Goal: Task Accomplishment & Management: Manage account settings

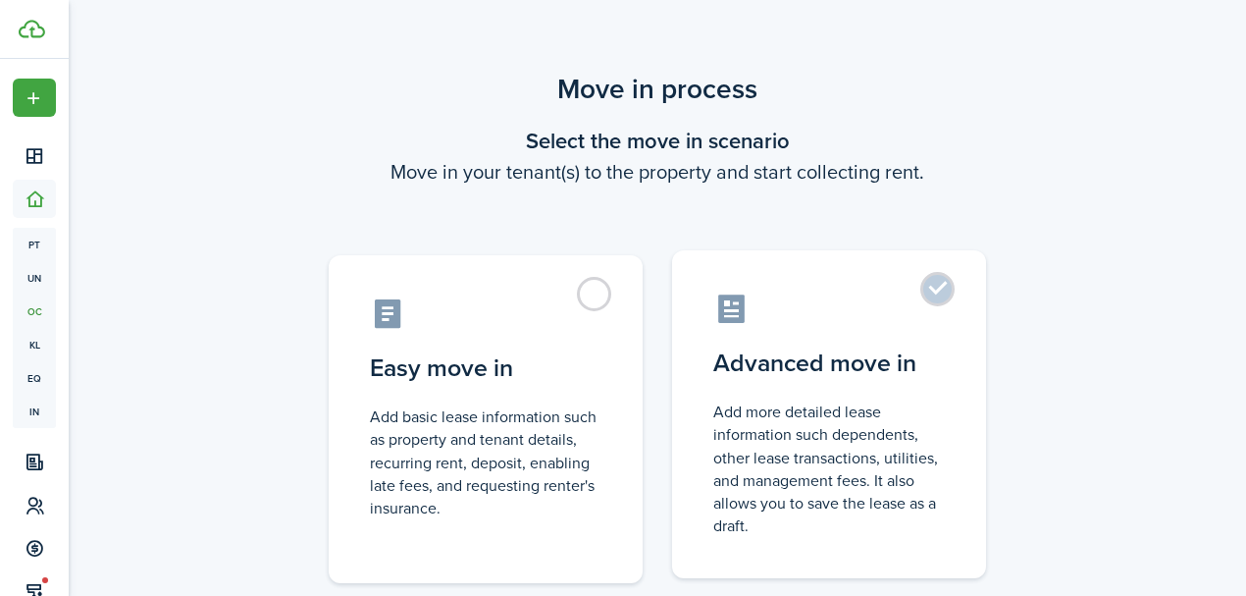
click at [950, 291] on label "Advanced move in Add more detailed lease information such dependents, other lea…" at bounding box center [829, 414] width 314 height 328
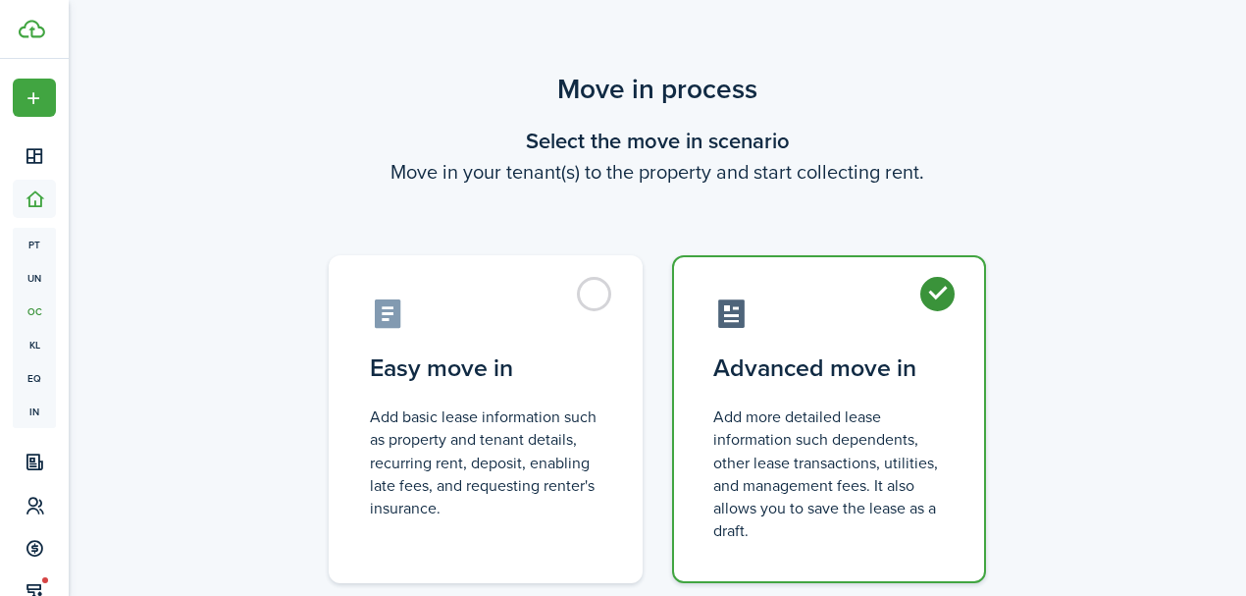
radio input "true"
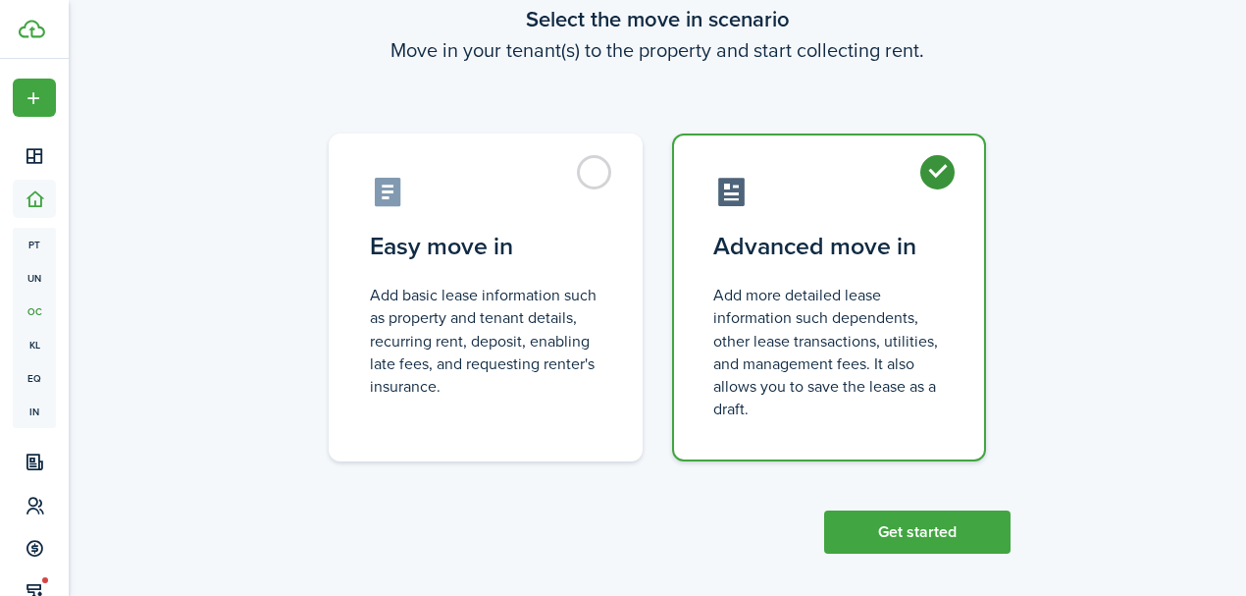
scroll to position [133, 0]
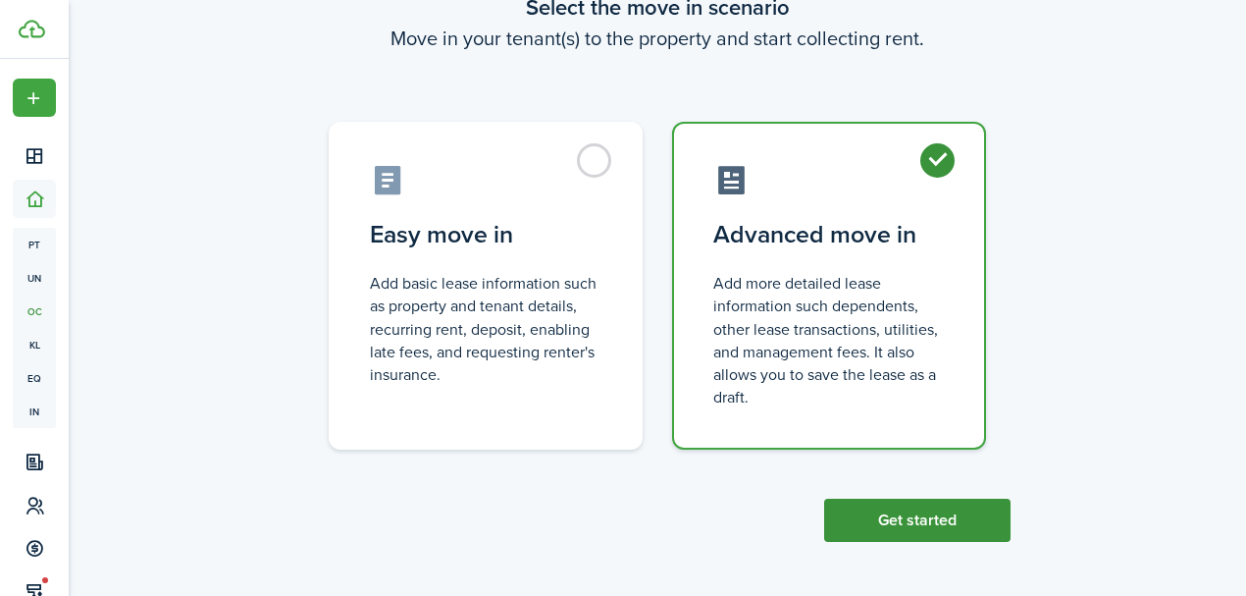
click at [910, 519] on button "Get started" at bounding box center [917, 520] width 186 height 43
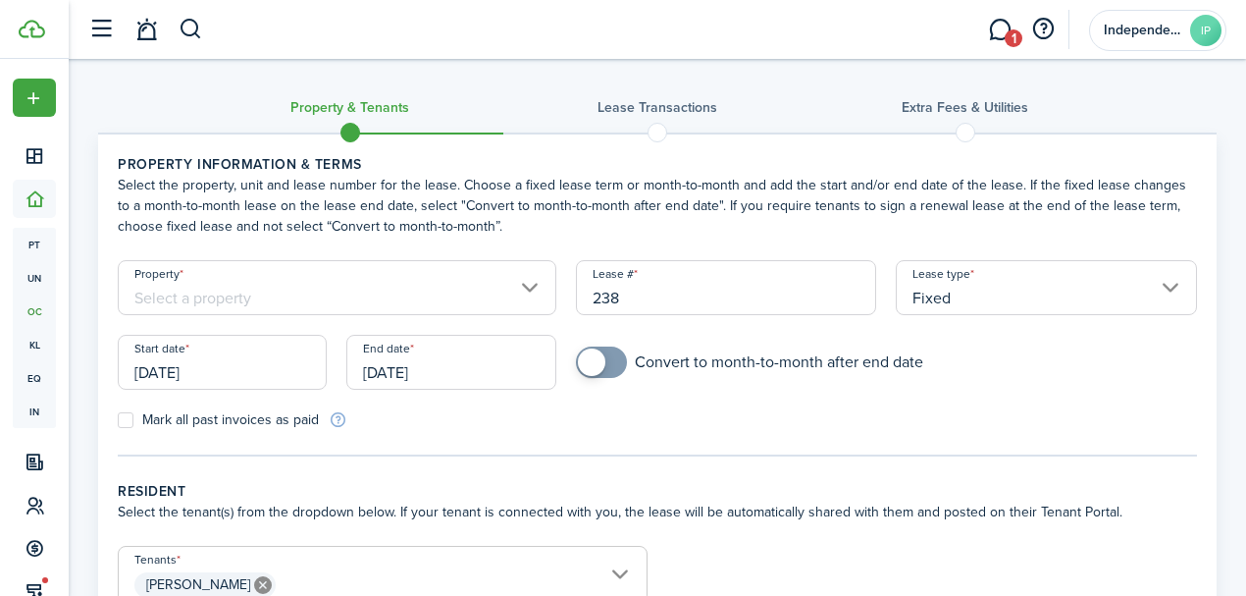
click at [288, 285] on input "Property" at bounding box center [337, 287] width 439 height 55
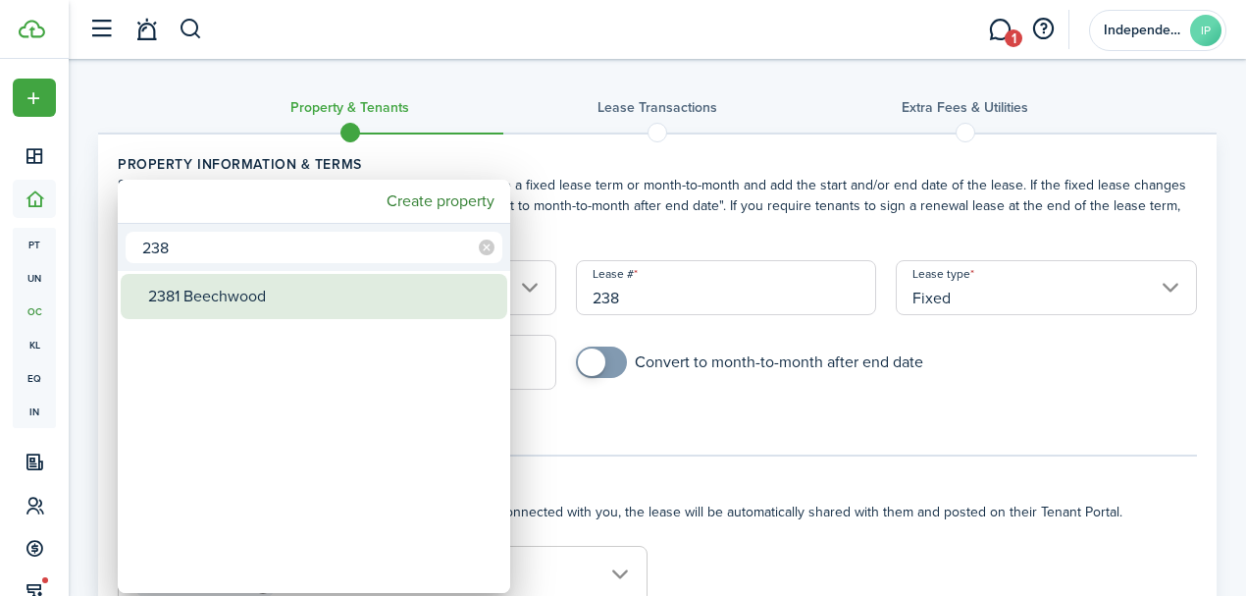
type input "238"
click at [260, 283] on div "2381 Beechwood" at bounding box center [321, 296] width 347 height 45
type input "2381 Beechwood"
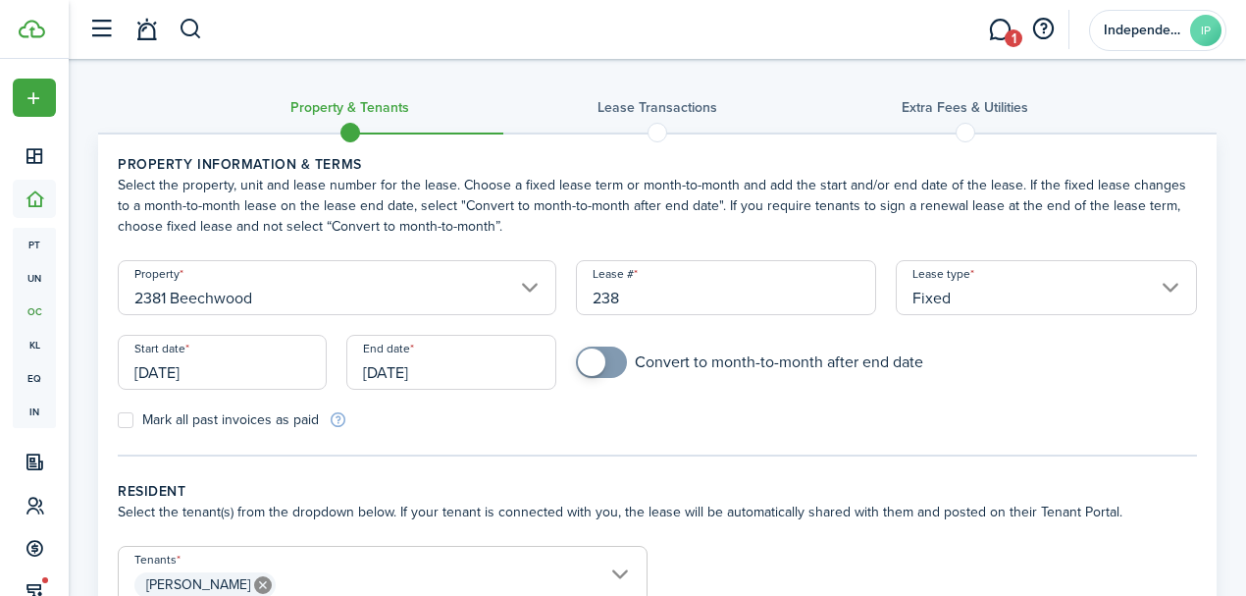
click at [974, 309] on input "Fixed" at bounding box center [1046, 287] width 301 height 55
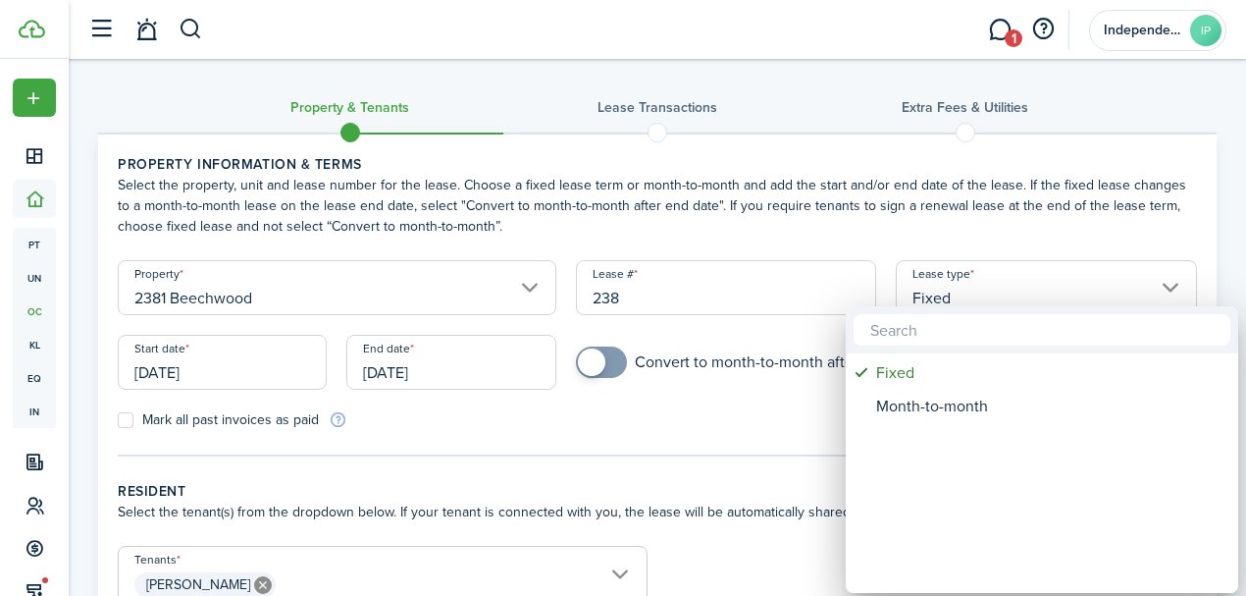
click at [974, 308] on div at bounding box center [1042, 329] width 393 height 47
click at [960, 282] on div at bounding box center [623, 298] width 1560 height 910
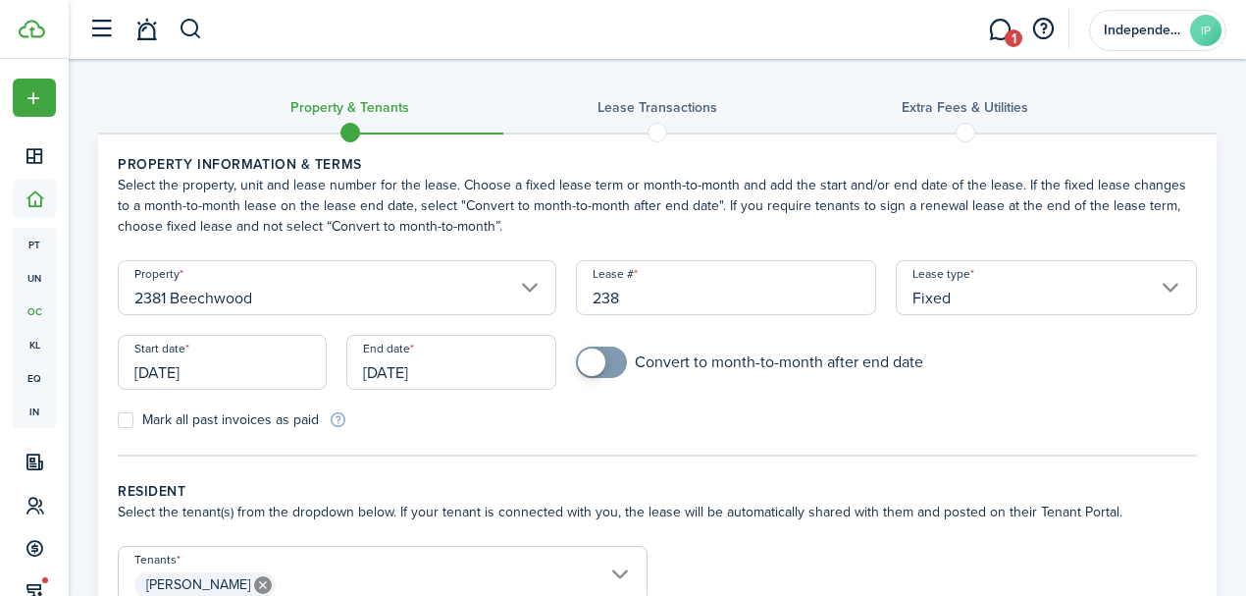
click at [994, 385] on div "Convert to month-to-month after end date" at bounding box center [886, 371] width 641 height 51
click at [204, 353] on input "[DATE]" at bounding box center [222, 362] width 209 height 55
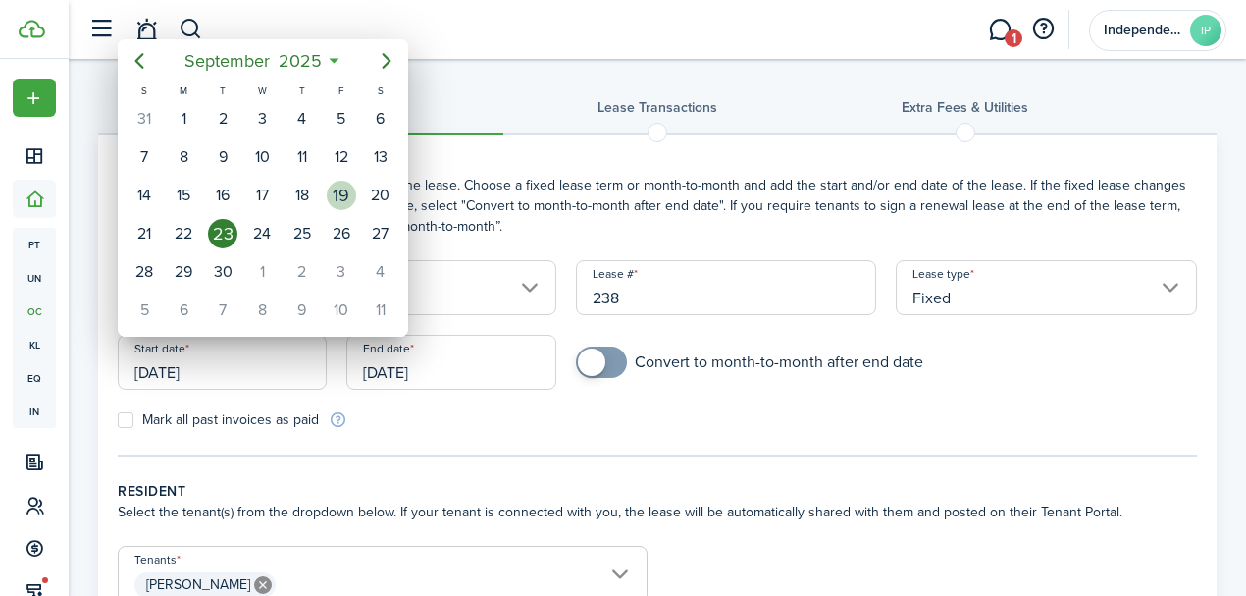
click at [343, 197] on div "19" at bounding box center [341, 195] width 29 height 29
type input "[DATE]"
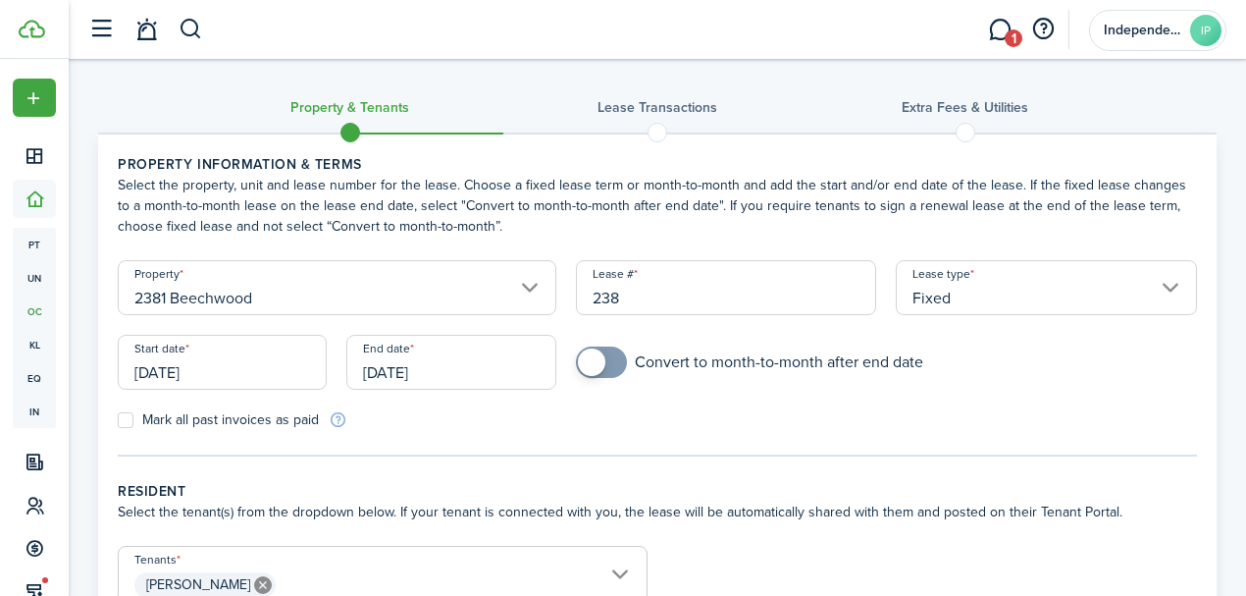
click at [1051, 368] on mobiscroll-switch "Convert to month-to-month after end date" at bounding box center [886, 361] width 621 height 31
click at [432, 356] on input "[DATE]" at bounding box center [450, 362] width 209 height 55
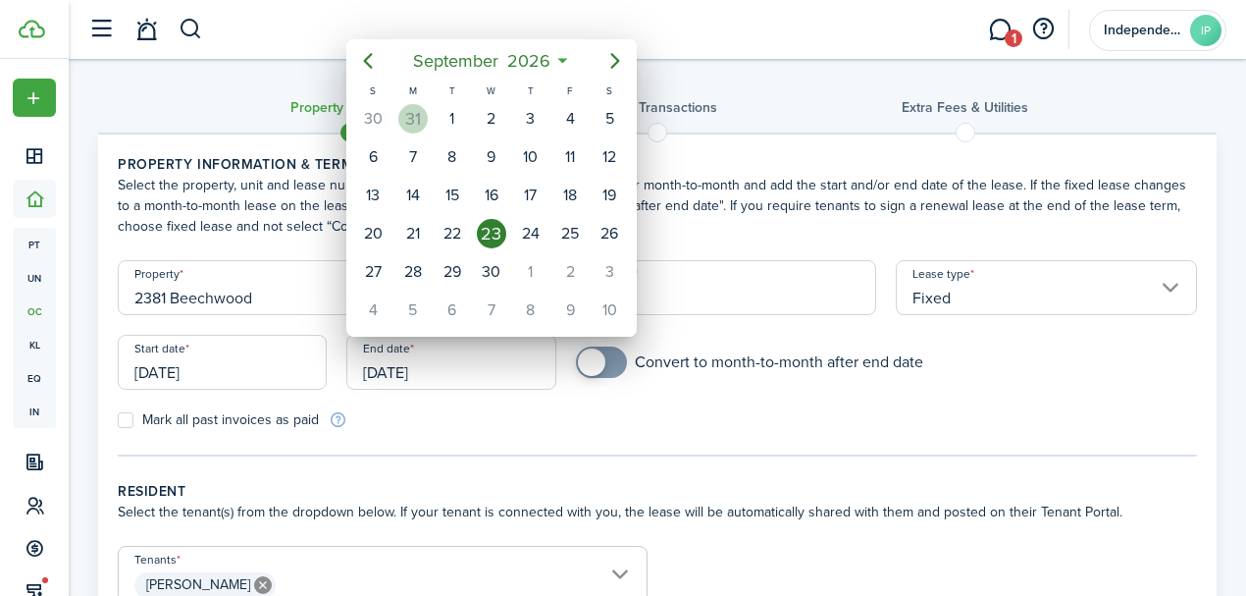
click at [407, 123] on div "31" at bounding box center [412, 118] width 29 height 29
type input "[DATE]"
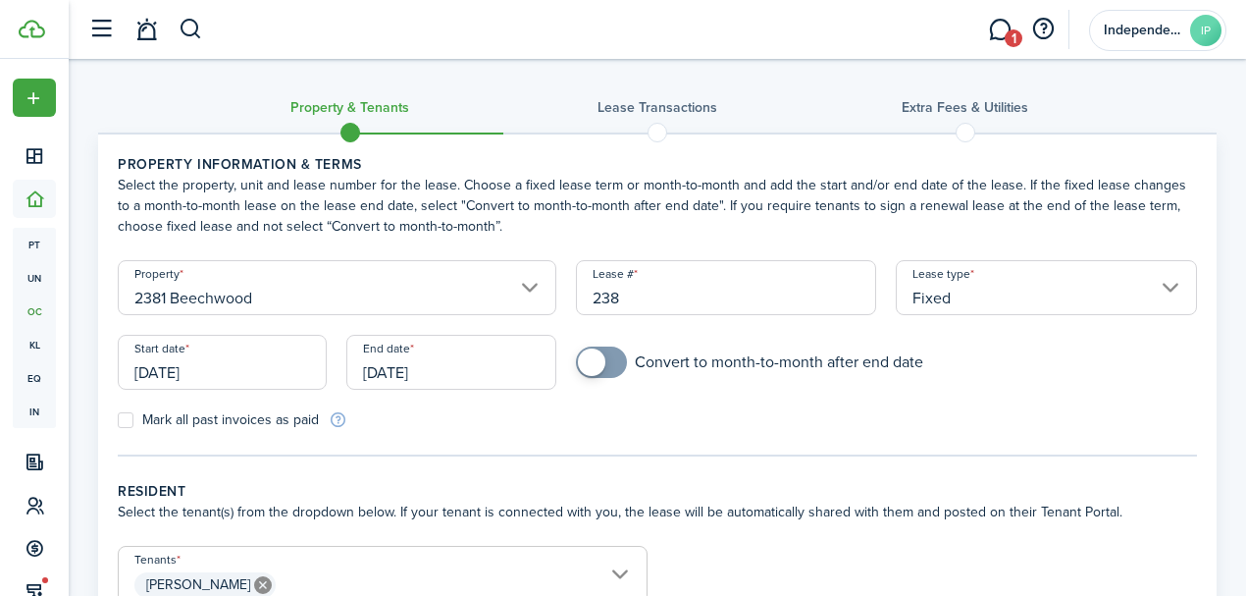
checkbox input "true"
click at [600, 365] on span at bounding box center [591, 361] width 27 height 27
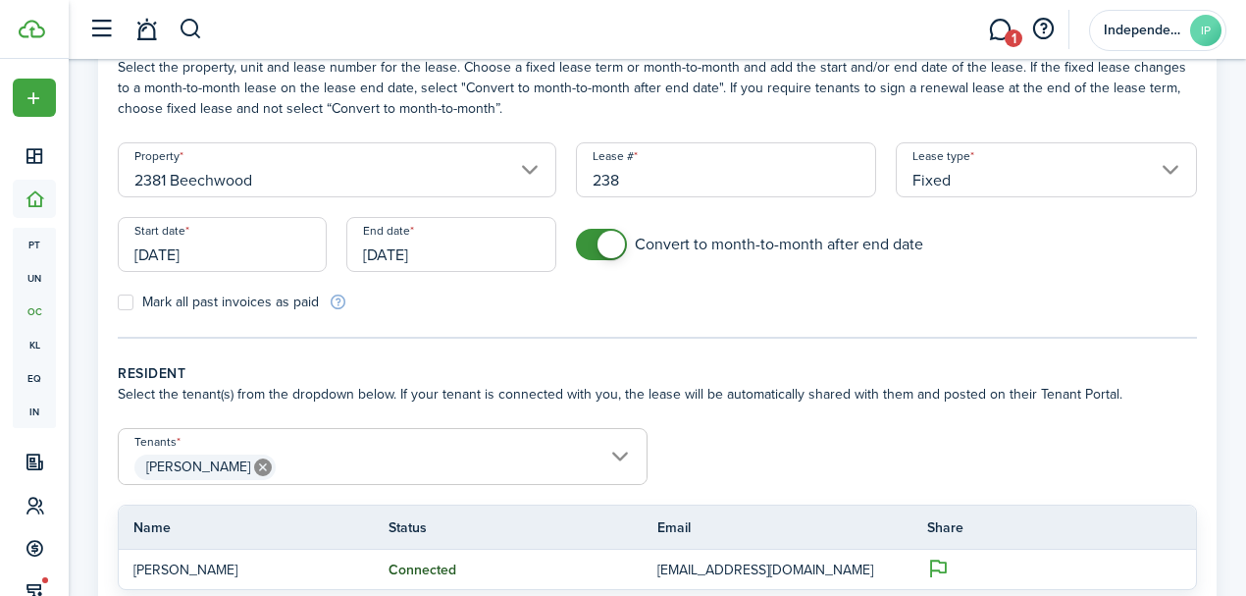
scroll to position [261, 0]
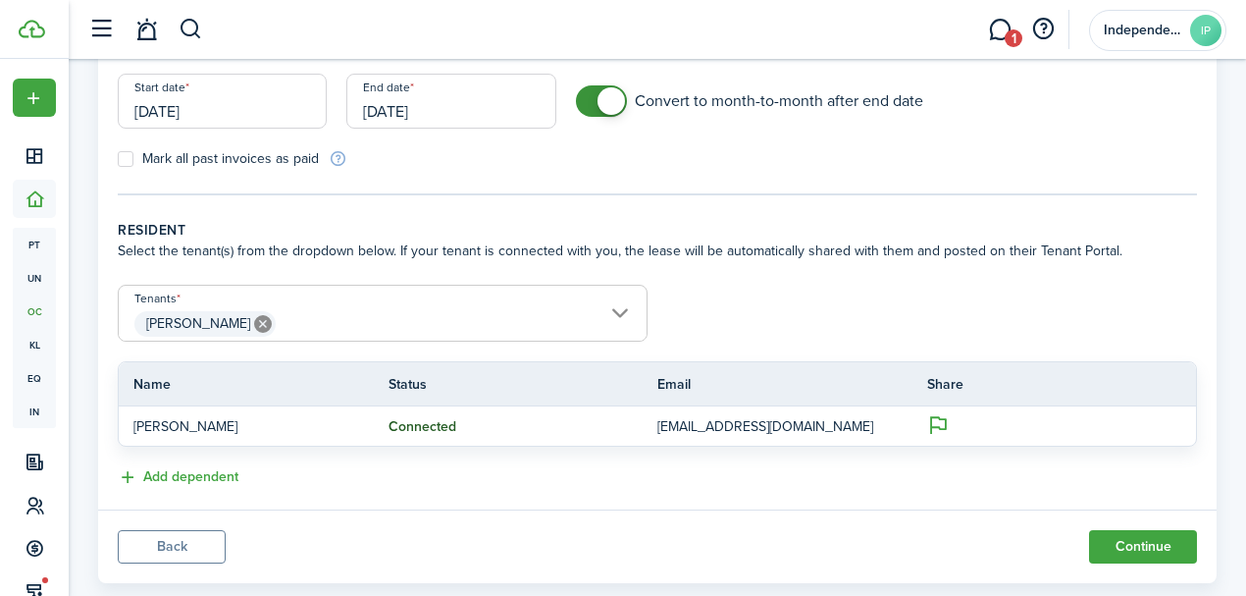
click at [622, 316] on span "[PERSON_NAME]" at bounding box center [383, 323] width 528 height 33
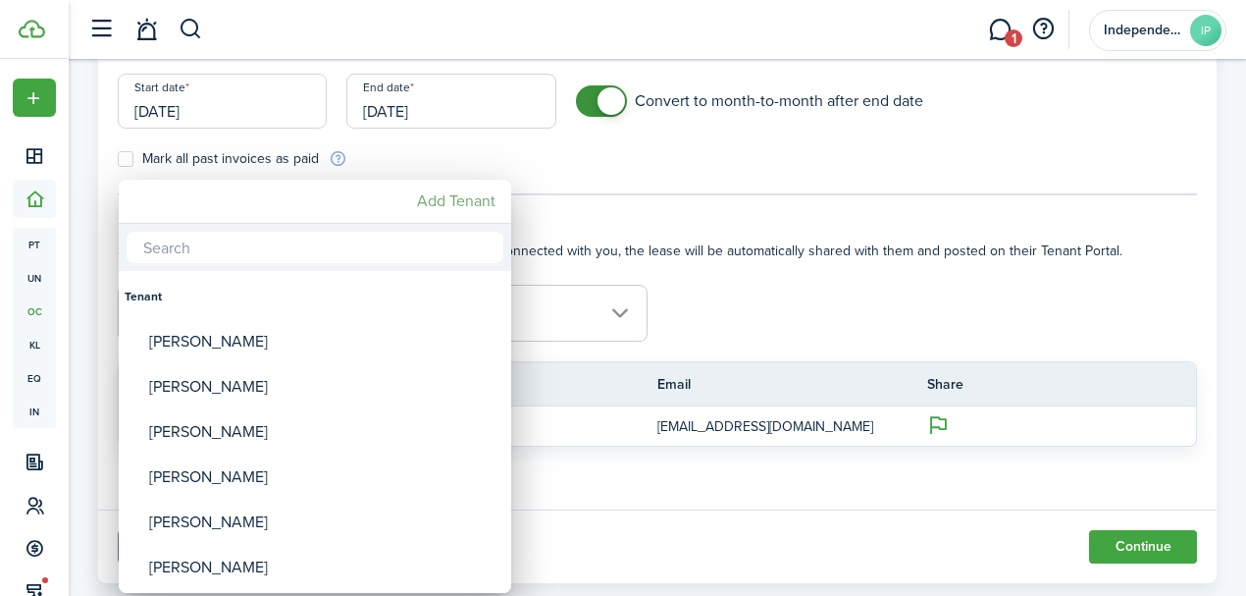
click at [463, 206] on mbsc-button "Add Tenant" at bounding box center [456, 201] width 94 height 35
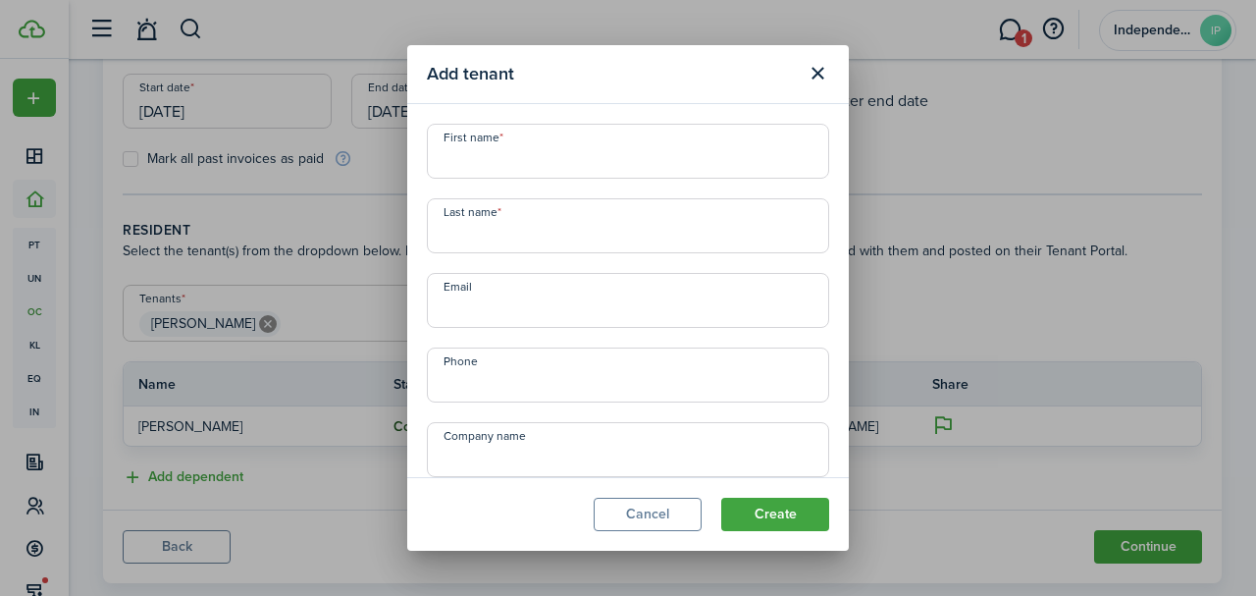
click at [534, 161] on input "First name" at bounding box center [628, 151] width 402 height 55
click at [663, 514] on button "Cancel" at bounding box center [648, 514] width 108 height 33
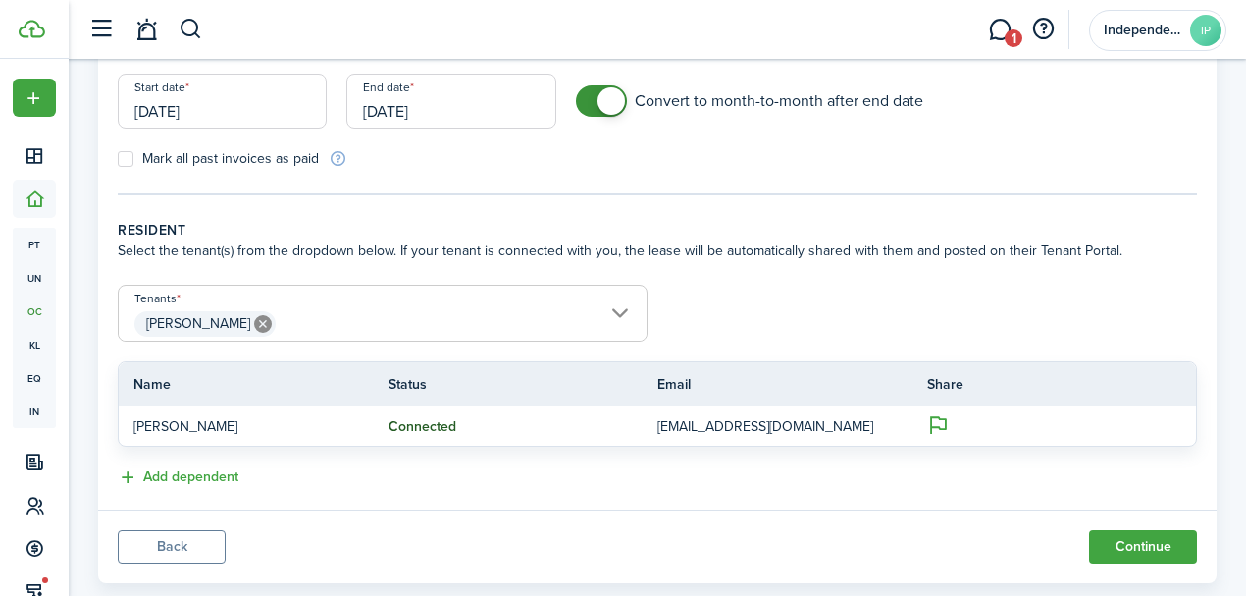
click at [612, 305] on input "[PERSON_NAME]" at bounding box center [383, 298] width 528 height 24
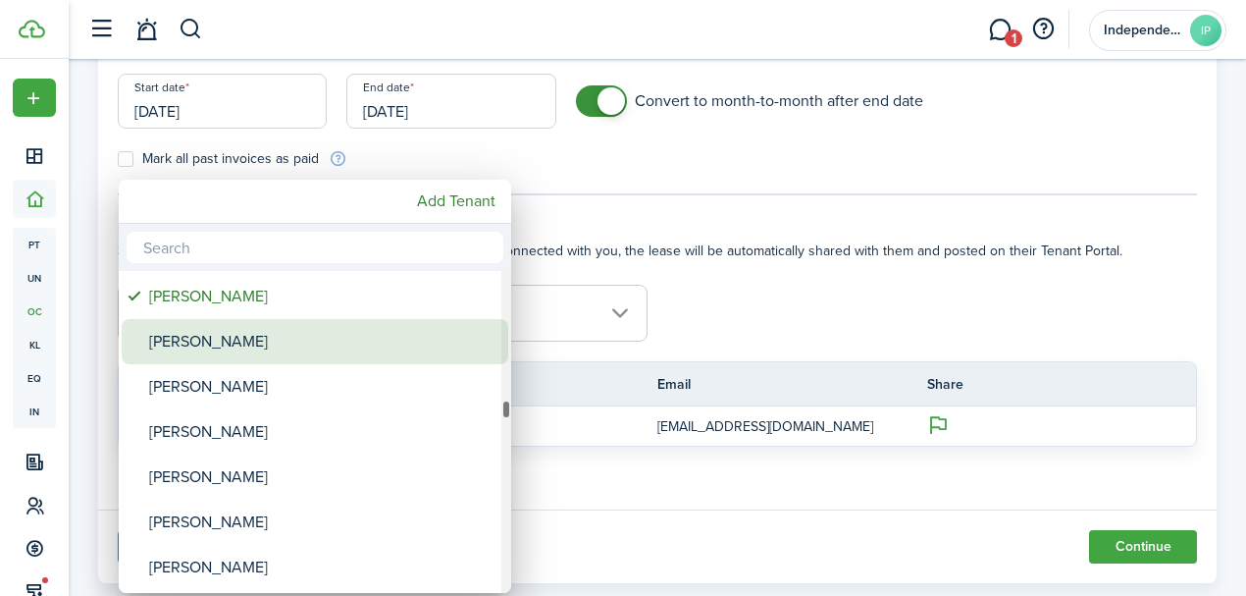
click at [245, 348] on div "[PERSON_NAME]" at bounding box center [322, 341] width 347 height 45
type input "[PERSON_NAME], [PERSON_NAME]"
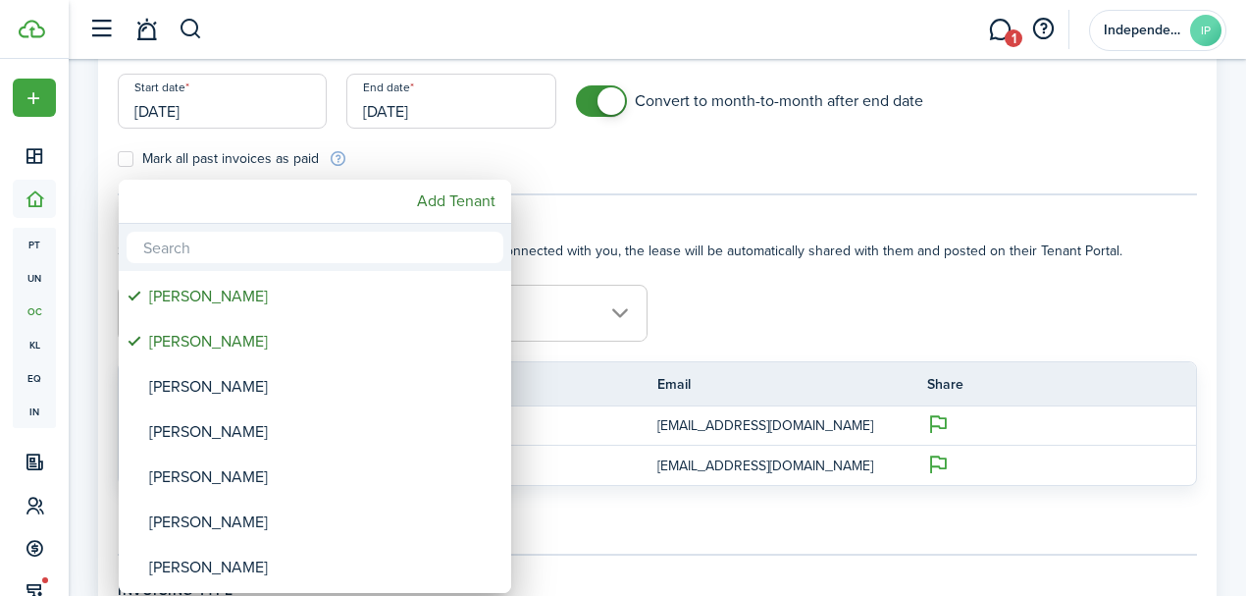
click at [809, 332] on div at bounding box center [623, 298] width 1560 height 910
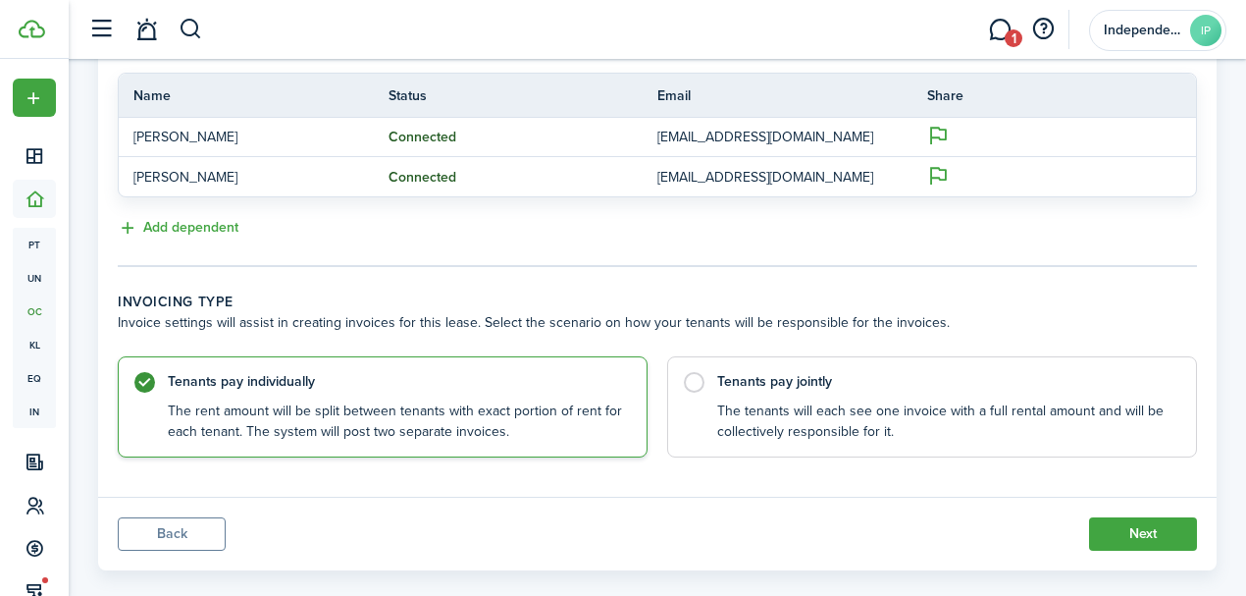
scroll to position [575, 0]
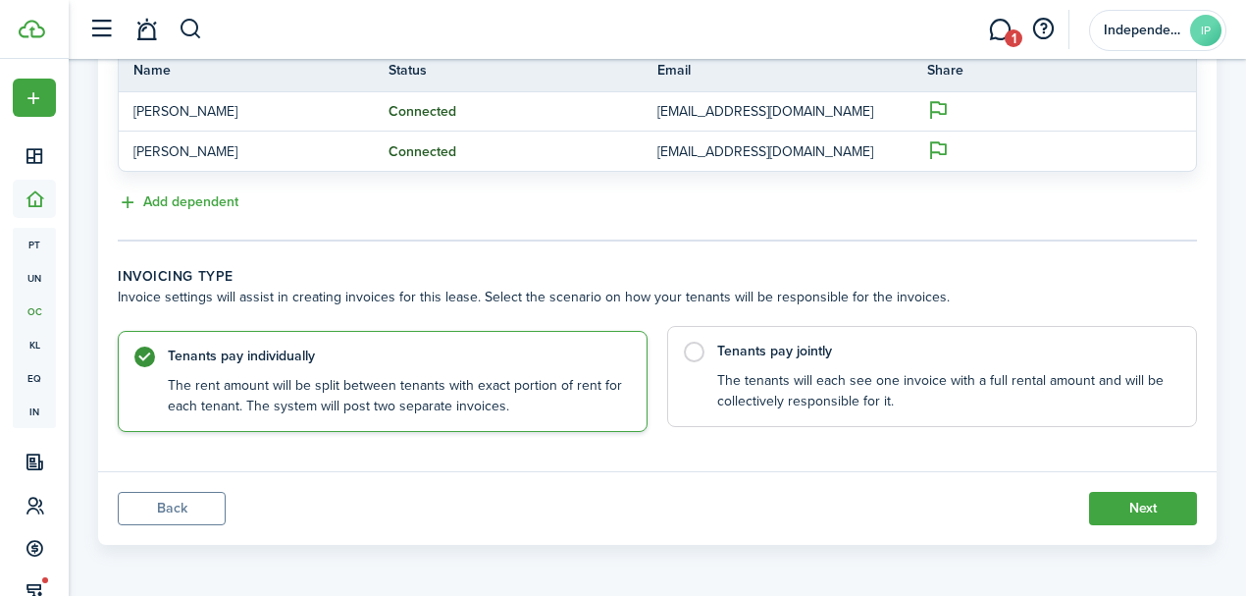
click at [695, 353] on label "Tenants pay jointly The tenants will each see one invoice with a full rental am…" at bounding box center [932, 376] width 530 height 101
radio input "false"
radio input "true"
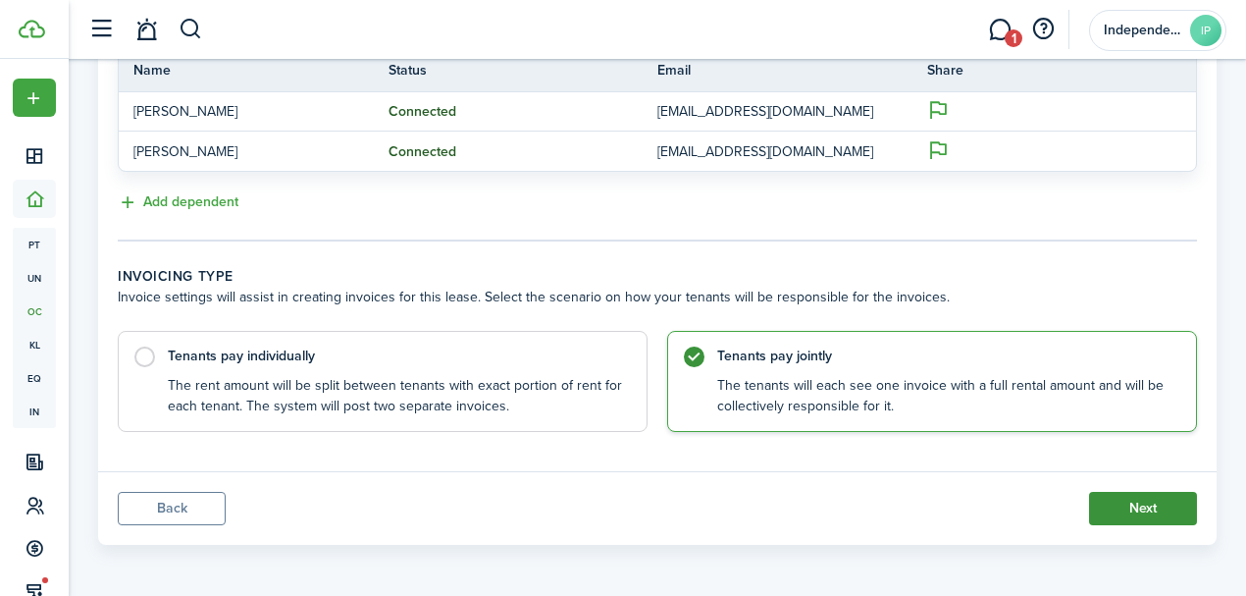
click at [1142, 501] on button "Next" at bounding box center [1143, 508] width 108 height 33
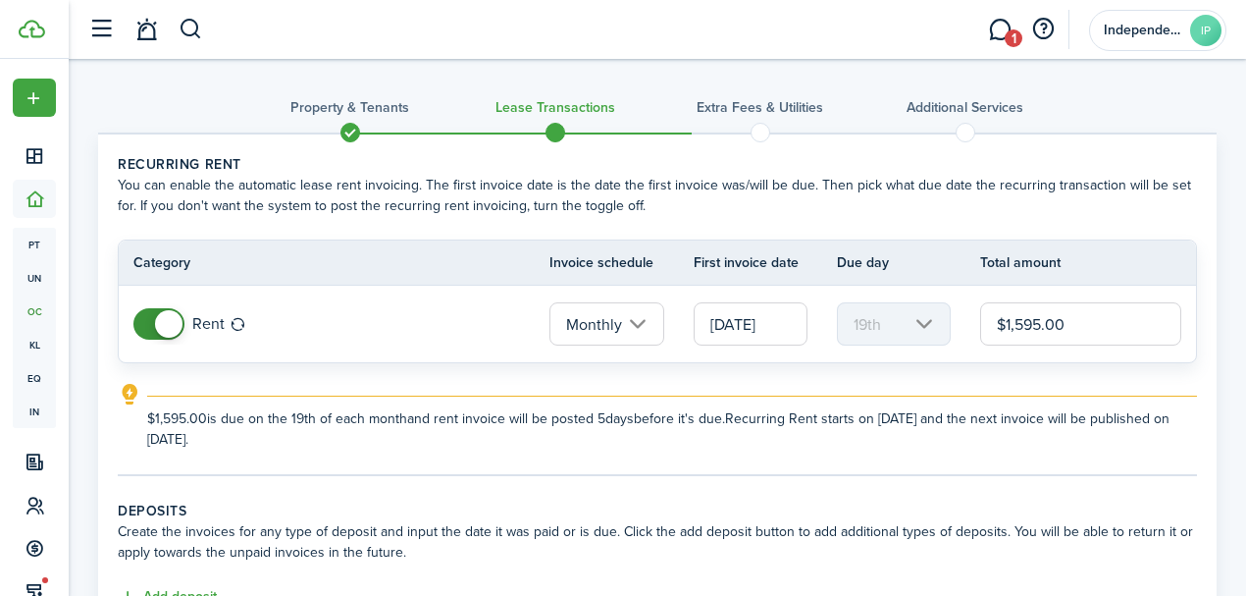
click at [743, 326] on input "[DATE]" at bounding box center [751, 323] width 114 height 43
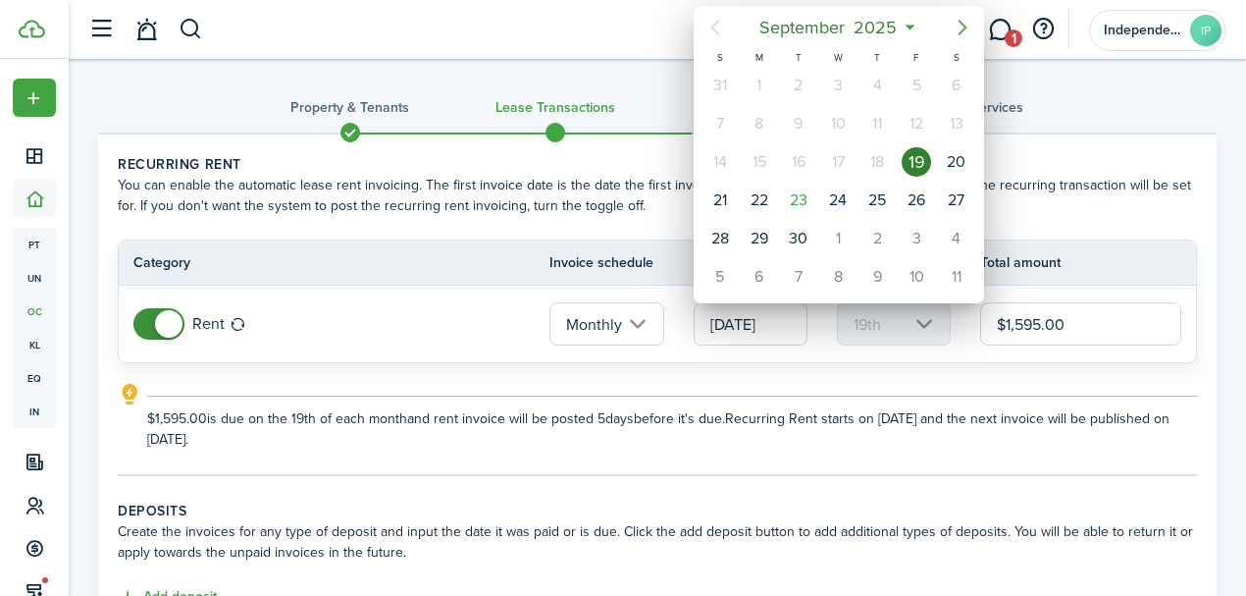
click at [961, 31] on icon "Next page" at bounding box center [962, 28] width 9 height 16
click at [948, 89] on div "1" at bounding box center [956, 85] width 29 height 29
type input "[DATE]"
type input "1st"
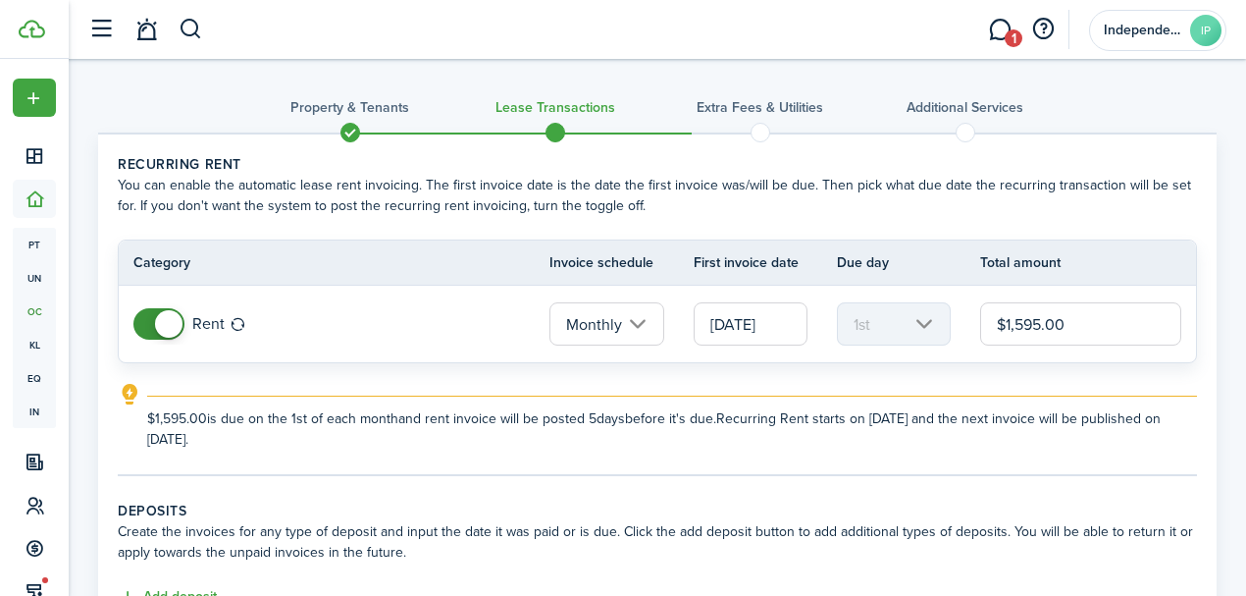
drag, startPoint x: 1065, startPoint y: 328, endPoint x: 957, endPoint y: 342, distance: 108.8
click at [957, 342] on tr "Rent Monthly [DATE] 1st $1,595.00" at bounding box center [658, 324] width 1078 height 77
drag, startPoint x: 1067, startPoint y: 322, endPoint x: 956, endPoint y: 328, distance: 111.1
click at [956, 328] on tr "Rent Monthly [DATE] 1st $1,950.00" at bounding box center [658, 324] width 1078 height 77
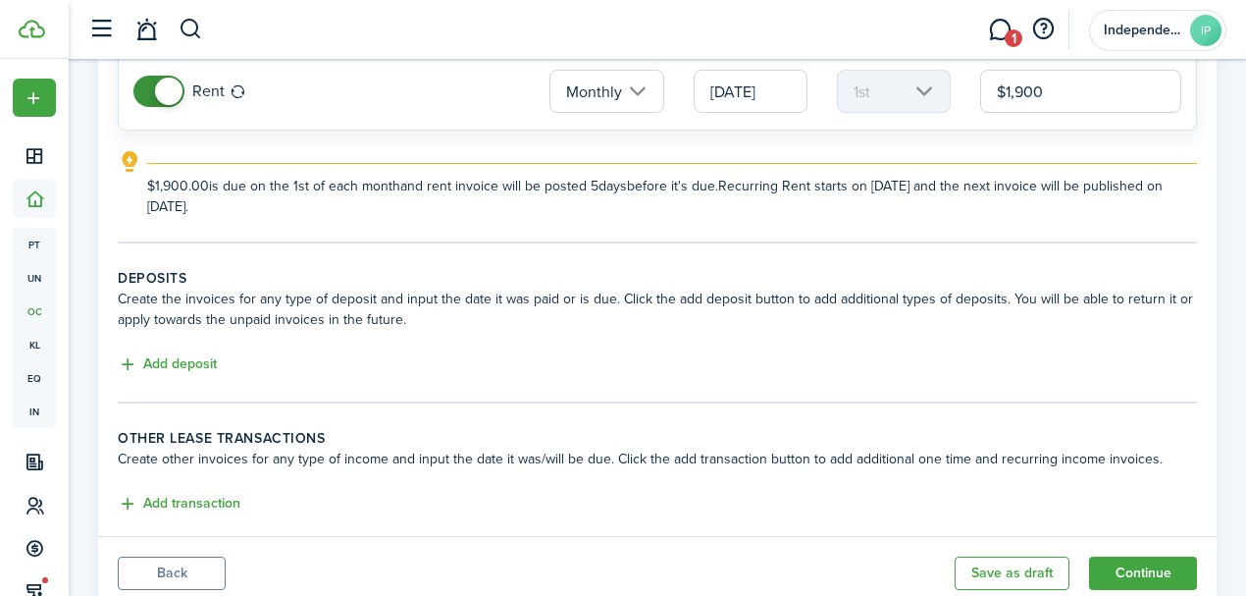
scroll to position [297, 0]
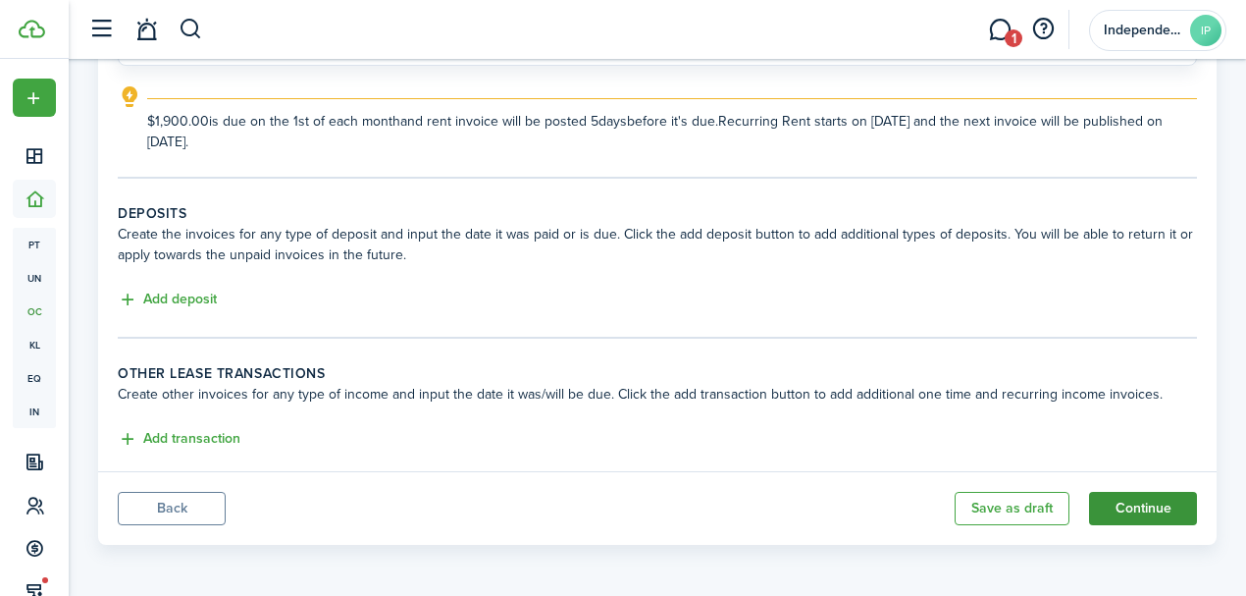
type input "$1,900.00"
click at [1134, 495] on button "Continue" at bounding box center [1143, 508] width 108 height 33
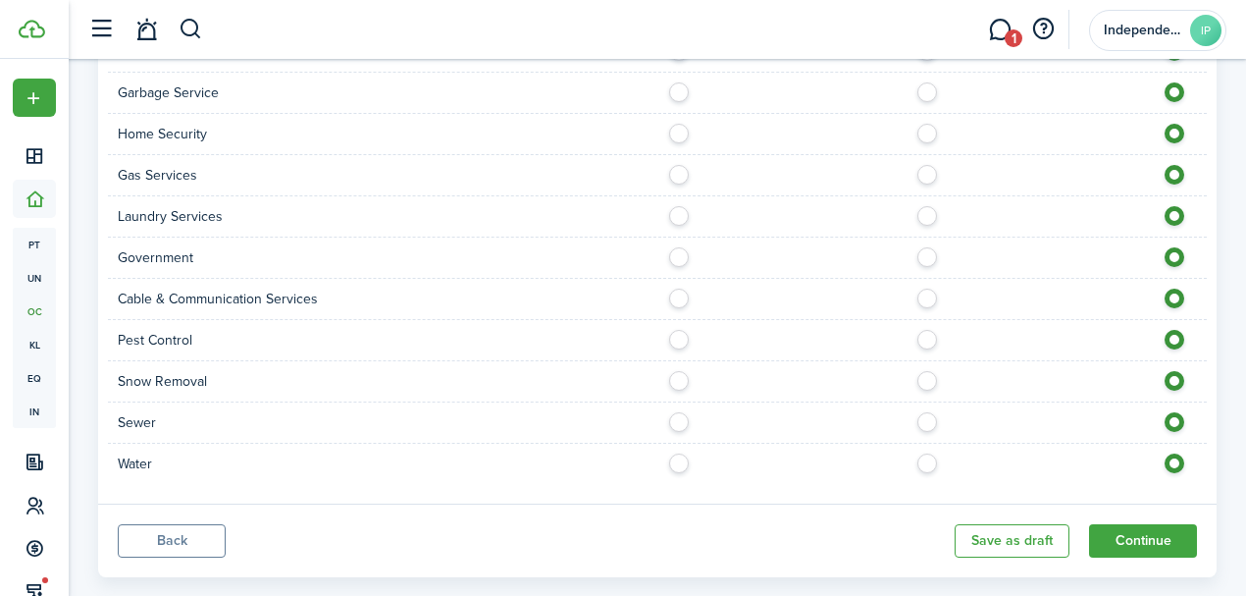
scroll to position [1693, 0]
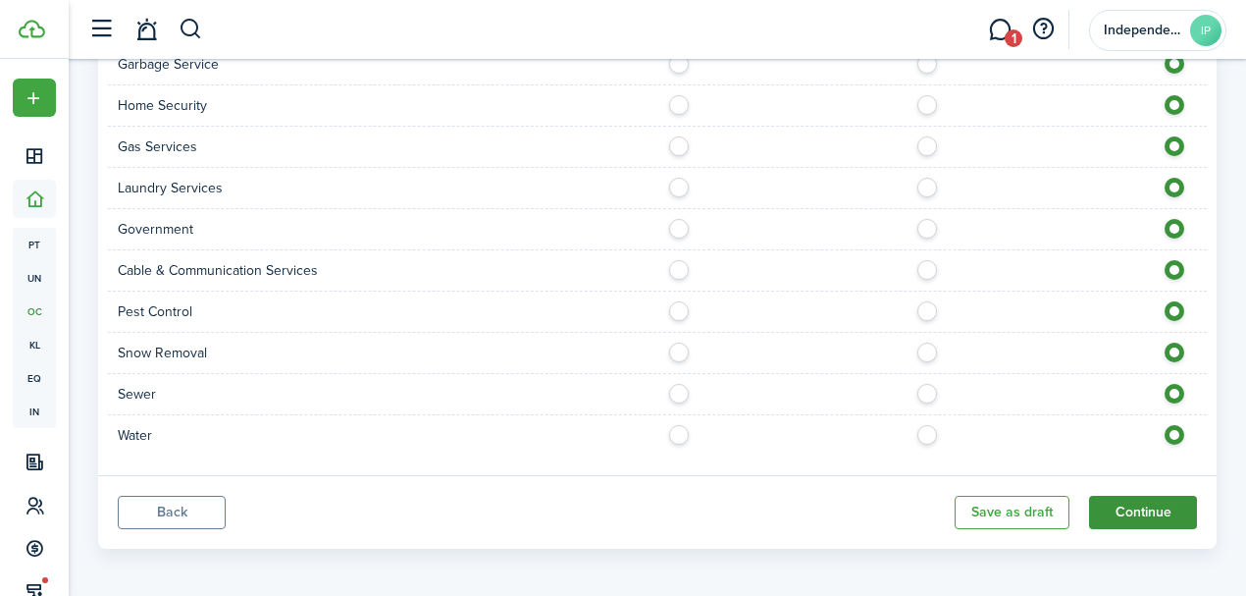
click at [1139, 499] on button "Continue" at bounding box center [1143, 512] width 108 height 33
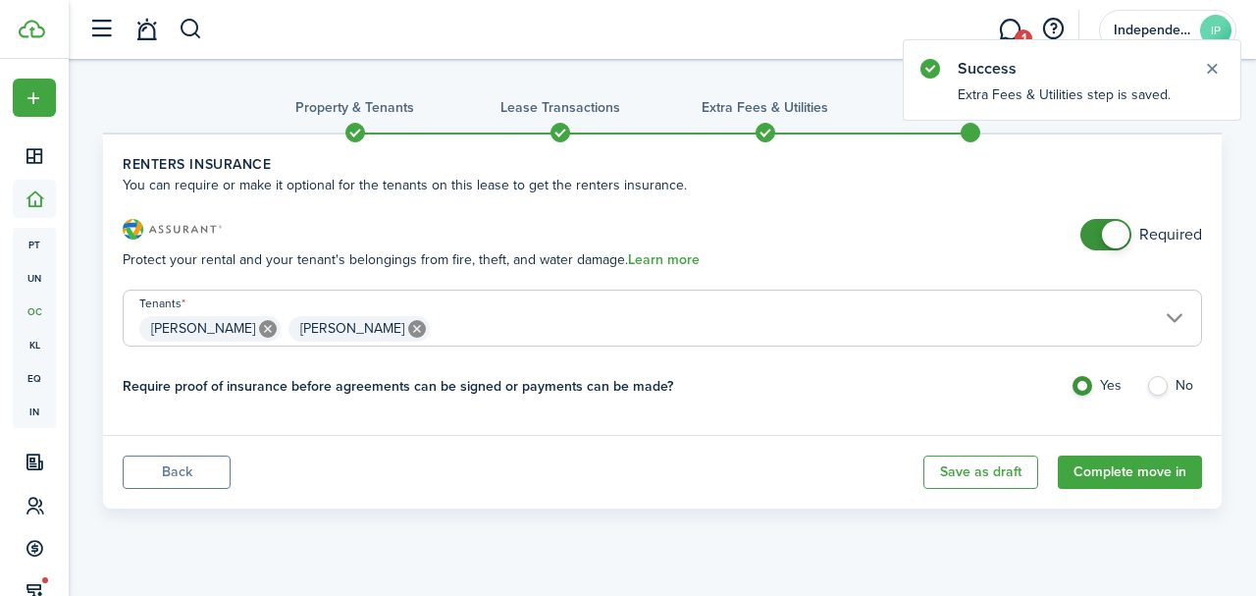
click at [1153, 383] on label "No" at bounding box center [1174, 390] width 56 height 29
radio input "false"
radio input "true"
click at [1138, 467] on button "Complete move in" at bounding box center [1130, 471] width 144 height 33
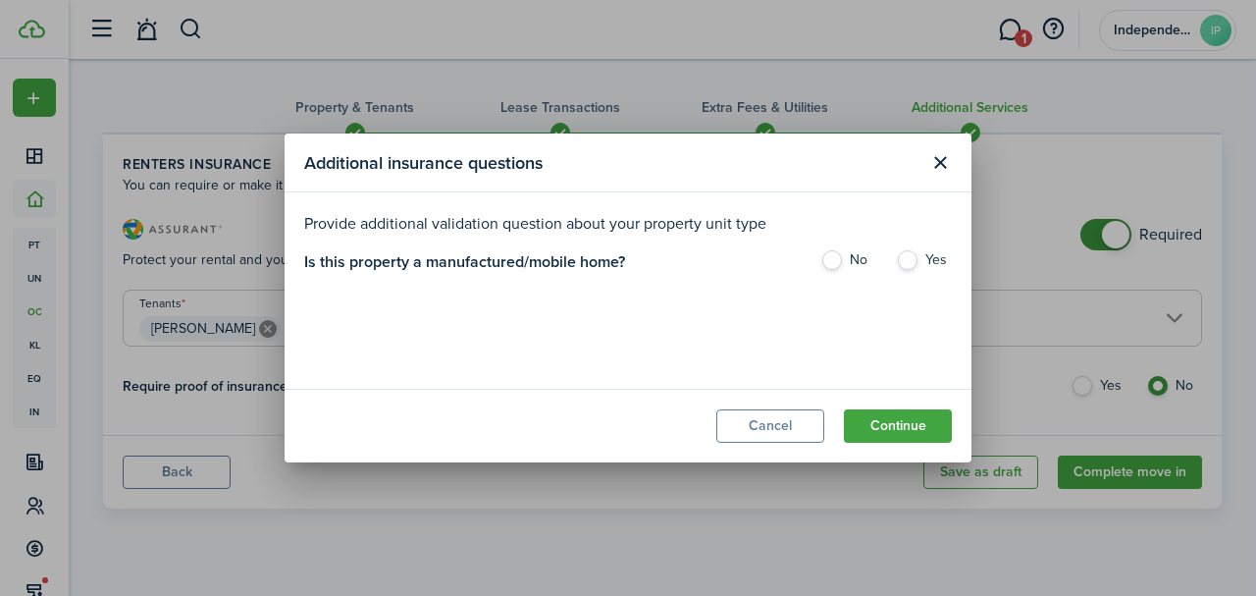
click at [832, 265] on label "No" at bounding box center [848, 264] width 56 height 29
radio input "true"
click at [893, 428] on button "Continue" at bounding box center [898, 425] width 108 height 33
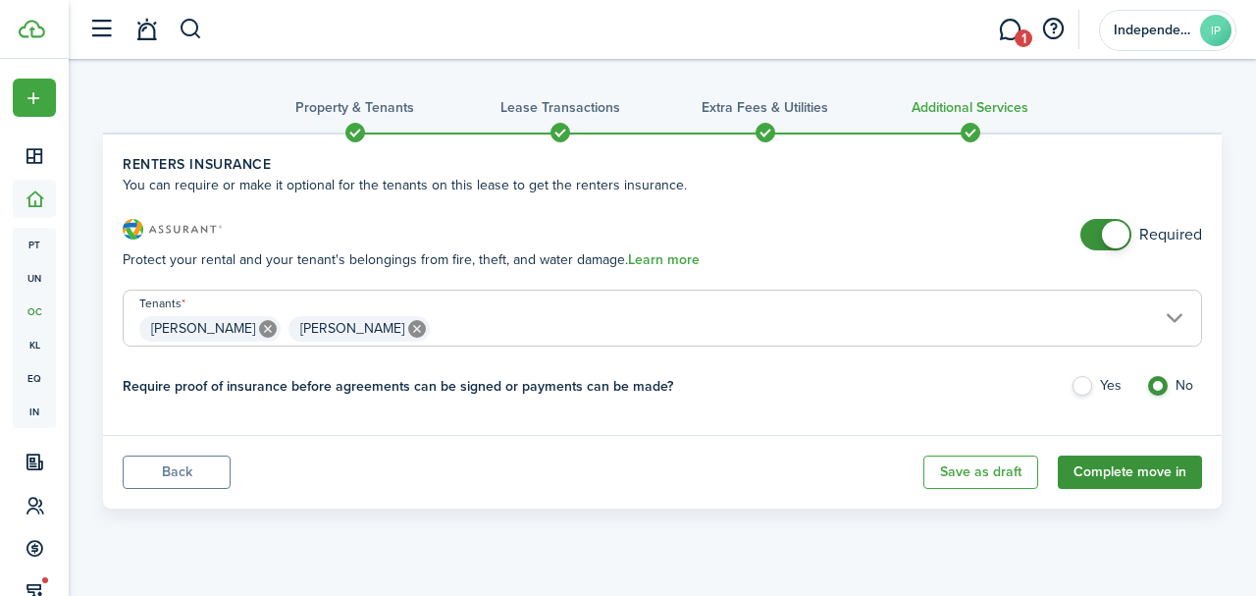
click at [1130, 475] on button "Complete move in" at bounding box center [1130, 471] width 144 height 33
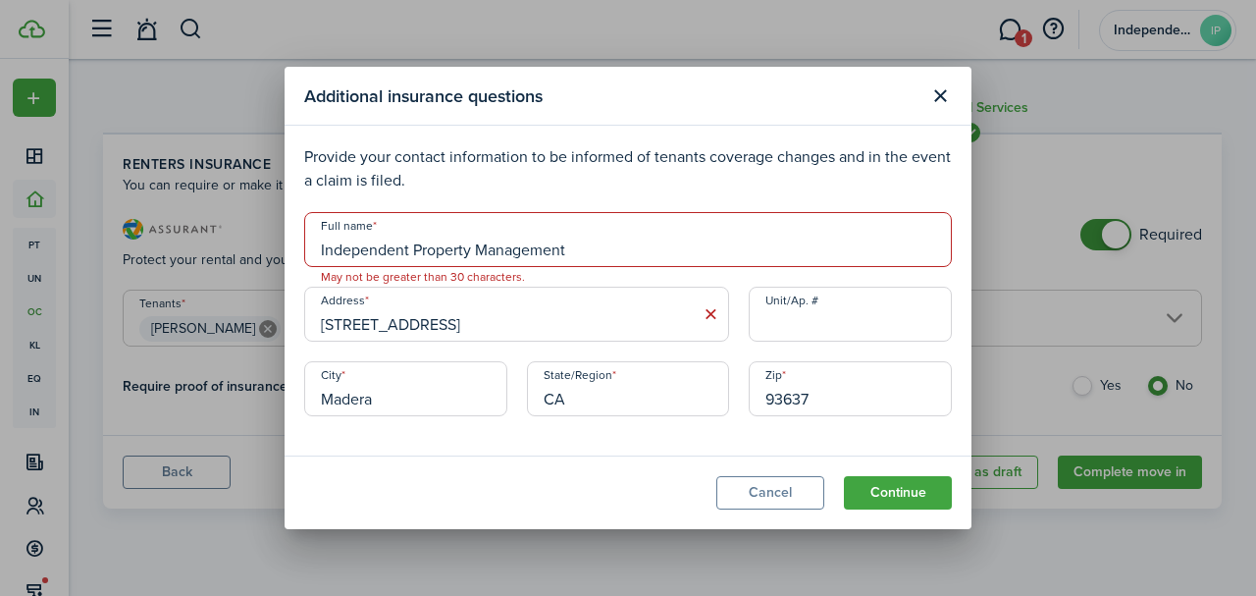
click at [632, 254] on input "Independent Property Management" at bounding box center [628, 239] width 648 height 55
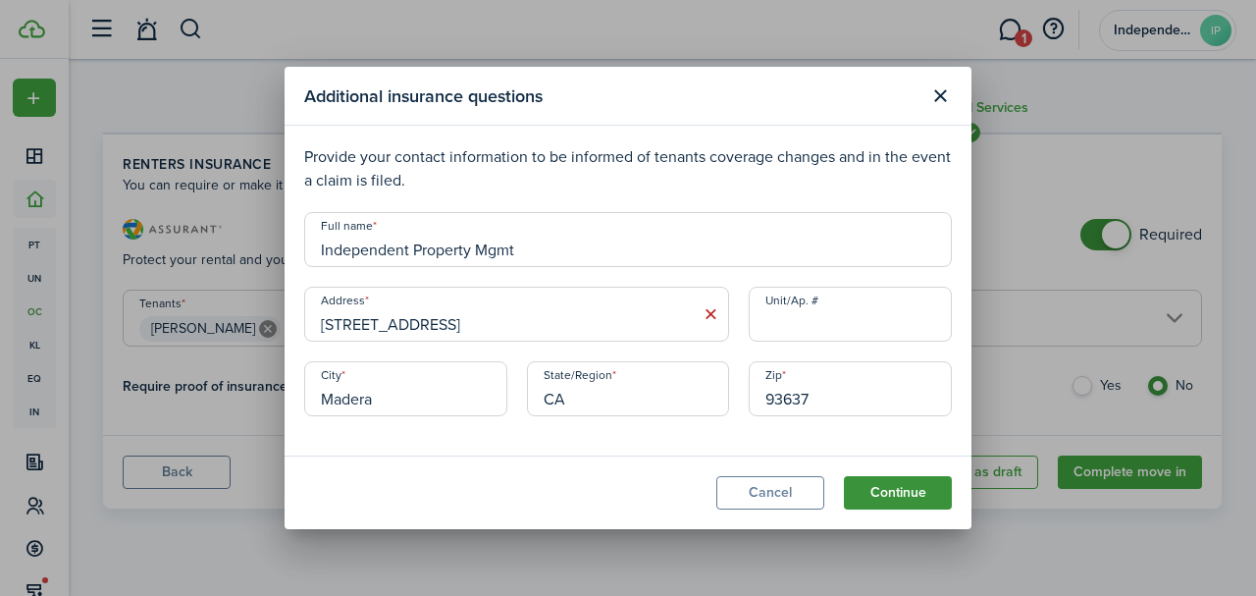
type input "Independent Property Mgmt"
click at [899, 493] on button "Continue" at bounding box center [898, 492] width 108 height 33
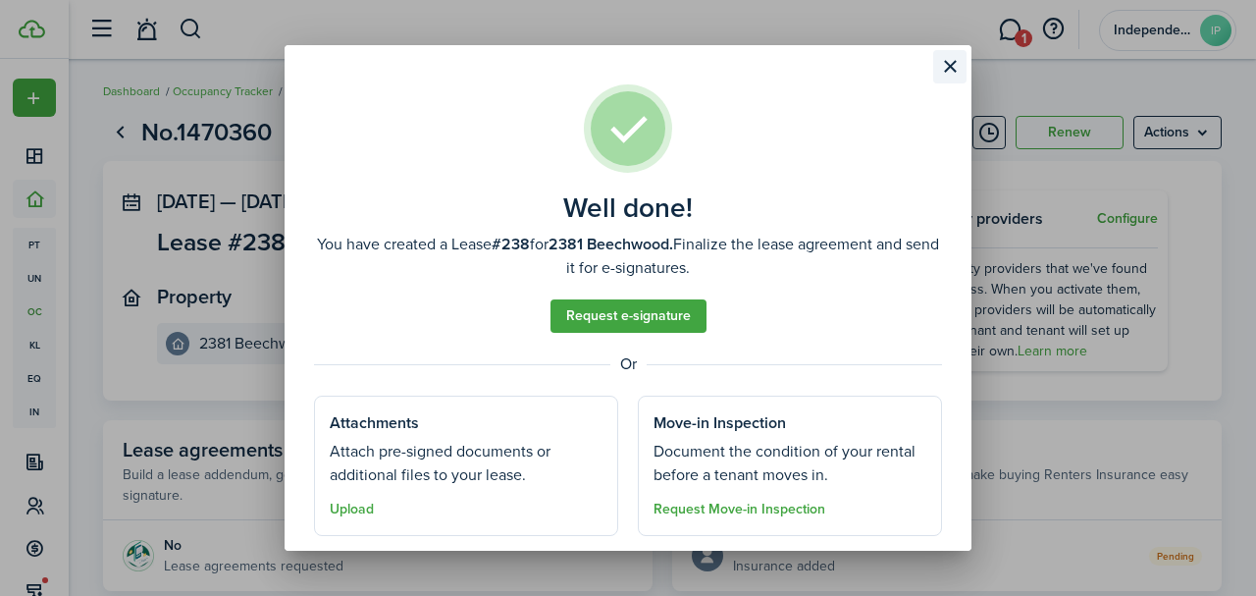
click at [944, 66] on button "Close modal" at bounding box center [949, 66] width 33 height 33
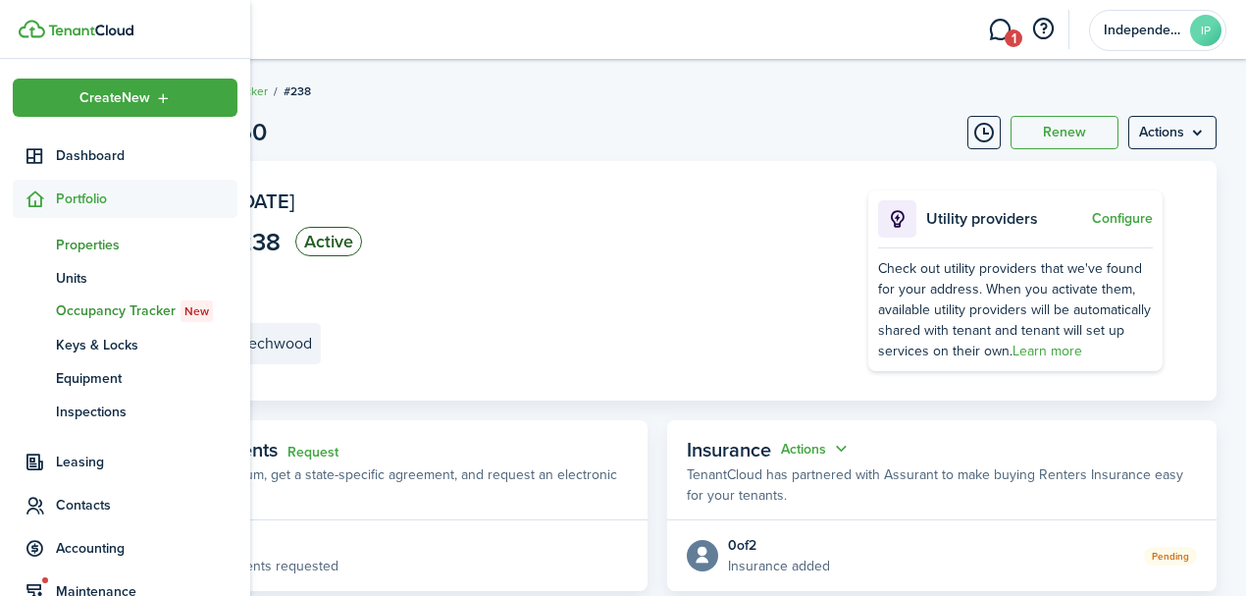
click at [68, 241] on span "Properties" at bounding box center [147, 245] width 182 height 21
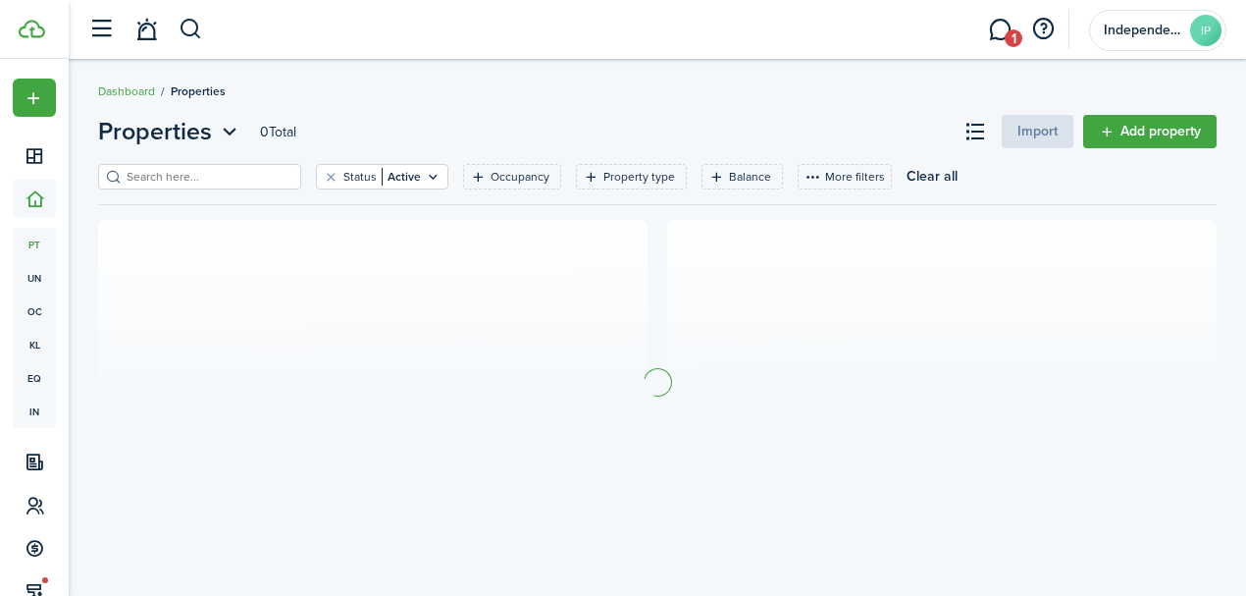
click at [246, 175] on input "search" at bounding box center [208, 177] width 173 height 19
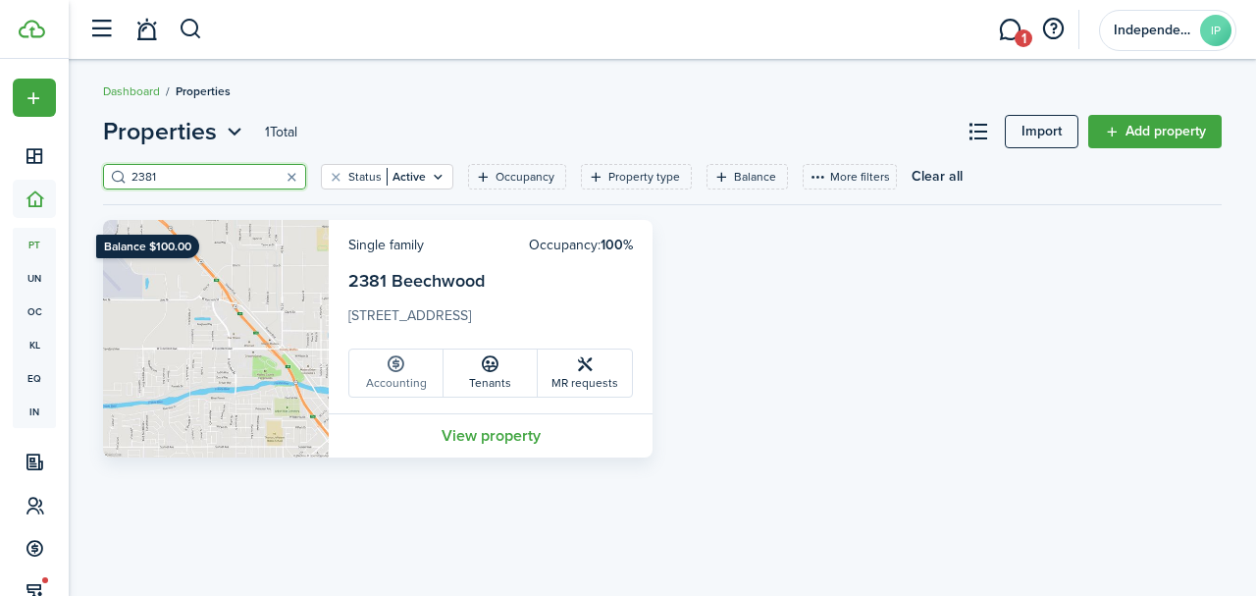
type input "2381"
click at [398, 370] on icon at bounding box center [396, 364] width 21 height 20
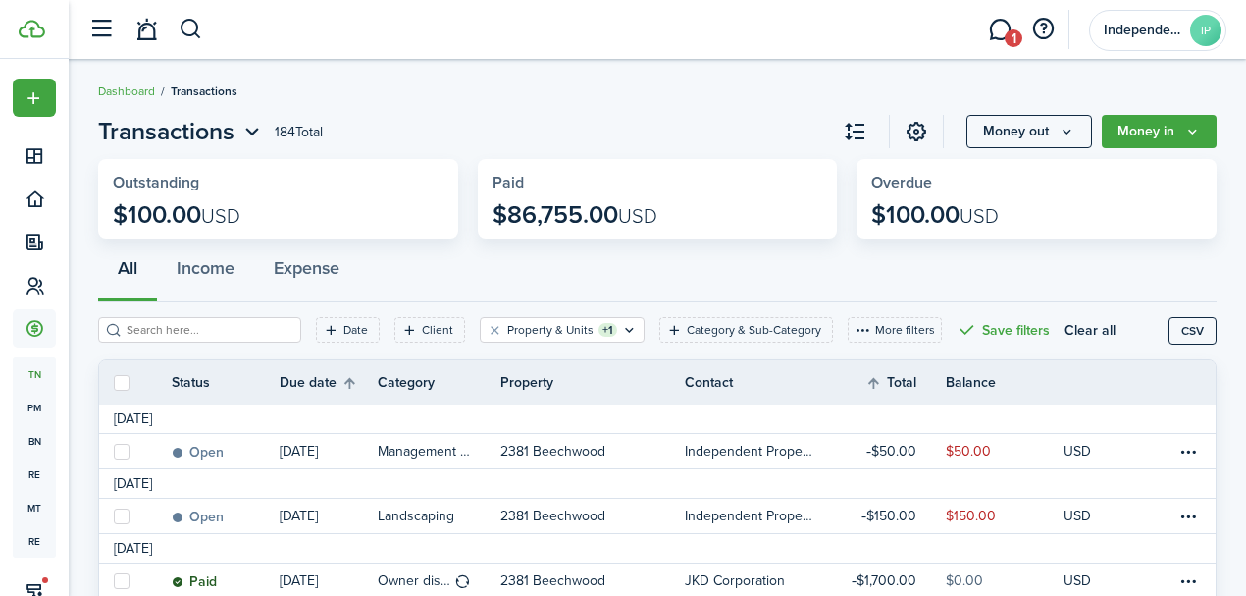
click at [771, 82] on breadcrumb "Dashboard Transactions" at bounding box center [657, 81] width 1119 height 45
click at [1141, 132] on button "Money in" at bounding box center [1159, 131] width 115 height 33
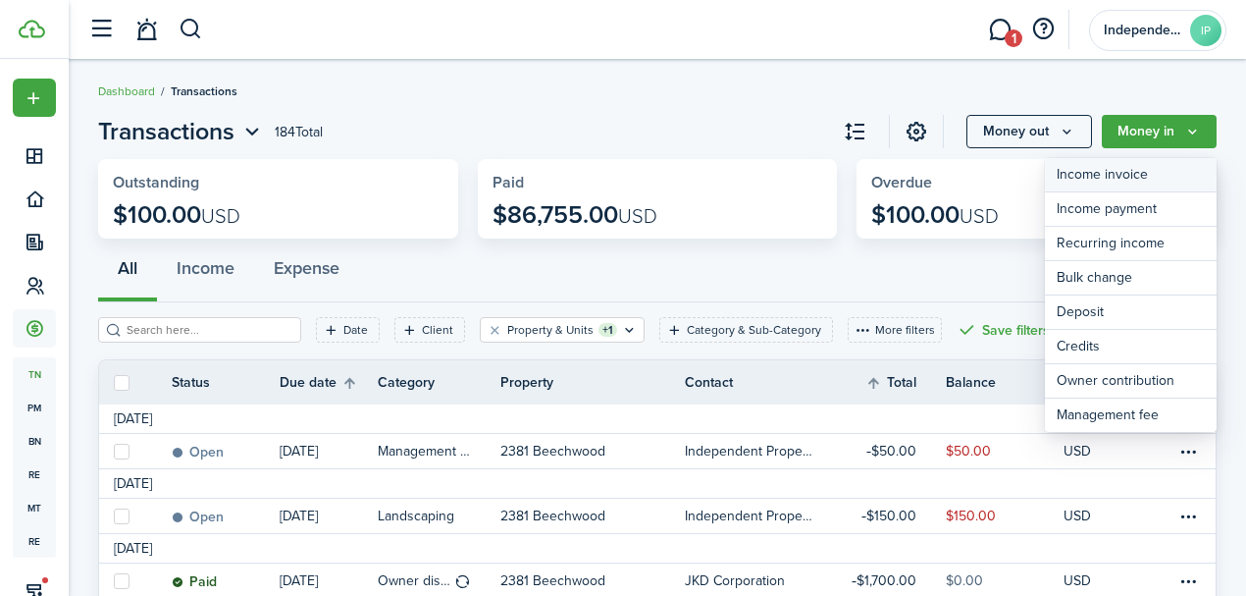
click at [1121, 168] on link "Income invoice" at bounding box center [1131, 175] width 172 height 34
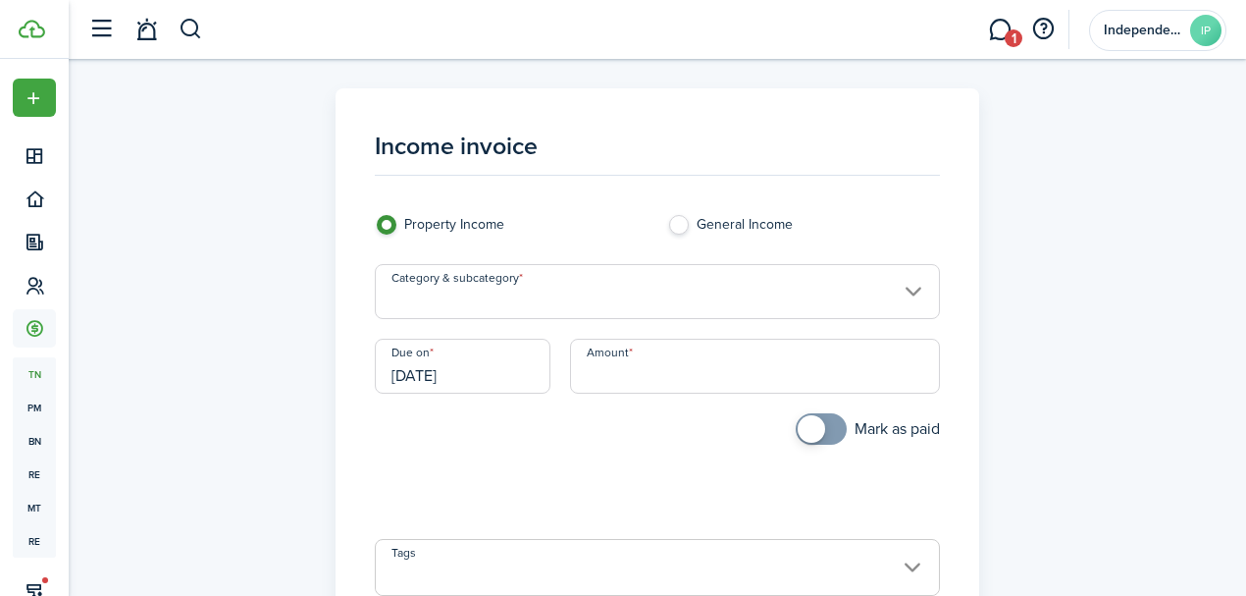
click at [573, 288] on input "Category & subcategory" at bounding box center [658, 291] width 566 height 55
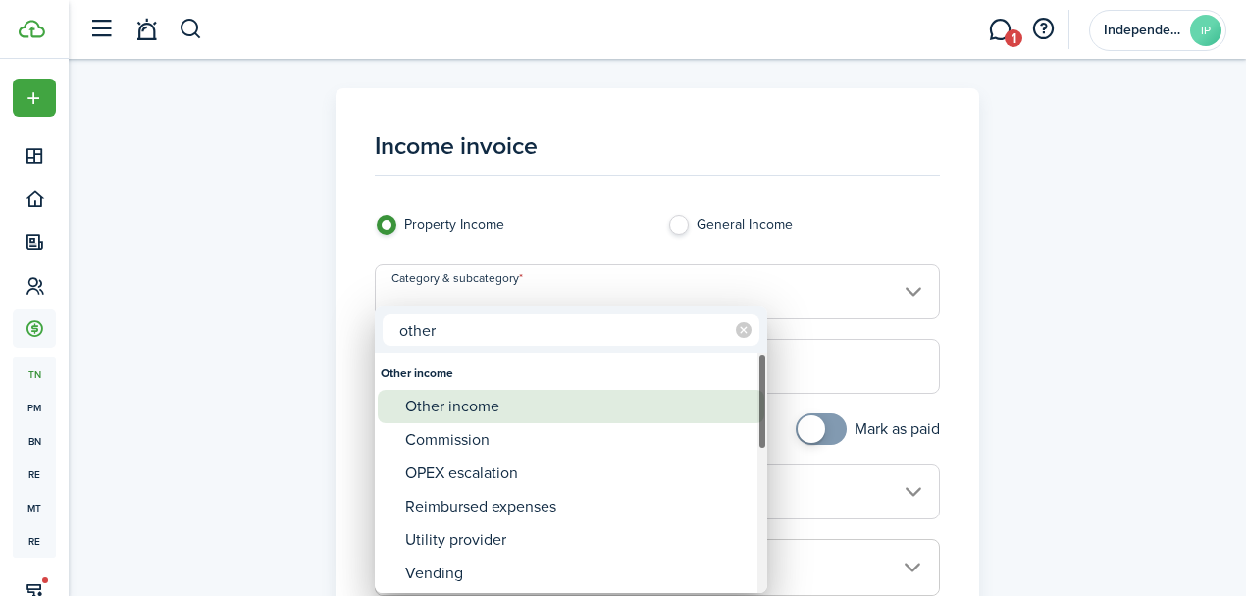
type input "other"
click at [487, 420] on div "Other income" at bounding box center [578, 406] width 347 height 33
type input "Other income"
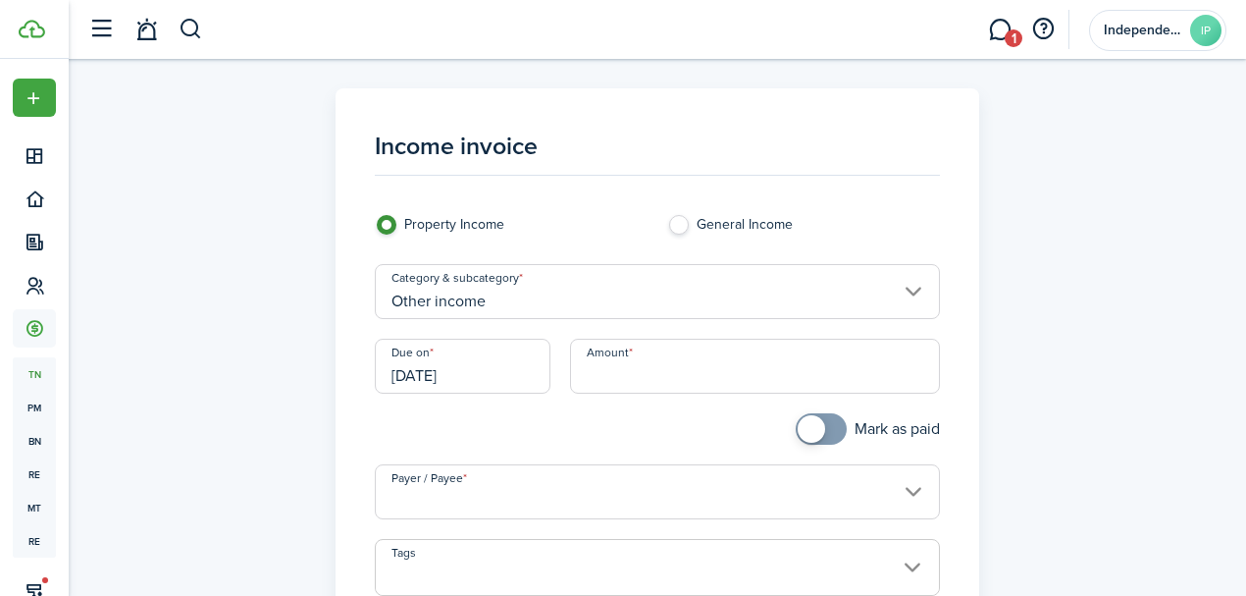
click at [502, 376] on input "[DATE]" at bounding box center [463, 366] width 176 height 55
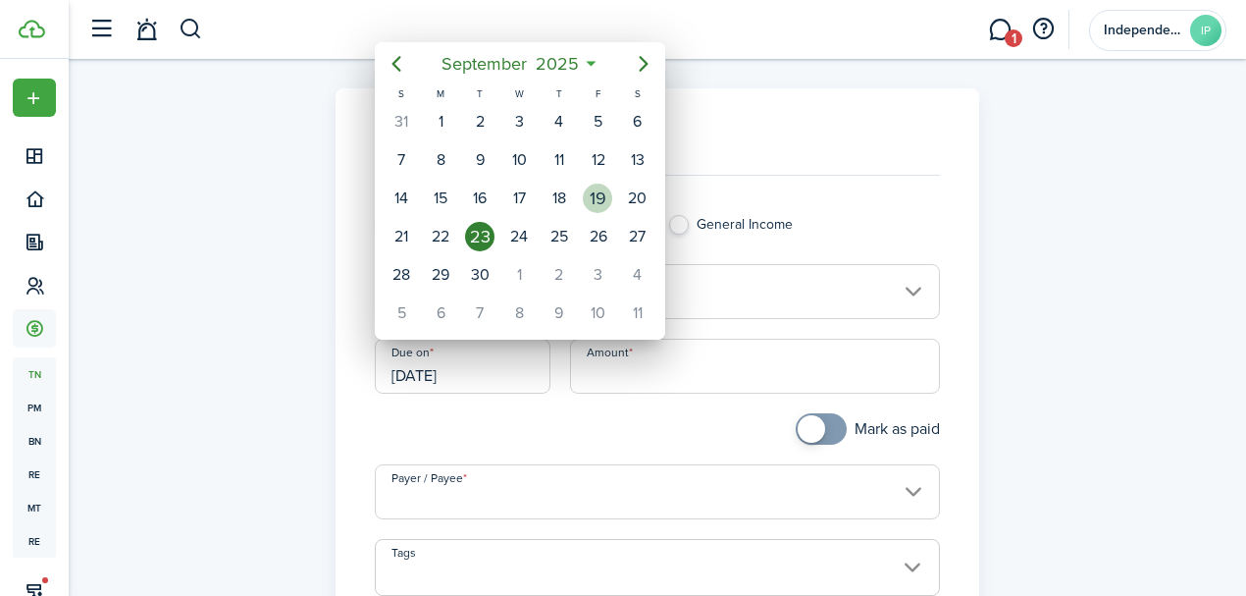
click at [597, 202] on div "19" at bounding box center [597, 198] width 29 height 29
type input "[DATE]"
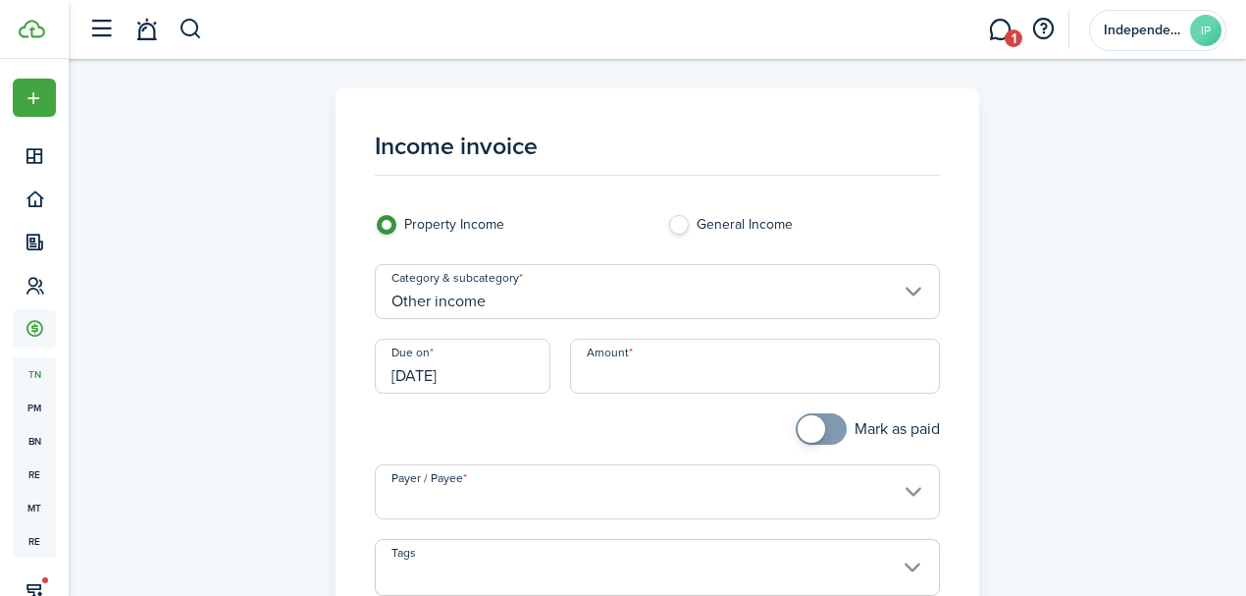
click at [699, 366] on input "Amount" at bounding box center [755, 366] width 371 height 55
type input "$1,900.00"
drag, startPoint x: 813, startPoint y: 425, endPoint x: 790, endPoint y: 434, distance: 24.2
checkbox input "true"
click at [813, 425] on span at bounding box center [811, 428] width 27 height 27
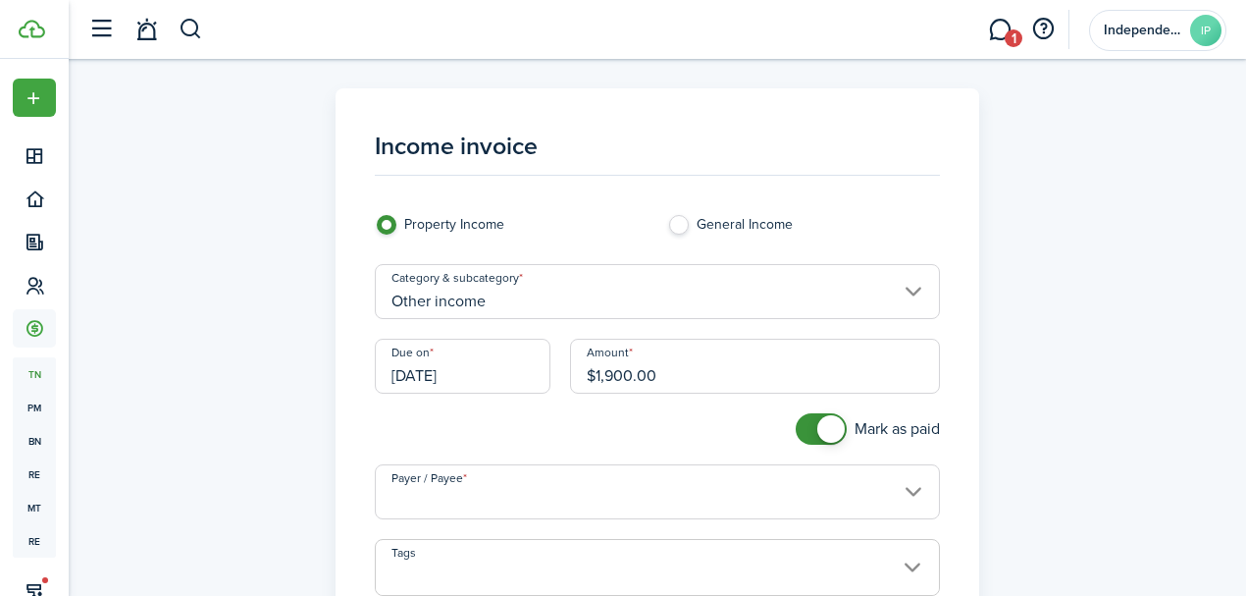
click at [532, 494] on input "Payer / Payee" at bounding box center [658, 491] width 566 height 55
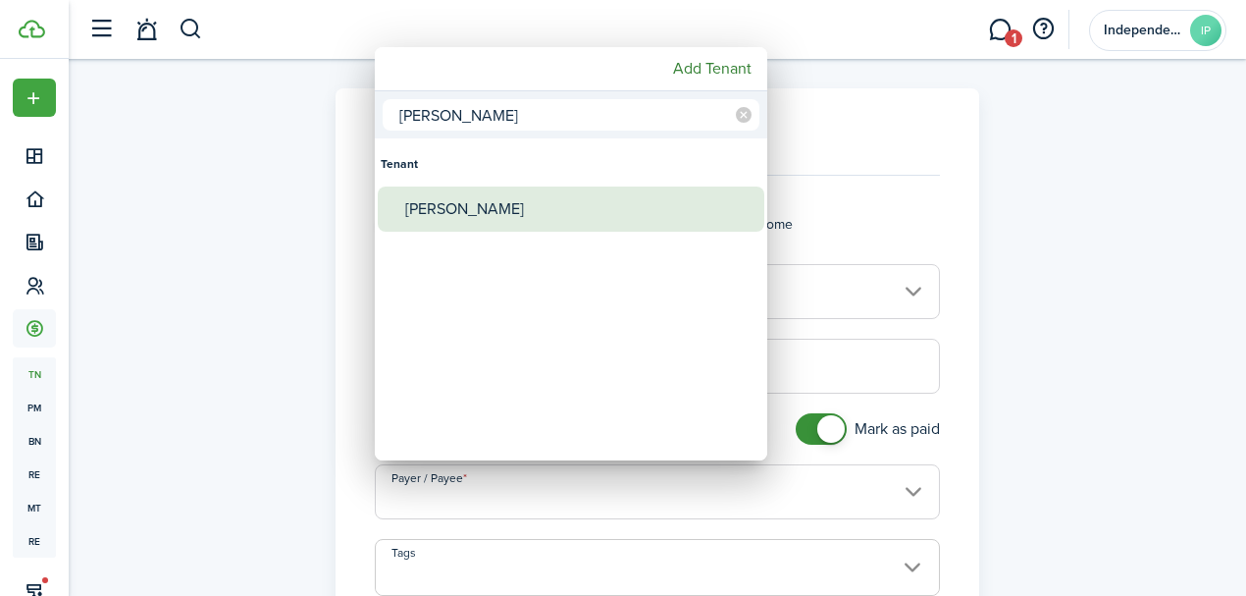
type input "[PERSON_NAME]"
click at [446, 208] on div "[PERSON_NAME]" at bounding box center [578, 208] width 347 height 45
type input "[PERSON_NAME]"
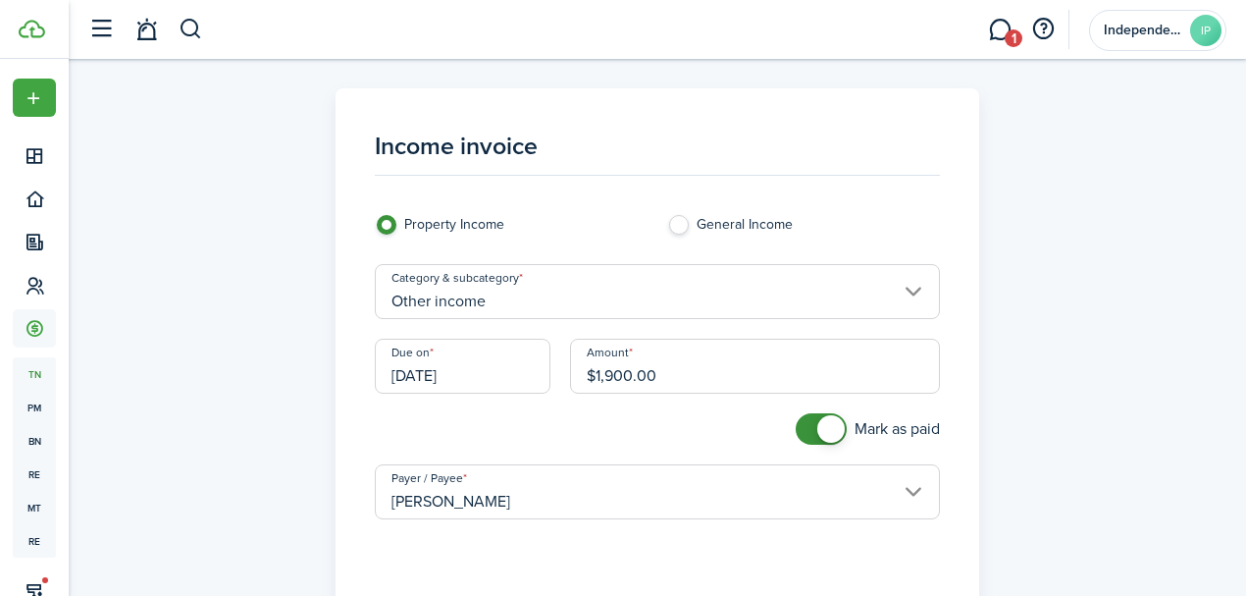
scroll to position [196, 0]
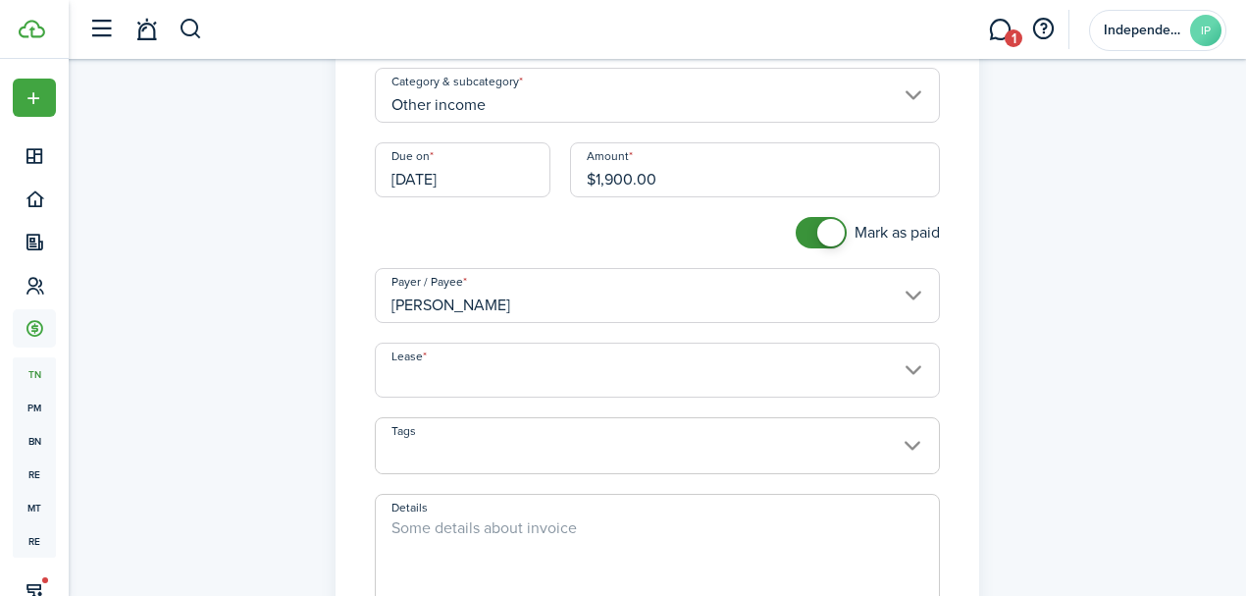
click at [466, 371] on input "Lease" at bounding box center [658, 370] width 566 height 55
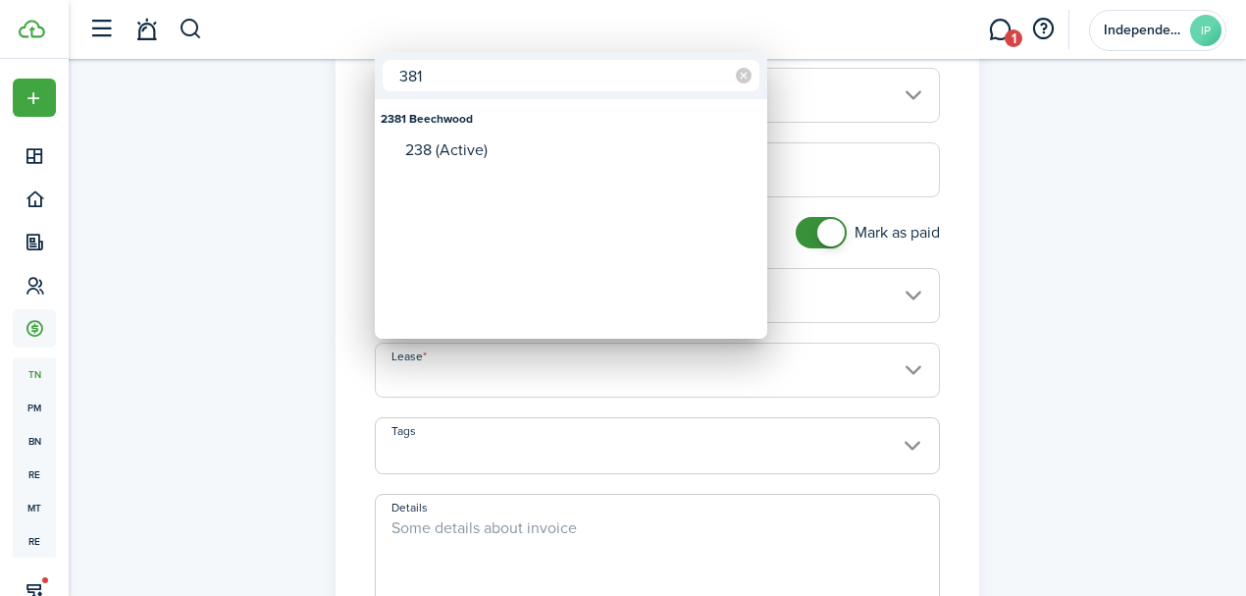
type input "381"
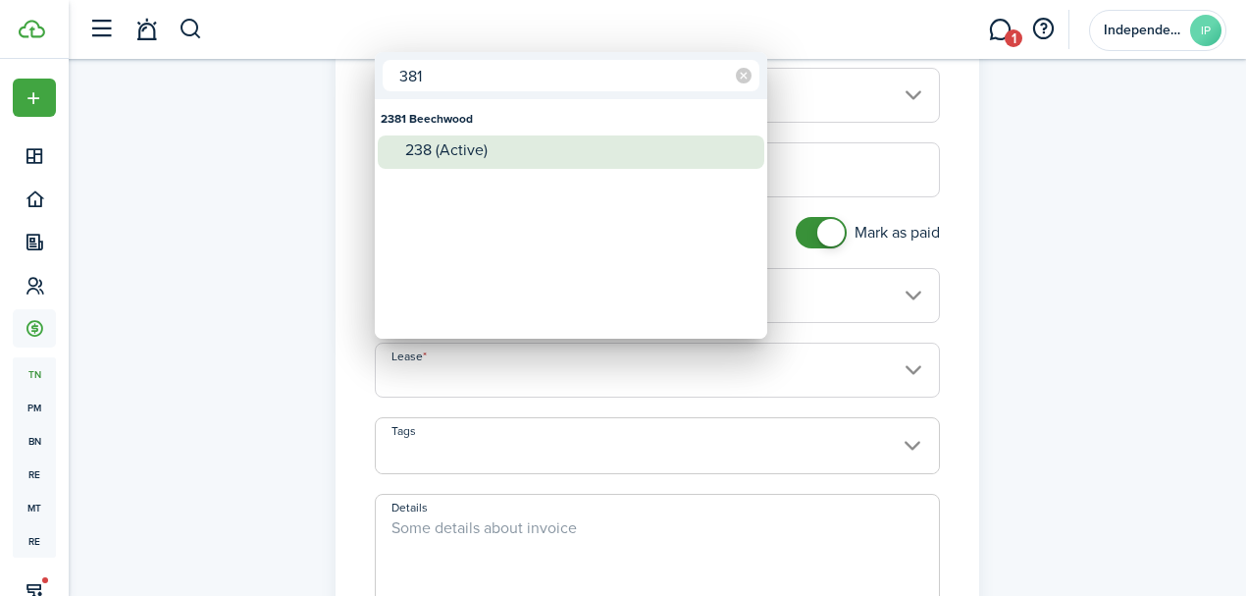
click at [442, 159] on div "238 (Active)" at bounding box center [578, 150] width 347 height 18
type input "2381 Beechwood. Lease #238 (Active)"
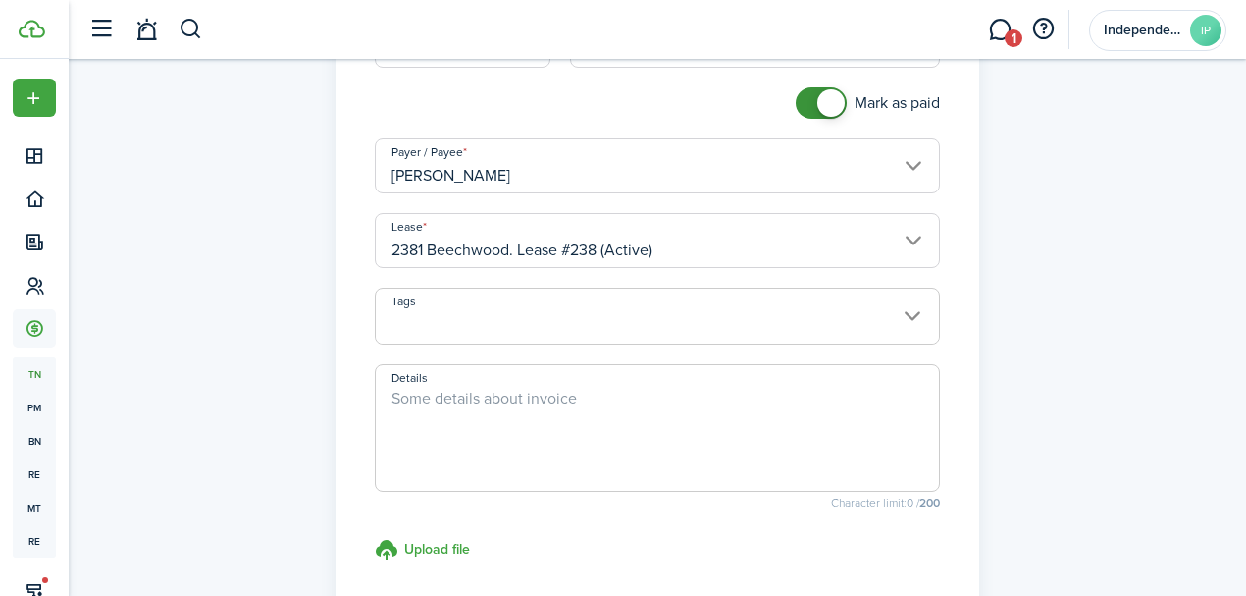
scroll to position [327, 0]
click at [463, 424] on textarea "Details" at bounding box center [658, 433] width 564 height 94
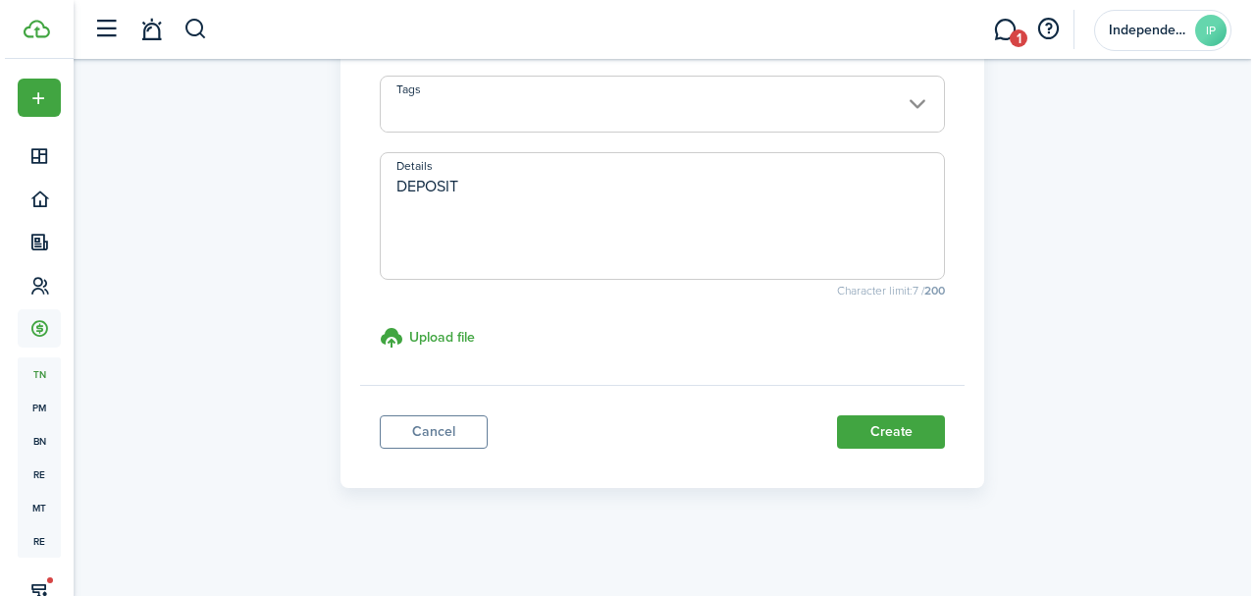
scroll to position [541, 0]
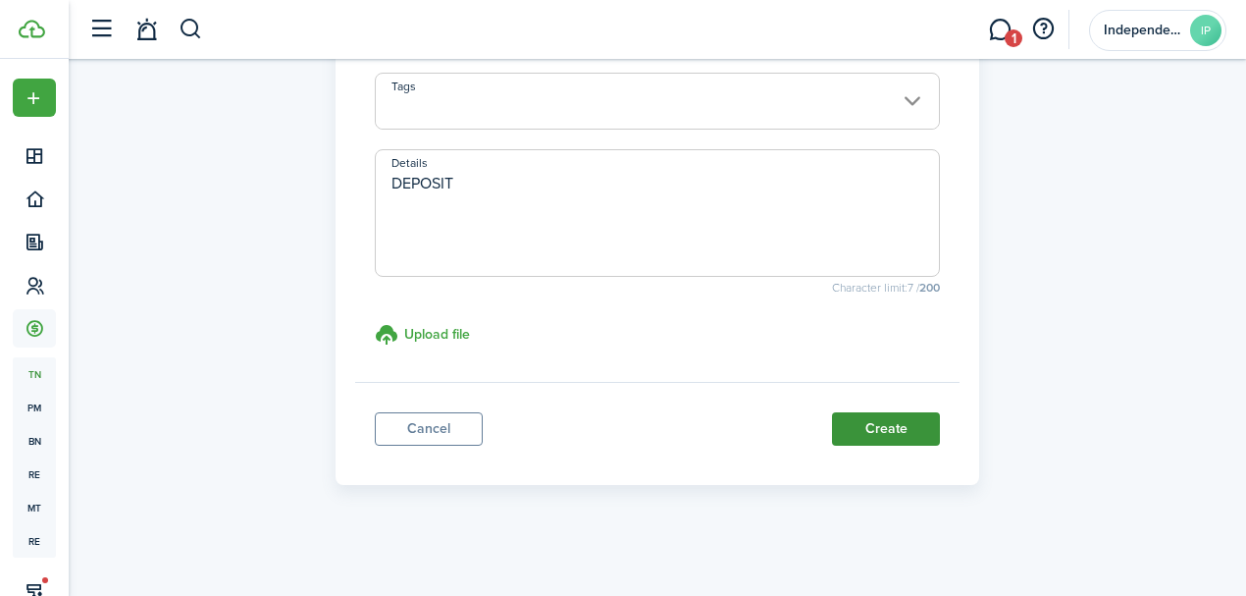
type textarea "DEPOSIT"
click at [903, 428] on button "Create" at bounding box center [886, 428] width 108 height 33
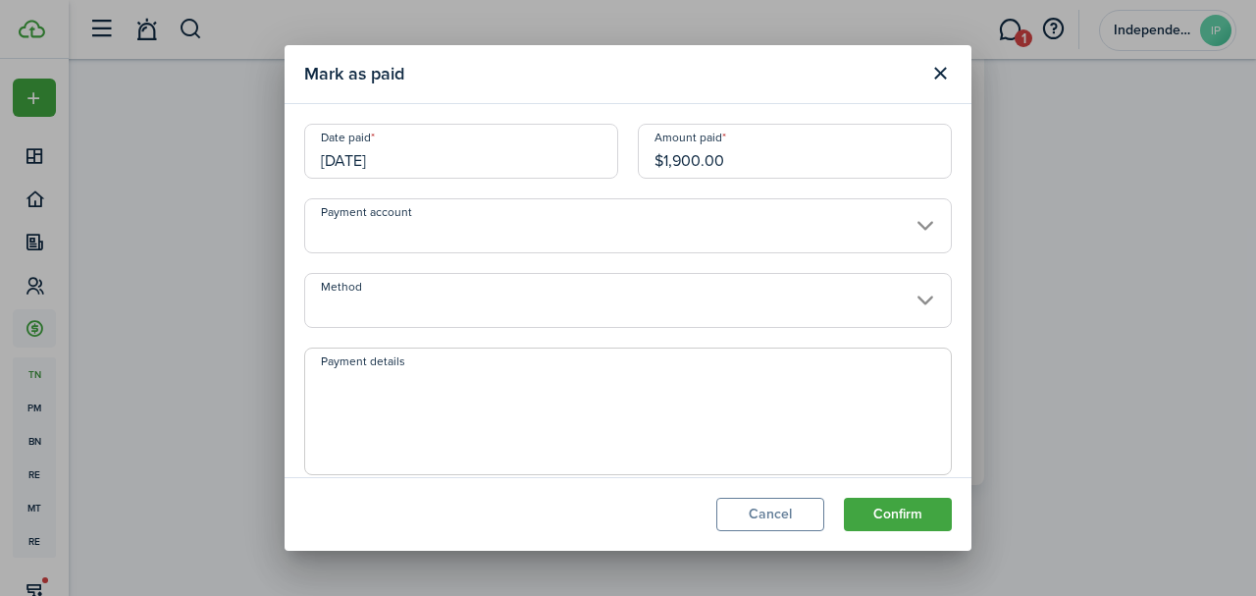
click at [365, 302] on input "Method" at bounding box center [628, 300] width 648 height 55
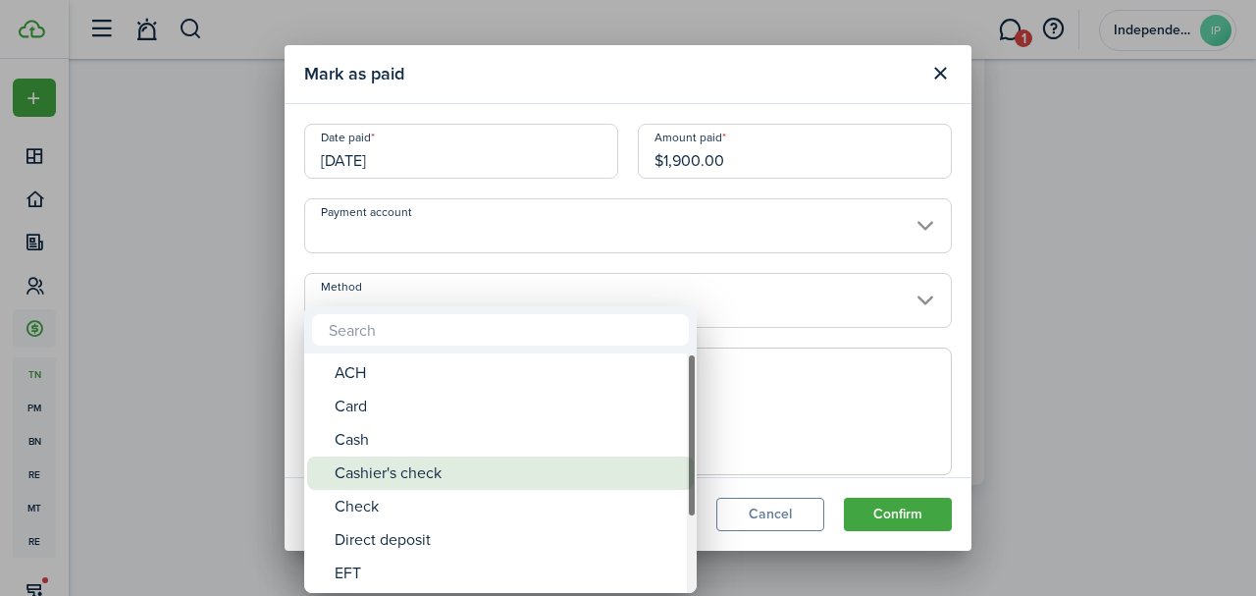
click at [369, 475] on div "Cashier's check" at bounding box center [508, 472] width 347 height 33
type input "Cashier's check"
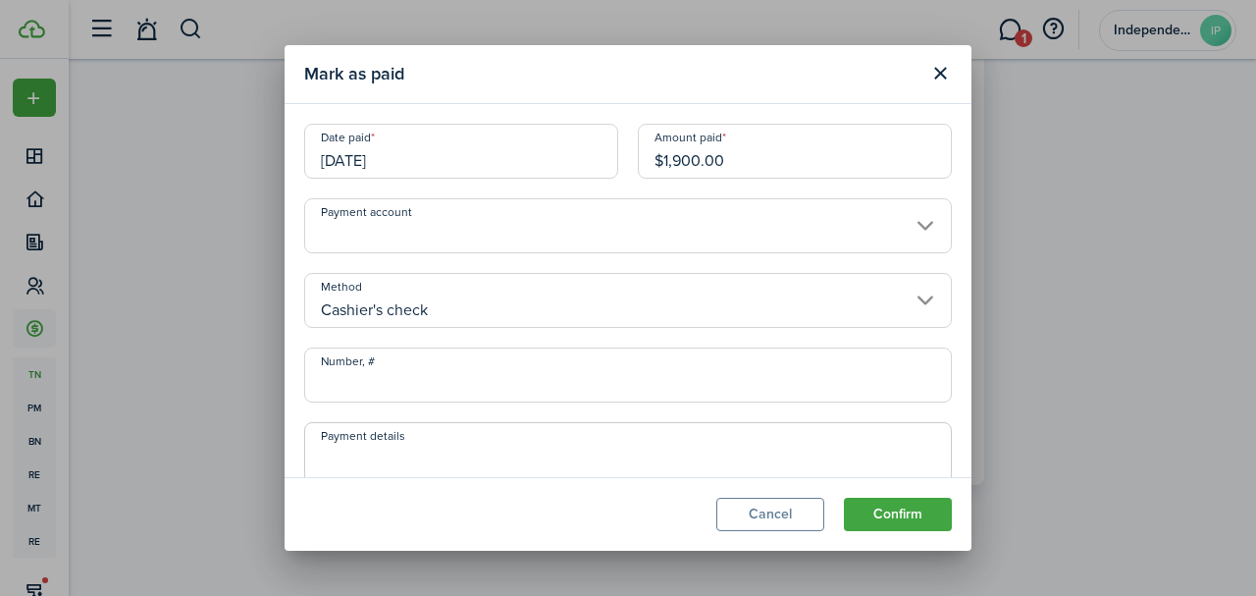
click at [418, 373] on input "Number, #" at bounding box center [628, 374] width 648 height 55
type input "0407"
click at [919, 502] on button "Confirm" at bounding box center [898, 514] width 108 height 33
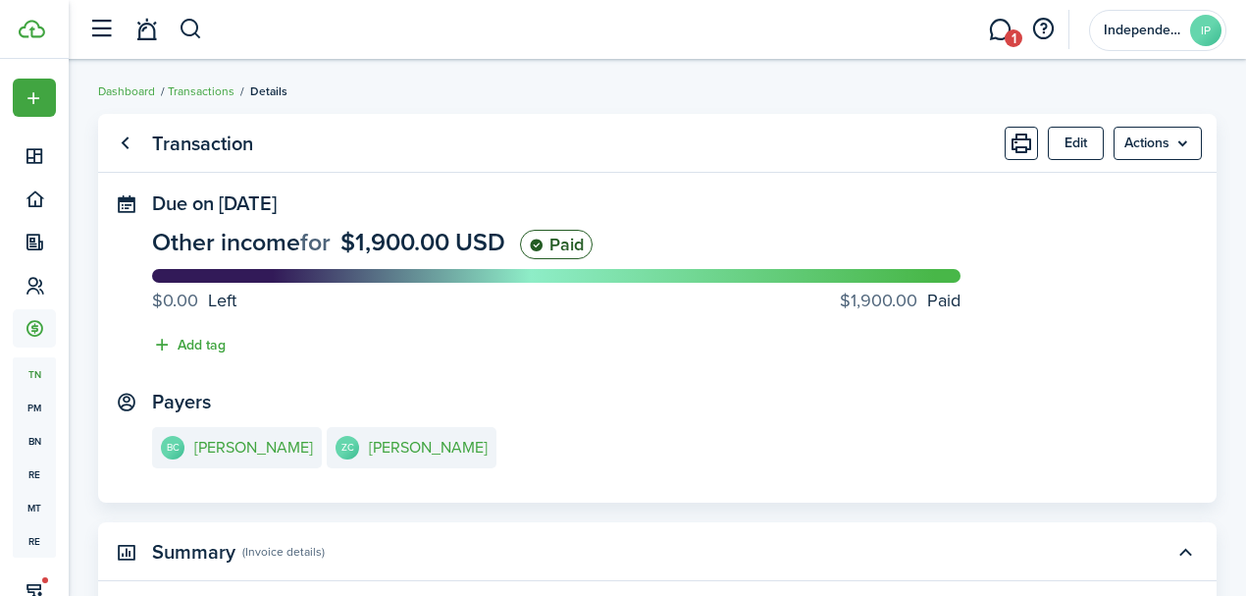
click at [896, 397] on panel-main-section "Payers BC [PERSON_NAME] ZC [PERSON_NAME]" at bounding box center [657, 432] width 1011 height 83
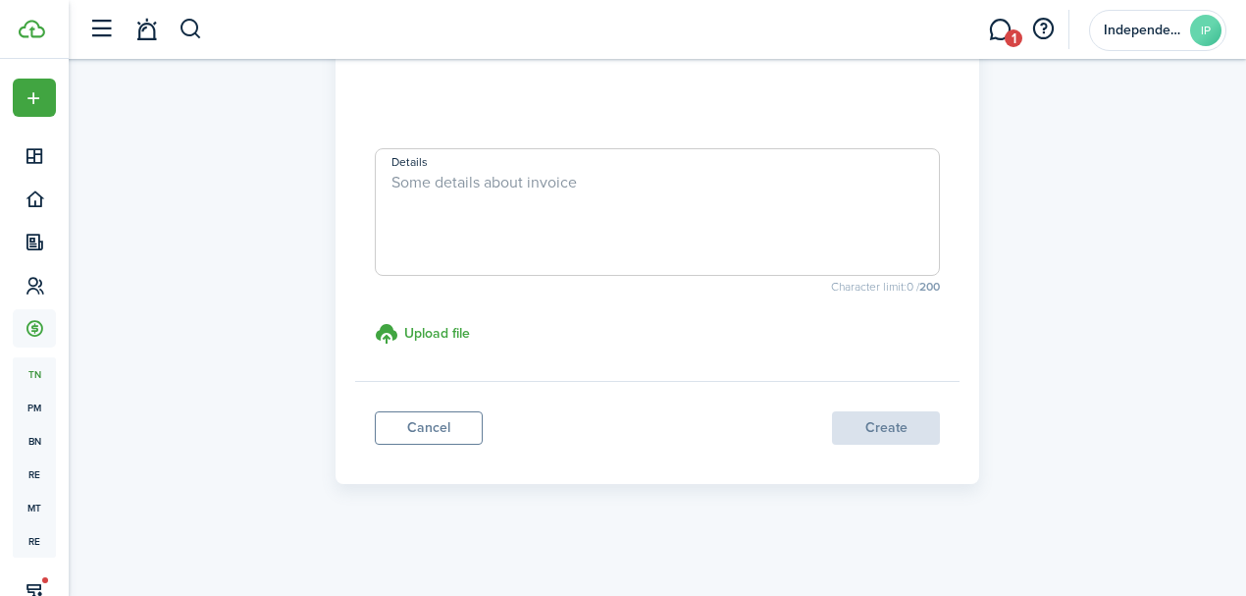
scroll to position [466, 0]
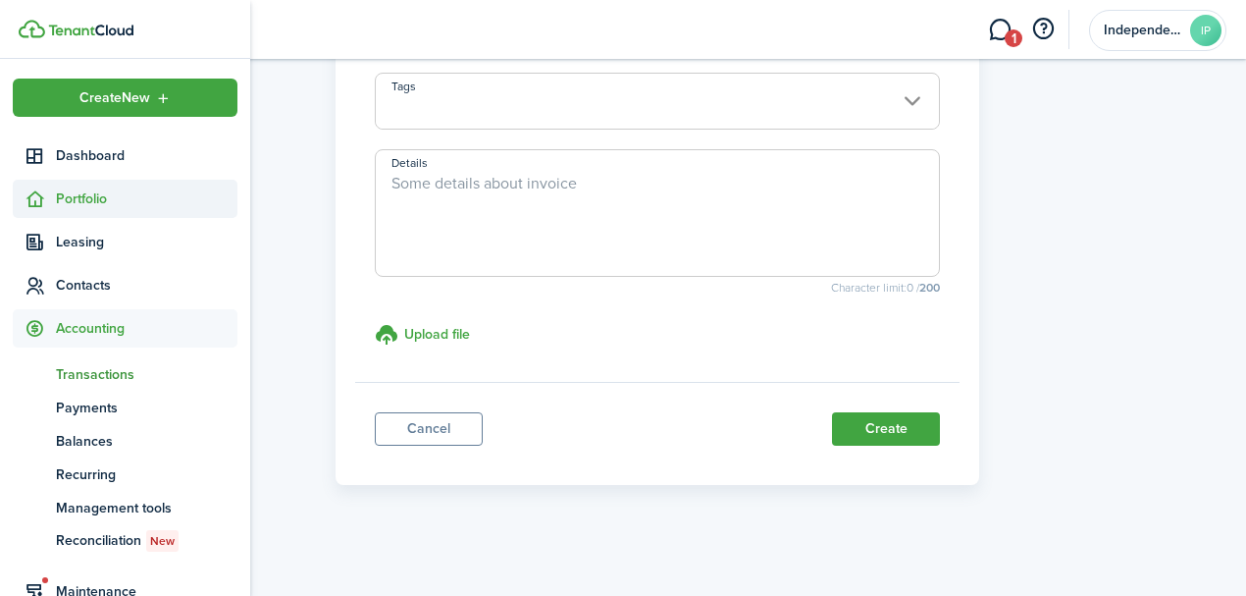
click at [52, 196] on sidebar-link-icon at bounding box center [34, 198] width 43 height 21
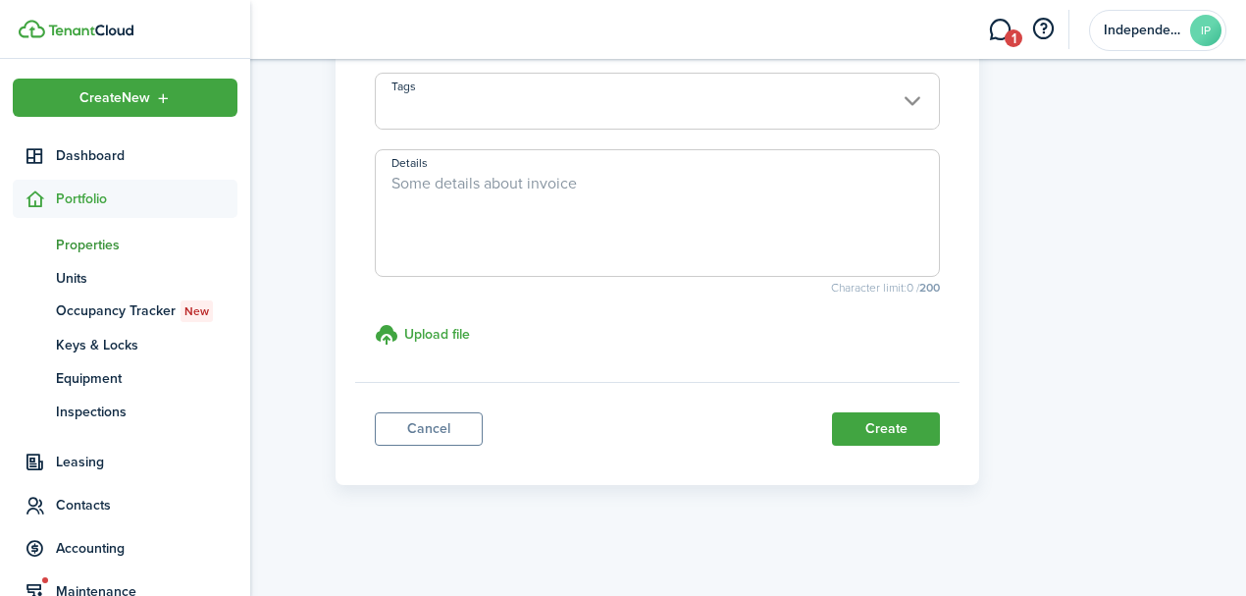
click at [88, 242] on span "Properties" at bounding box center [147, 245] width 182 height 21
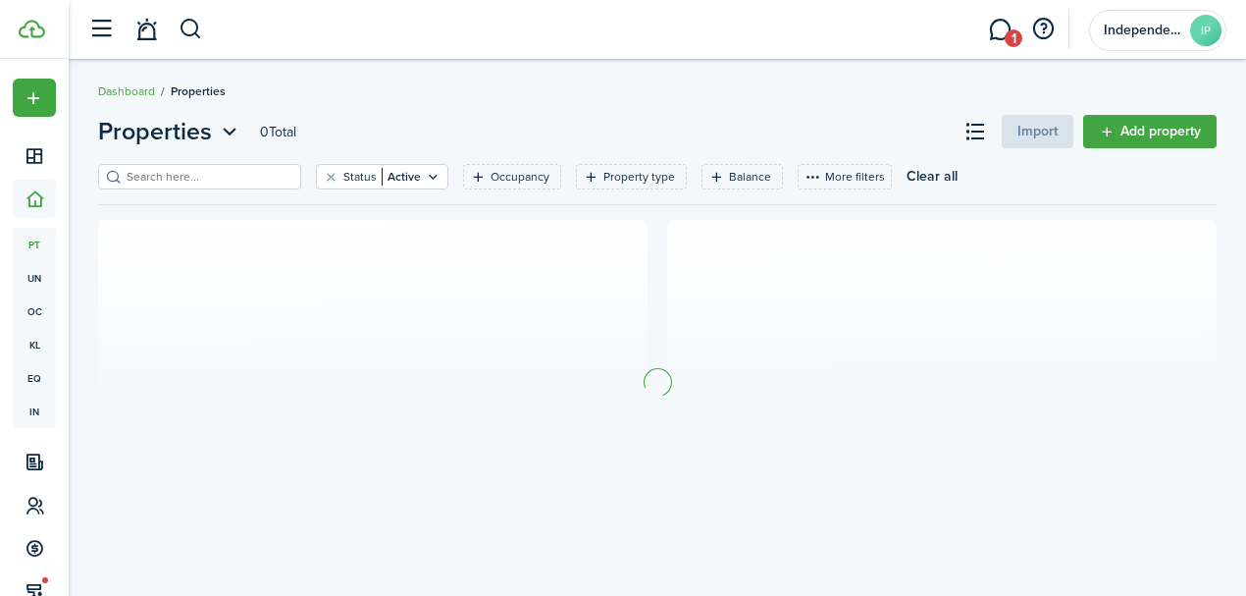
drag, startPoint x: 243, startPoint y: 171, endPoint x: 269, endPoint y: 175, distance: 25.8
click at [243, 171] on input "search" at bounding box center [208, 177] width 173 height 19
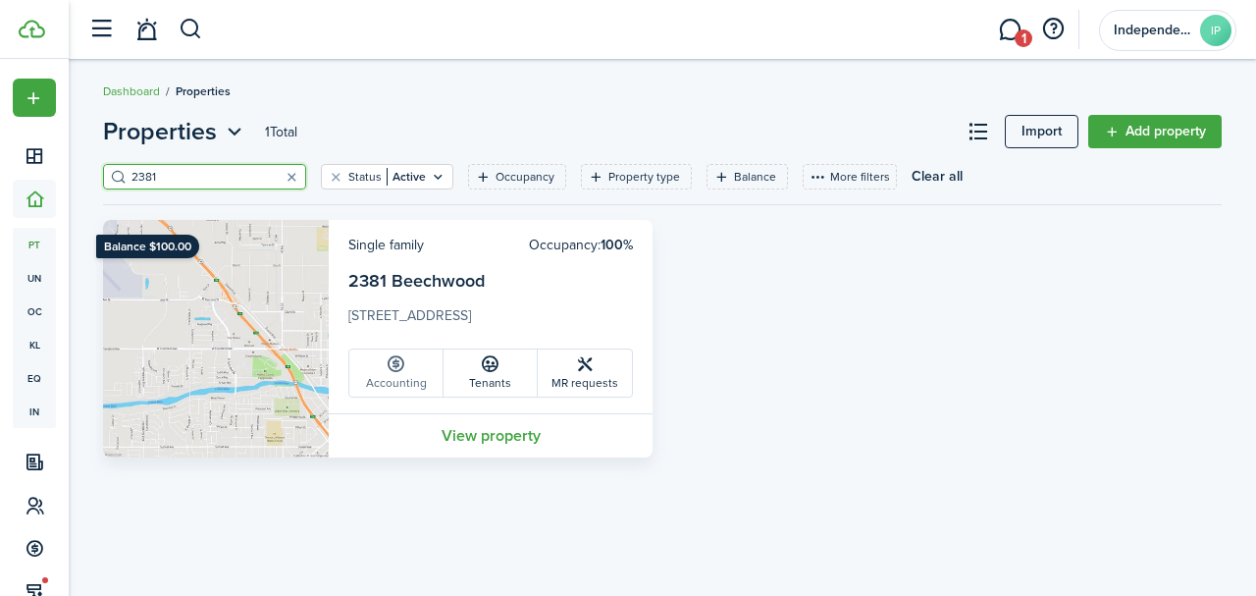
type input "2381"
click at [395, 377] on link "Accounting" at bounding box center [396, 372] width 94 height 47
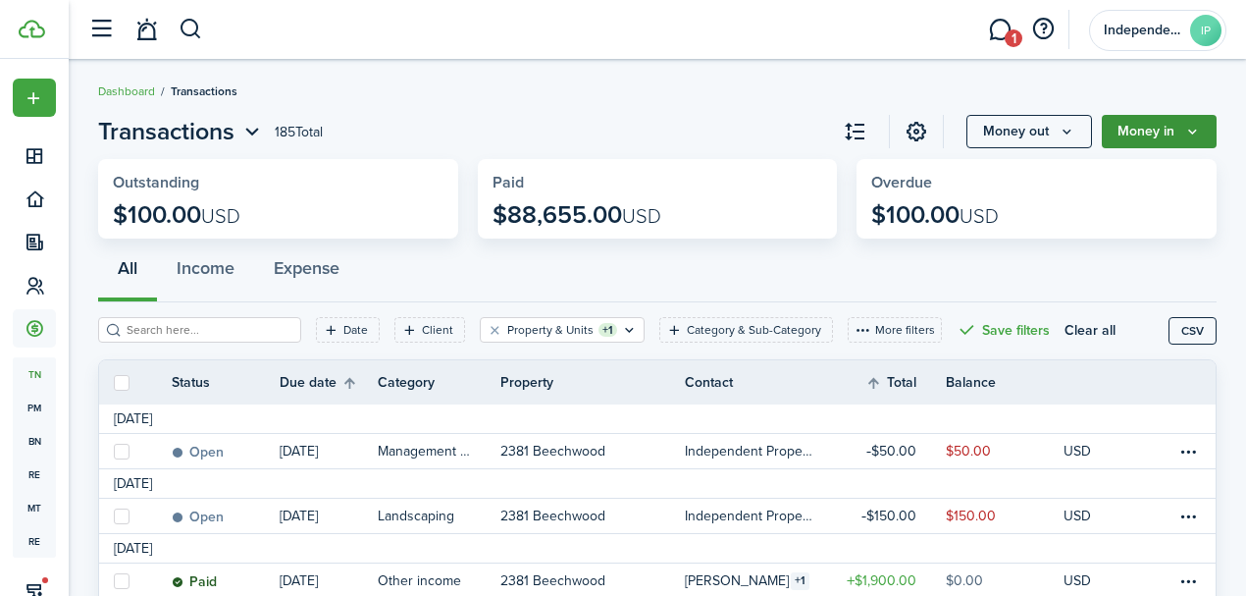
click at [1142, 129] on button "Money in" at bounding box center [1159, 131] width 115 height 33
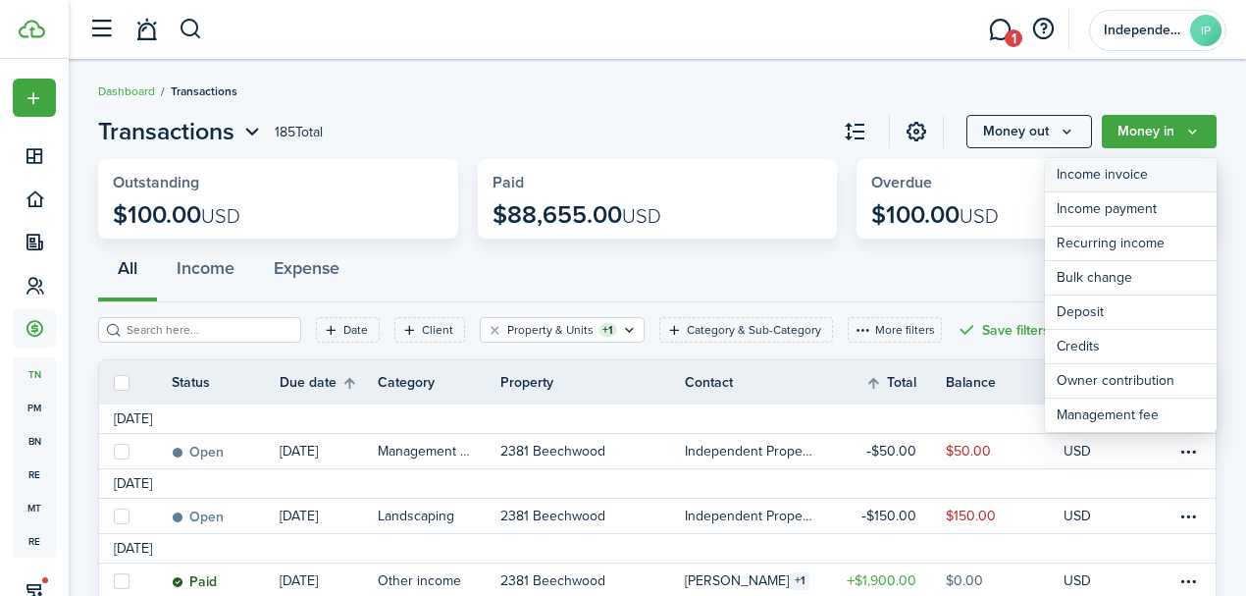
click at [1111, 179] on link "Income invoice" at bounding box center [1131, 175] width 172 height 34
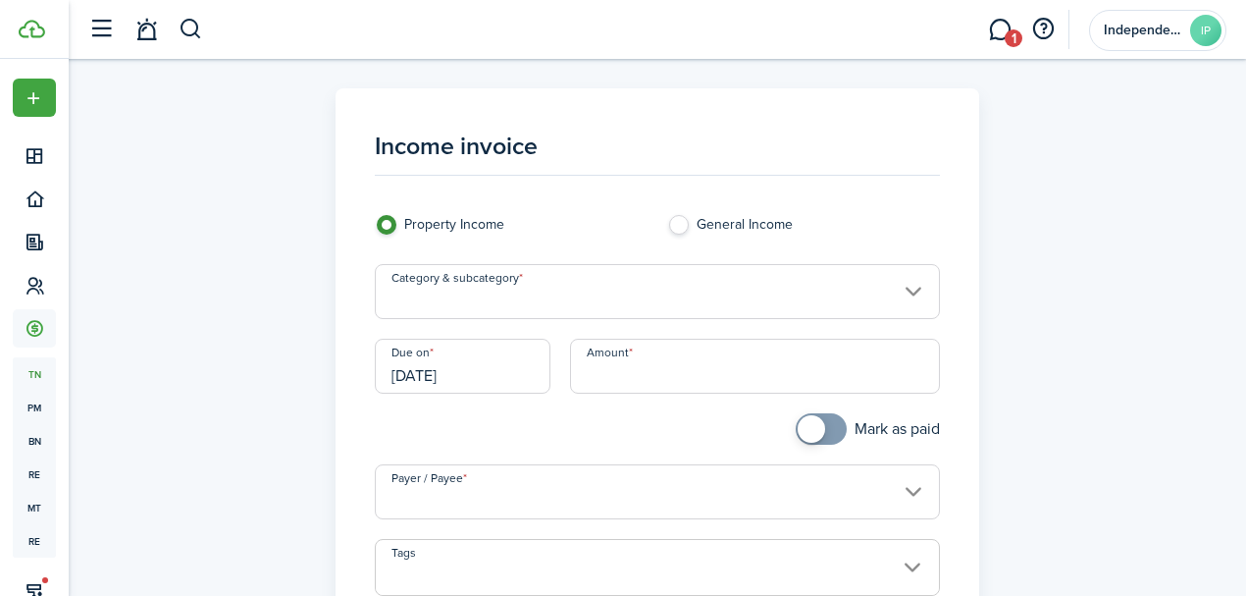
click at [539, 292] on input "Category & subcategory" at bounding box center [658, 291] width 566 height 55
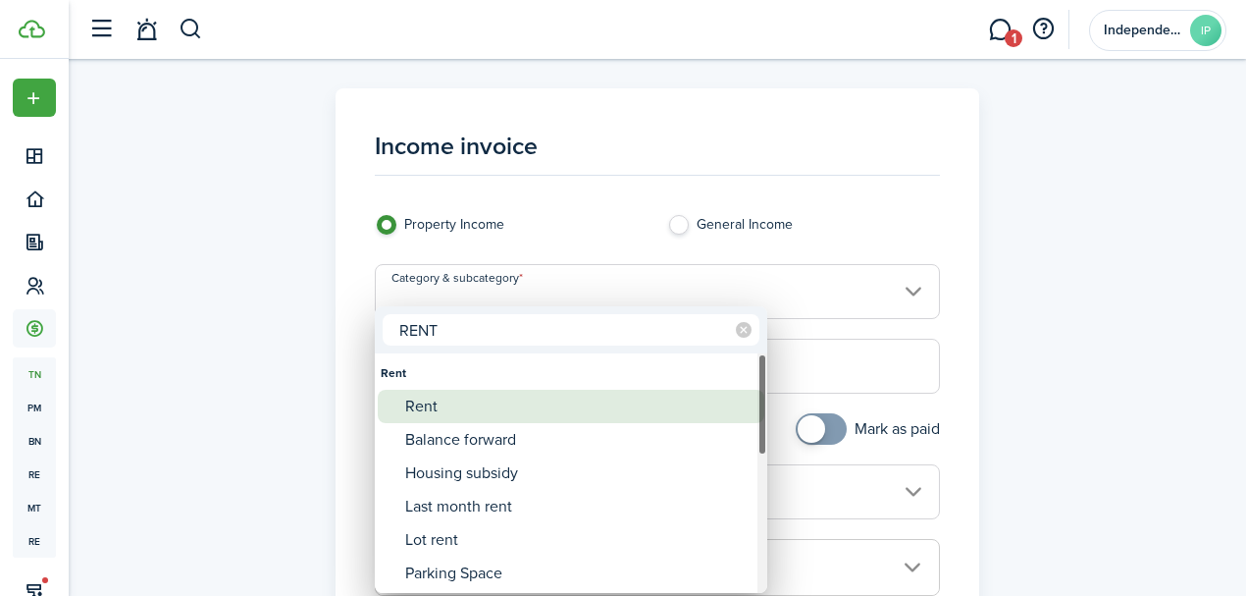
type input "RENT"
click at [414, 414] on div "Rent" at bounding box center [578, 406] width 347 height 33
type input "Rent"
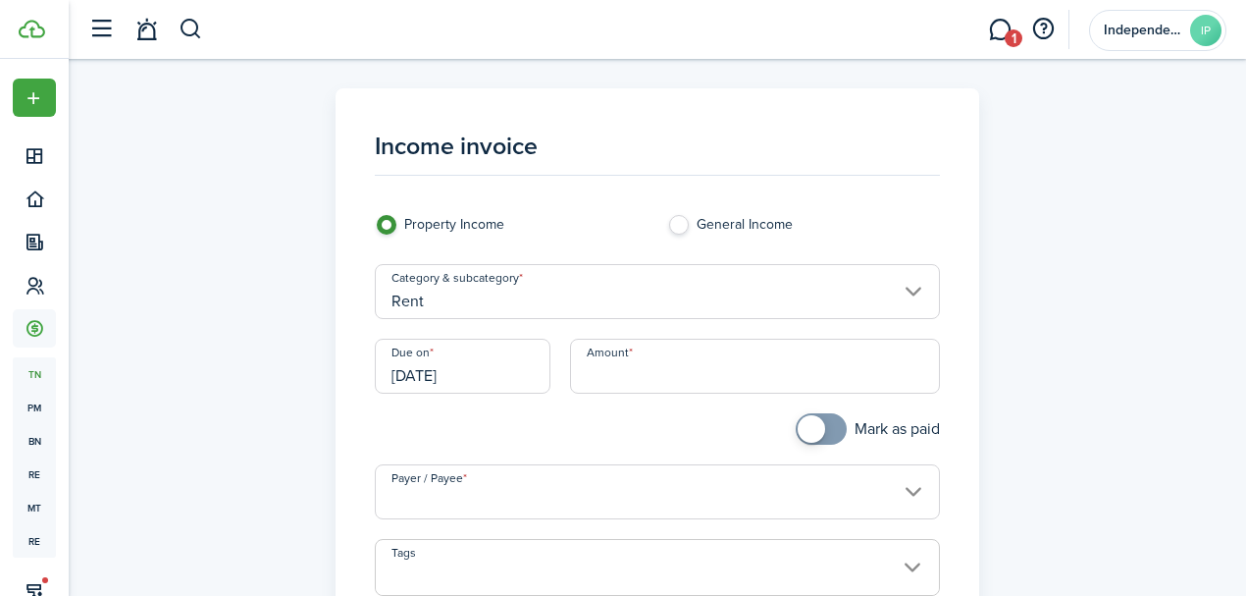
click at [477, 372] on input "[DATE]" at bounding box center [463, 366] width 176 height 55
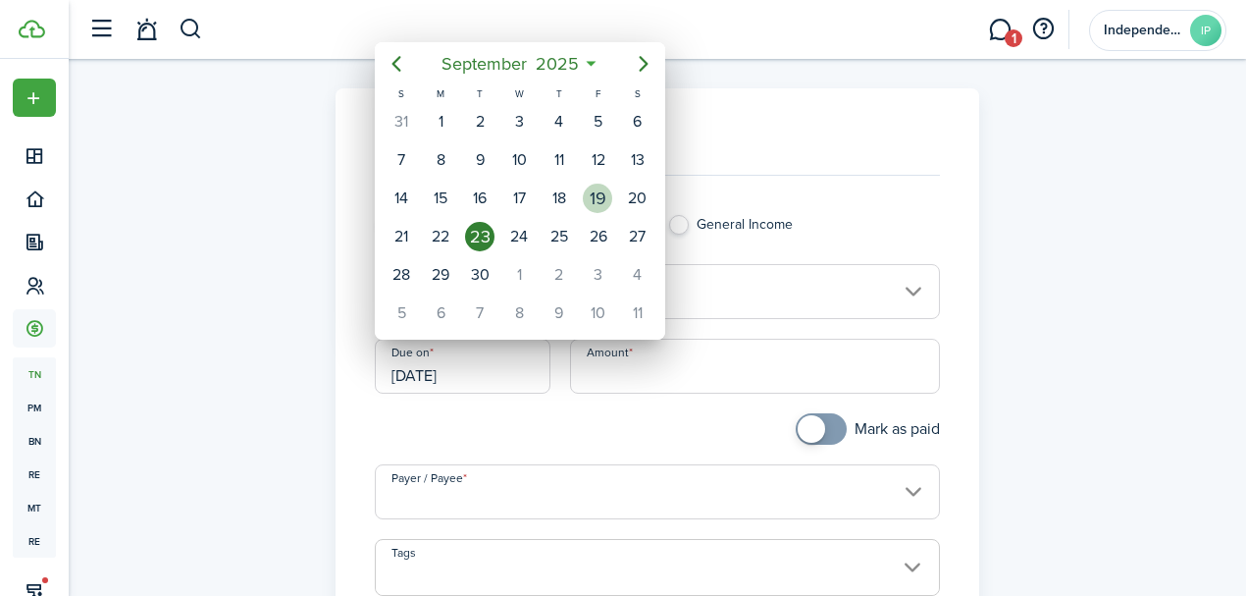
drag, startPoint x: 591, startPoint y: 196, endPoint x: 422, endPoint y: 318, distance: 208.1
click at [591, 195] on div "19" at bounding box center [597, 198] width 29 height 29
type input "[DATE]"
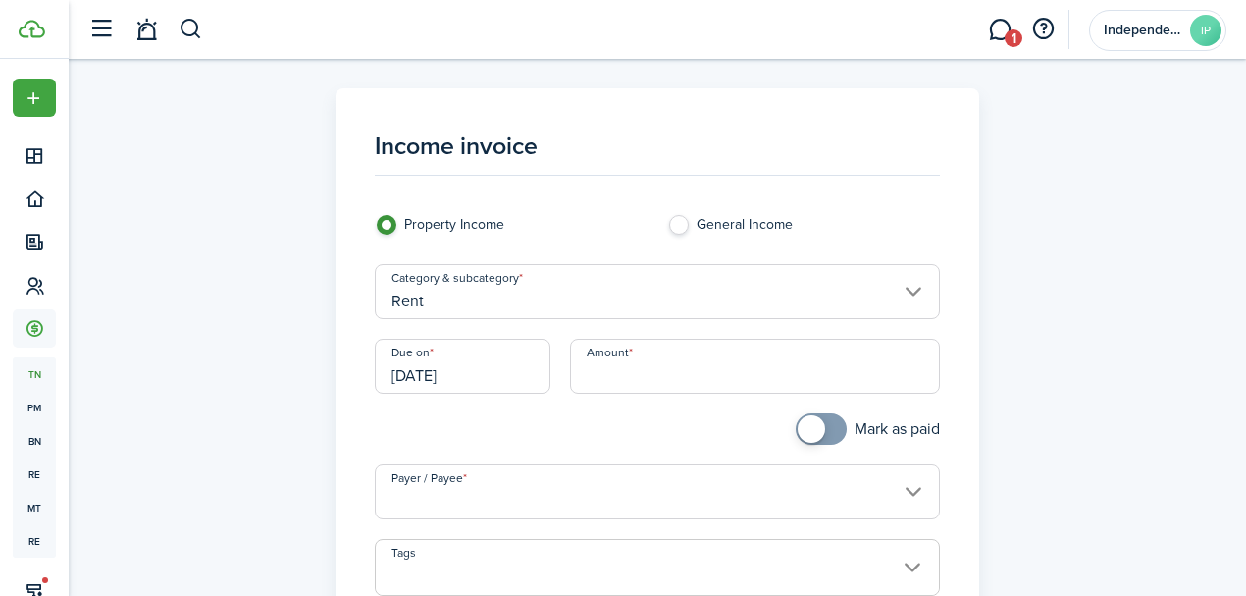
click at [673, 354] on input "Amount" at bounding box center [755, 366] width 371 height 55
type input "$1,900.00"
drag, startPoint x: 809, startPoint y: 432, endPoint x: 791, endPoint y: 440, distance: 19.3
checkbox input "true"
click at [810, 432] on span at bounding box center [811, 428] width 27 height 27
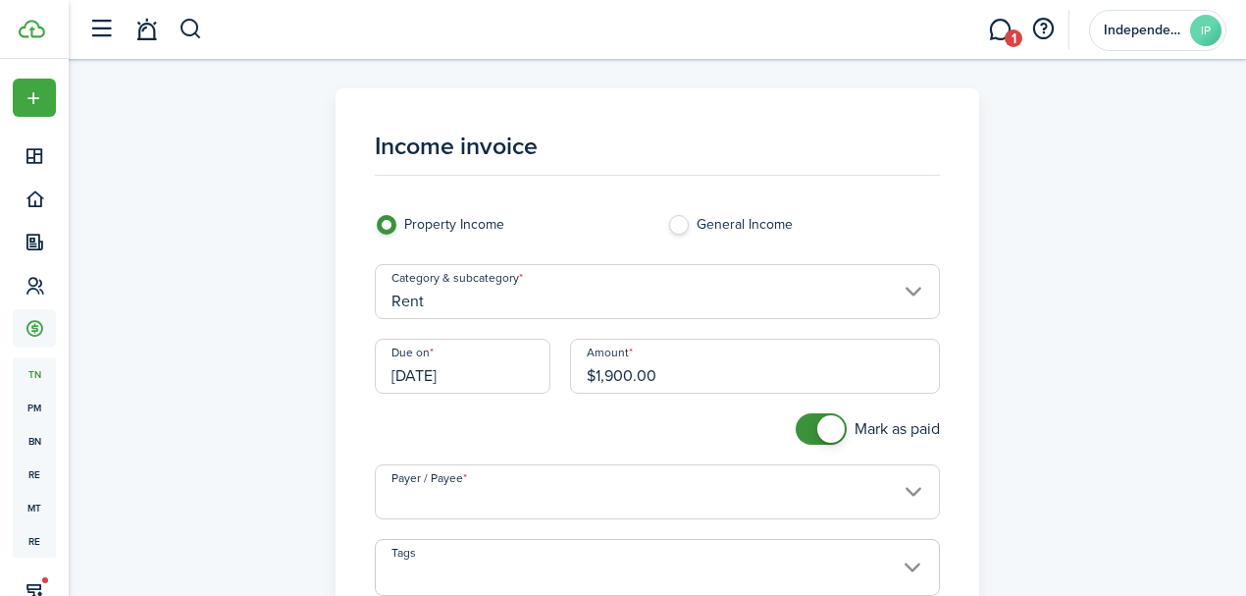
click at [577, 490] on input "Payer / Payee" at bounding box center [658, 491] width 566 height 55
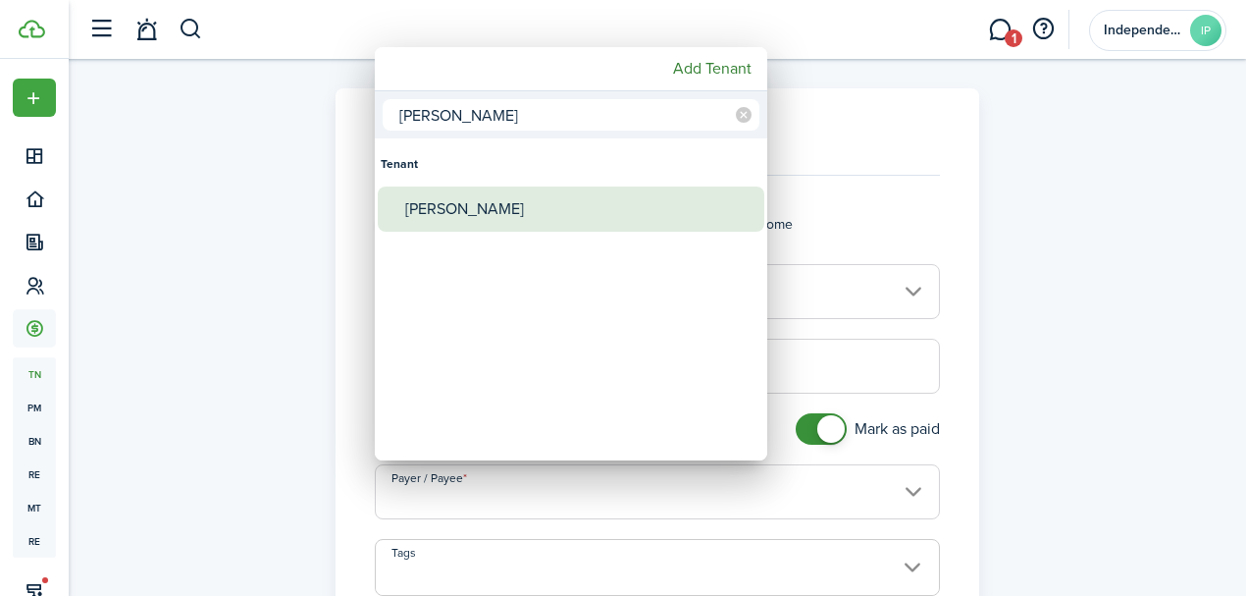
type input "[PERSON_NAME]"
click at [480, 215] on div "[PERSON_NAME]" at bounding box center [578, 208] width 347 height 45
type input "[PERSON_NAME]"
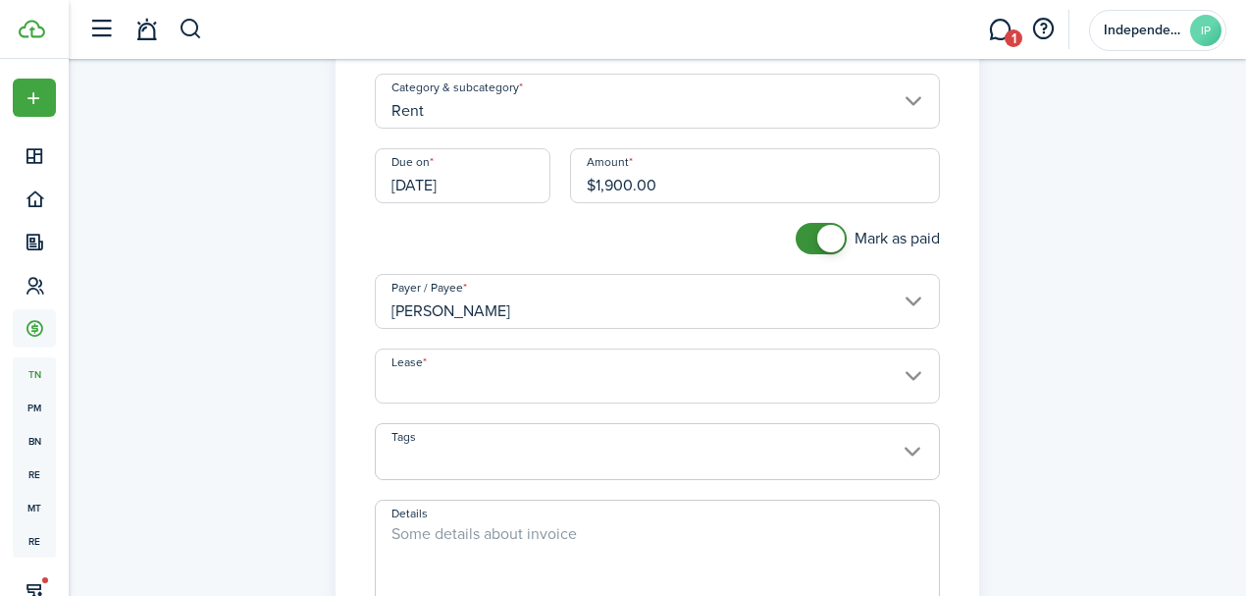
scroll to position [196, 0]
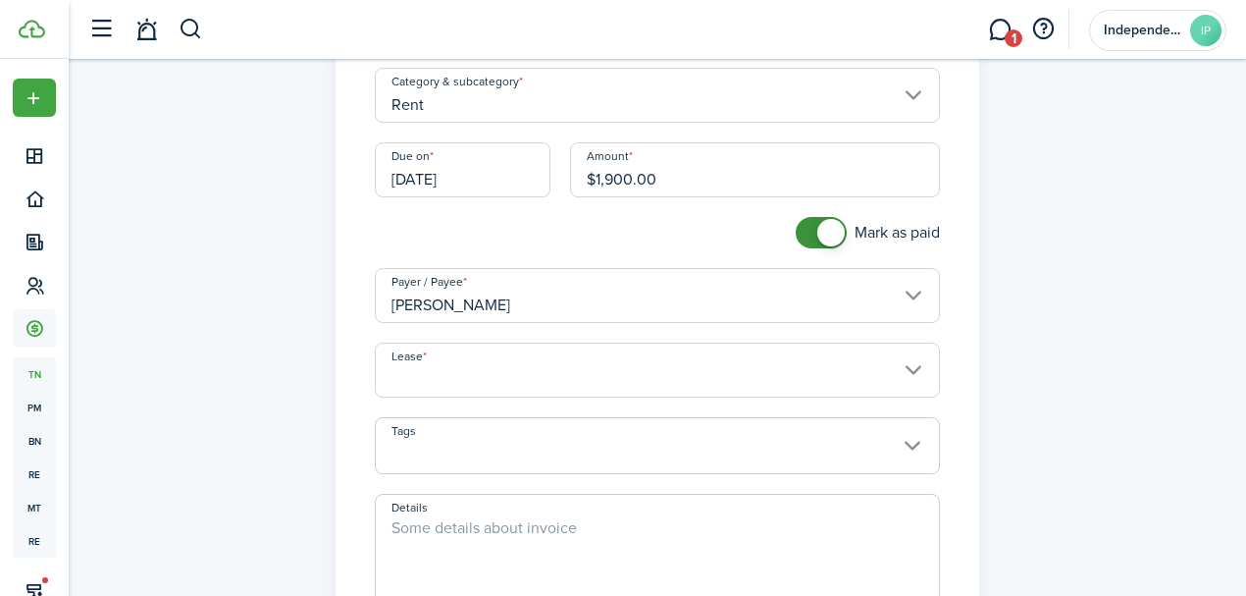
click at [475, 365] on input "Lease" at bounding box center [658, 370] width 566 height 55
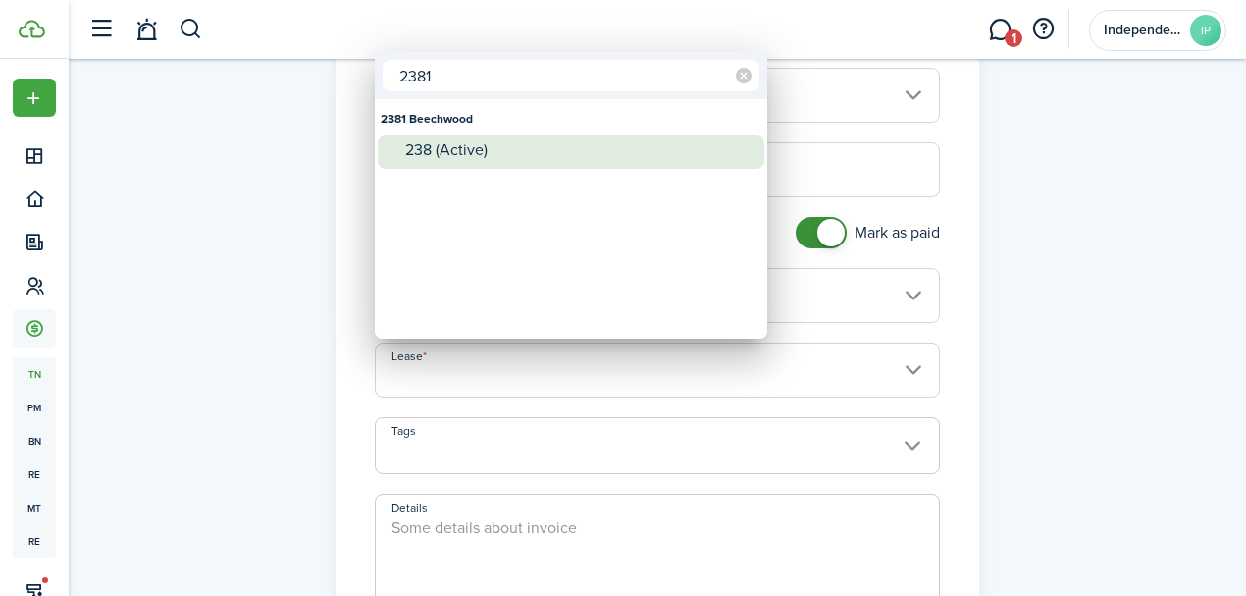
type input "2381"
click at [465, 132] on div "2381 Beechwood" at bounding box center [571, 118] width 381 height 33
click at [444, 161] on div "238 (Active)" at bounding box center [578, 149] width 347 height 29
type input "2381 Beechwood. Lease #238 (Active)"
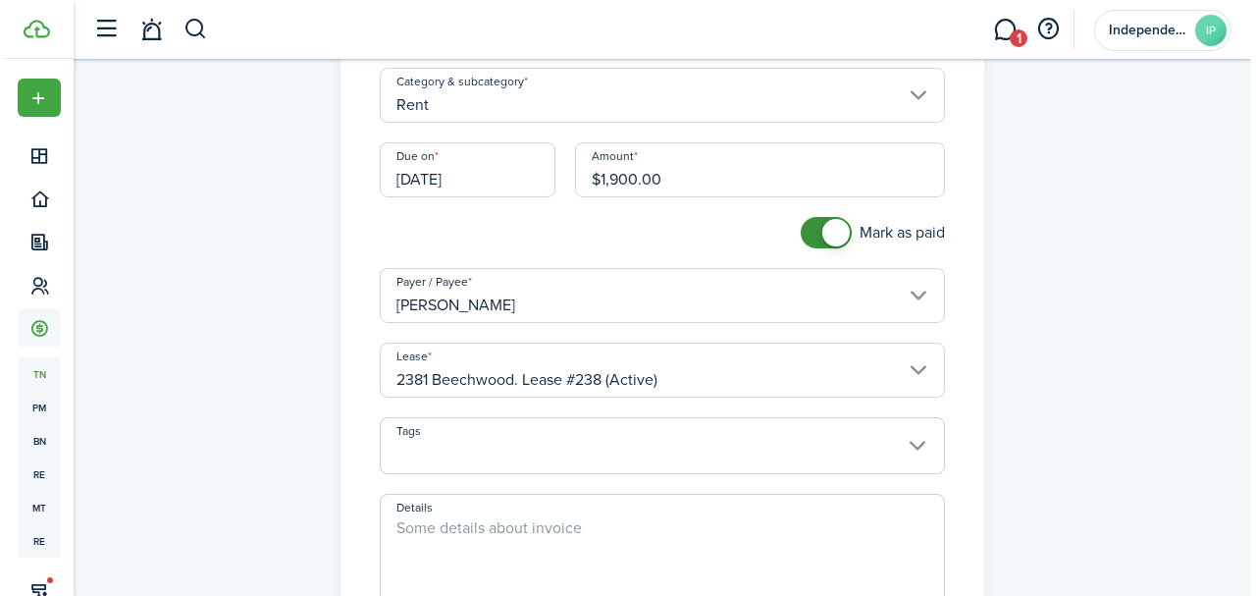
scroll to position [393, 0]
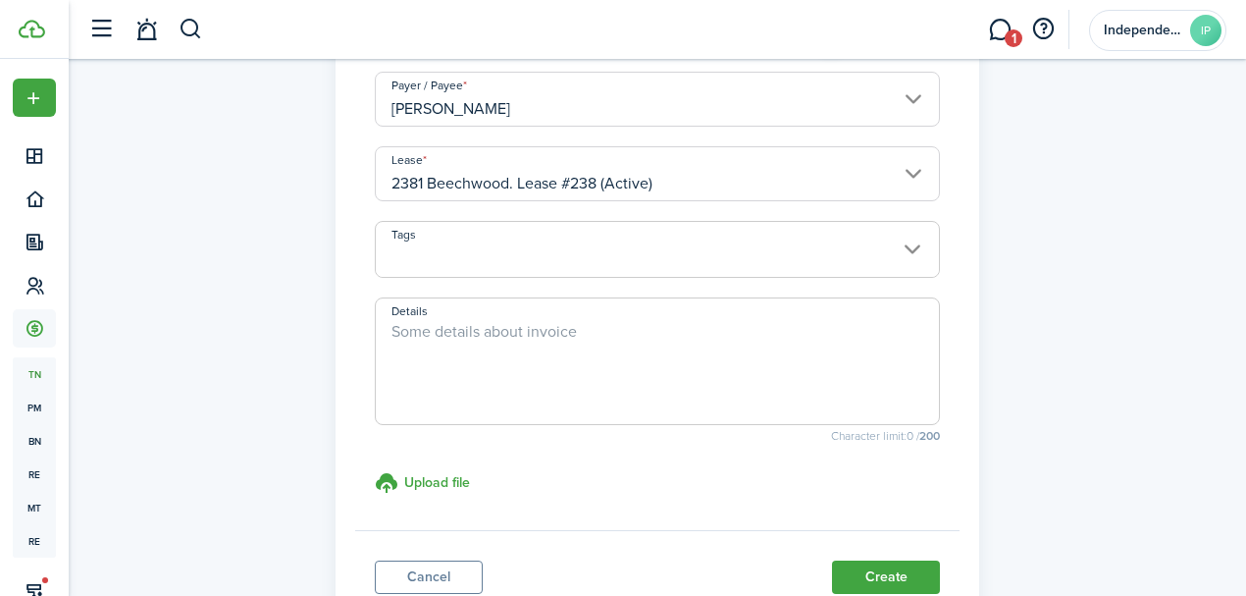
click at [475, 326] on textarea "Details" at bounding box center [658, 367] width 564 height 94
click at [601, 330] on textarea "1ST MONTH'S RENT ([DATE] - [DATE])" at bounding box center [658, 367] width 564 height 94
type textarea "1ST MONTH'S RENT ([DATE] - [DATE])"
click at [891, 567] on button "Create" at bounding box center [886, 576] width 108 height 33
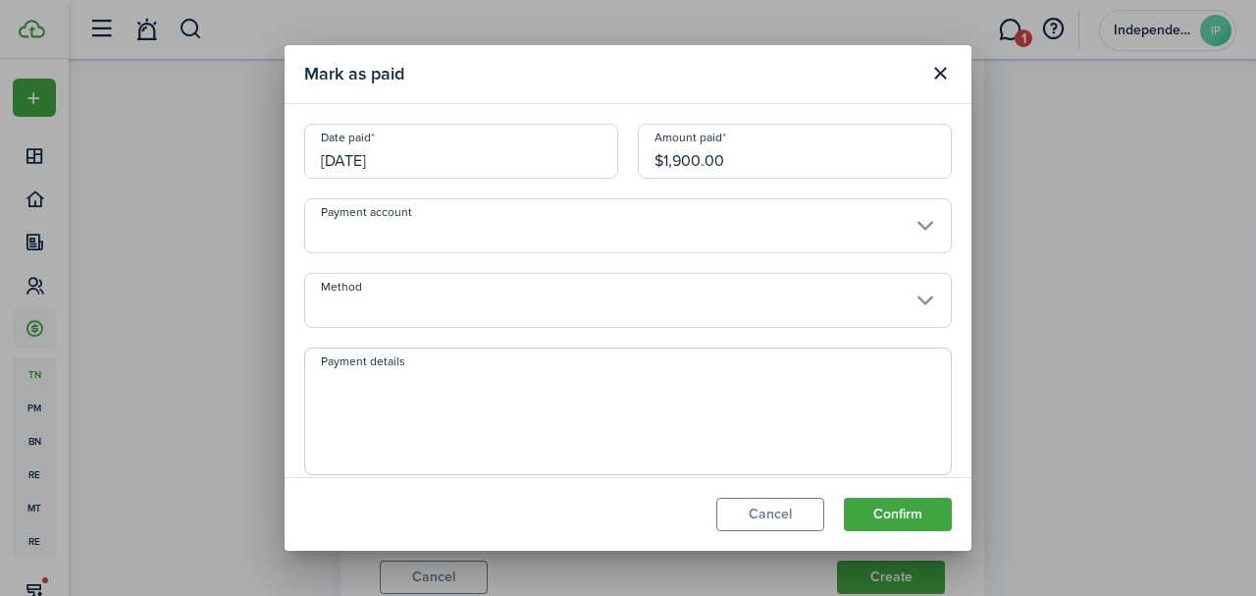
click at [420, 292] on input "Method" at bounding box center [628, 300] width 648 height 55
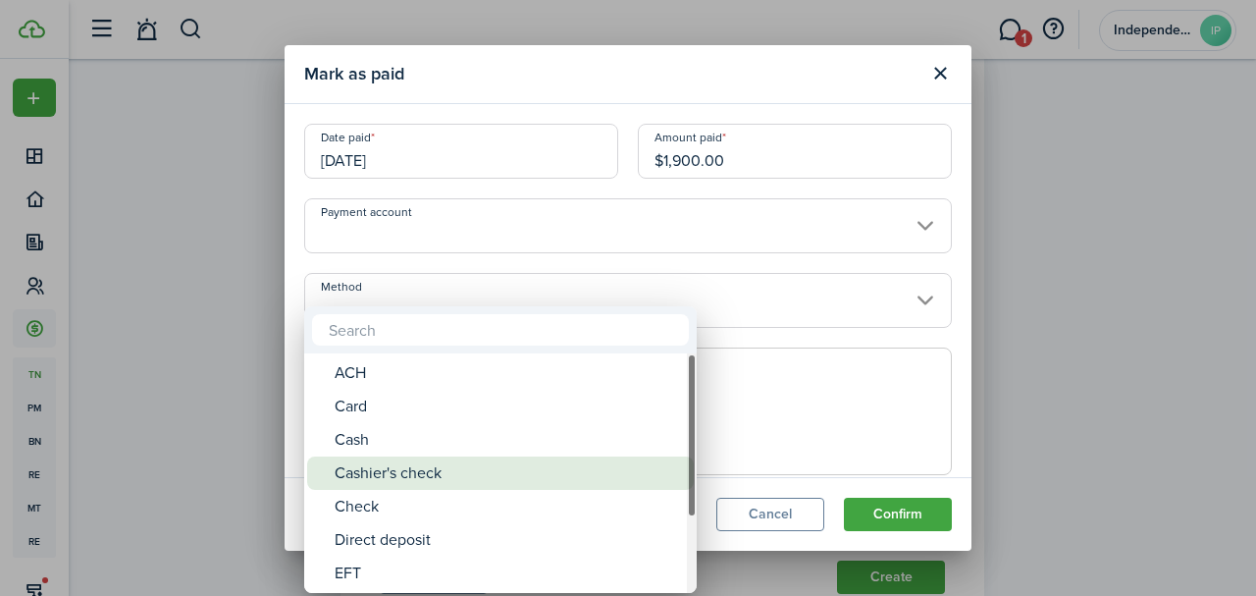
drag, startPoint x: 355, startPoint y: 483, endPoint x: 366, endPoint y: 477, distance: 12.3
click at [356, 483] on div "Cashier's check" at bounding box center [508, 472] width 347 height 33
type input "Cashier's check"
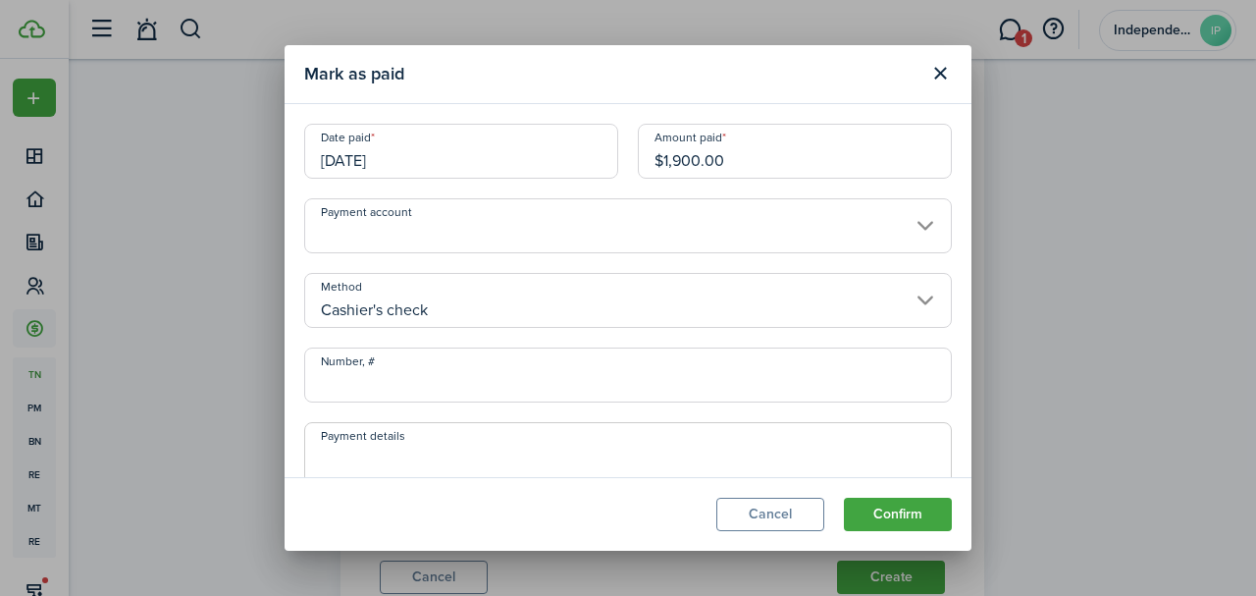
click at [412, 369] on input "Number, #" at bounding box center [628, 374] width 648 height 55
type input "0407"
click at [919, 512] on button "Confirm" at bounding box center [898, 514] width 108 height 33
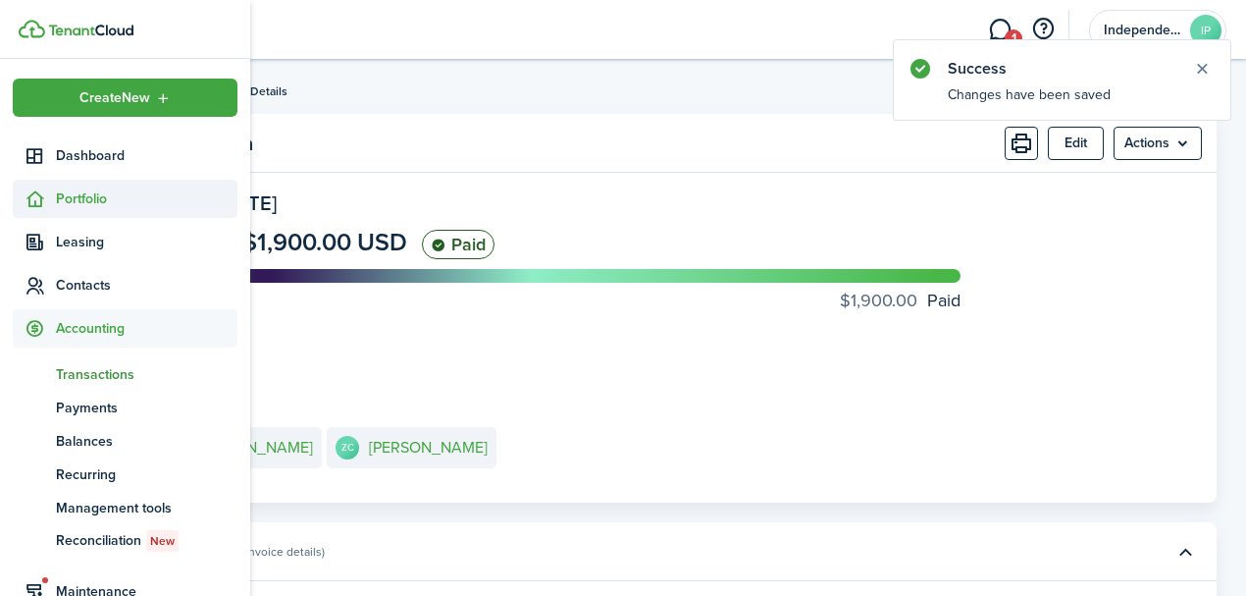
click at [41, 197] on icon at bounding box center [35, 199] width 21 height 20
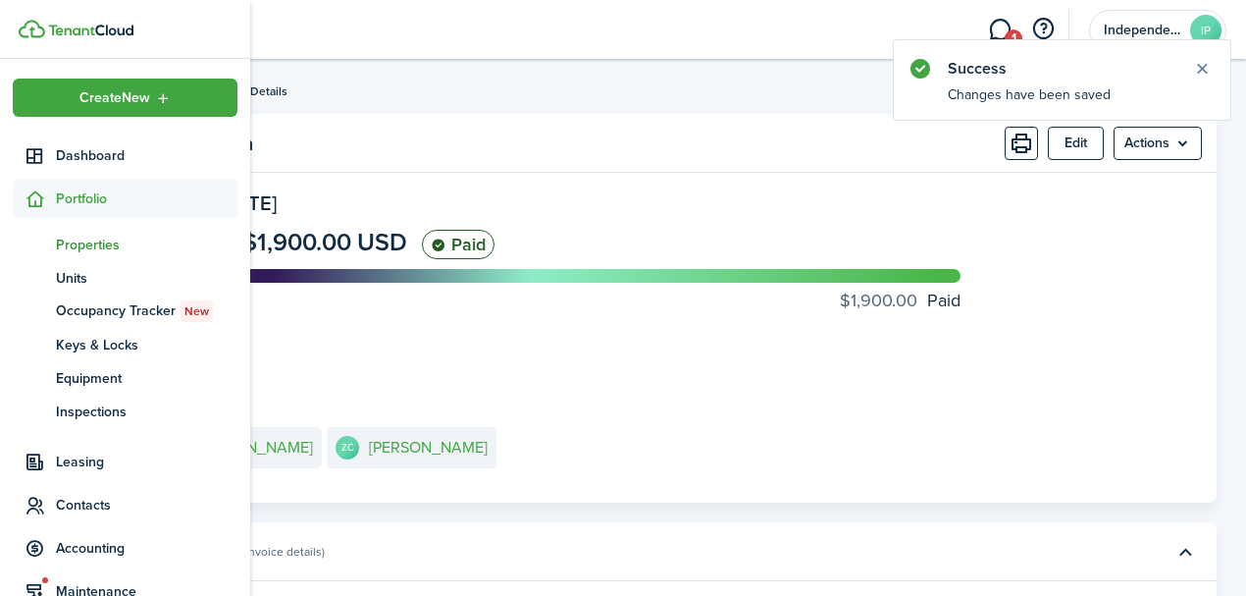
click at [86, 244] on span "Properties" at bounding box center [147, 245] width 182 height 21
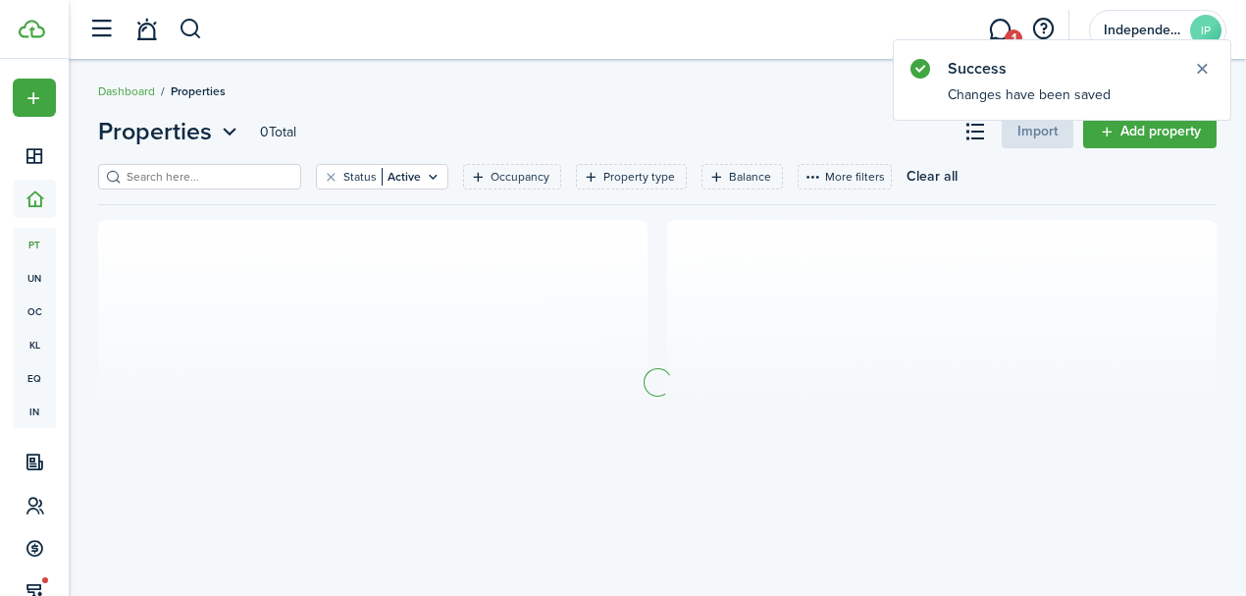
click at [253, 175] on input "search" at bounding box center [208, 177] width 173 height 19
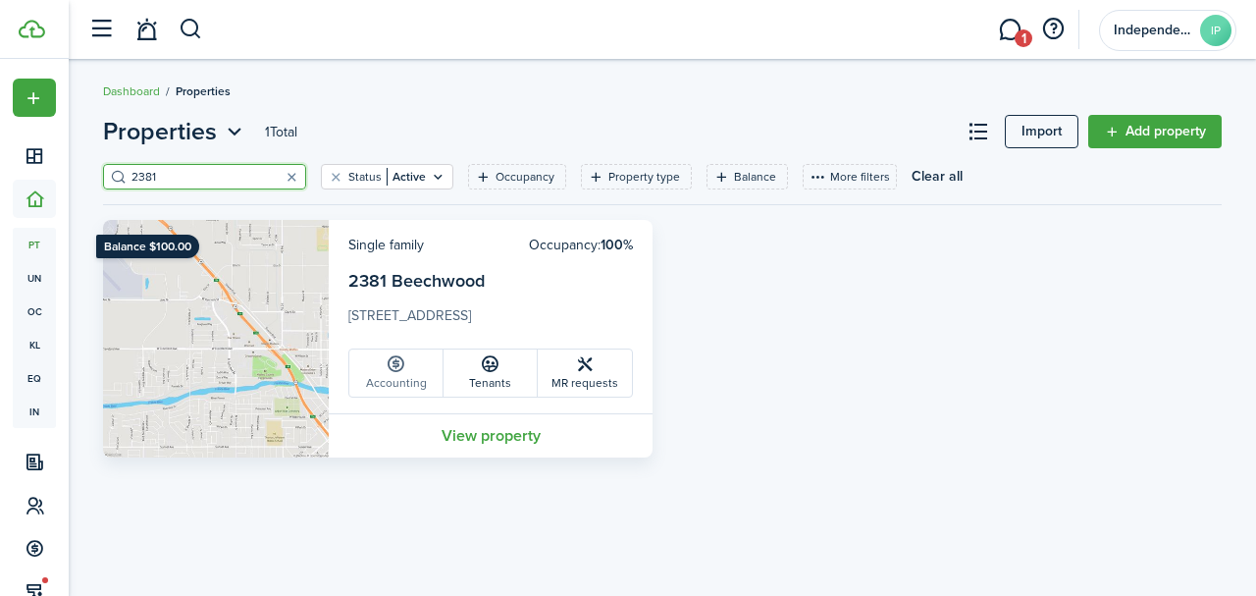
type input "2381"
click at [387, 388] on link "Accounting" at bounding box center [396, 372] width 94 height 47
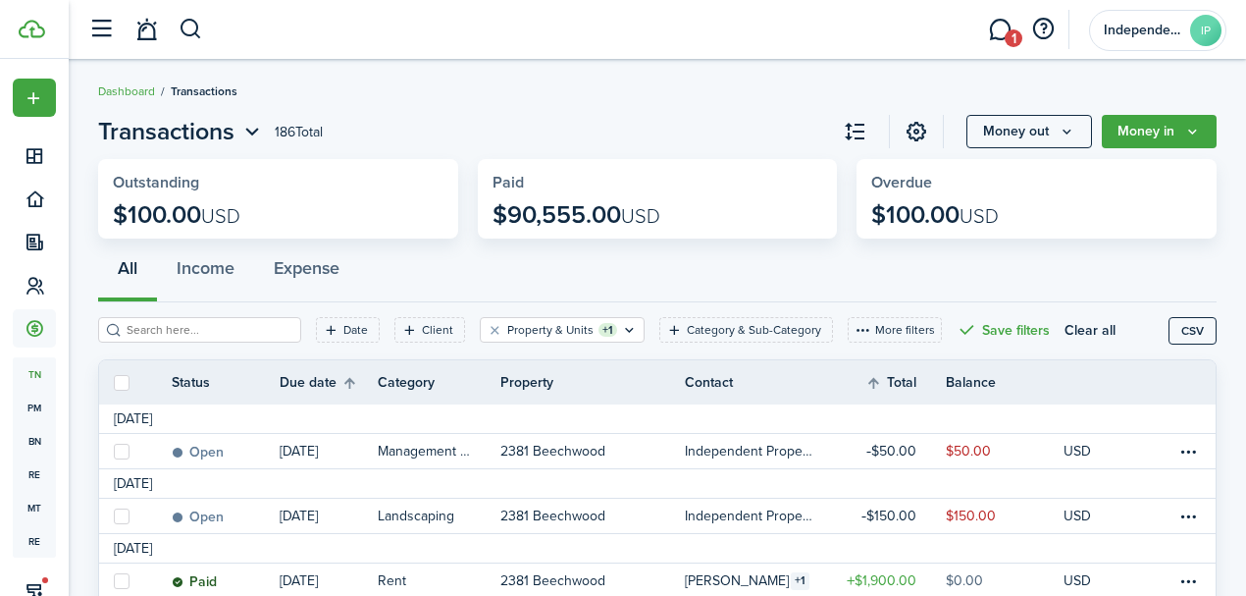
click at [769, 98] on breadcrumb "Dashboard Transactions" at bounding box center [657, 81] width 1119 height 45
click at [1140, 137] on button "Money in" at bounding box center [1159, 131] width 115 height 33
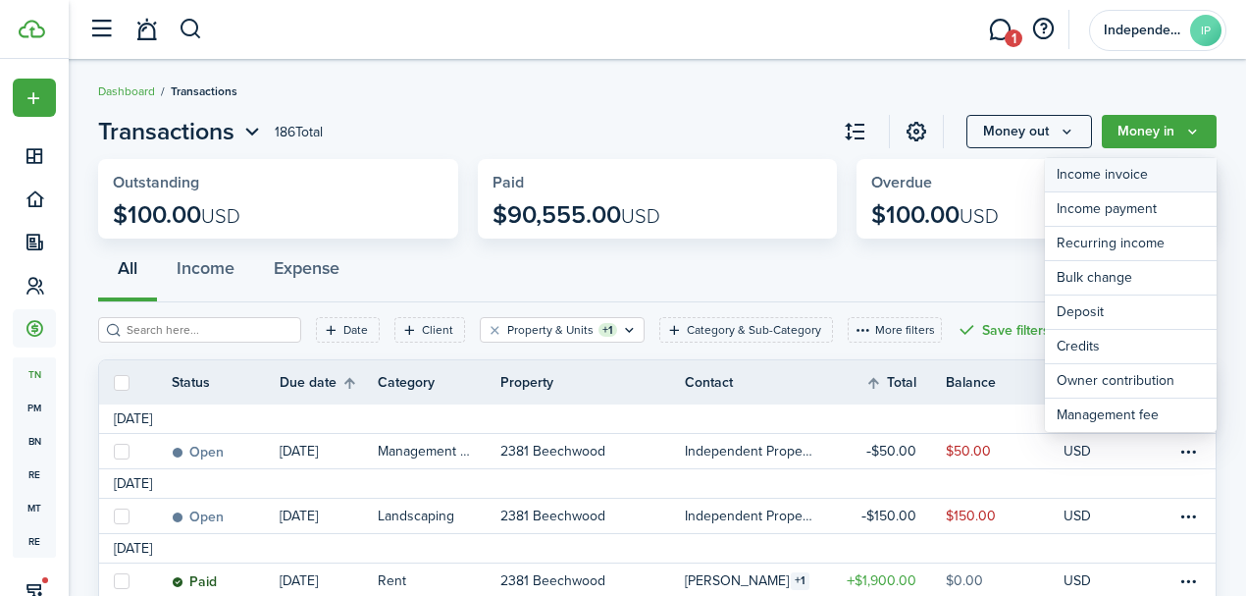
click at [1111, 167] on link "Income invoice" at bounding box center [1131, 175] width 172 height 34
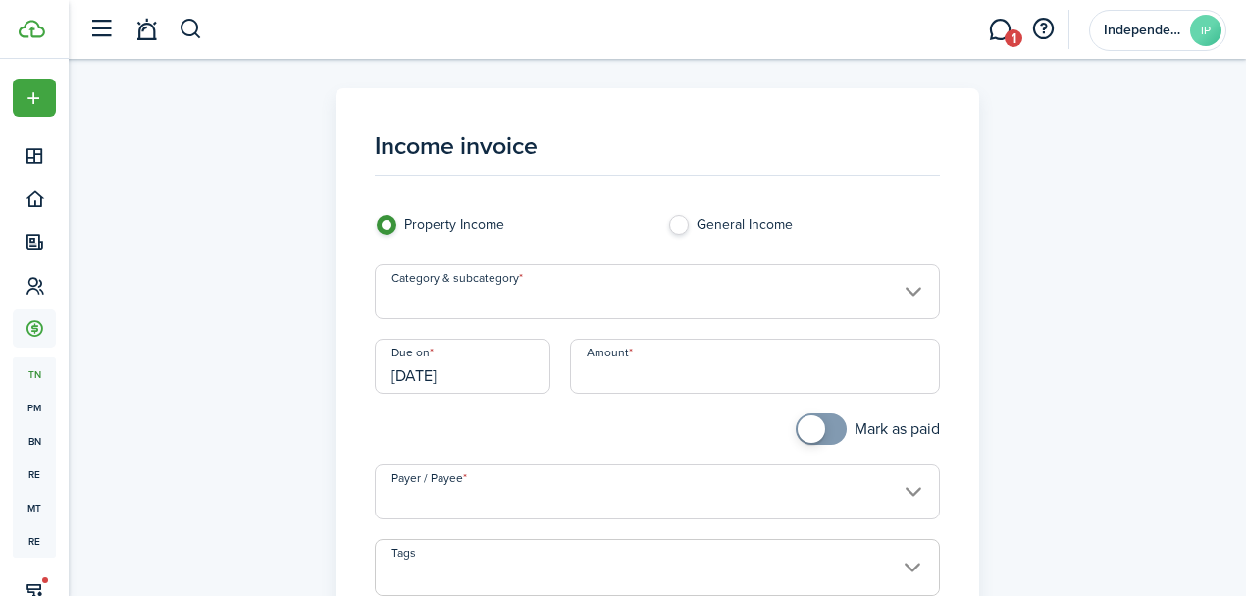
click at [493, 296] on input "Category & subcategory" at bounding box center [658, 291] width 566 height 55
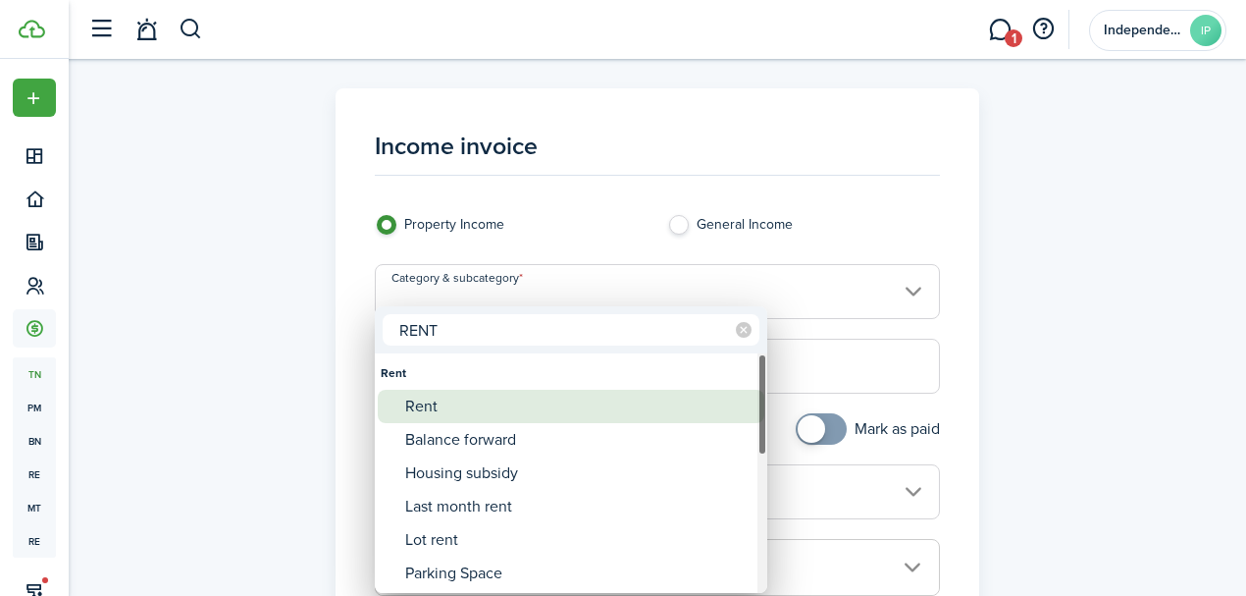
type input "RENT"
drag, startPoint x: 409, startPoint y: 417, endPoint x: 414, endPoint y: 408, distance: 10.1
click at [410, 416] on div "Rent" at bounding box center [578, 406] width 347 height 33
type input "Rent"
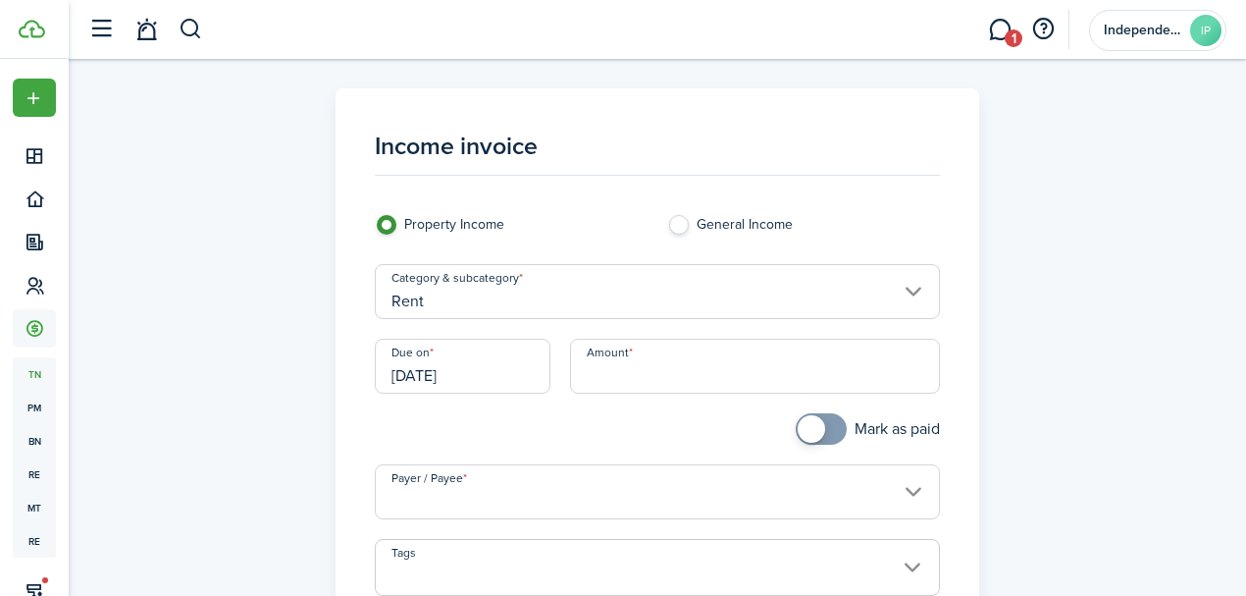
click at [460, 377] on input "[DATE]" at bounding box center [463, 366] width 176 height 55
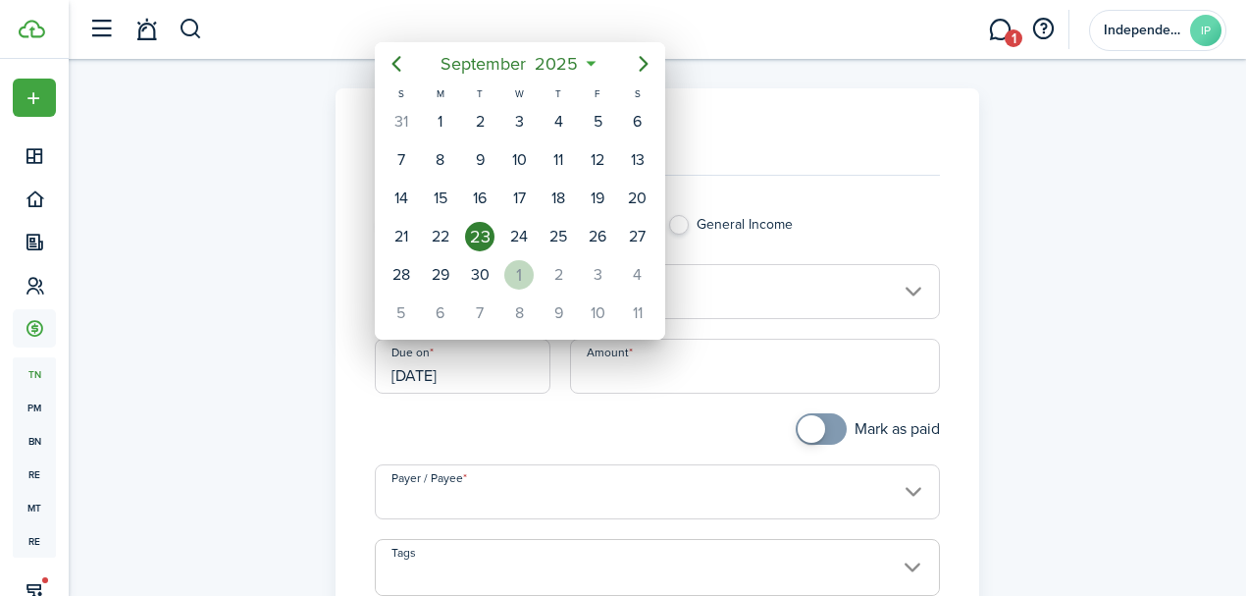
click at [523, 264] on div "1" at bounding box center [518, 274] width 29 height 29
type input "[DATE]"
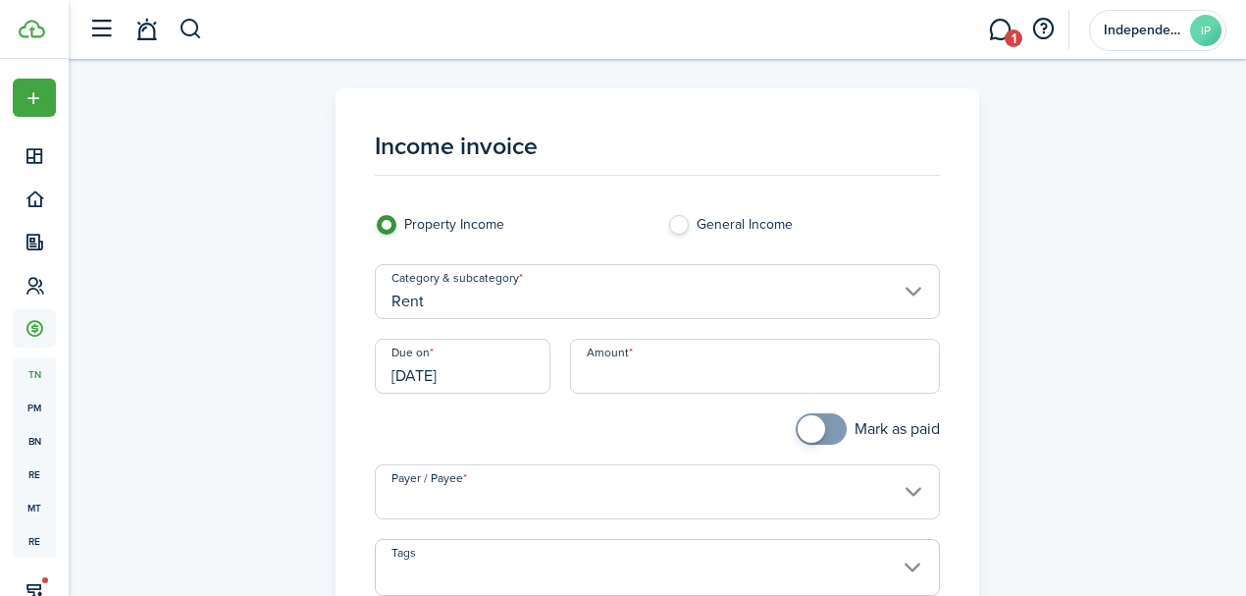
click at [673, 365] on input "Amount" at bounding box center [755, 366] width 371 height 55
type input "$696.67"
checkbox input "true"
click at [807, 432] on span at bounding box center [811, 428] width 27 height 27
click at [520, 491] on input "Payer / Payee" at bounding box center [658, 491] width 566 height 55
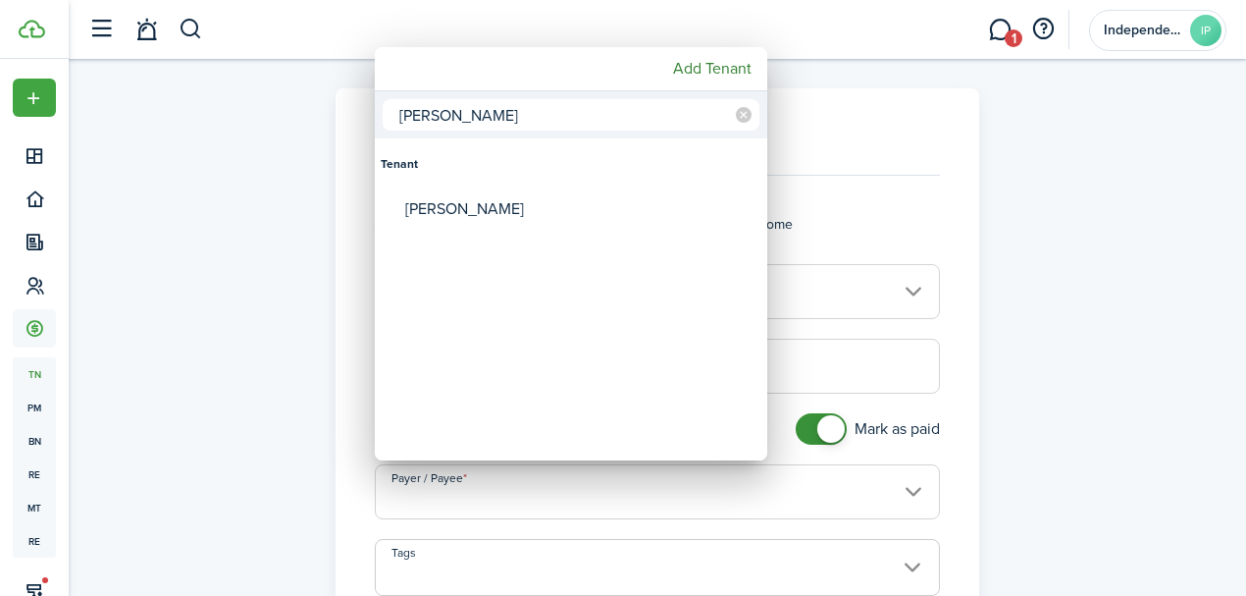
type input "[PERSON_NAME]"
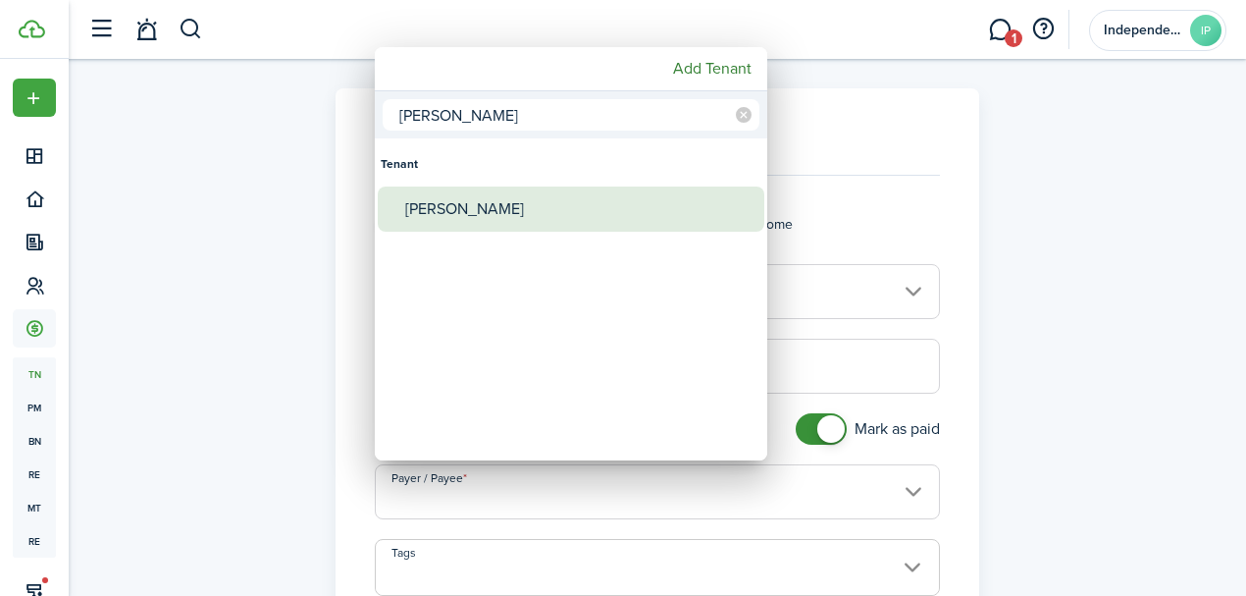
click at [448, 220] on div "[PERSON_NAME]" at bounding box center [578, 208] width 347 height 45
type input "[PERSON_NAME]"
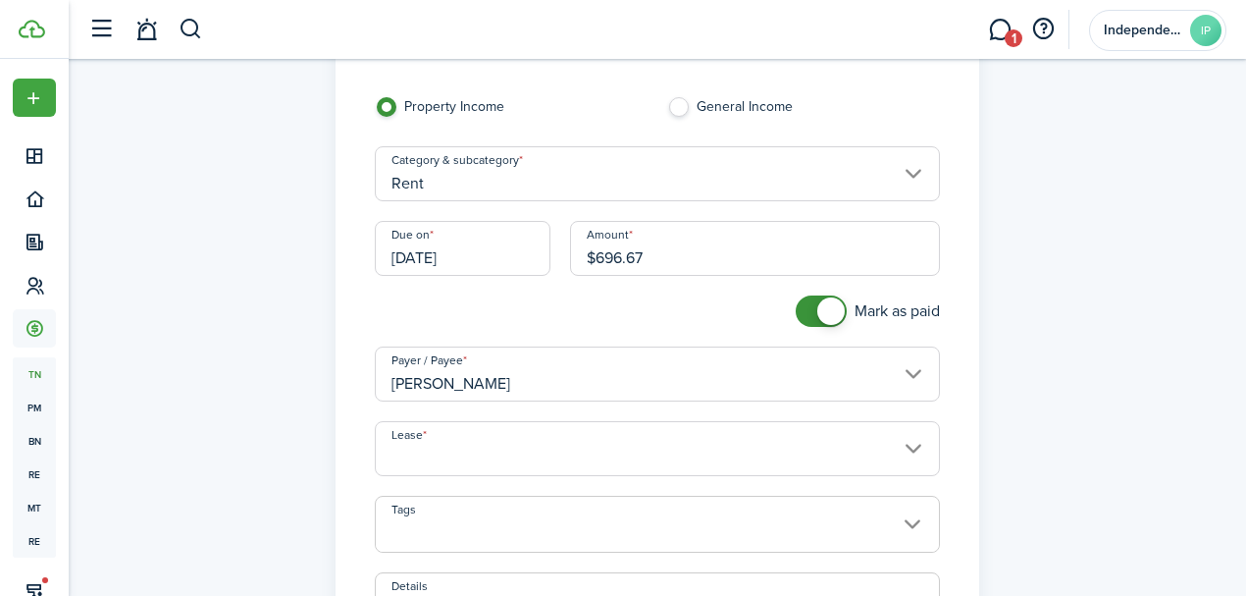
scroll to position [261, 0]
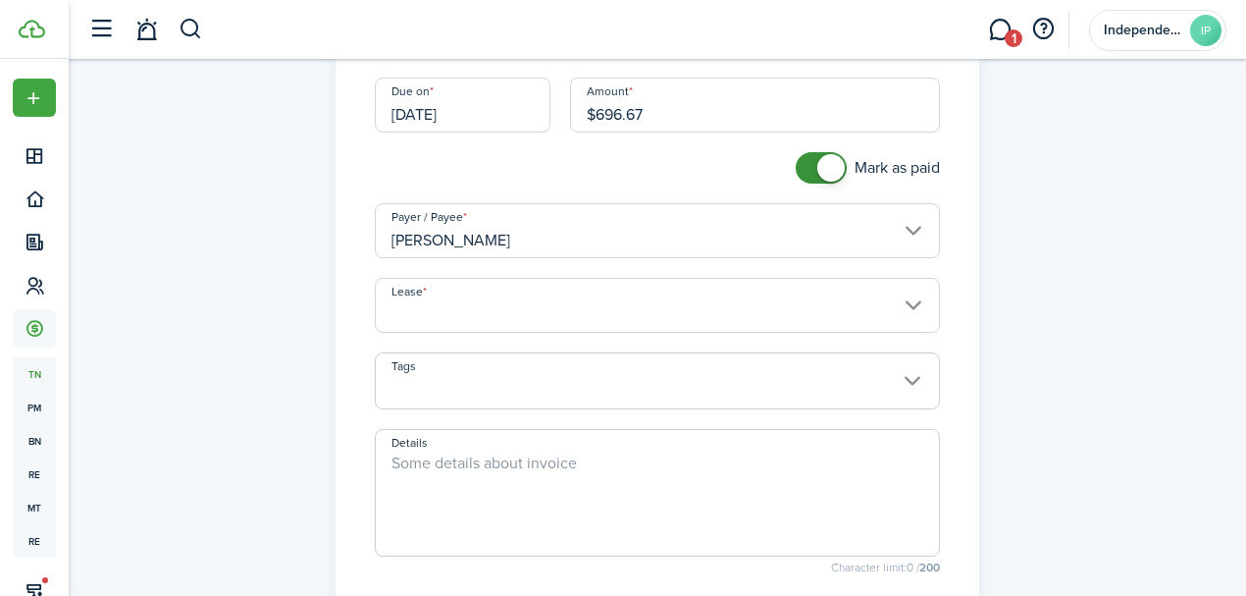
click at [468, 300] on input "Lease" at bounding box center [658, 305] width 566 height 55
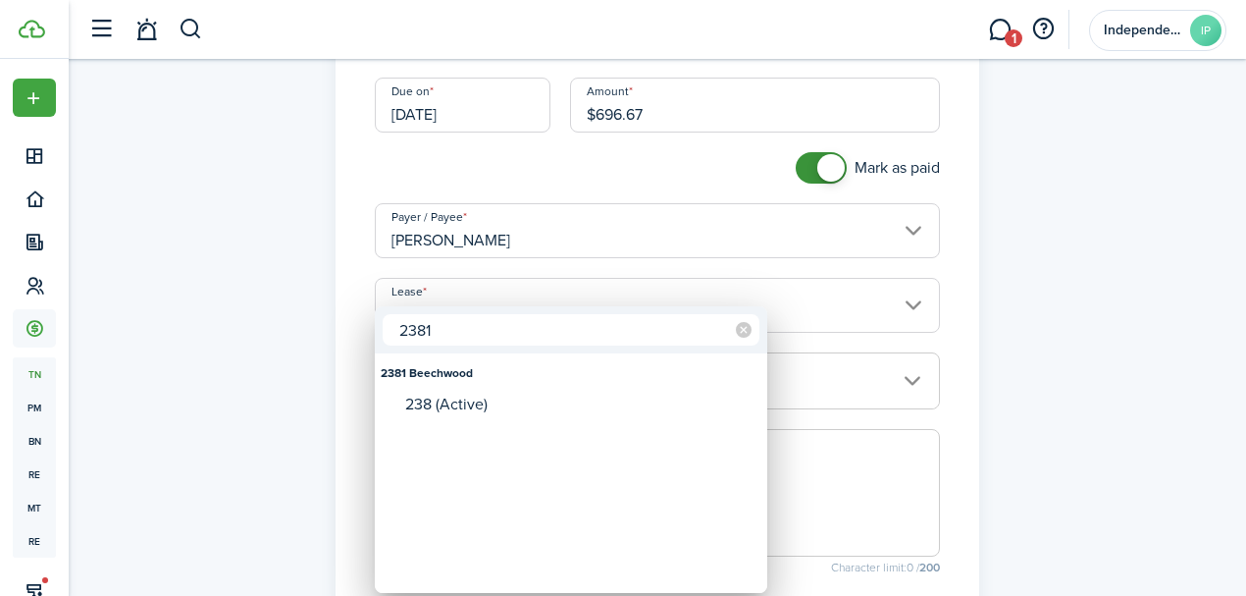
type input "2381"
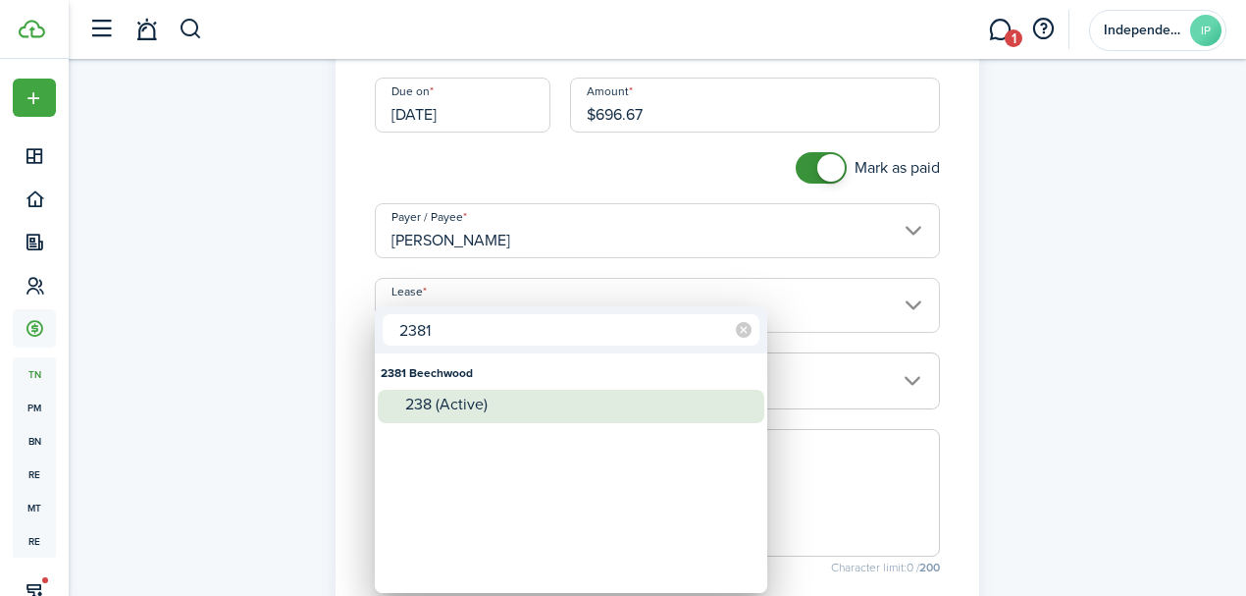
click at [452, 396] on div "238 (Active)" at bounding box center [578, 405] width 347 height 18
type input "2381 Beechwood. Lease #238 (Active)"
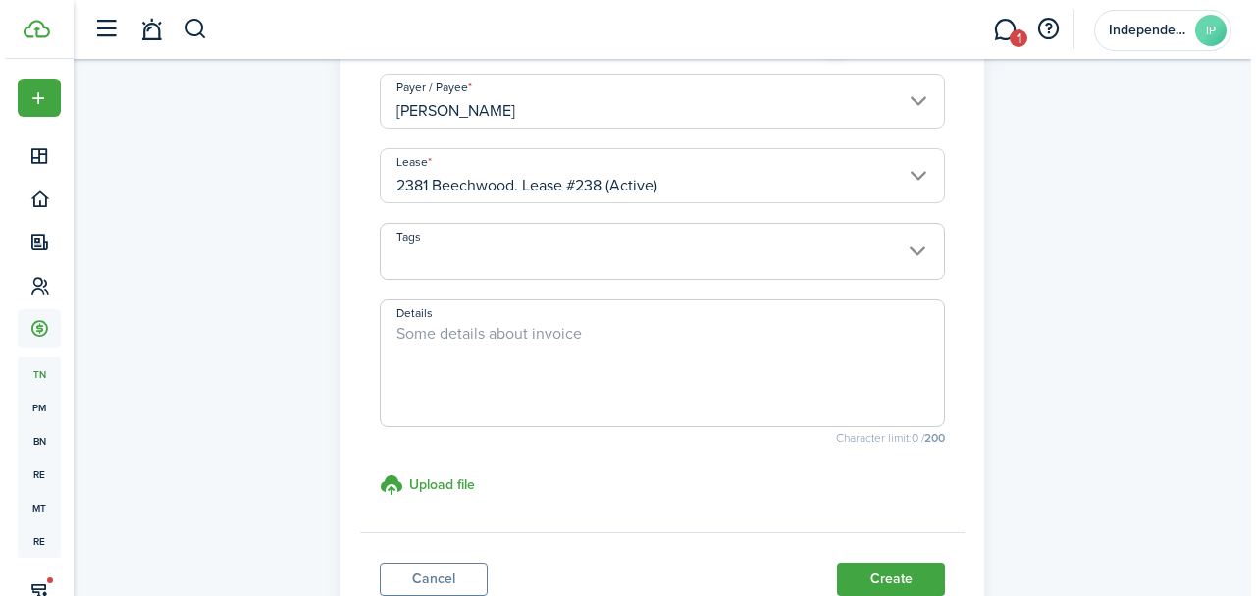
scroll to position [393, 0]
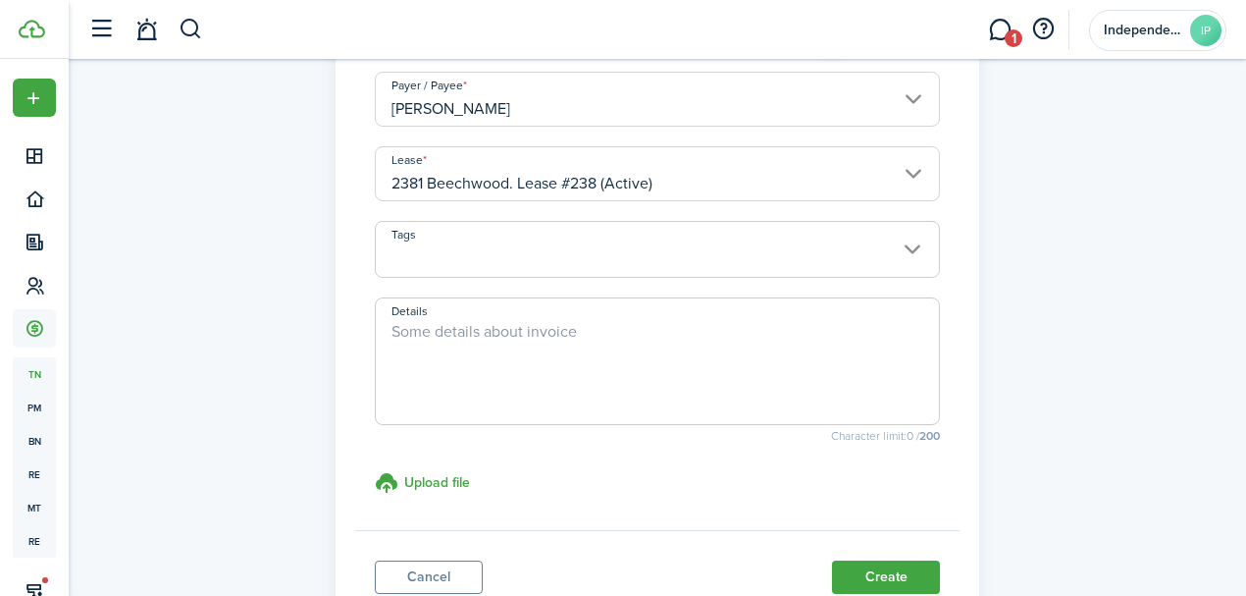
click at [491, 373] on textarea "Details" at bounding box center [658, 367] width 564 height 94
type textarea "[DATE] PRORATED RENT"
click at [842, 567] on button "Create" at bounding box center [886, 576] width 108 height 33
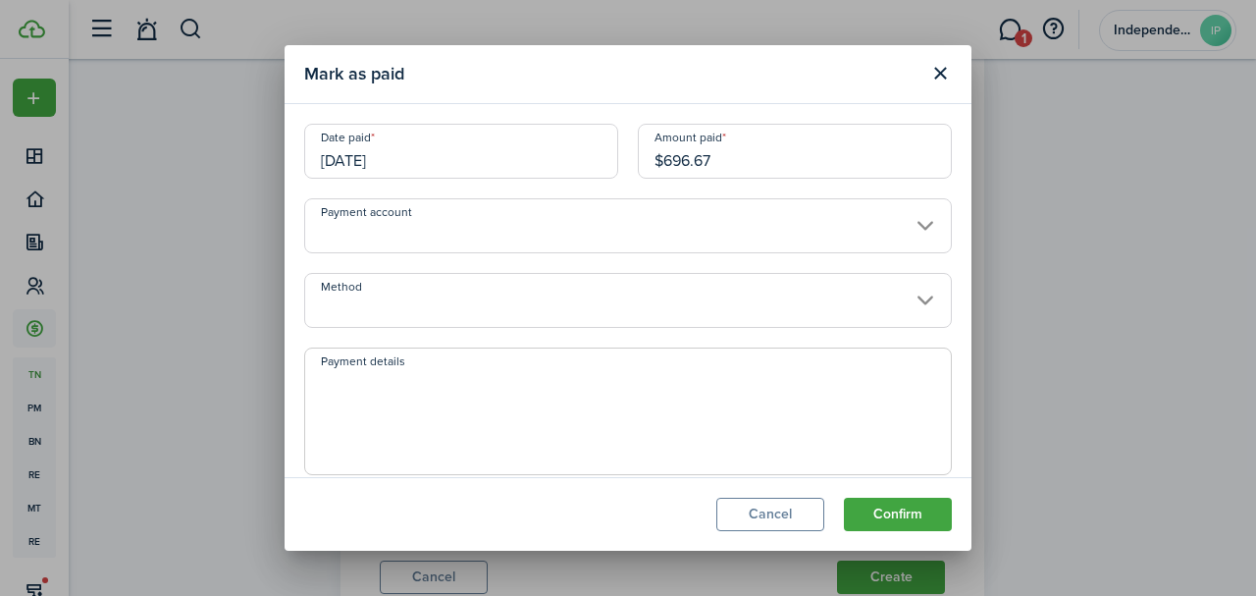
click at [430, 154] on input "[DATE]" at bounding box center [461, 151] width 314 height 55
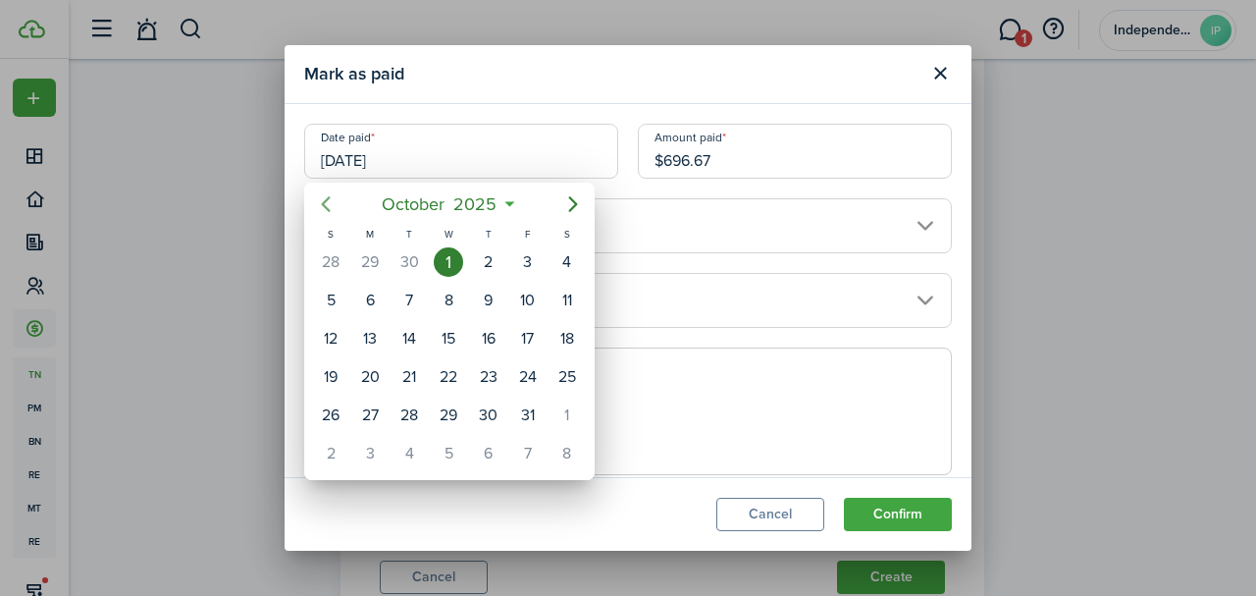
click at [328, 201] on icon "Previous page" at bounding box center [326, 204] width 24 height 24
click at [532, 338] on div "19" at bounding box center [527, 338] width 29 height 29
type input "[DATE]"
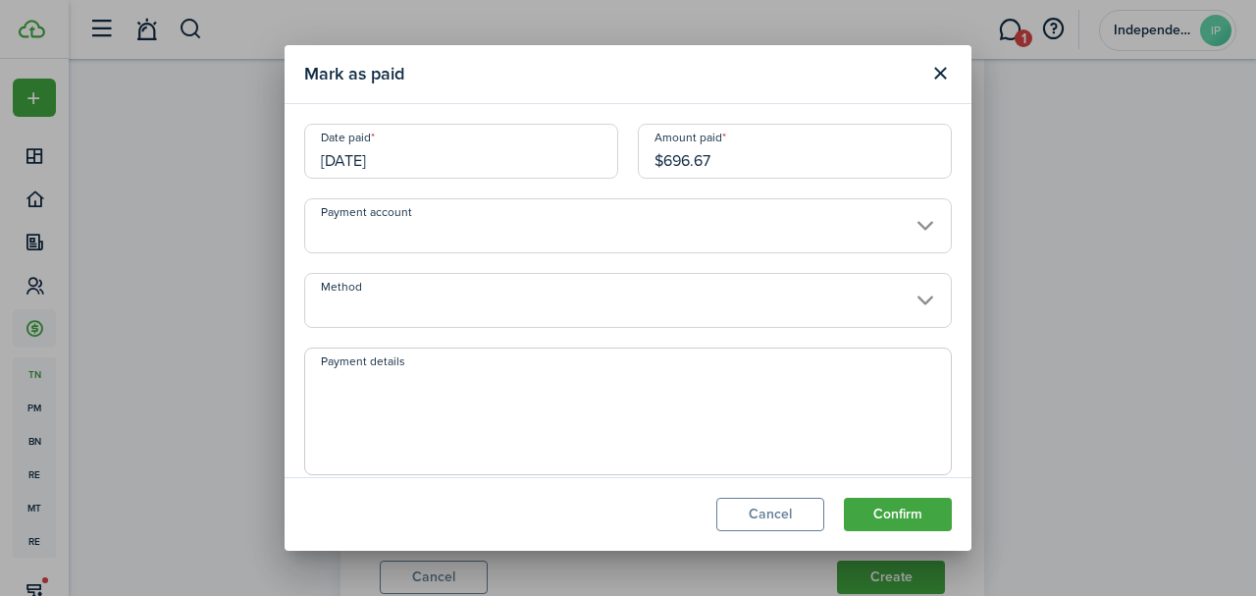
click at [408, 297] on input "Method" at bounding box center [628, 300] width 648 height 55
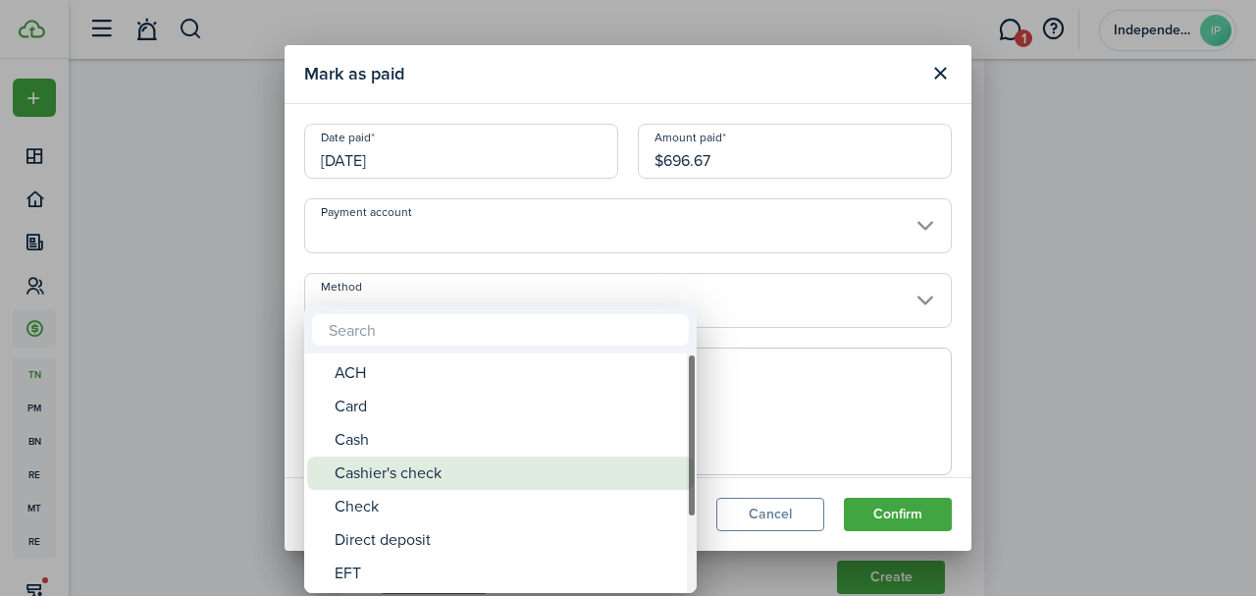
click at [363, 473] on div "Cashier's check" at bounding box center [508, 472] width 347 height 33
type input "Cashier's check"
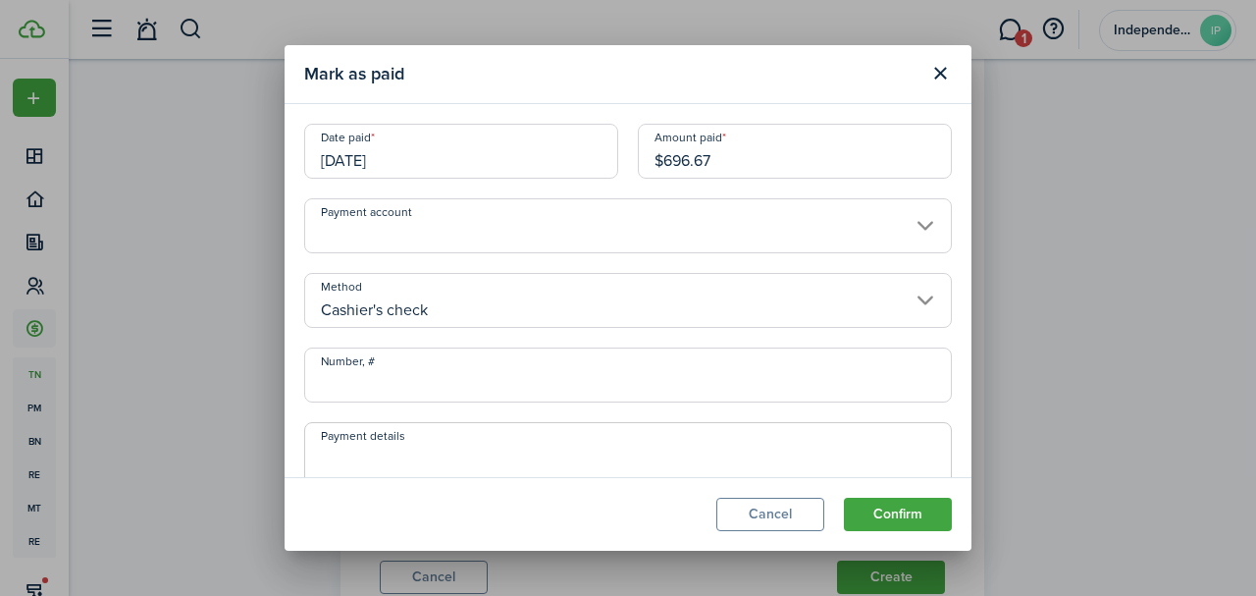
click at [389, 382] on input "Number, #" at bounding box center [628, 374] width 648 height 55
type input "0407"
click at [903, 518] on button "Confirm" at bounding box center [898, 514] width 108 height 33
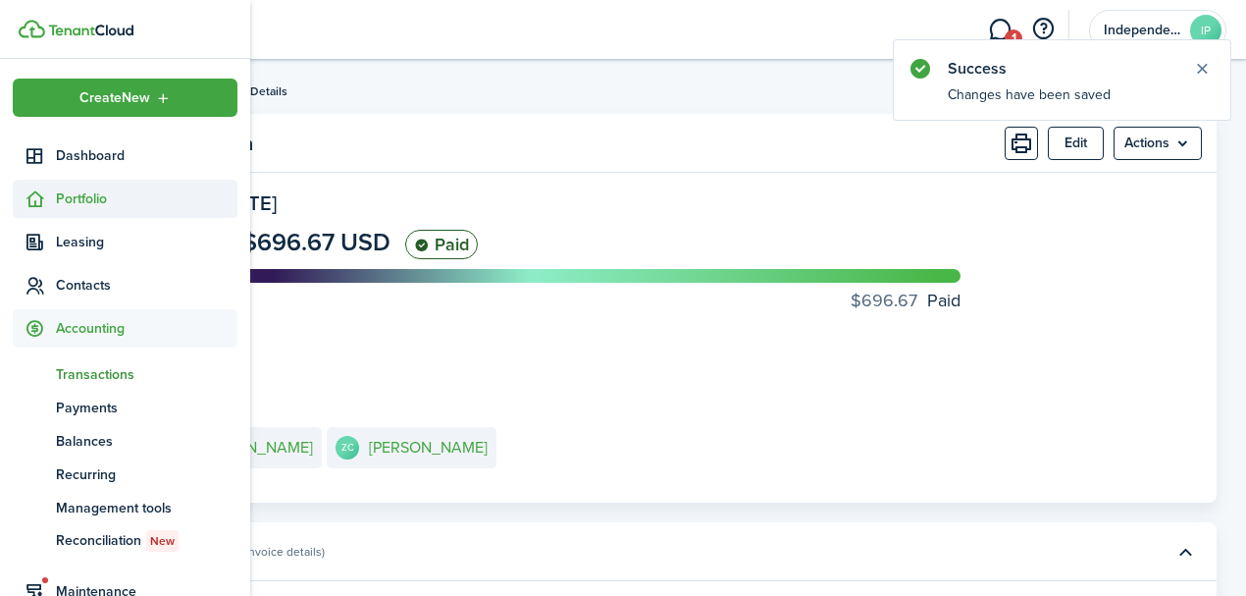
click at [59, 197] on span "Portfolio" at bounding box center [147, 198] width 182 height 21
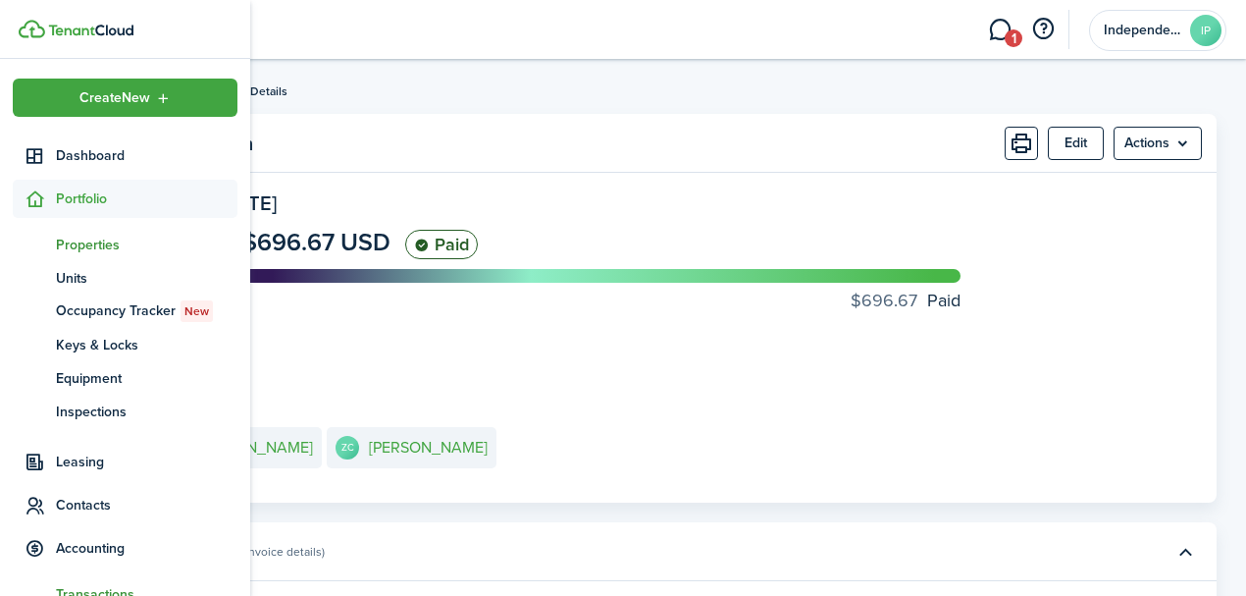
drag, startPoint x: 84, startPoint y: 239, endPoint x: 118, endPoint y: 239, distance: 33.4
click at [86, 239] on span "Properties" at bounding box center [147, 245] width 182 height 21
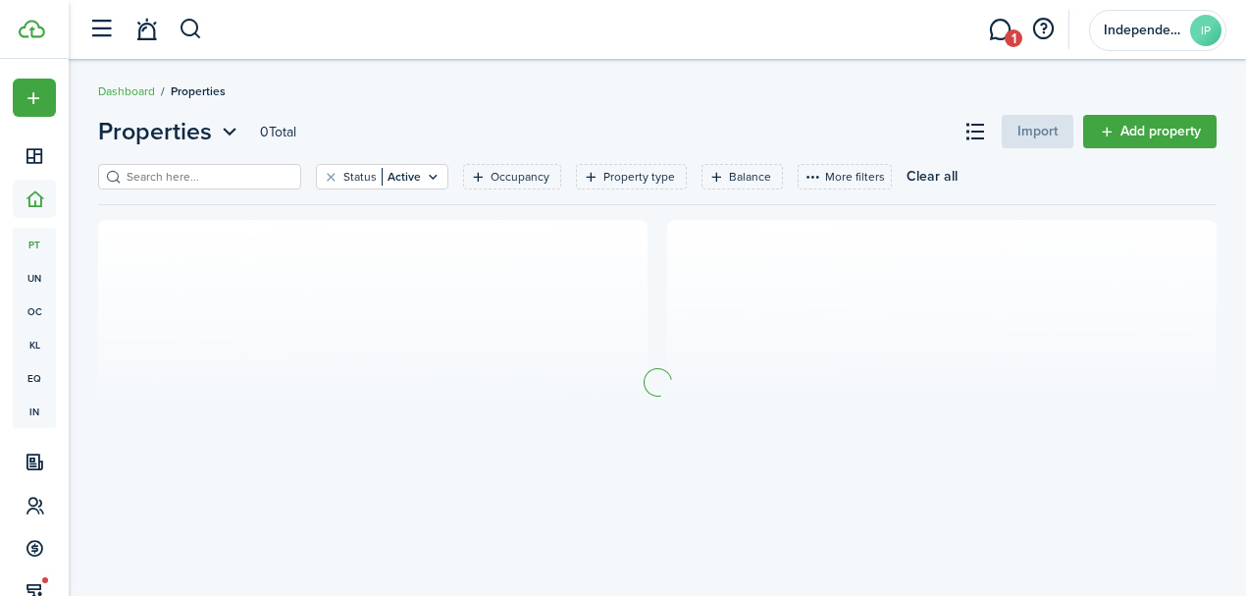
click at [237, 174] on input "search" at bounding box center [208, 177] width 173 height 19
type input "2"
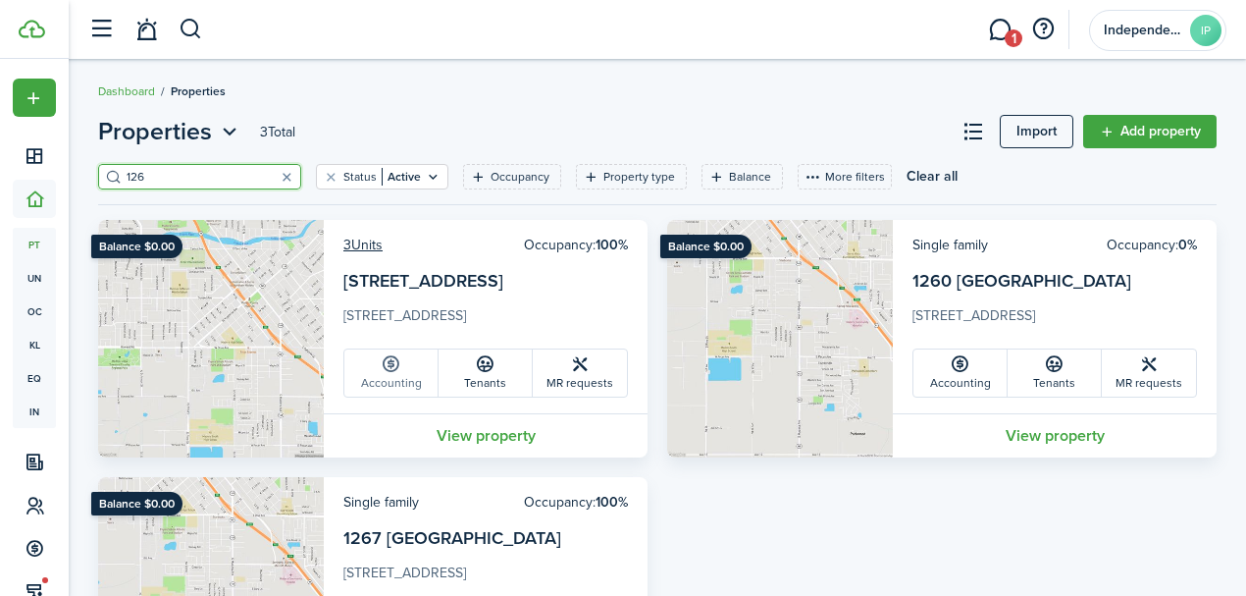
type input "126"
click at [391, 373] on link "Accounting" at bounding box center [391, 372] width 94 height 47
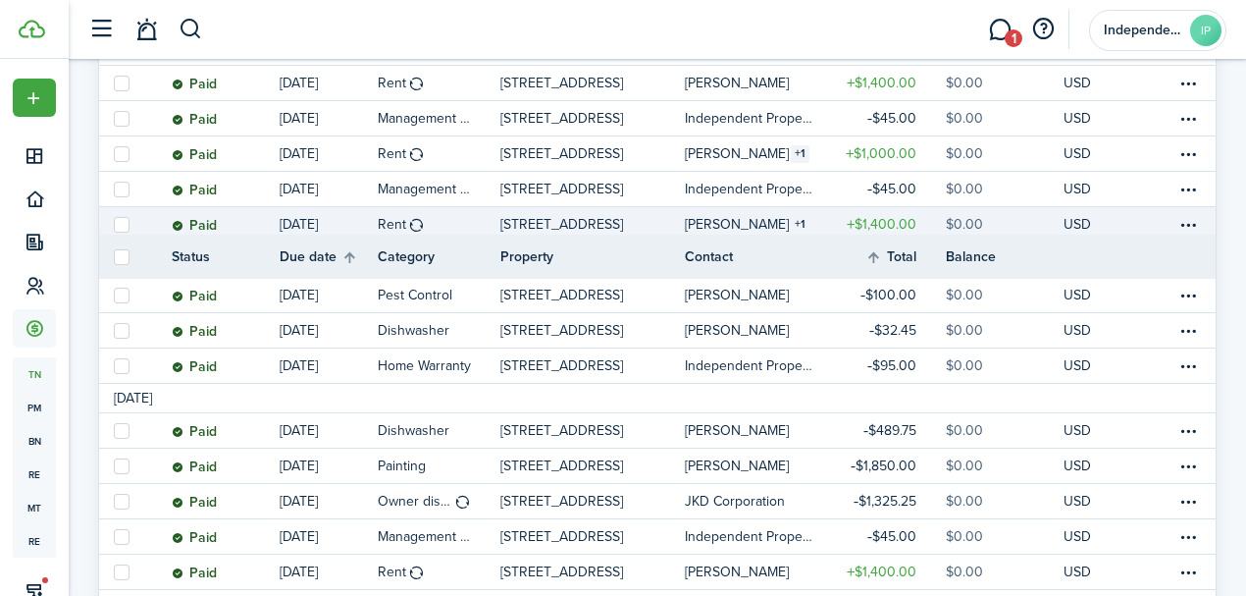
scroll to position [1832, 0]
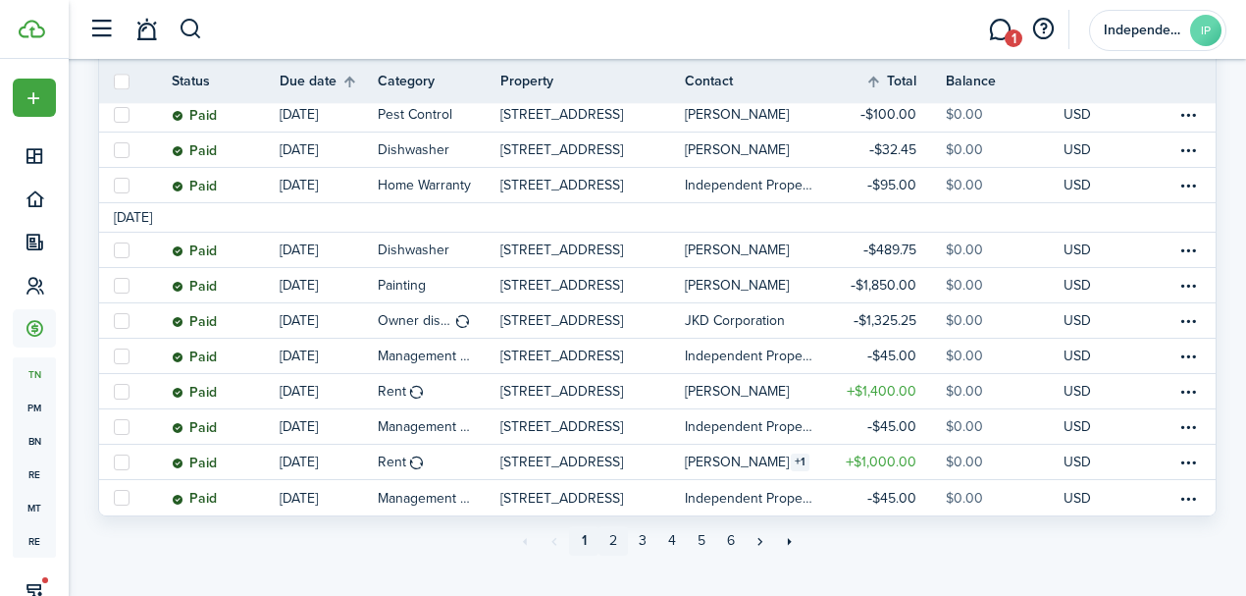
click at [612, 537] on link "2" at bounding box center [613, 540] width 29 height 29
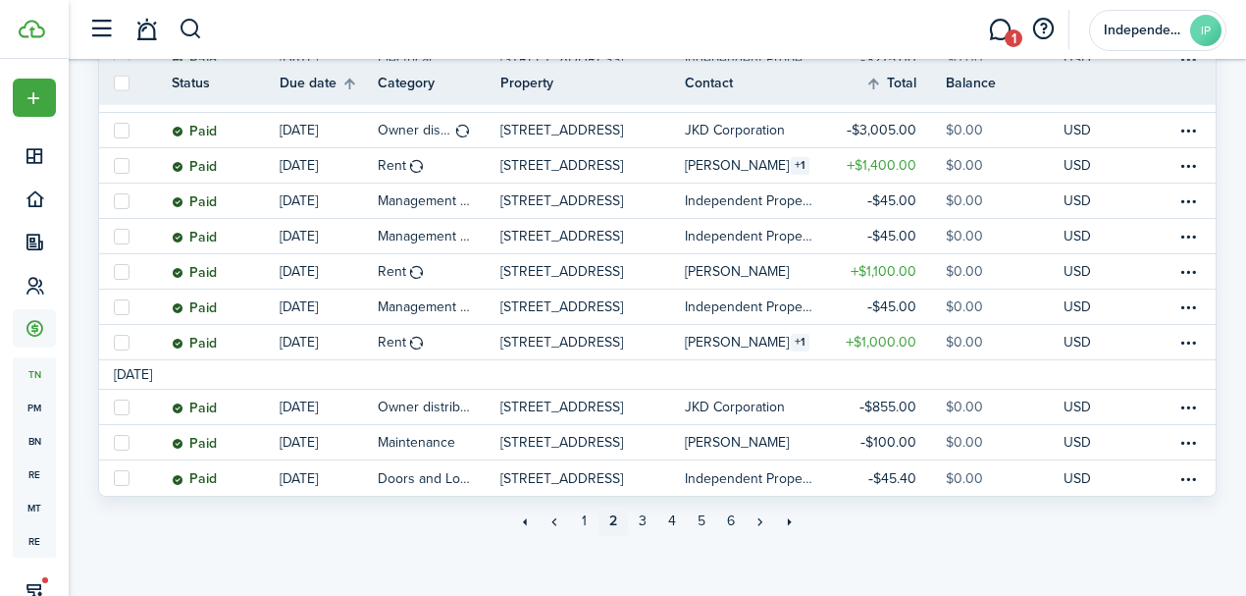
scroll to position [1914, 0]
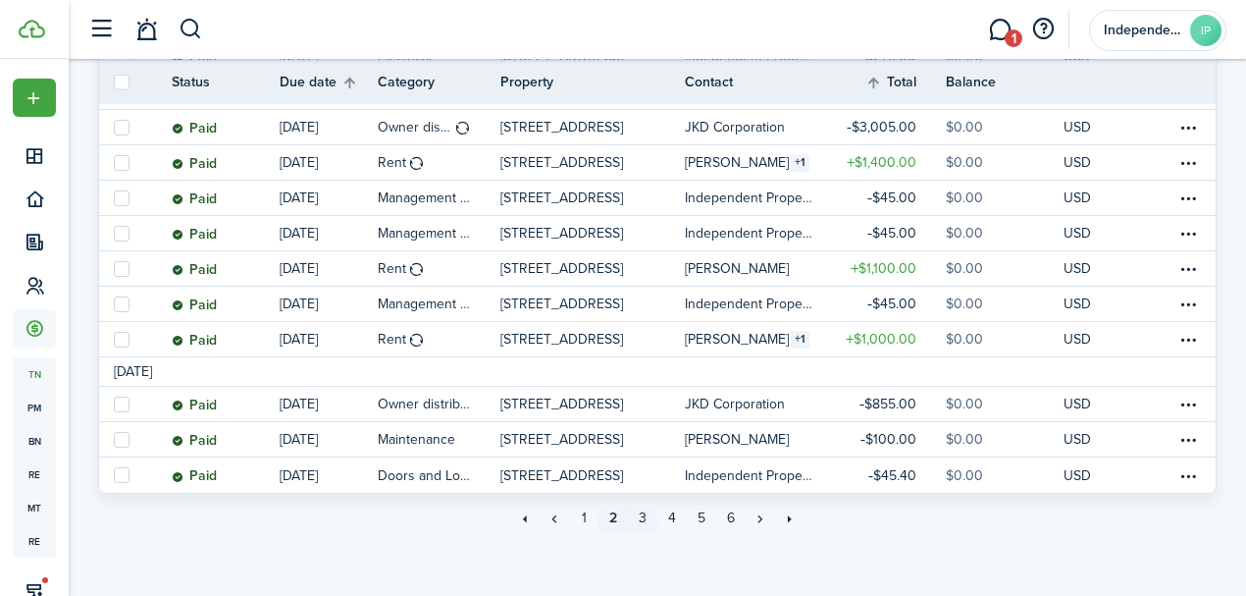
click at [641, 514] on link "3" at bounding box center [642, 517] width 29 height 29
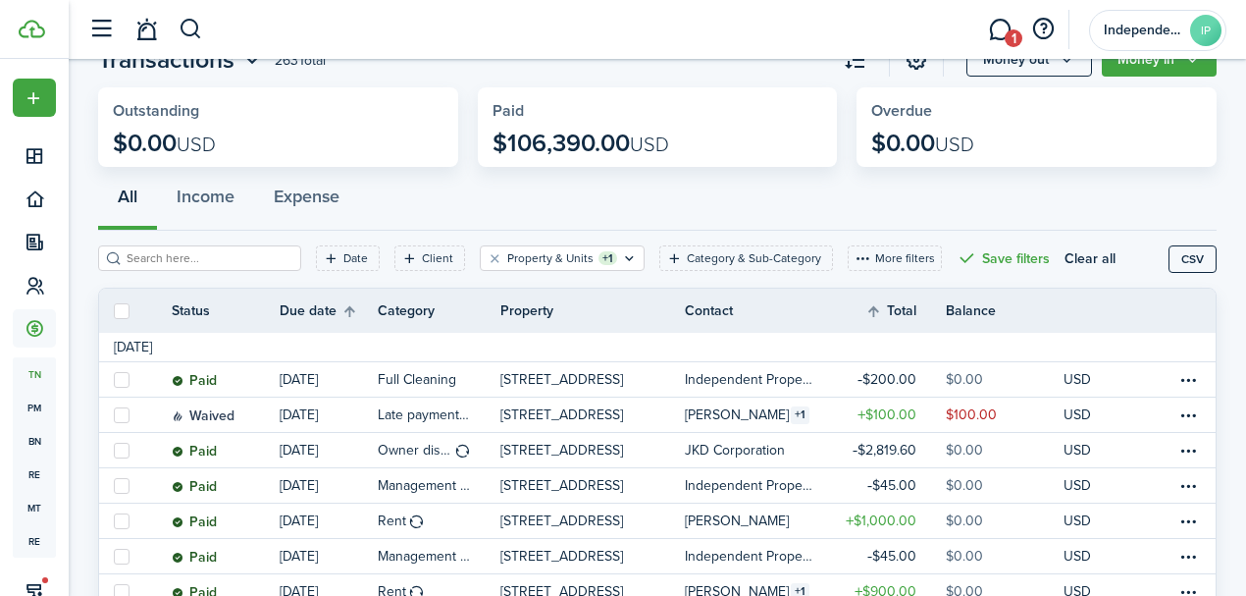
scroll to position [65, 0]
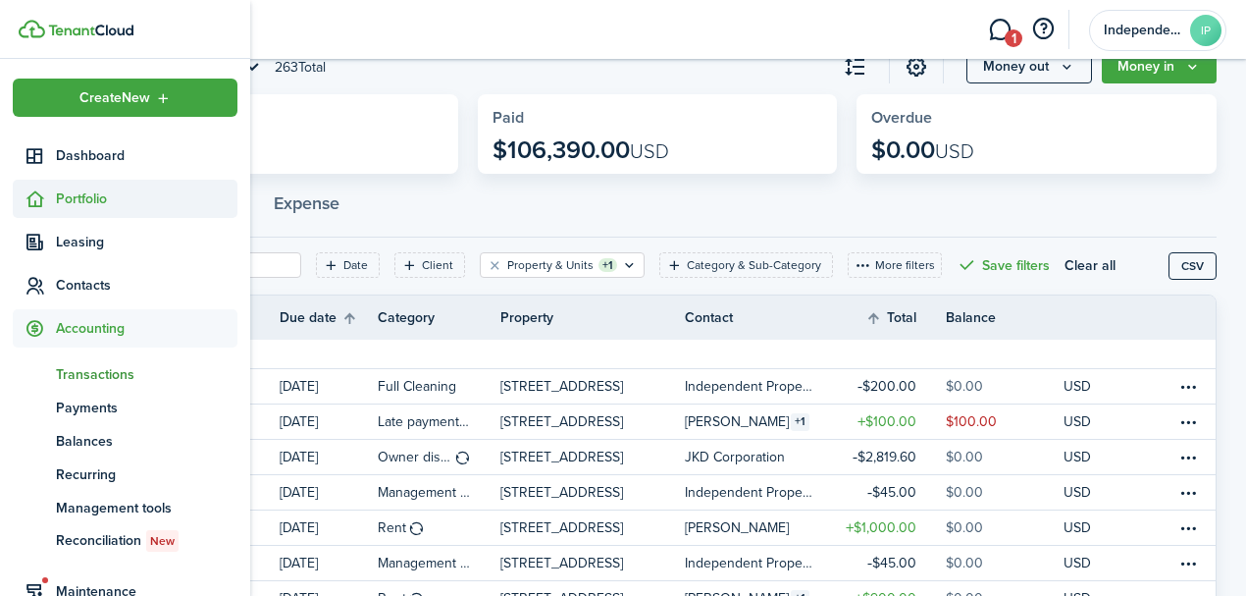
click at [41, 191] on icon at bounding box center [35, 199] width 21 height 20
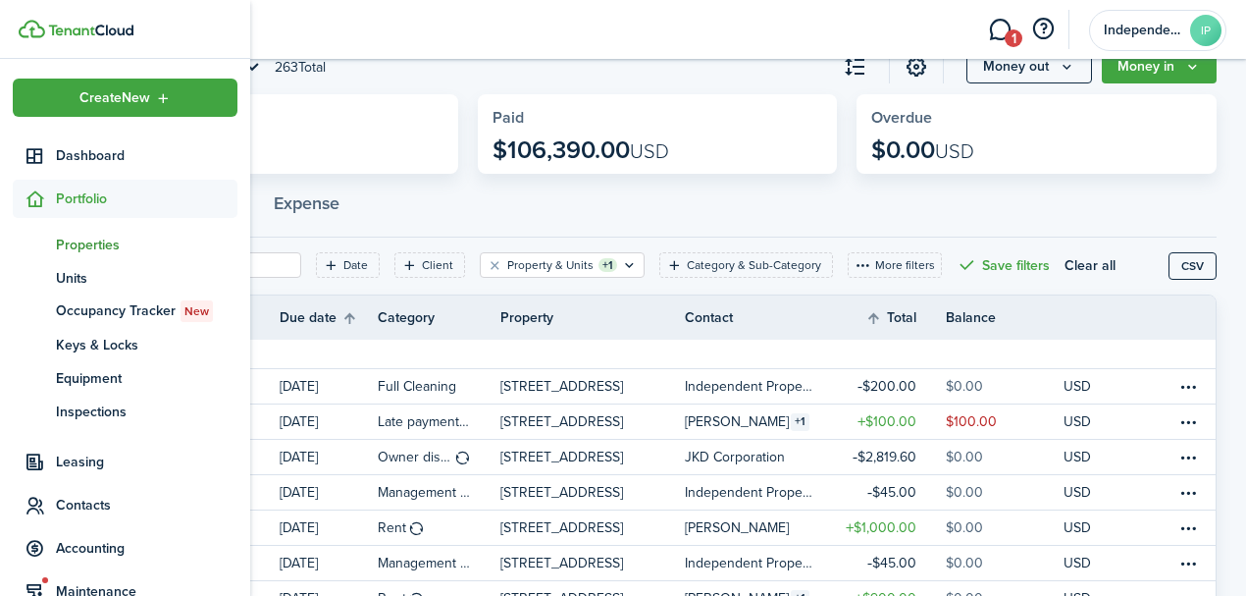
click at [90, 239] on span "Properties" at bounding box center [147, 245] width 182 height 21
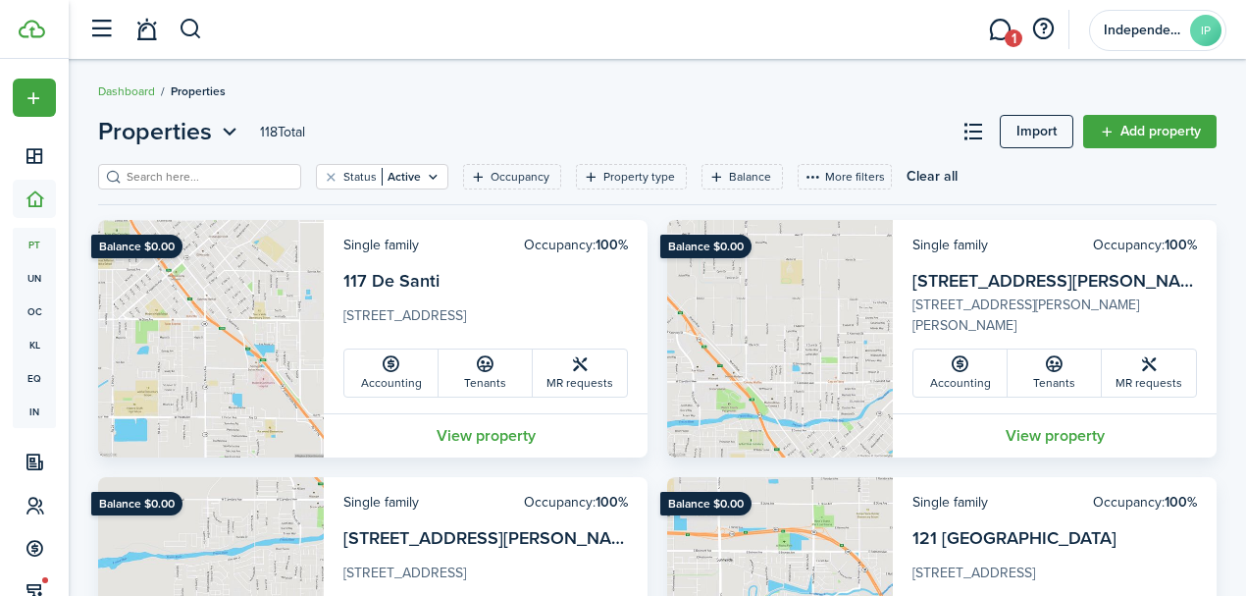
click at [194, 179] on input "search" at bounding box center [208, 177] width 173 height 19
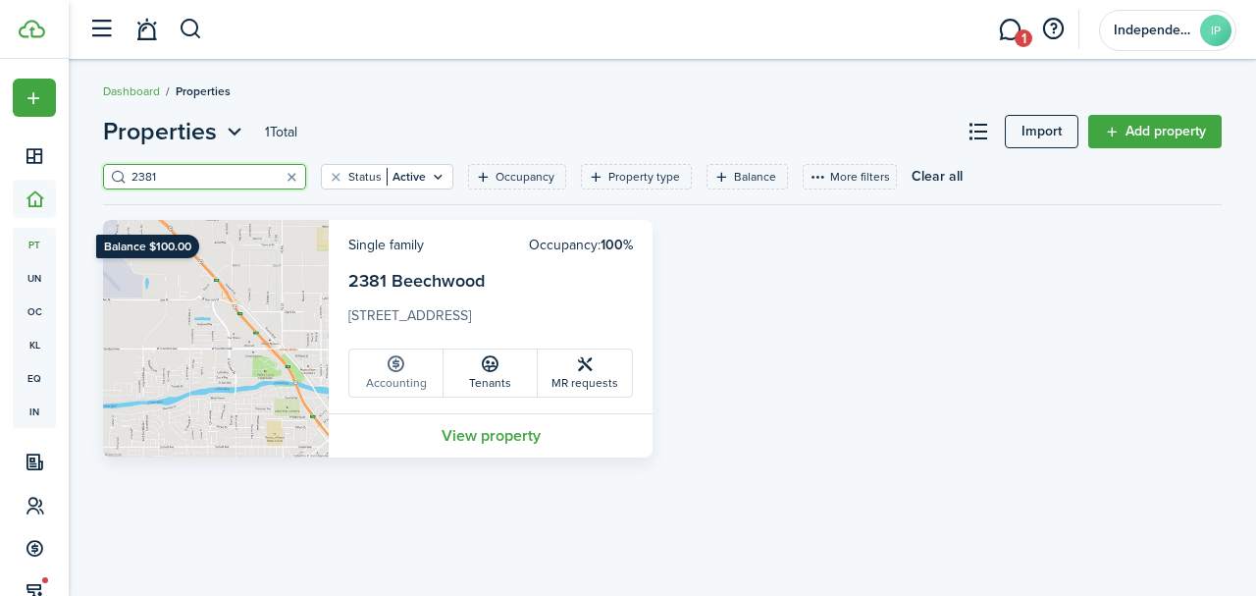
type input "2381"
click at [403, 381] on link "Accounting" at bounding box center [396, 372] width 94 height 47
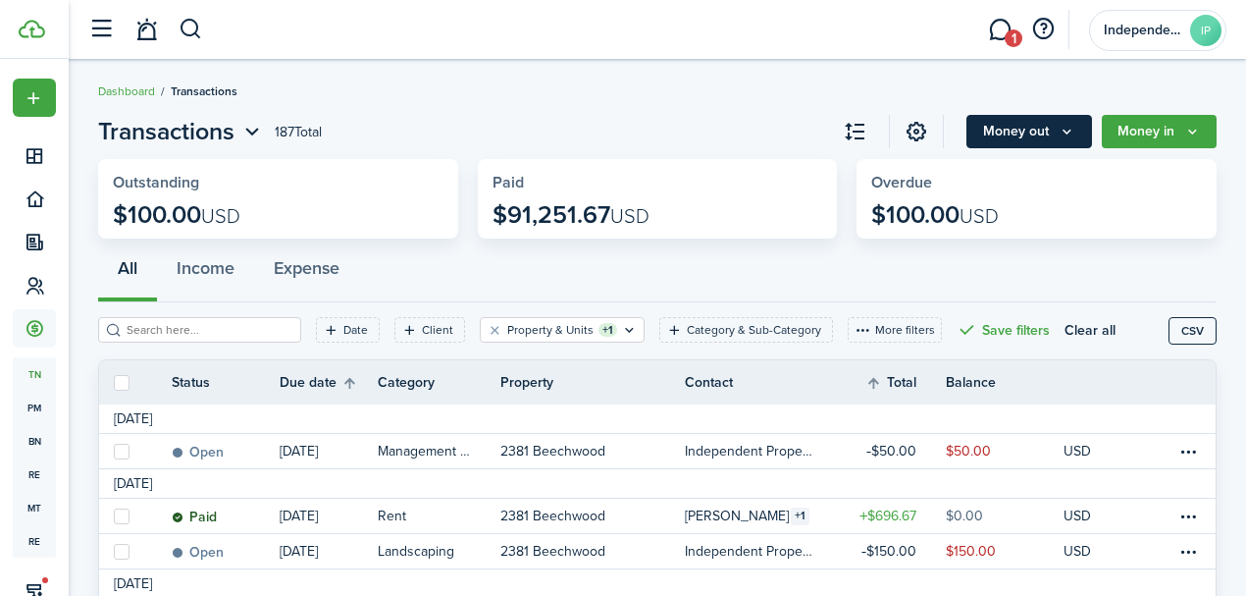
click at [1041, 120] on button "Money out" at bounding box center [1030, 131] width 126 height 33
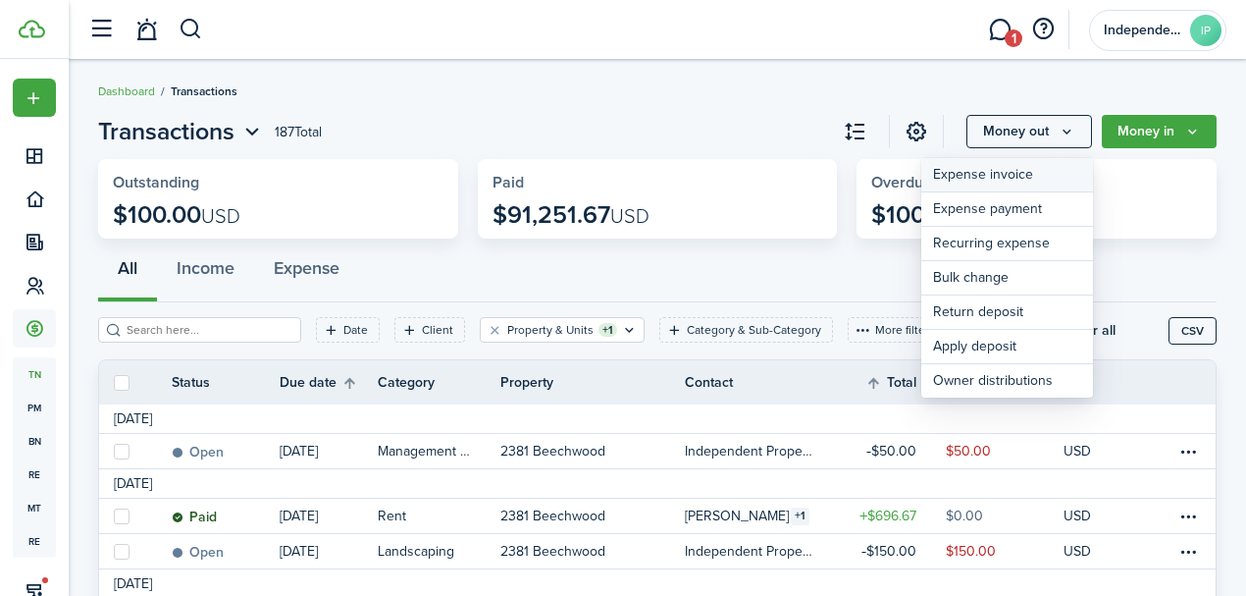
click at [997, 170] on link "Expense invoice" at bounding box center [1008, 175] width 172 height 34
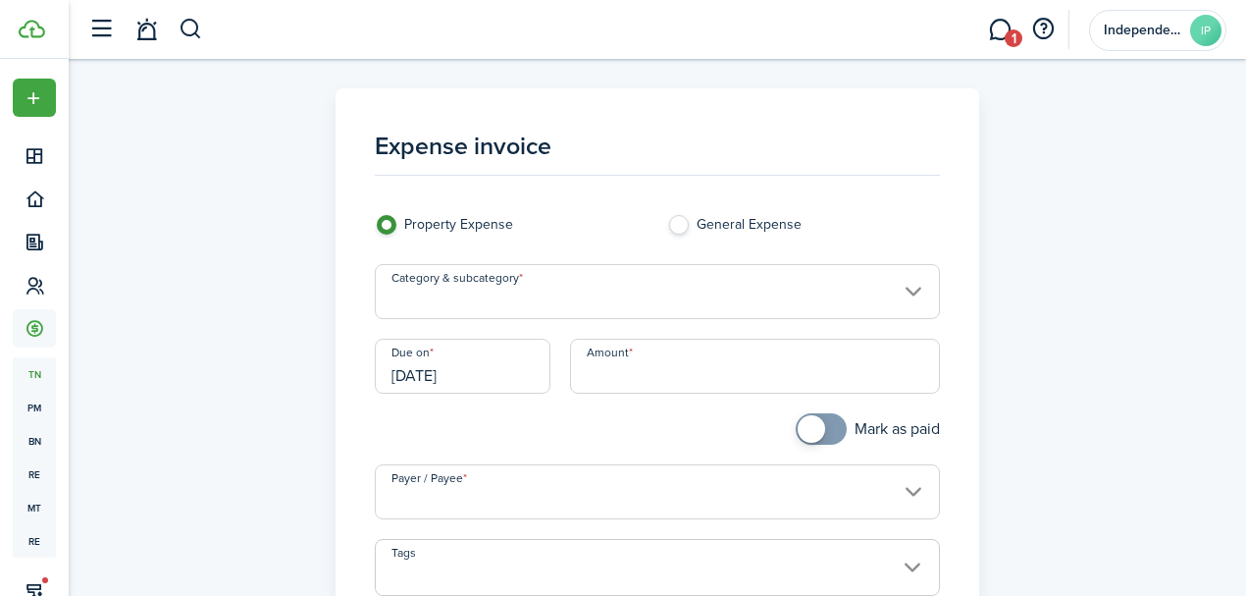
click at [507, 296] on input "Category & subcategory" at bounding box center [658, 291] width 566 height 55
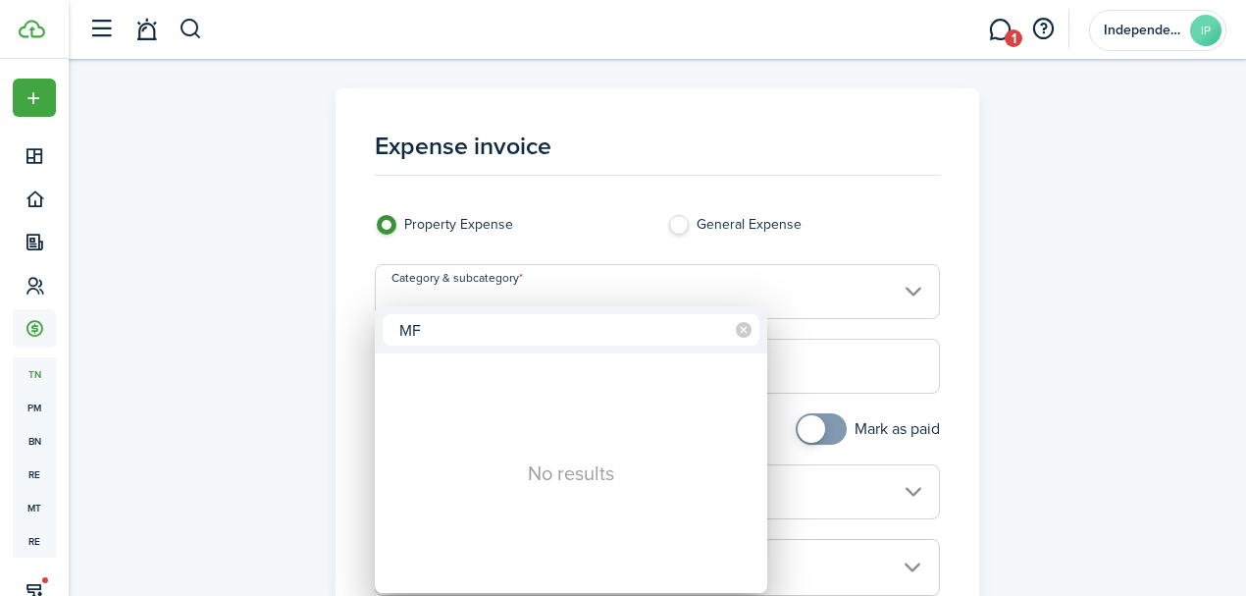
type input "M"
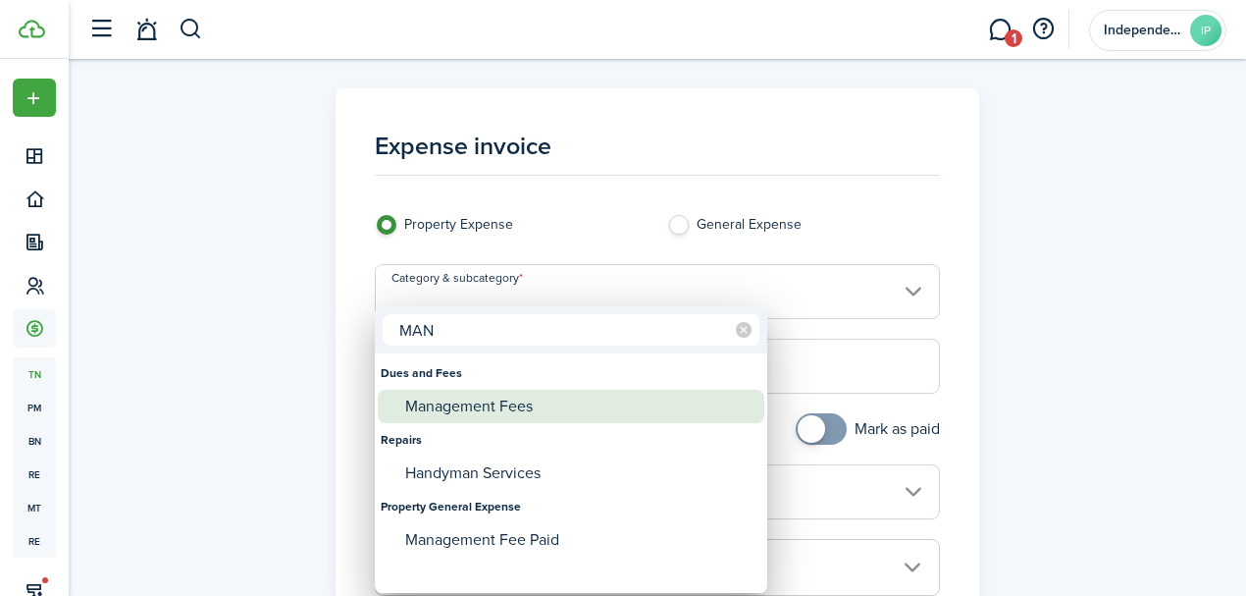
type input "MAN"
click at [483, 404] on div "Management Fees" at bounding box center [578, 406] width 347 height 33
type input "Dues and Fees / Management Fees"
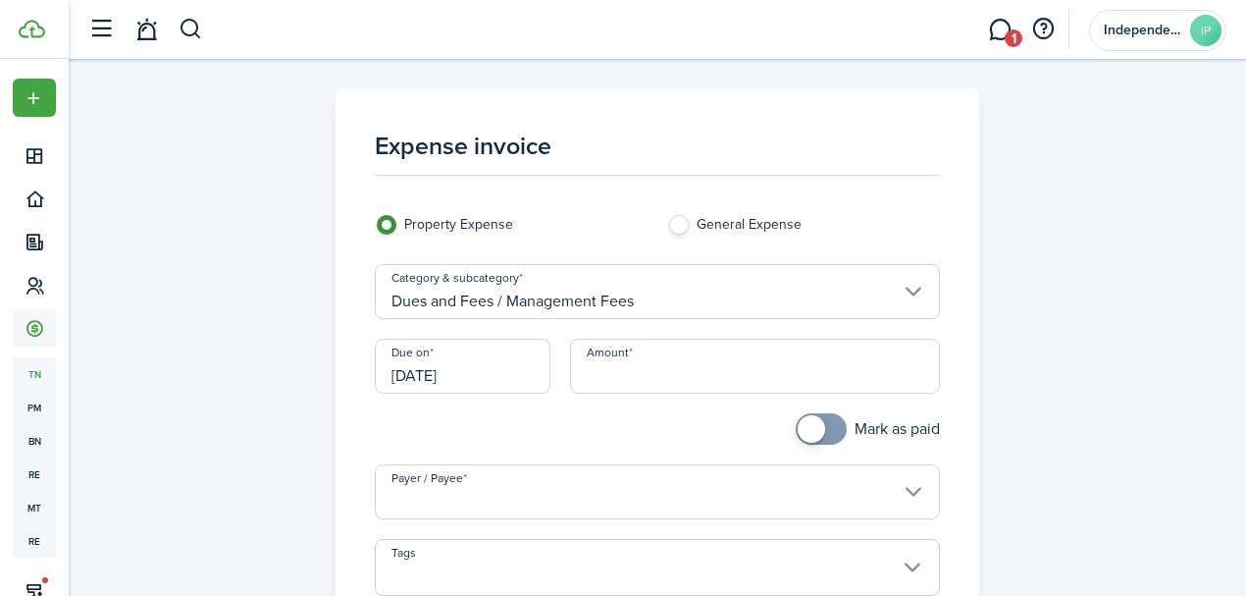
click at [589, 383] on input "Amount" at bounding box center [755, 366] width 371 height 55
type input "$50.00"
click at [535, 427] on div at bounding box center [511, 438] width 292 height 51
click at [510, 475] on input "Payer / Payee" at bounding box center [658, 491] width 566 height 55
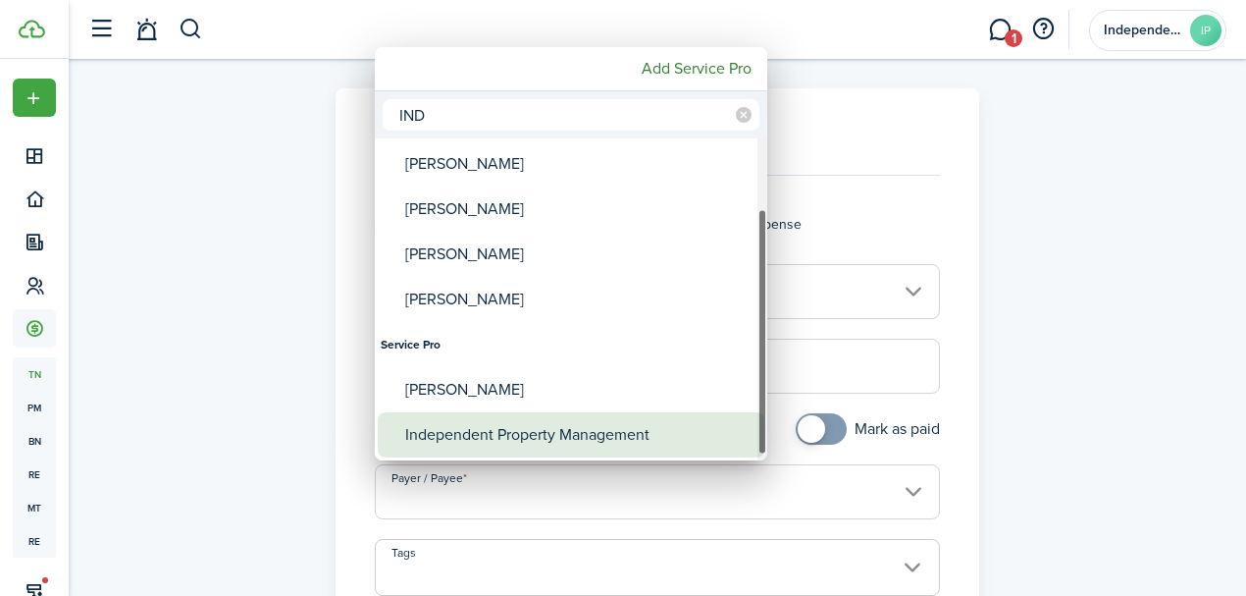
type input "IND"
click at [518, 431] on div "Independent Property Management" at bounding box center [578, 434] width 347 height 45
type input "Independent Property Management"
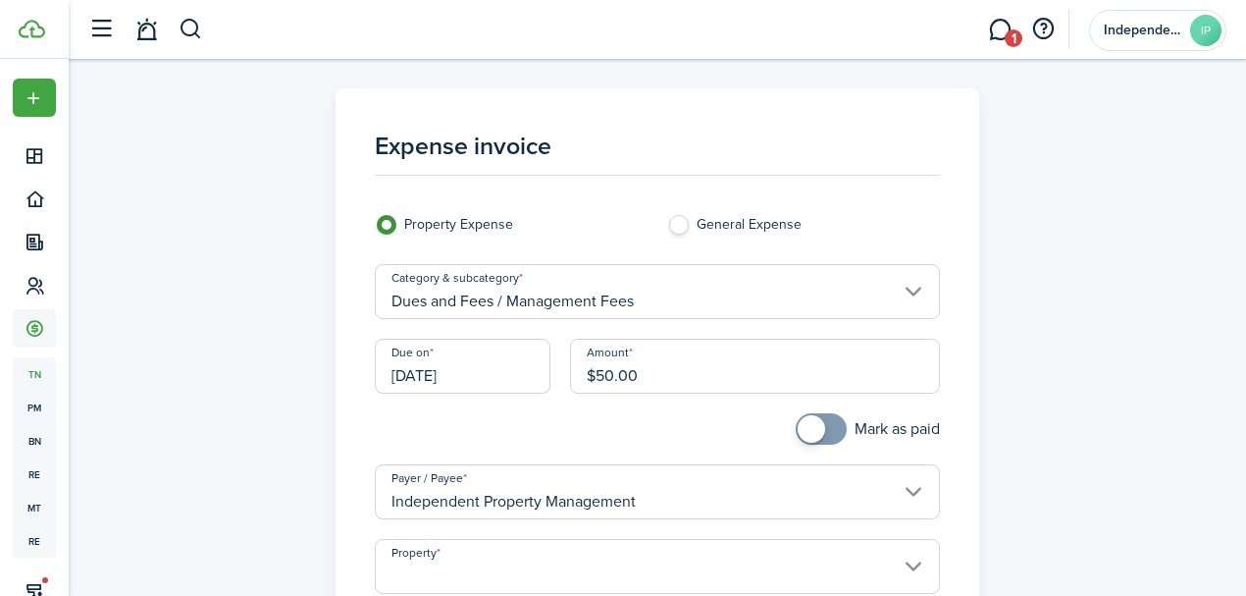
type input "1891 [PERSON_NAME] Way"
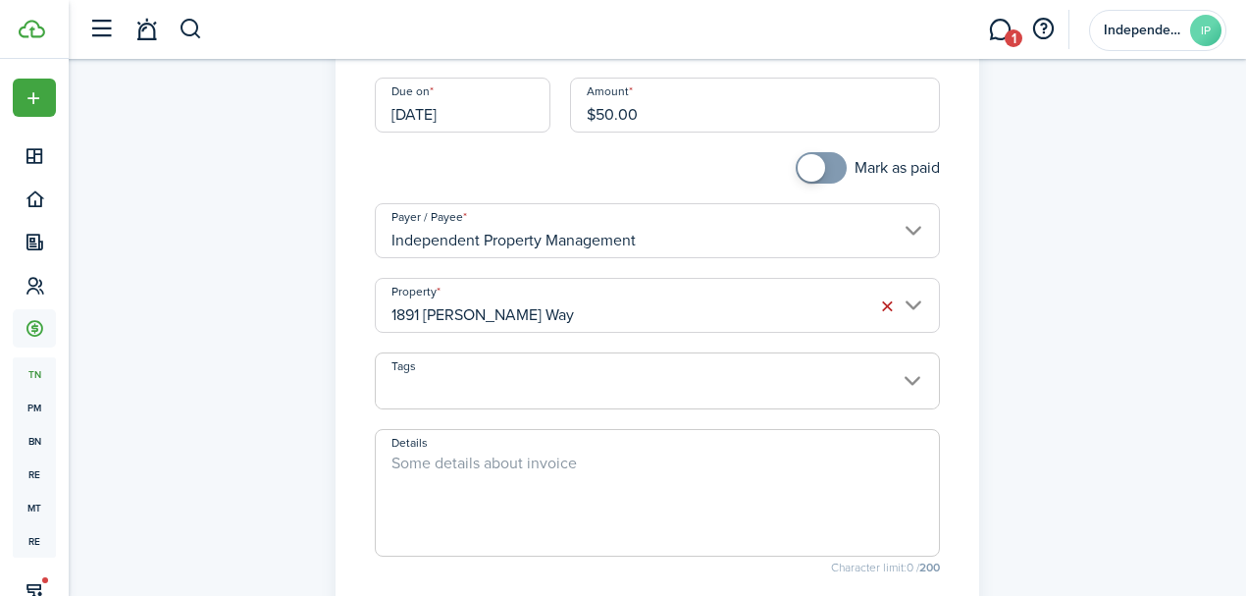
click at [536, 308] on input "1891 [PERSON_NAME] Way" at bounding box center [658, 305] width 566 height 55
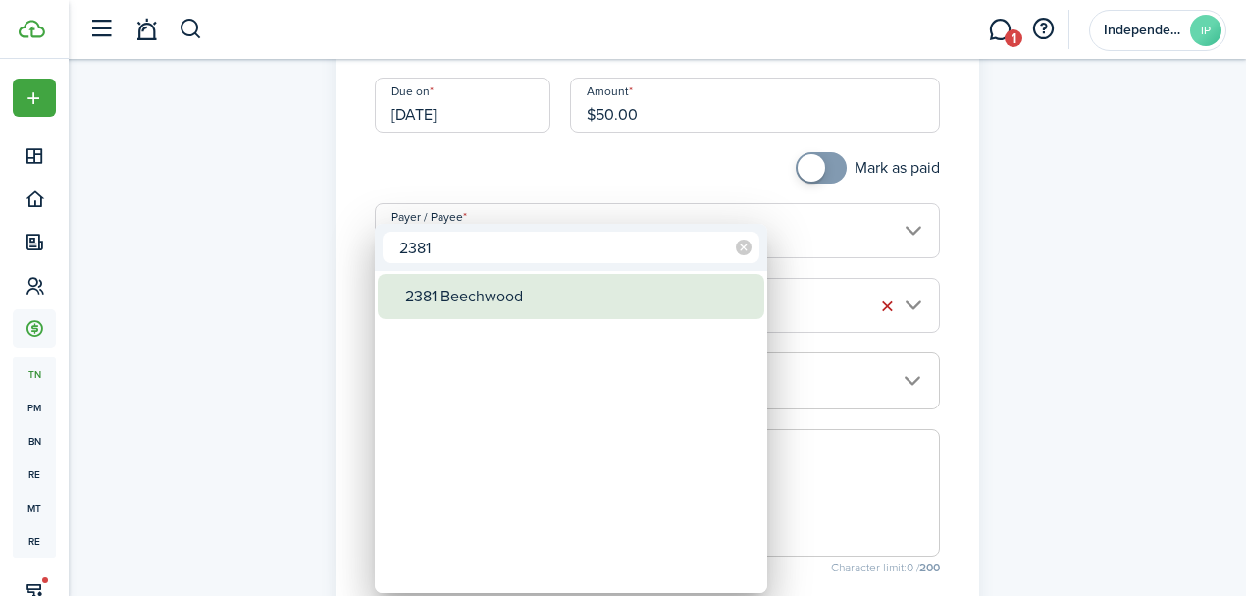
type input "2381"
click at [540, 304] on div "2381 Beechwood" at bounding box center [578, 296] width 347 height 45
type input "2381 Beechwood"
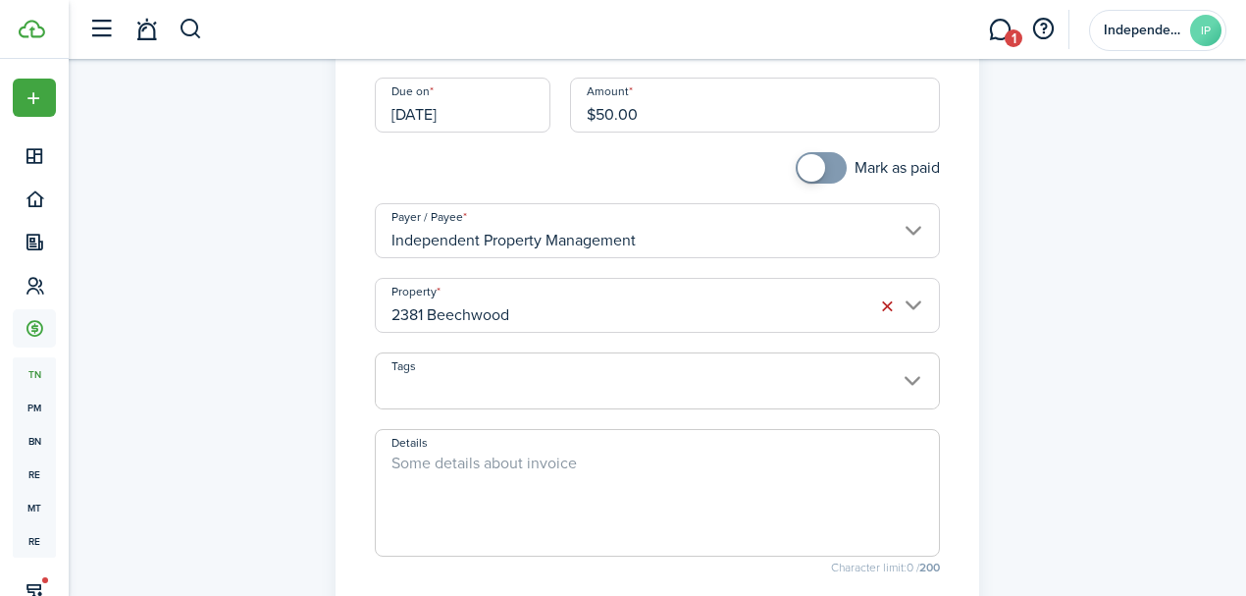
click at [486, 492] on textarea "Details" at bounding box center [658, 498] width 564 height 94
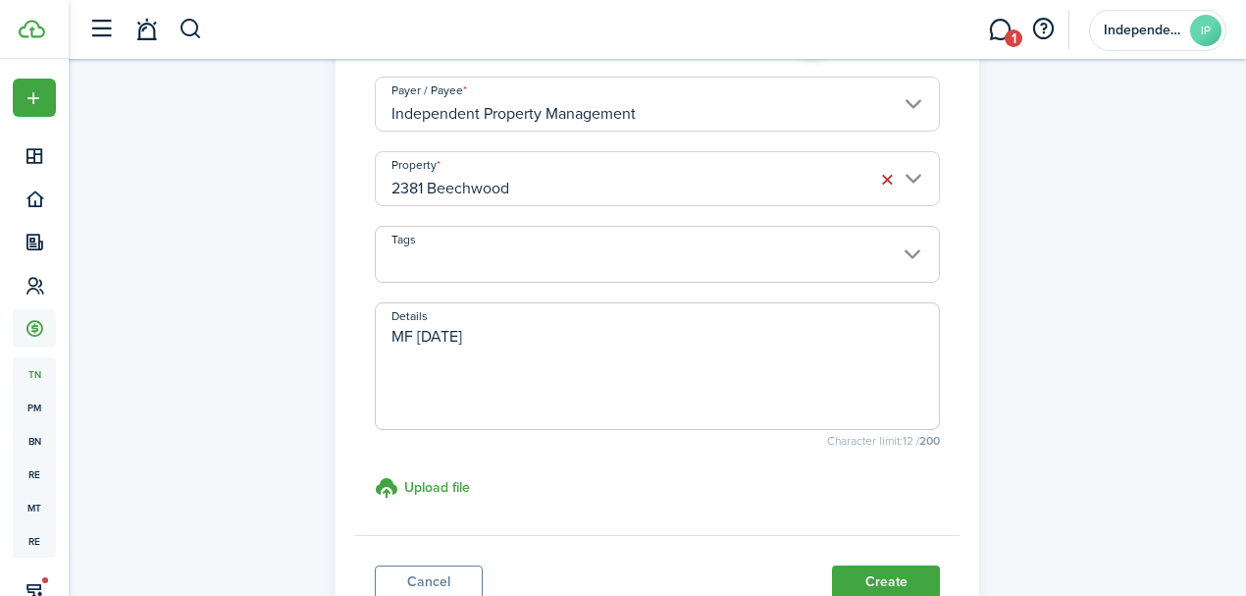
scroll to position [523, 0]
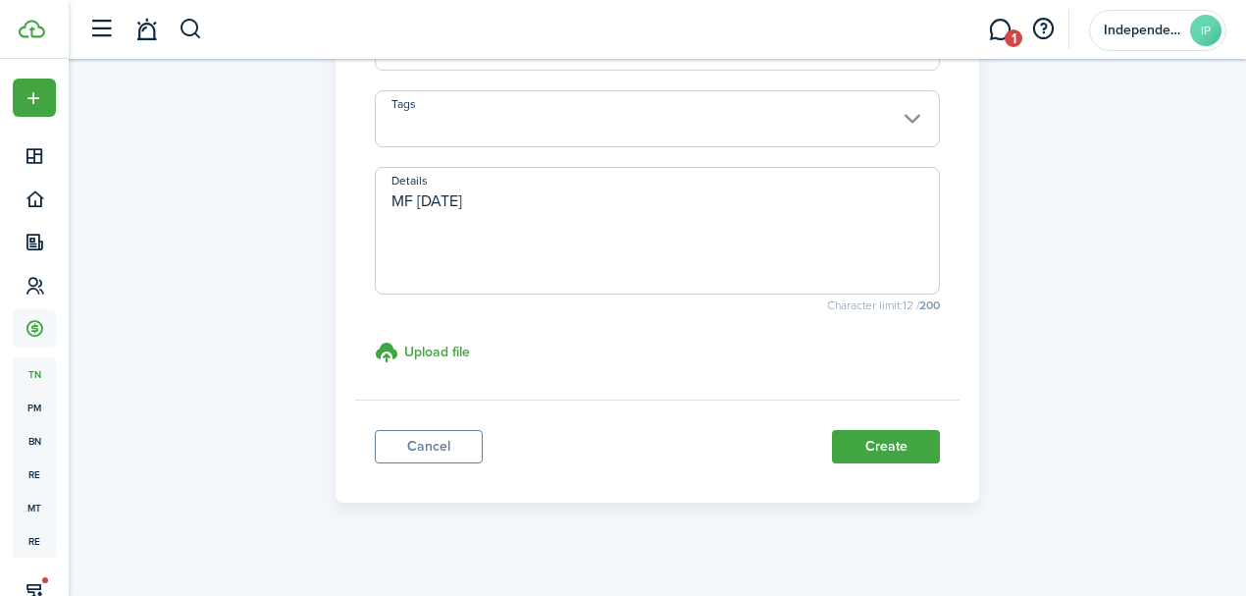
type textarea "MF [DATE]"
click at [890, 455] on button "Create" at bounding box center [886, 446] width 108 height 33
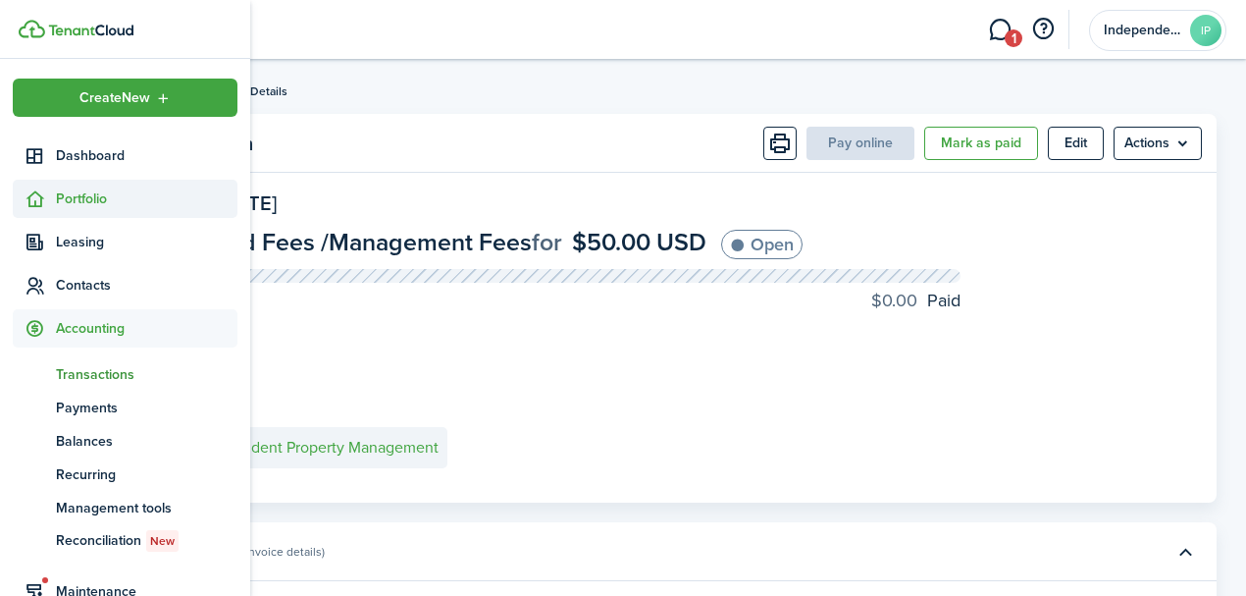
click at [62, 195] on span "Portfolio" at bounding box center [147, 198] width 182 height 21
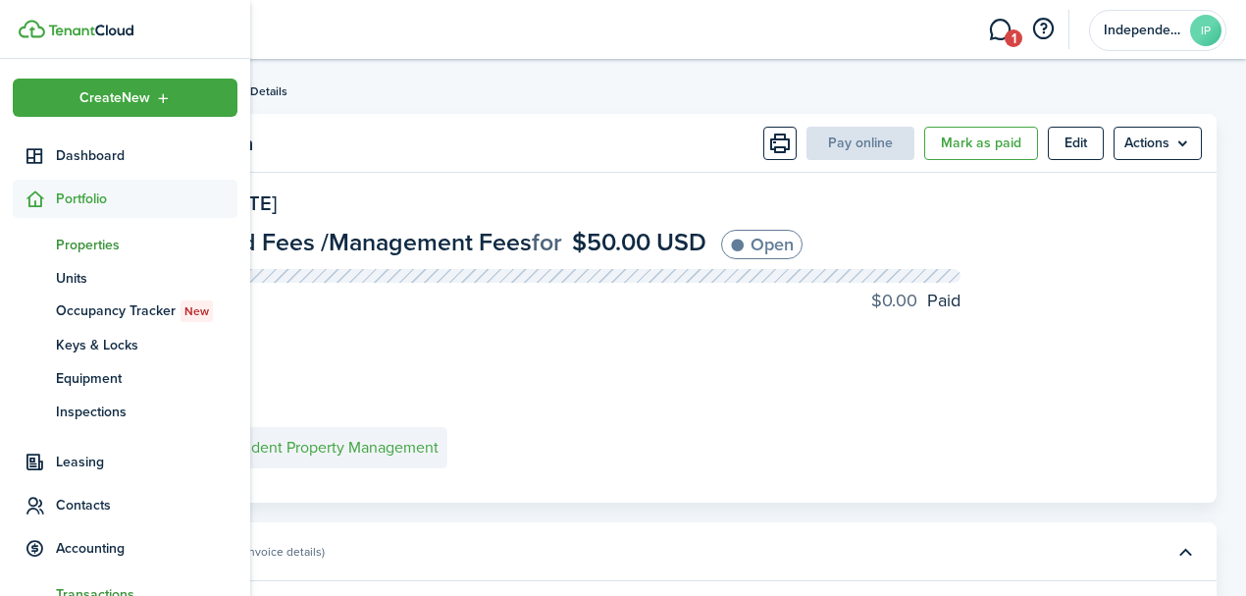
click at [103, 238] on span "Properties" at bounding box center [147, 245] width 182 height 21
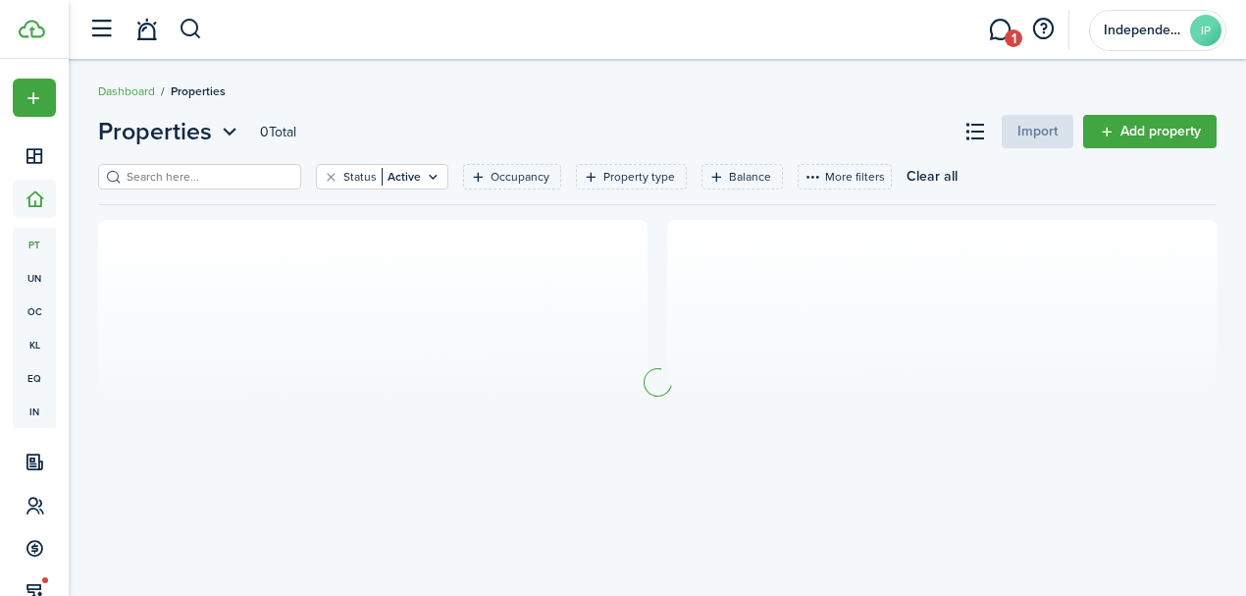
click at [247, 175] on input "search" at bounding box center [208, 177] width 173 height 19
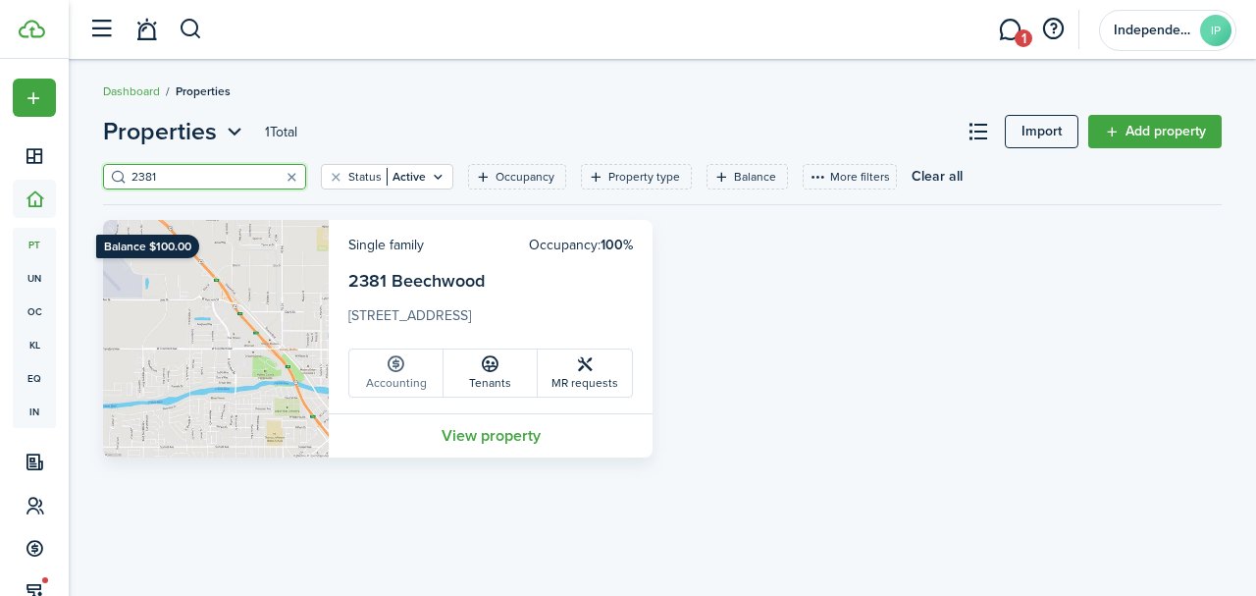
type input "2381"
click at [396, 379] on link "Accounting" at bounding box center [396, 372] width 94 height 47
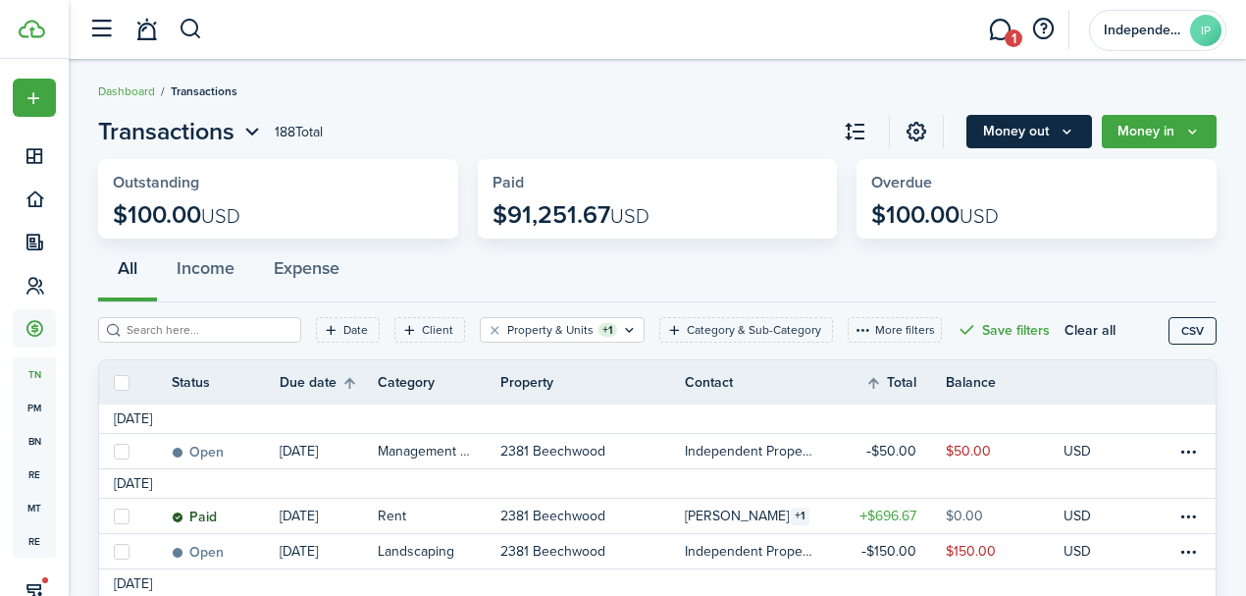
click at [1051, 137] on button "Money out" at bounding box center [1030, 131] width 126 height 33
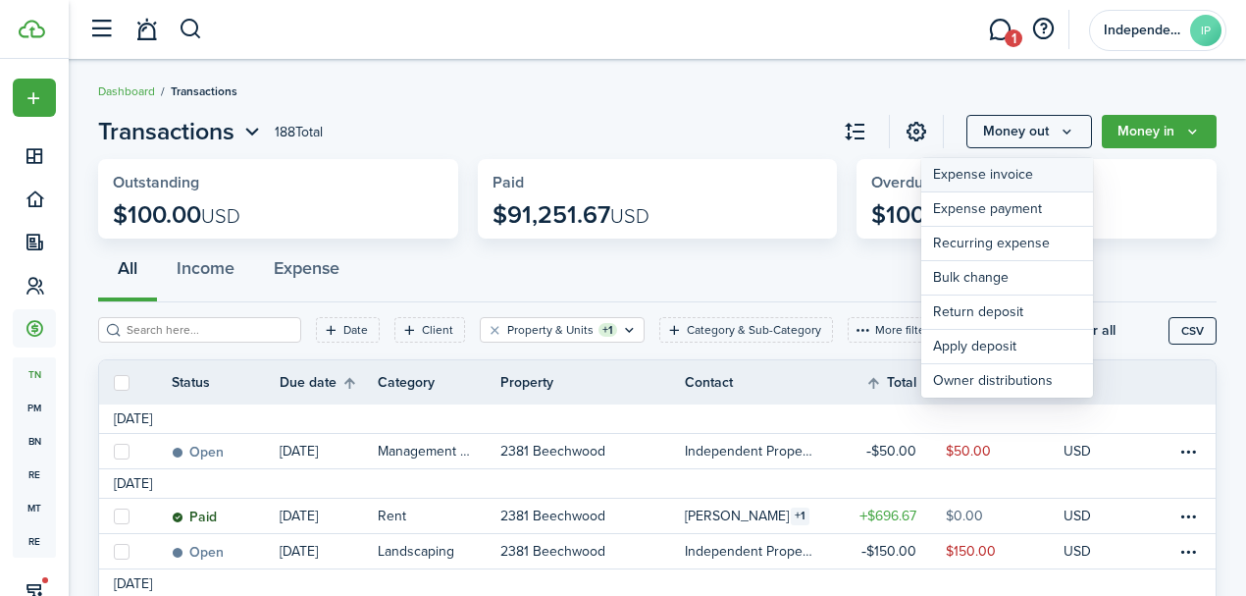
click at [993, 171] on link "Expense invoice" at bounding box center [1008, 175] width 172 height 34
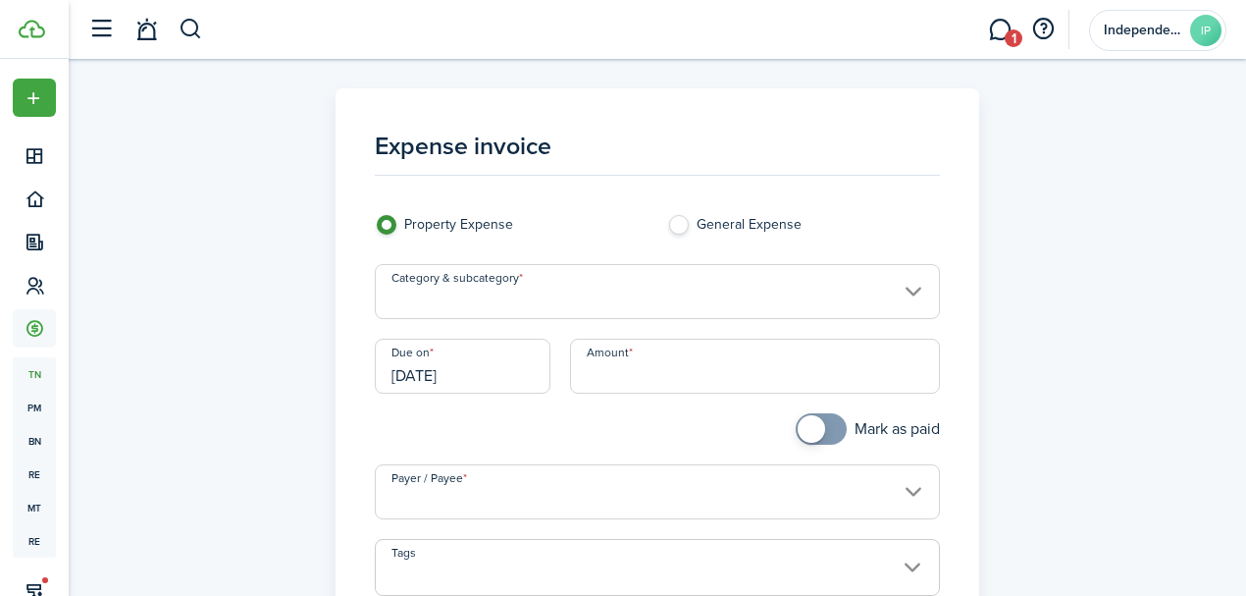
click at [507, 277] on input "Category & subcategory" at bounding box center [658, 291] width 566 height 55
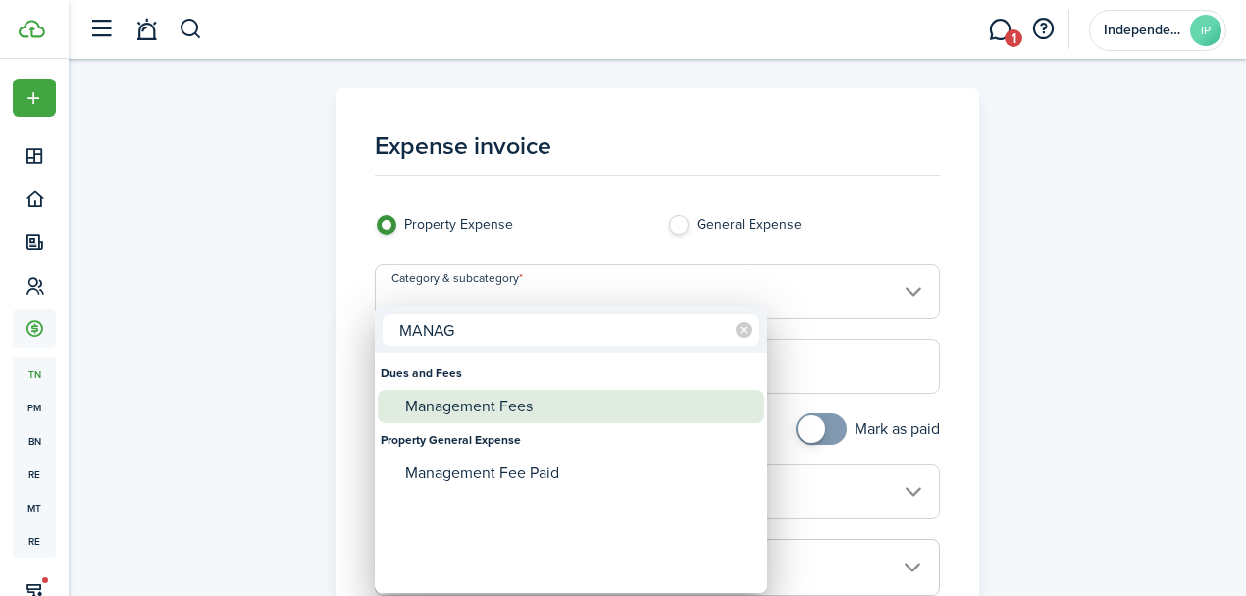
type input "MANAG"
click at [464, 418] on div "Management Fees" at bounding box center [578, 406] width 347 height 33
type input "Dues and Fees / Management Fees"
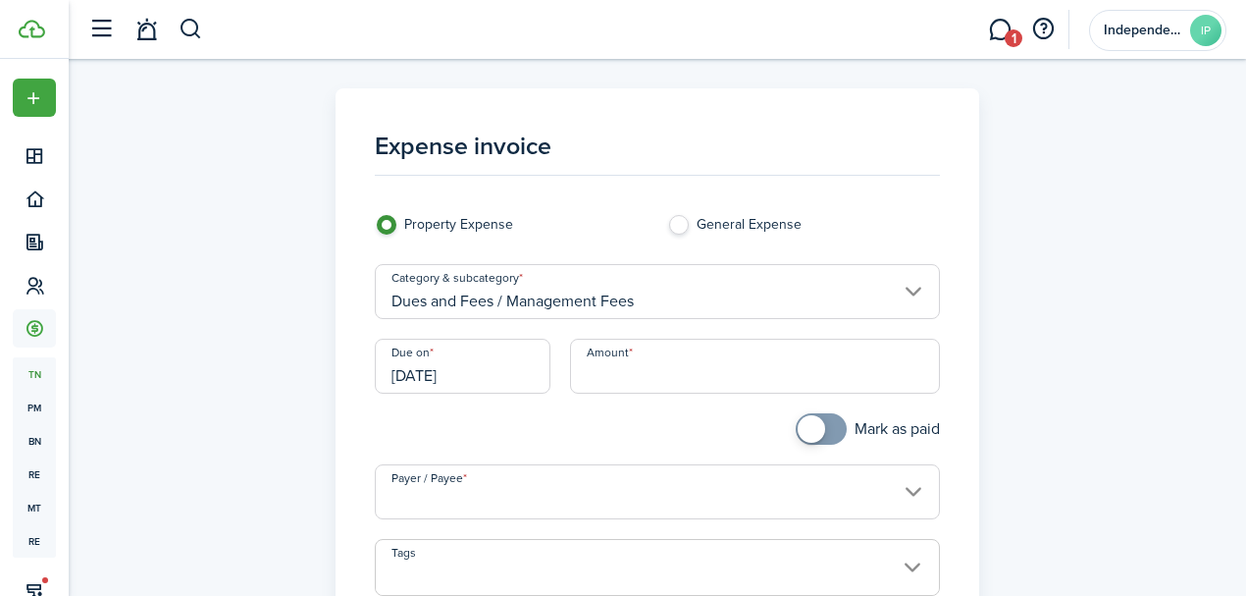
click at [489, 373] on input "[DATE]" at bounding box center [463, 366] width 176 height 55
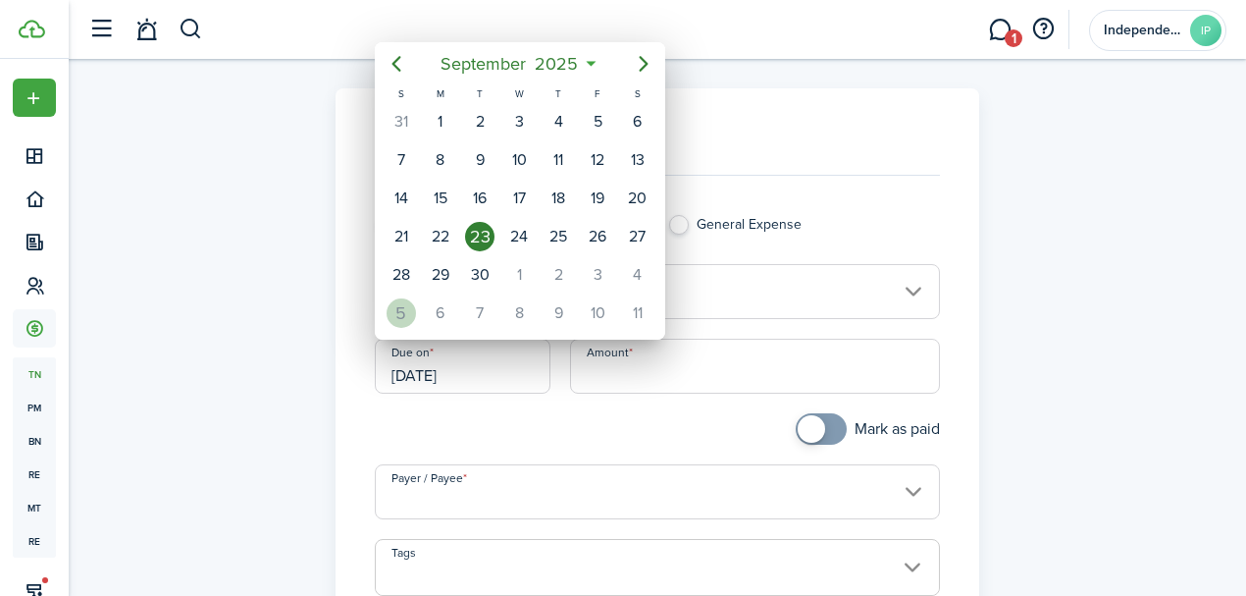
click at [404, 304] on div "5" at bounding box center [401, 312] width 29 height 29
type input "[DATE]"
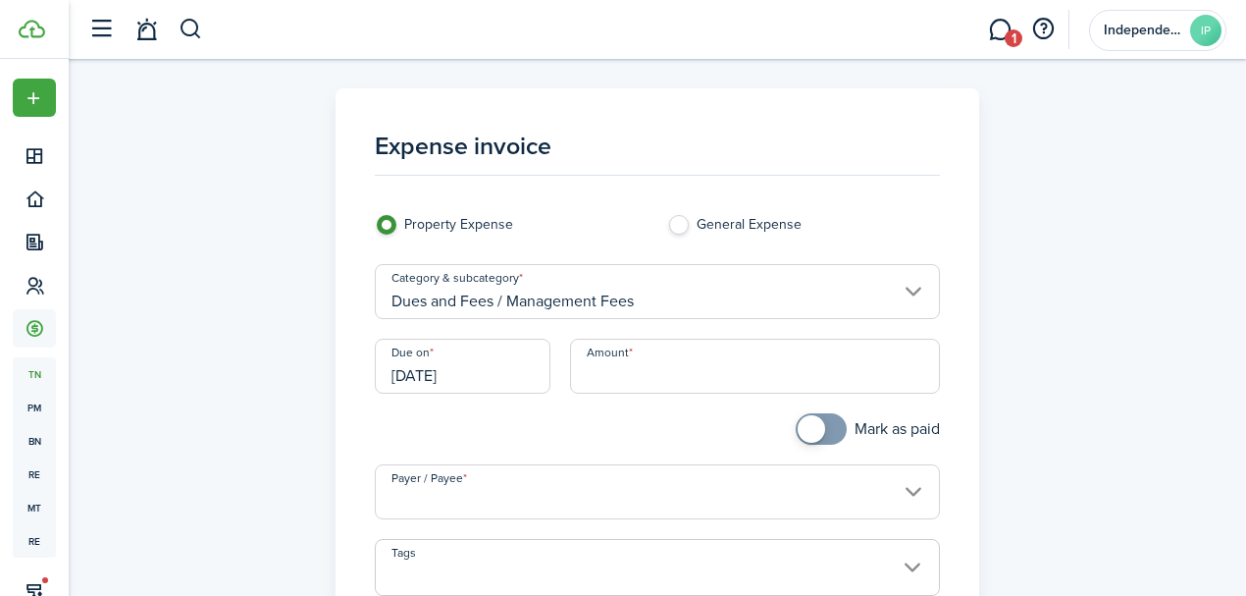
click at [626, 356] on input "Amount" at bounding box center [755, 366] width 371 height 55
click at [498, 480] on input "Payer / Payee" at bounding box center [658, 491] width 566 height 55
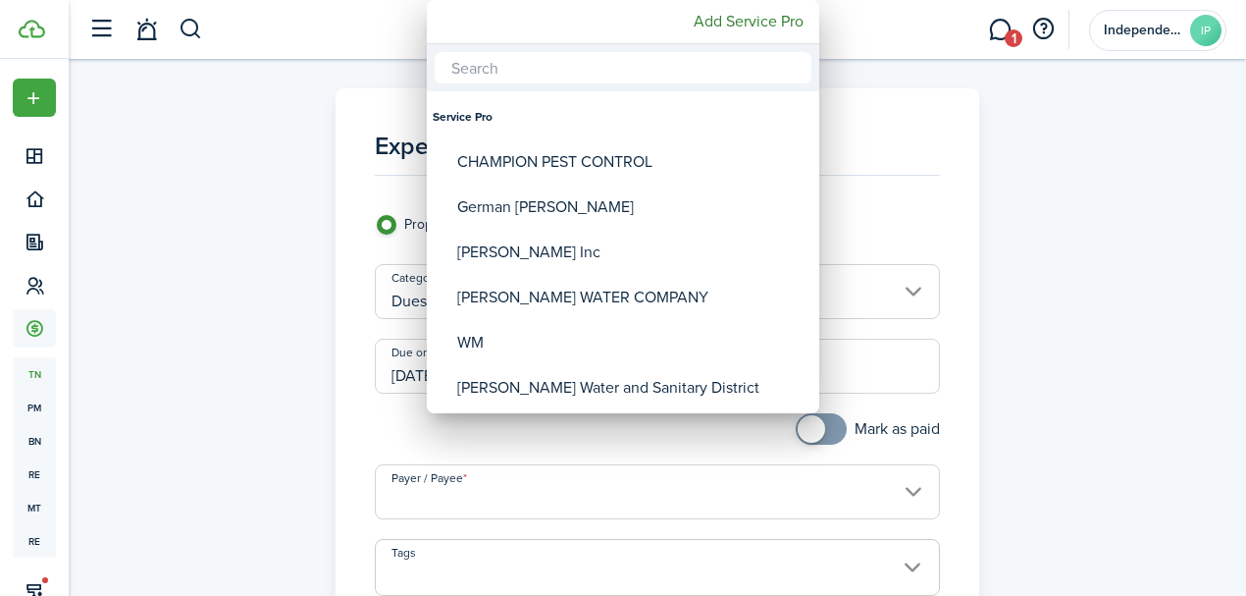
type input "$50.00"
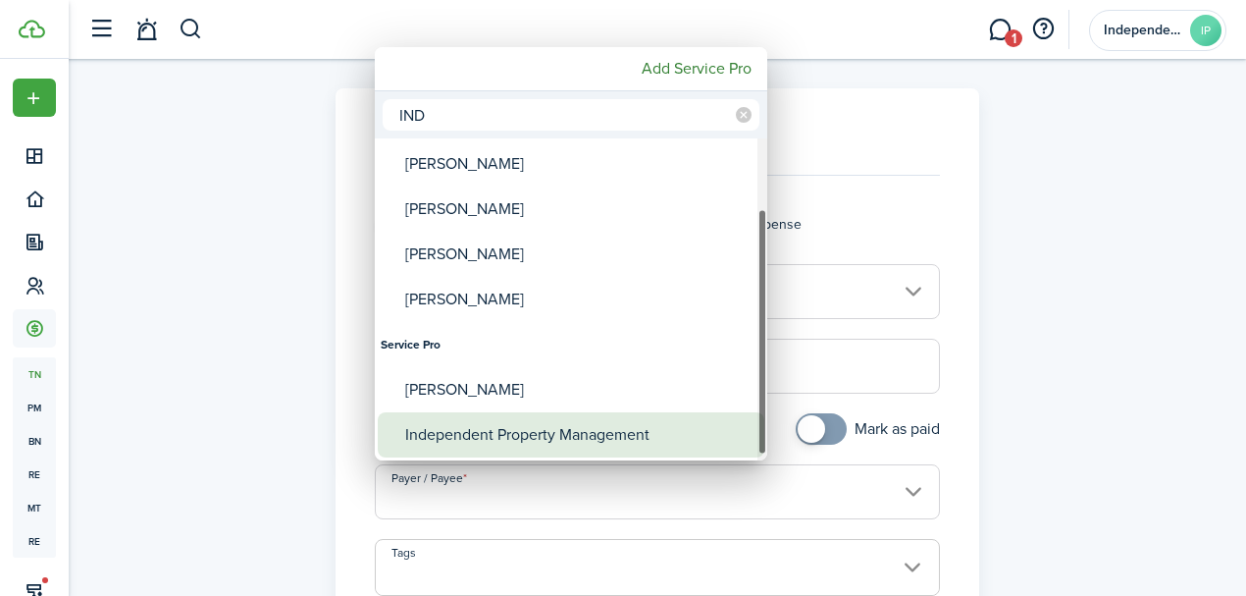
type input "IND"
click at [530, 424] on div "Independent Property Management" at bounding box center [578, 434] width 347 height 45
type input "Independent Property Management"
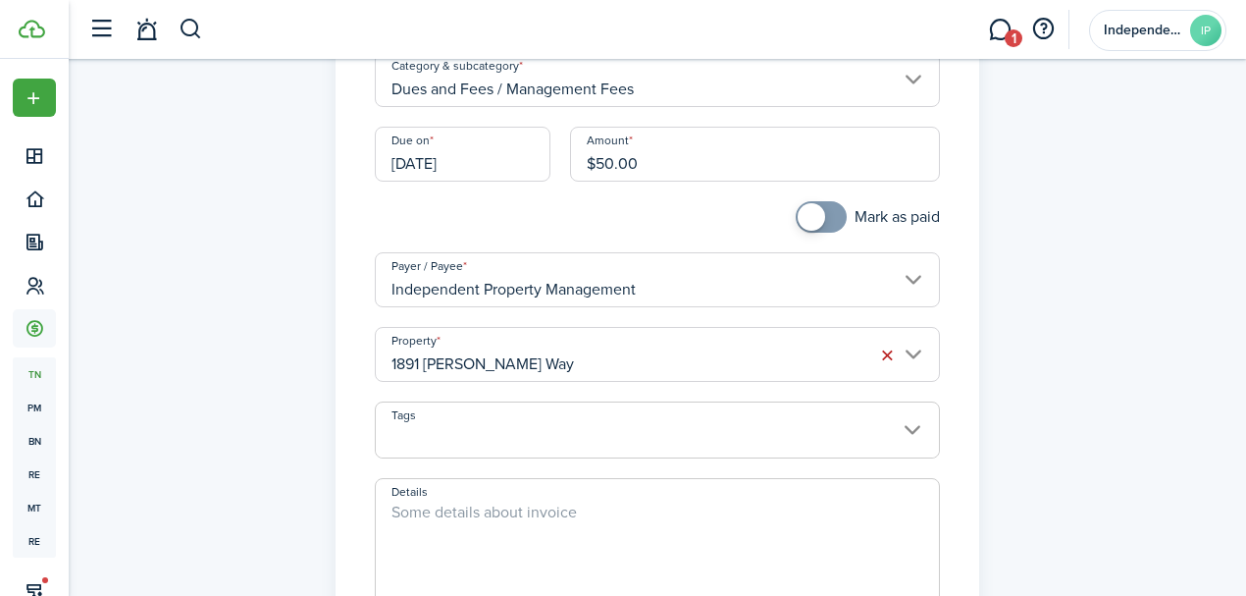
scroll to position [327, 0]
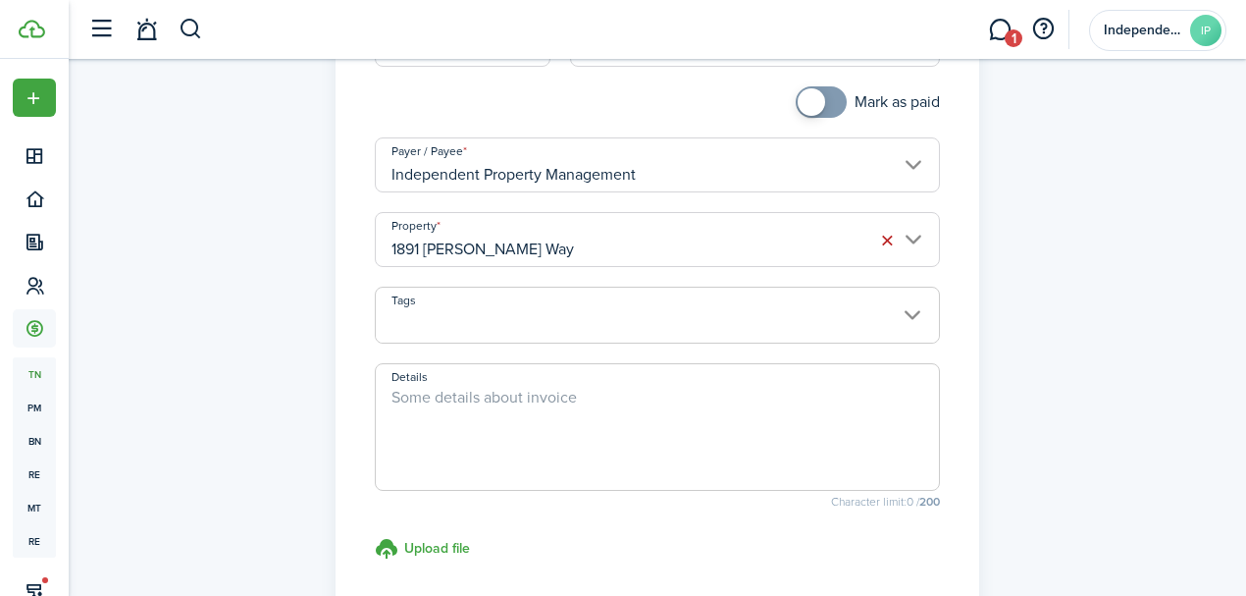
click at [577, 241] on input "1891 [PERSON_NAME] Way" at bounding box center [658, 239] width 566 height 55
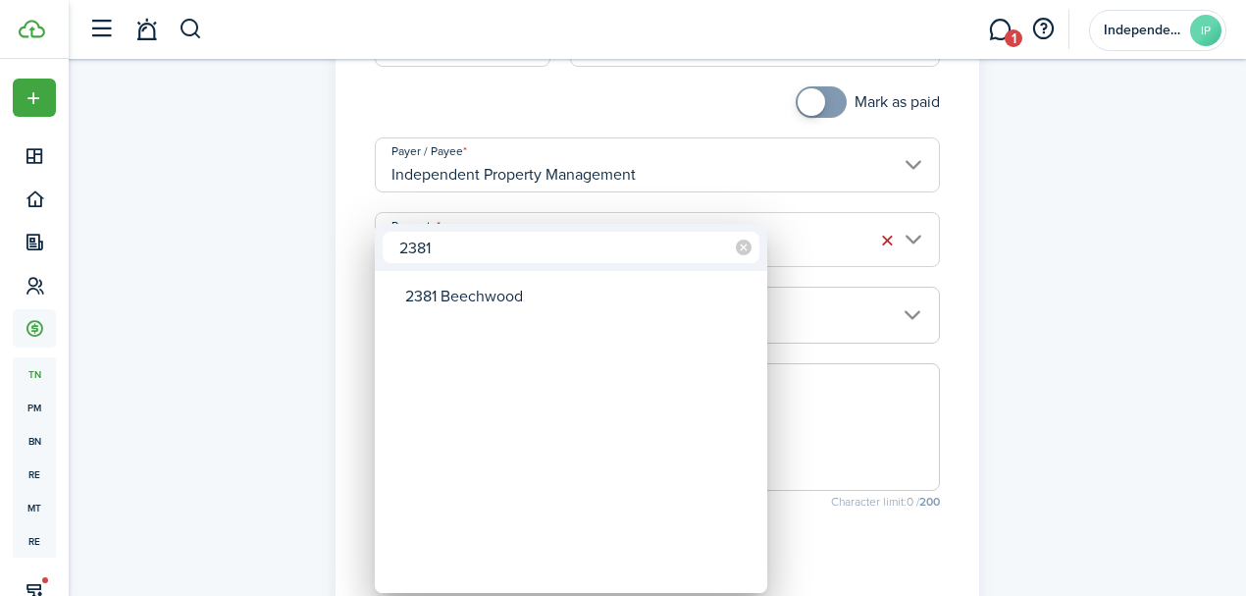
type input "2381"
drag, startPoint x: 490, startPoint y: 271, endPoint x: 485, endPoint y: 287, distance: 16.5
click at [491, 271] on div "2381 2381 Beechwood" at bounding box center [571, 408] width 393 height 369
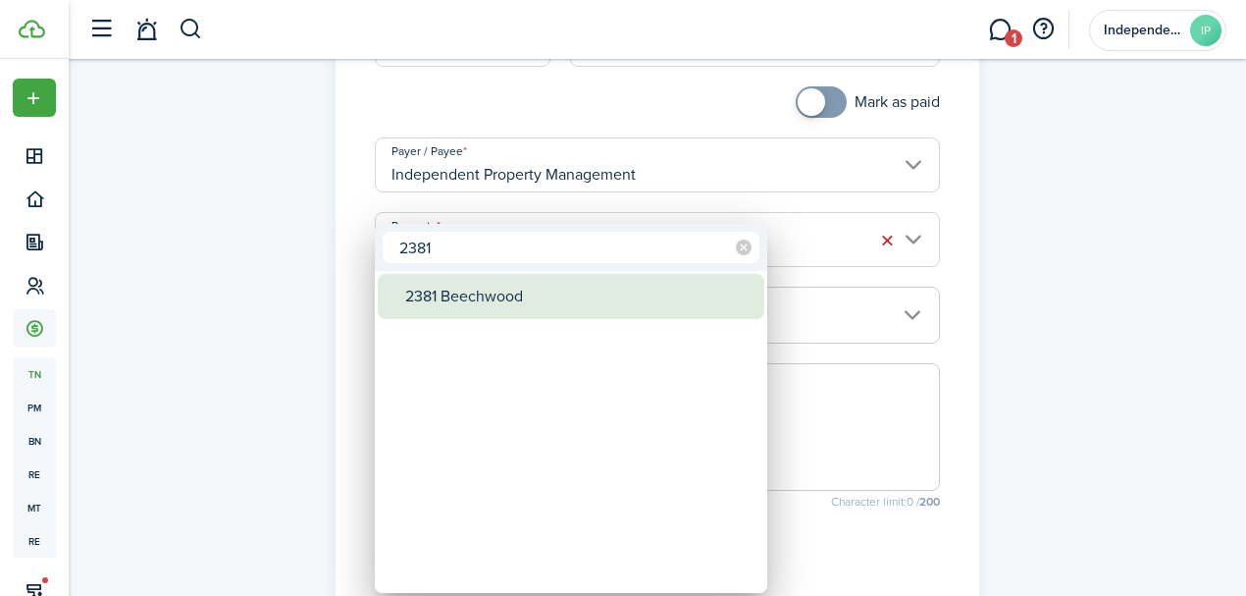
click at [482, 293] on div "2381 Beechwood" at bounding box center [578, 296] width 347 height 45
type input "2381 Beechwood"
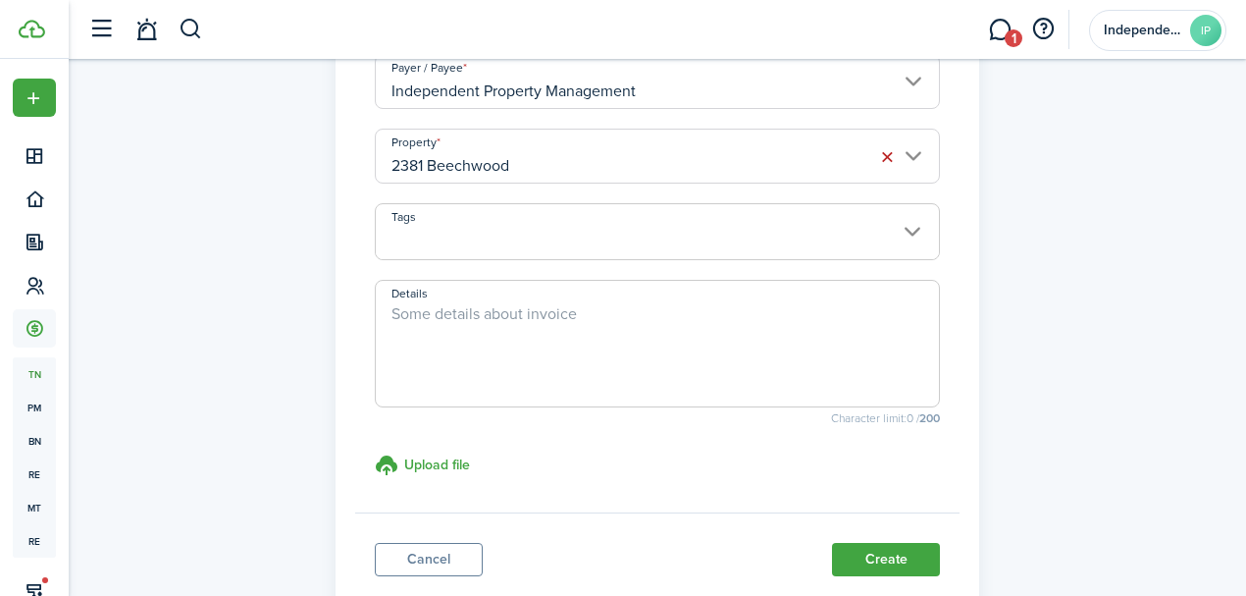
scroll to position [523, 0]
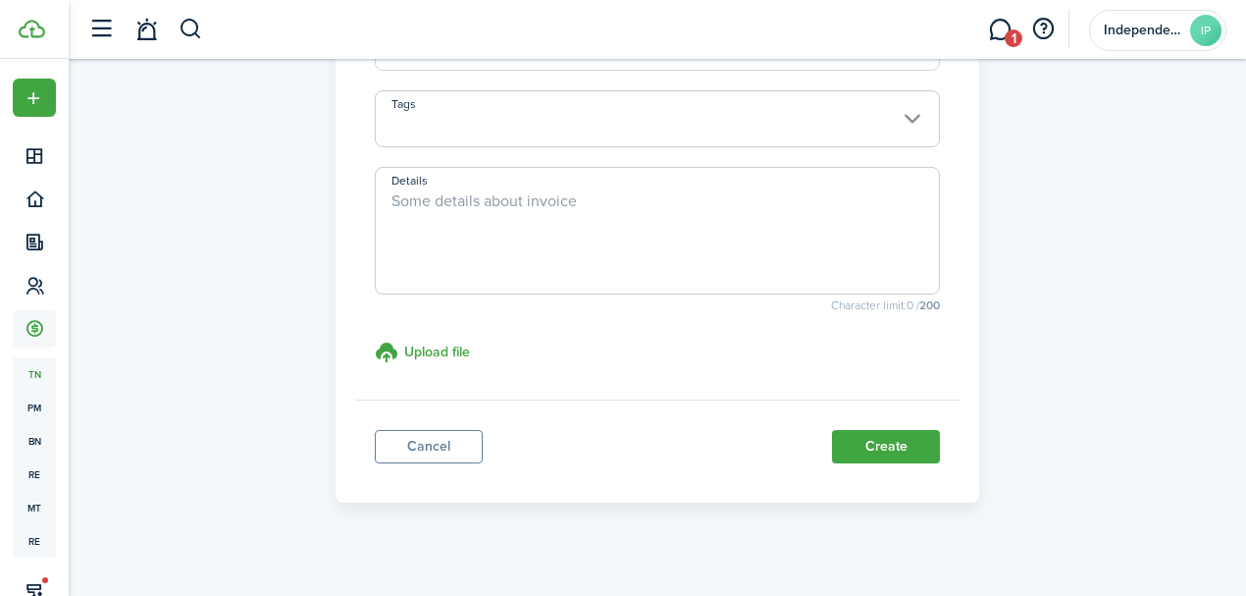
click at [484, 244] on textarea "Details" at bounding box center [658, 236] width 564 height 94
type textarea "MF [DATE]"
click at [878, 451] on button "Create" at bounding box center [886, 446] width 108 height 33
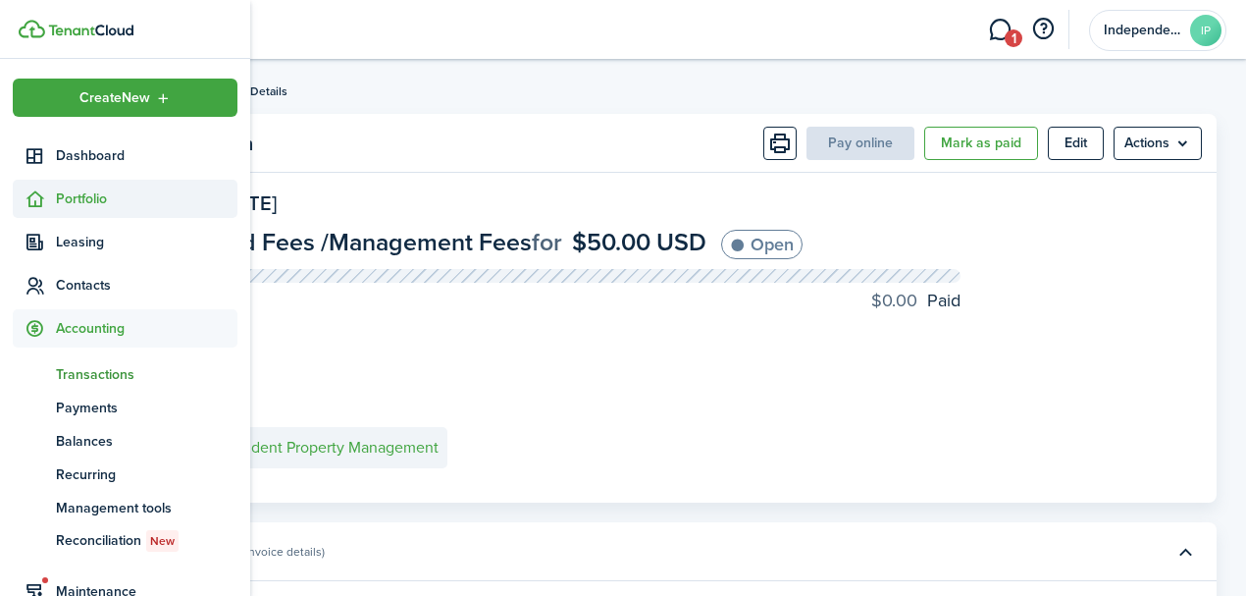
click at [56, 198] on span "Portfolio" at bounding box center [147, 198] width 182 height 21
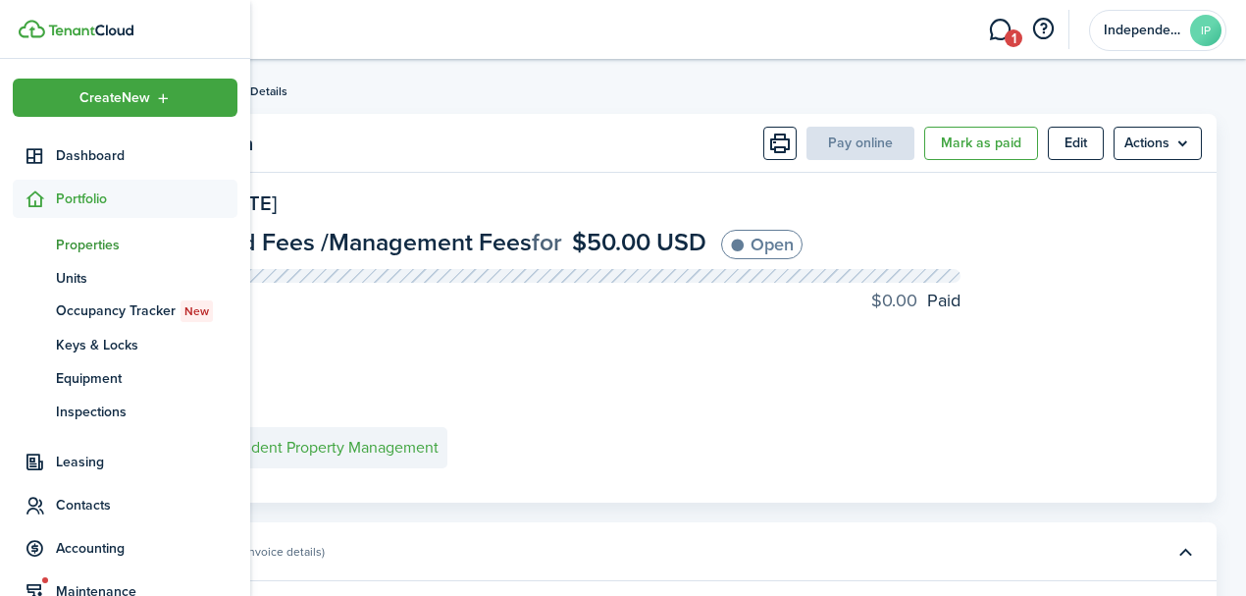
drag, startPoint x: 92, startPoint y: 240, endPoint x: 179, endPoint y: 231, distance: 86.9
click at [93, 240] on span "Properties" at bounding box center [147, 245] width 182 height 21
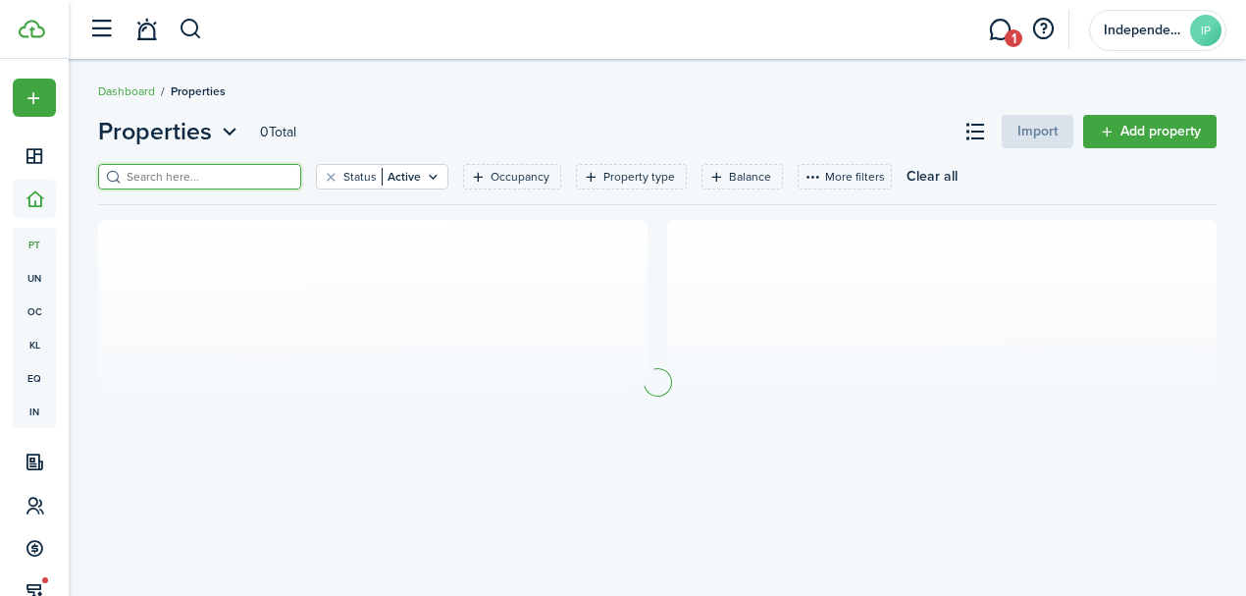
click at [194, 176] on input "search" at bounding box center [208, 177] width 173 height 19
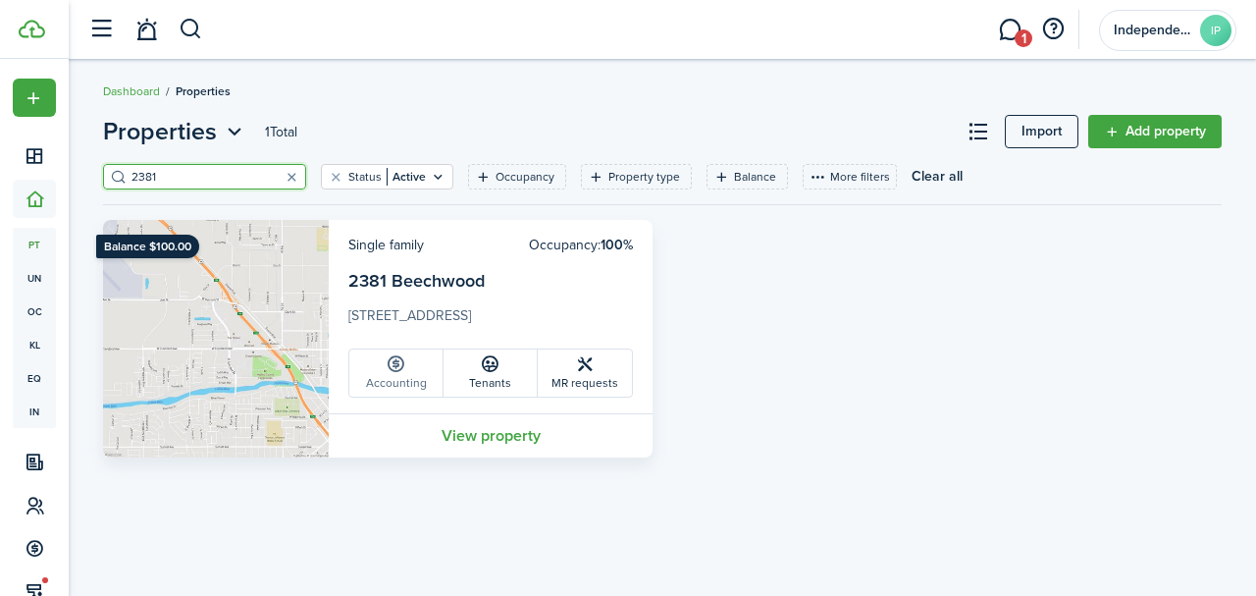
type input "2381"
click at [401, 377] on link "Accounting" at bounding box center [396, 372] width 94 height 47
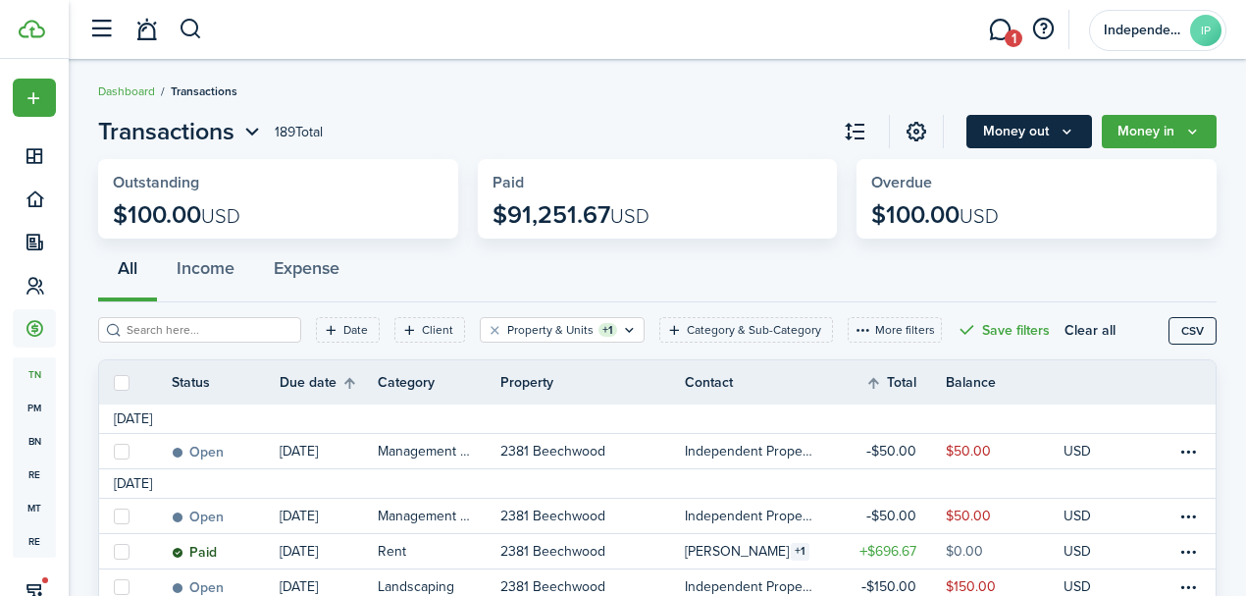
click at [1035, 139] on button "Money out" at bounding box center [1030, 131] width 126 height 33
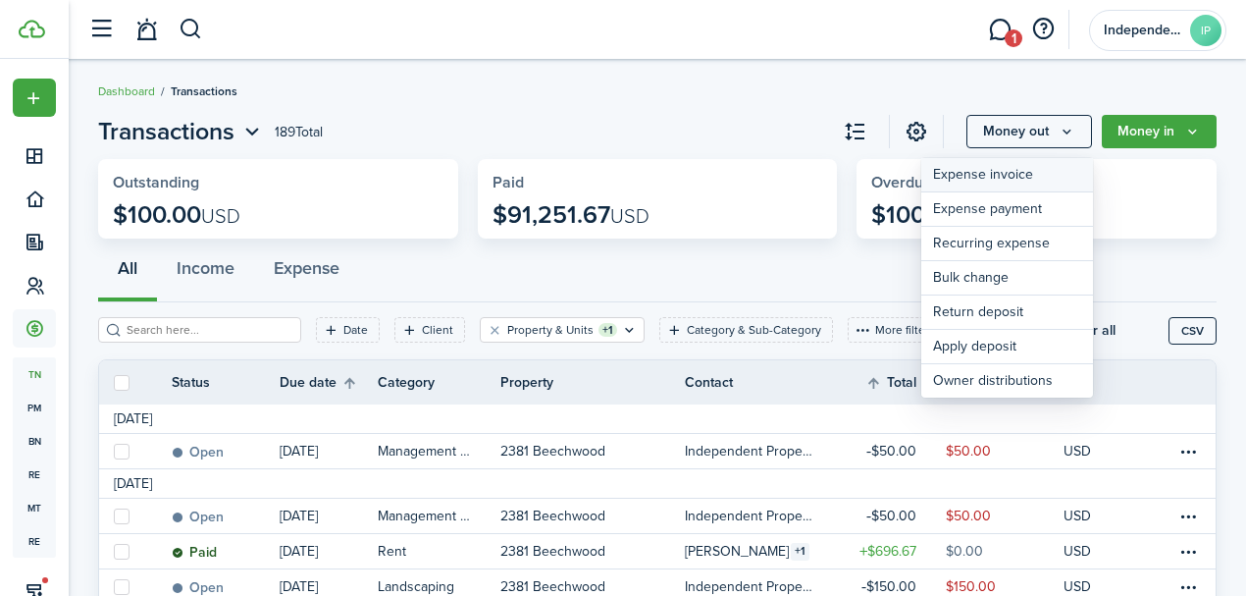
click at [1016, 171] on link "Expense invoice" at bounding box center [1008, 175] width 172 height 34
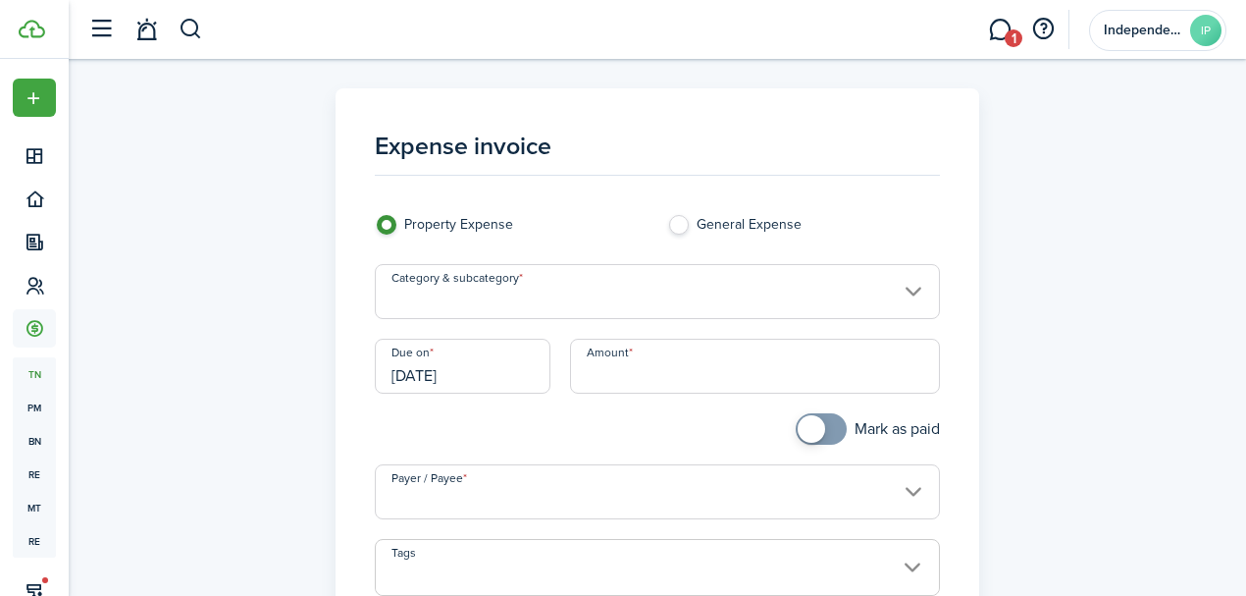
click at [614, 292] on input "Category & subcategory" at bounding box center [658, 291] width 566 height 55
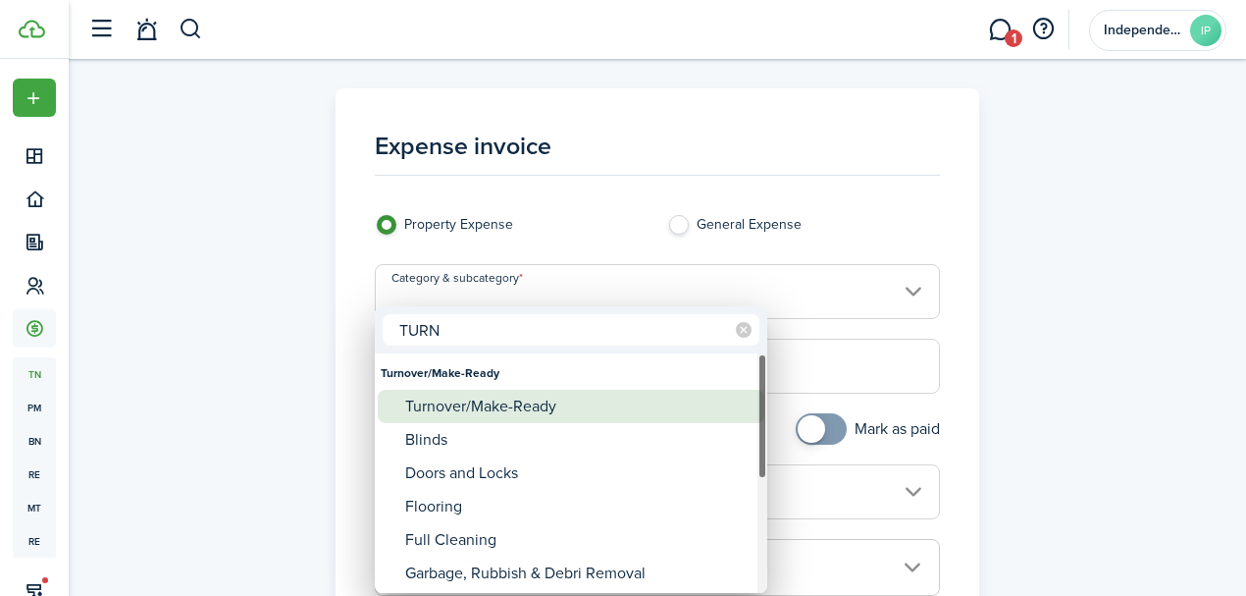
type input "TURN"
click at [549, 409] on div "Turnover/Make-Ready" at bounding box center [578, 406] width 347 height 33
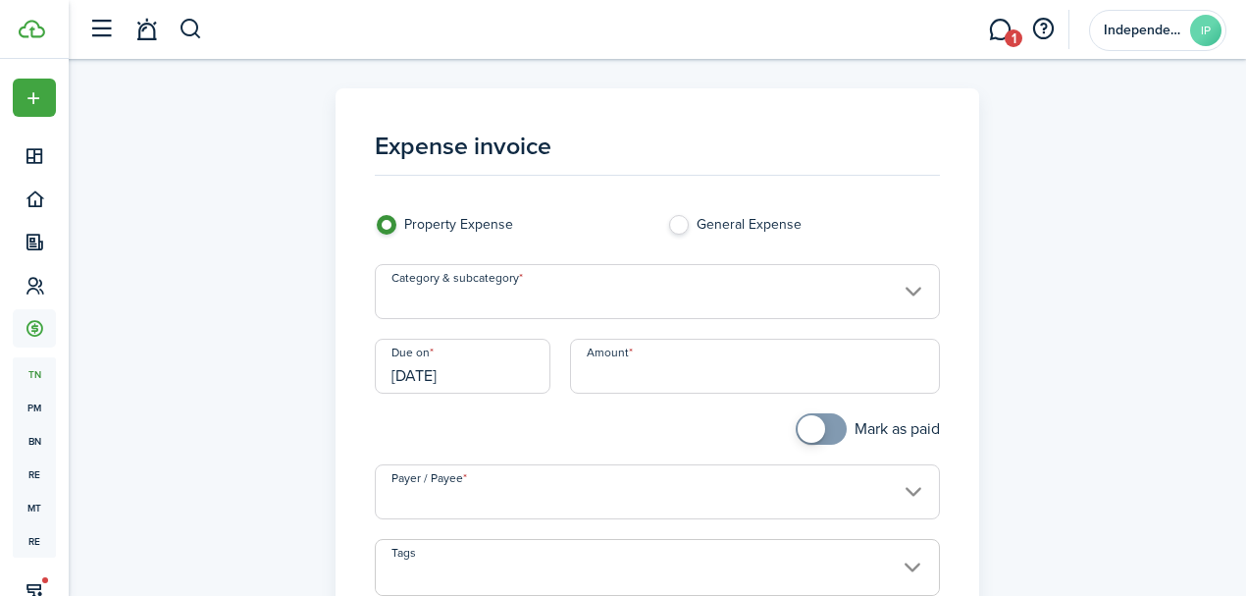
type input "Turnover/Make-Ready"
click at [506, 380] on input "[DATE]" at bounding box center [463, 366] width 176 height 55
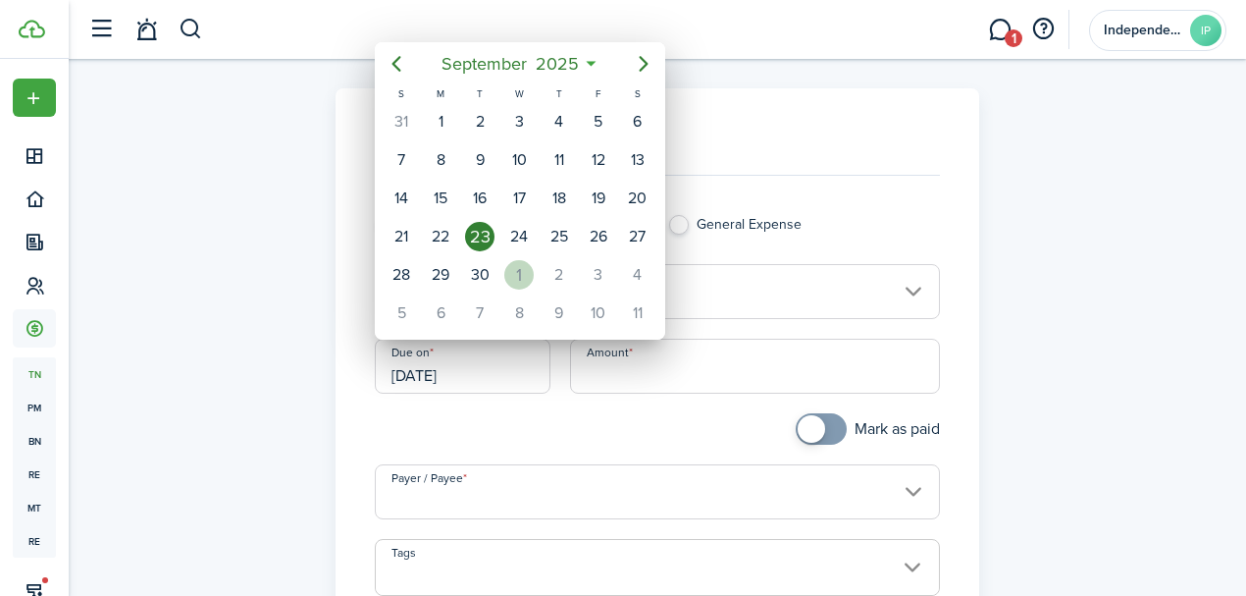
click at [518, 273] on div "1" at bounding box center [518, 274] width 29 height 29
type input "[DATE]"
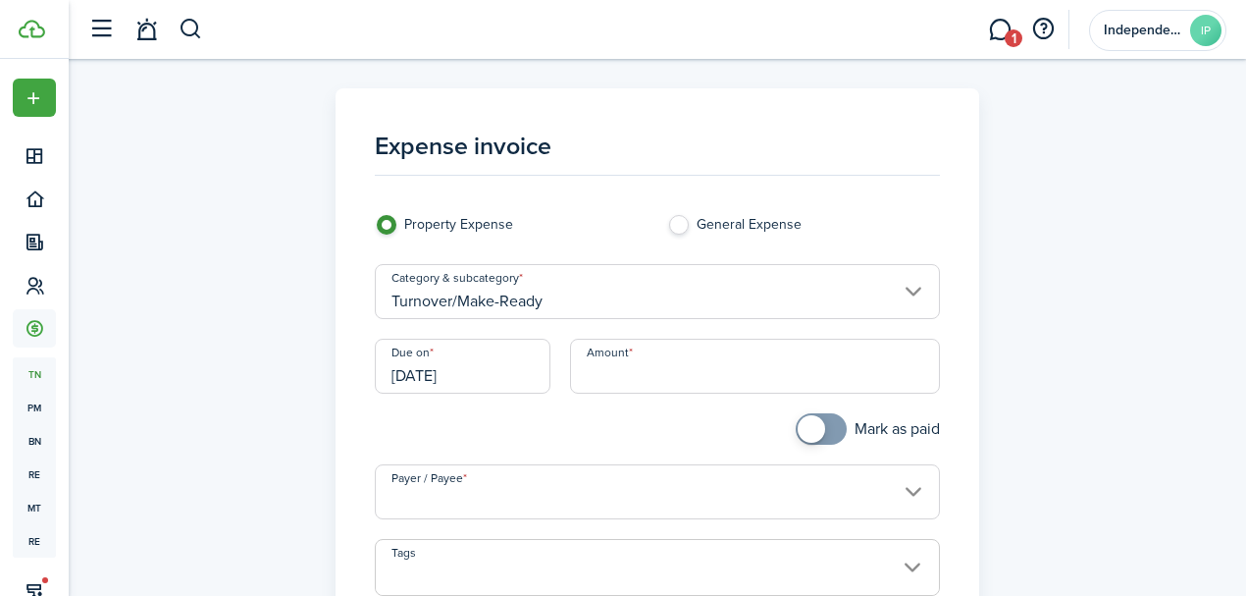
click at [681, 362] on input "Amount" at bounding box center [755, 366] width 371 height 55
click at [549, 500] on input "Payer / Payee" at bounding box center [658, 491] width 566 height 55
type input "$3,944.56"
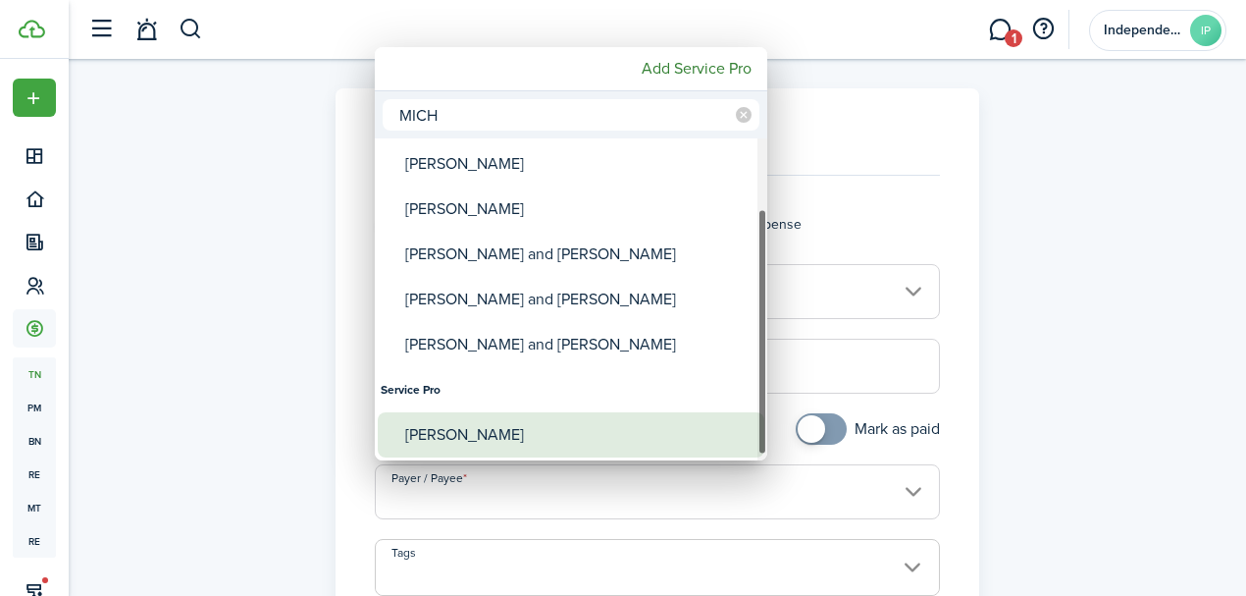
type input "MICH"
drag, startPoint x: 485, startPoint y: 426, endPoint x: 495, endPoint y: 407, distance: 21.1
click at [486, 427] on div "[PERSON_NAME]" at bounding box center [578, 434] width 347 height 45
type input "[PERSON_NAME]"
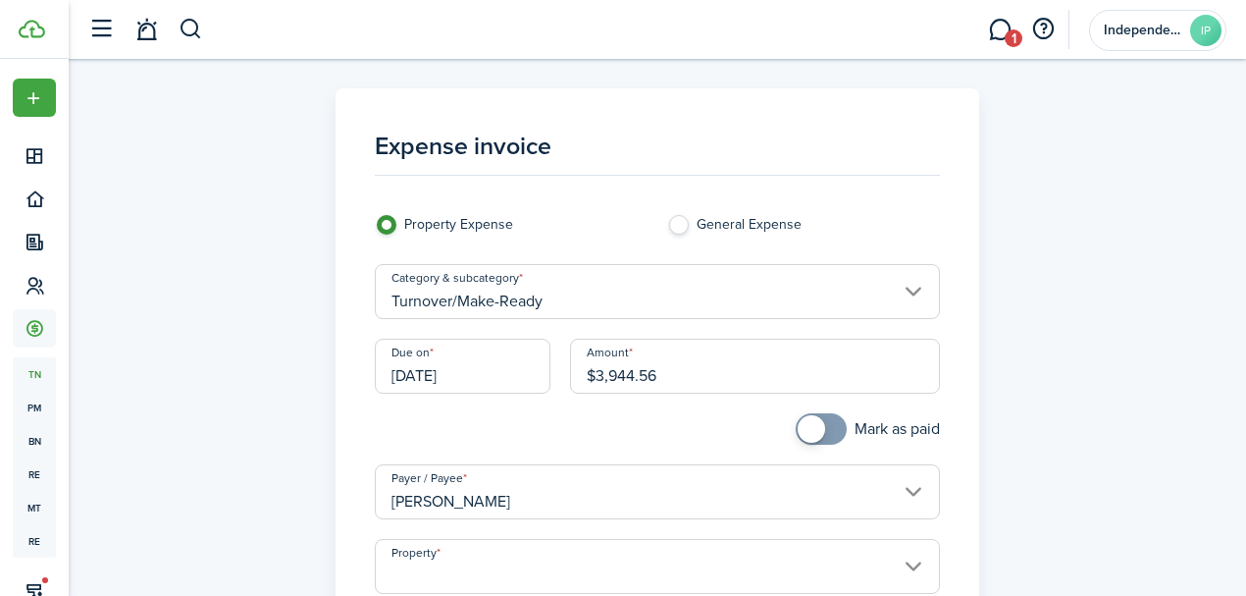
scroll to position [261, 0]
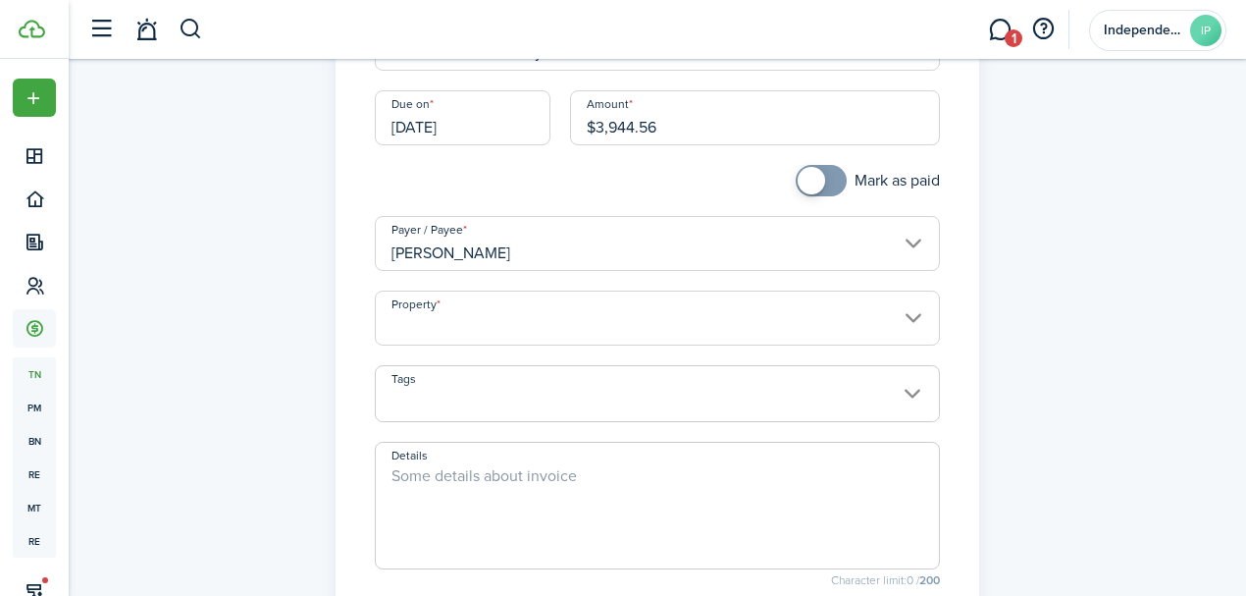
type input "[STREET_ADDRESS][PERSON_NAME]"
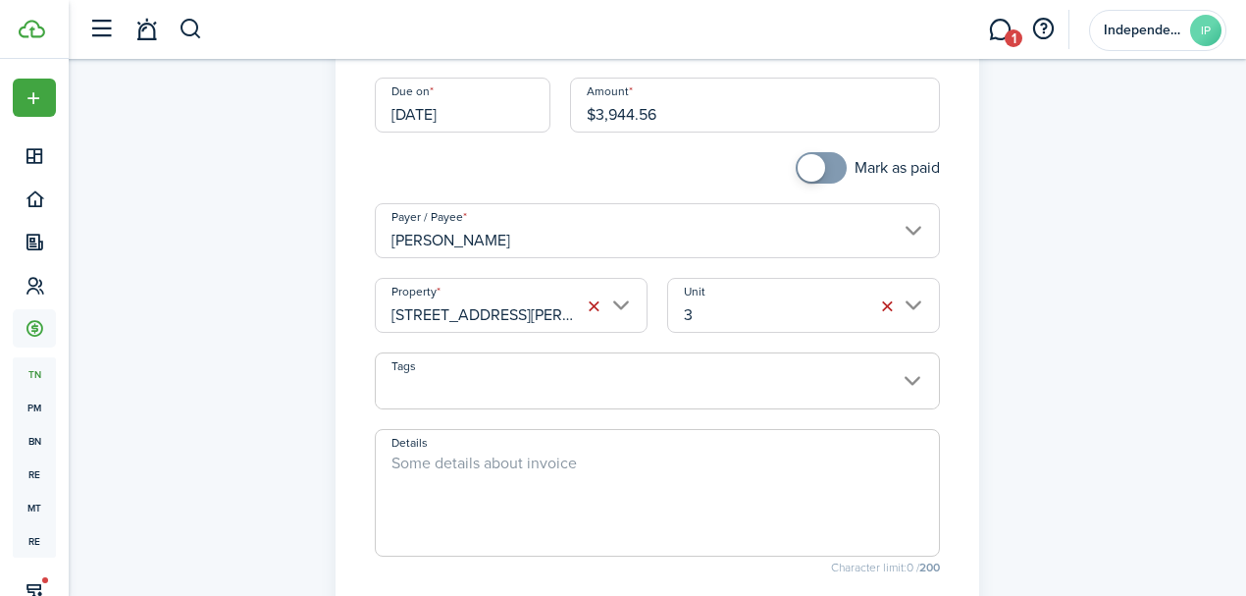
click at [509, 312] on input "[STREET_ADDRESS][PERSON_NAME]" at bounding box center [511, 305] width 273 height 55
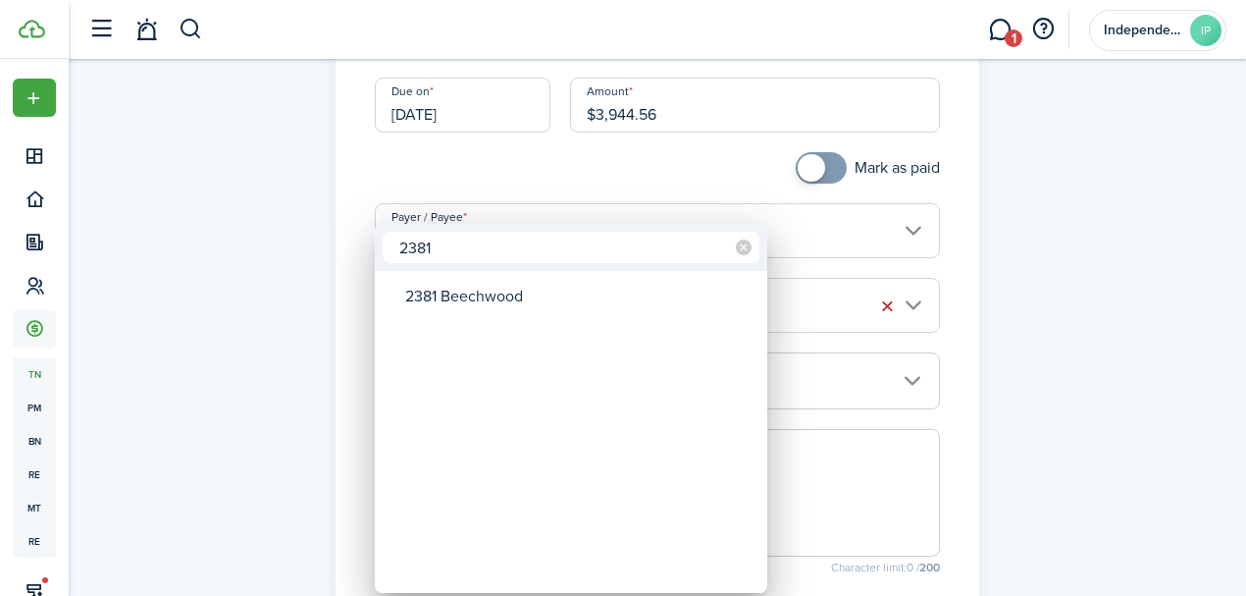
type input "2381"
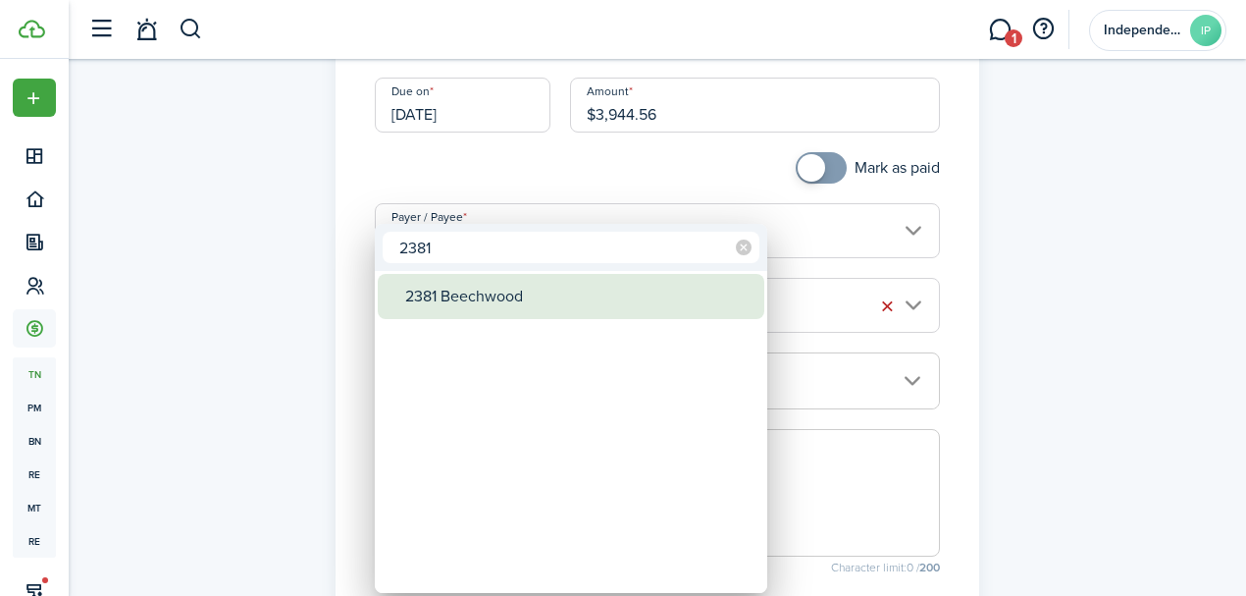
click at [479, 294] on div "2381 Beechwood" at bounding box center [578, 296] width 347 height 45
type input "2381 Beechwood"
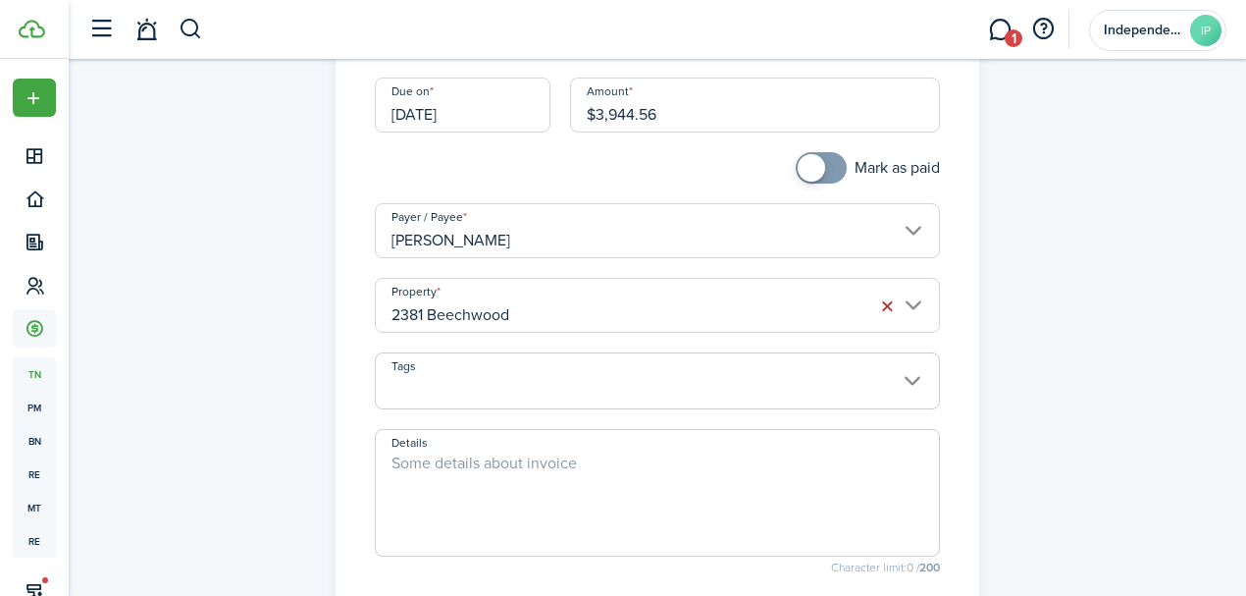
click at [557, 490] on textarea "Details" at bounding box center [658, 498] width 564 height 94
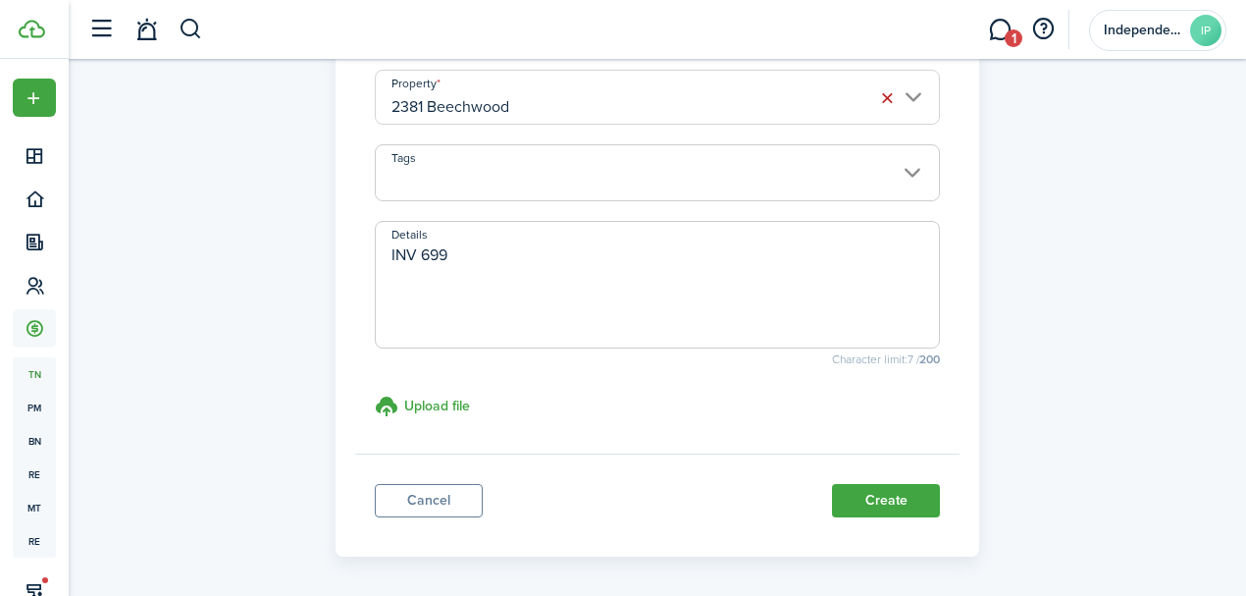
scroll to position [523, 0]
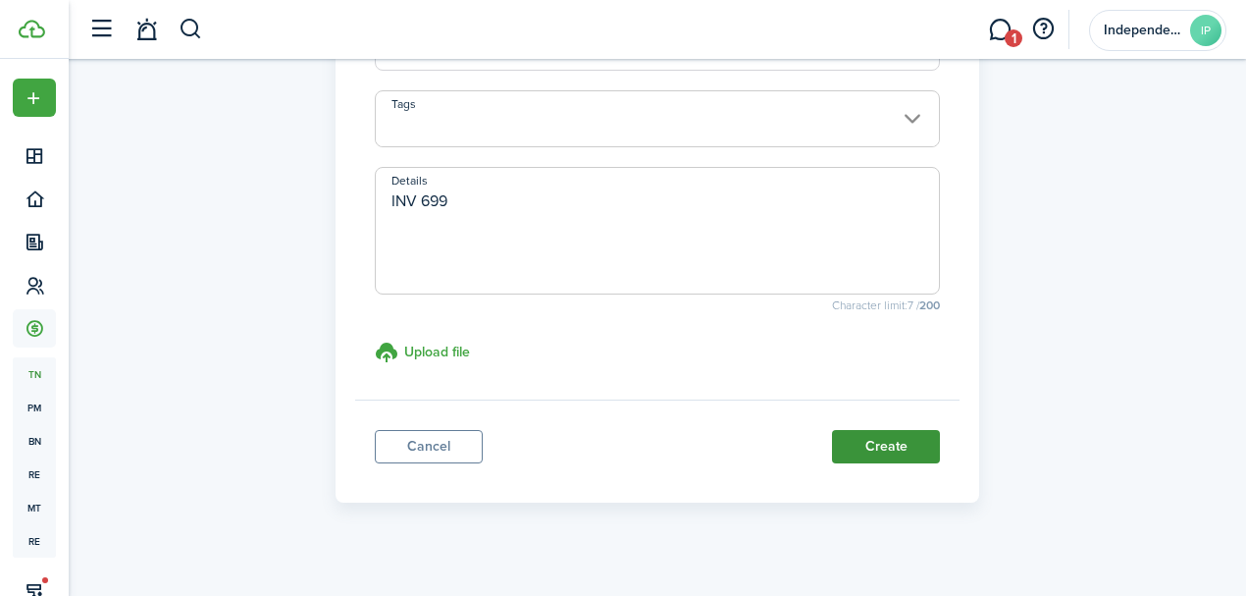
type textarea "INV 699"
click at [881, 440] on button "Create" at bounding box center [886, 446] width 108 height 33
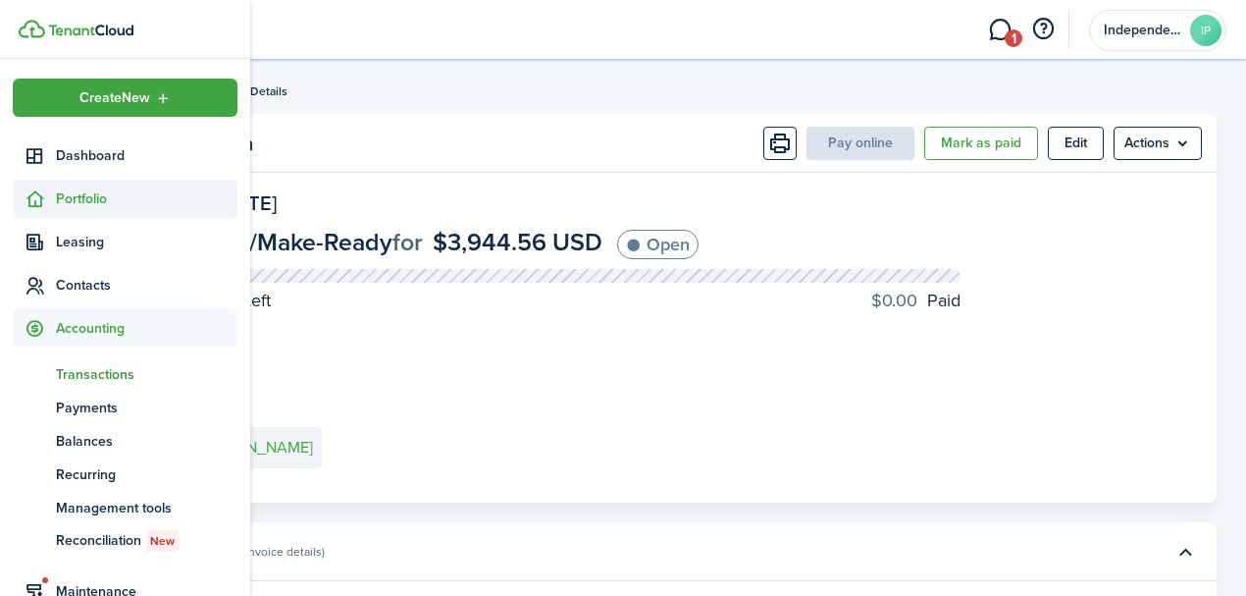
click at [42, 194] on icon at bounding box center [35, 199] width 21 height 20
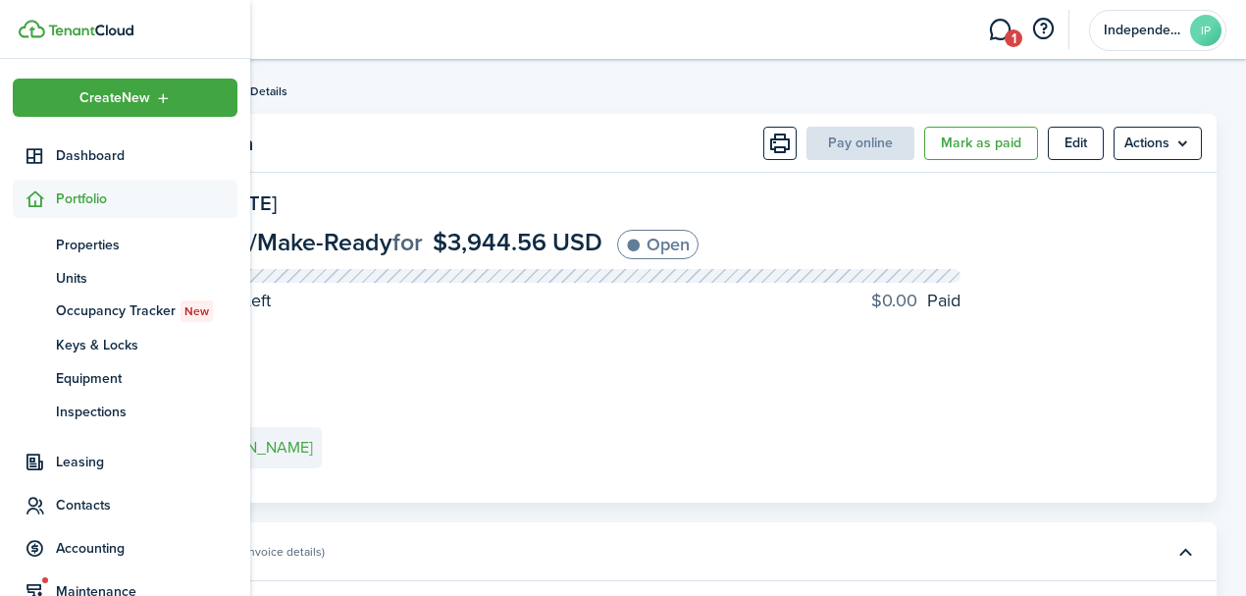
drag, startPoint x: 93, startPoint y: 247, endPoint x: 240, endPoint y: 201, distance: 154.3
click at [93, 246] on span "Properties" at bounding box center [147, 245] width 182 height 21
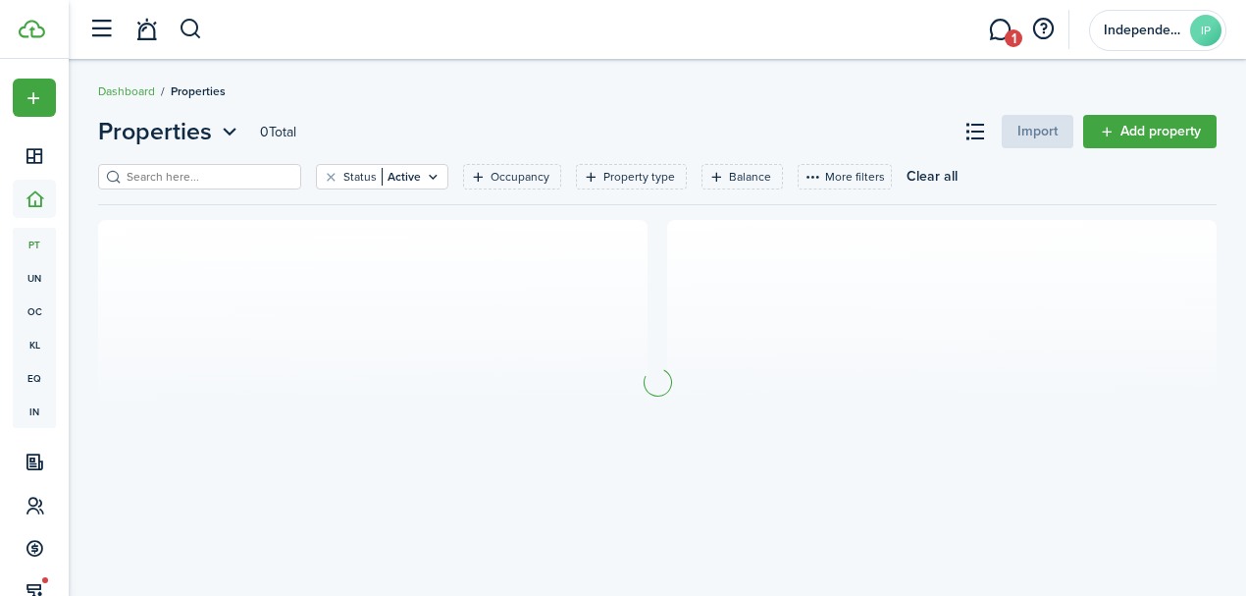
click at [171, 179] on input "search" at bounding box center [208, 177] width 173 height 19
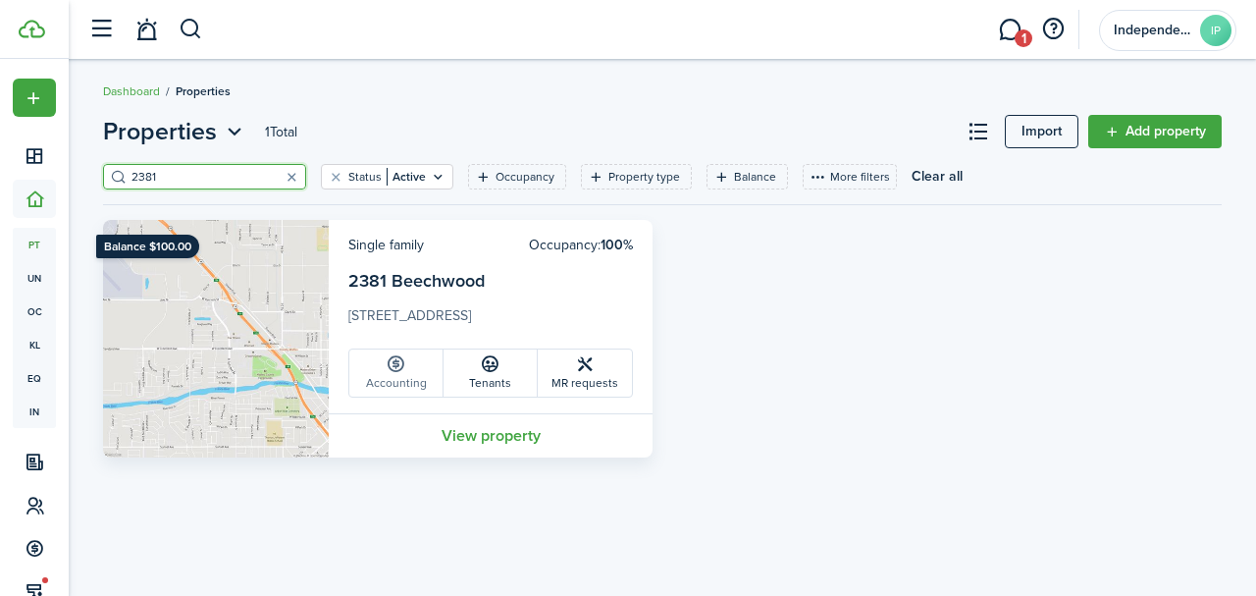
type input "2381"
click at [410, 375] on link "Accounting" at bounding box center [396, 372] width 94 height 47
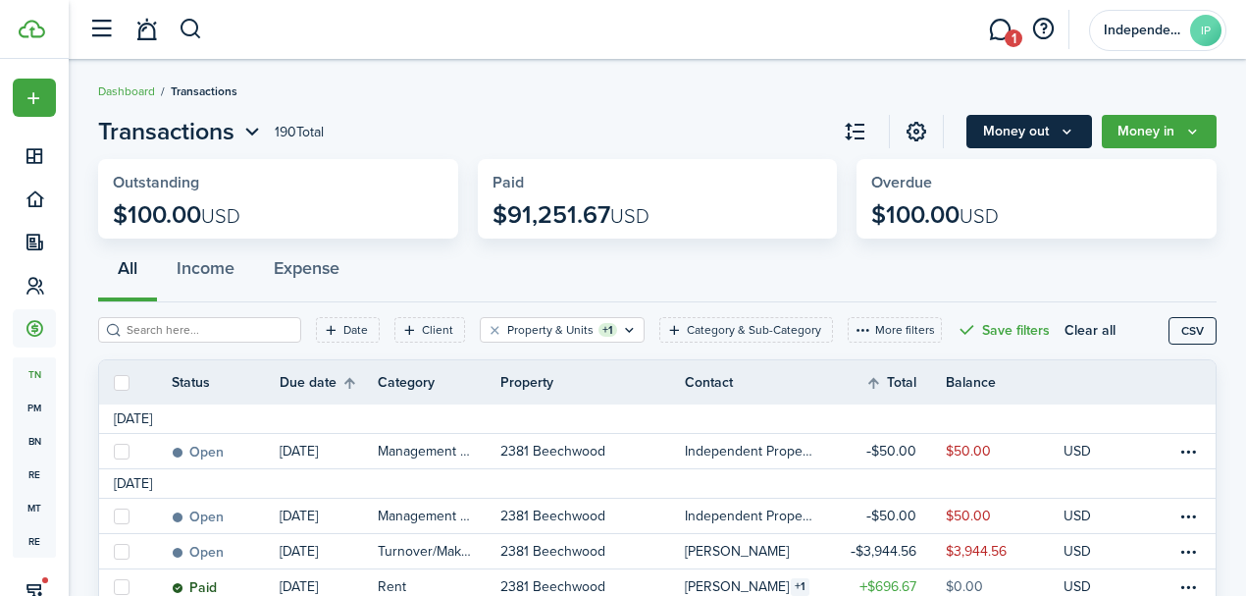
click at [1048, 120] on button "Money out" at bounding box center [1030, 131] width 126 height 33
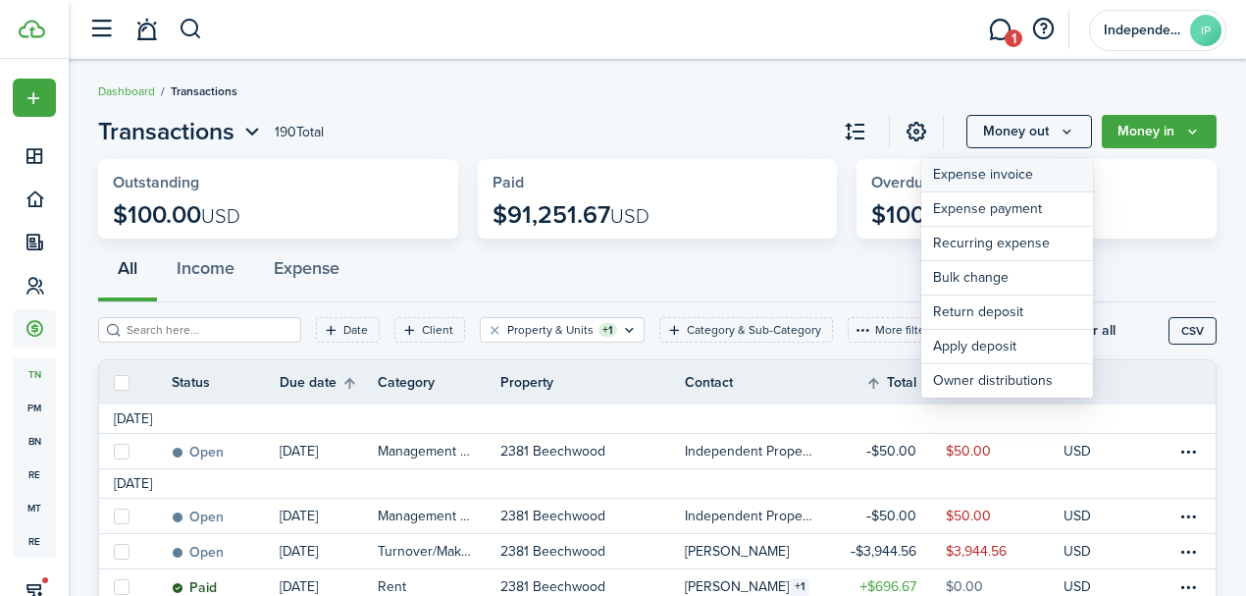
click at [977, 171] on link "Expense invoice" at bounding box center [1008, 175] width 172 height 34
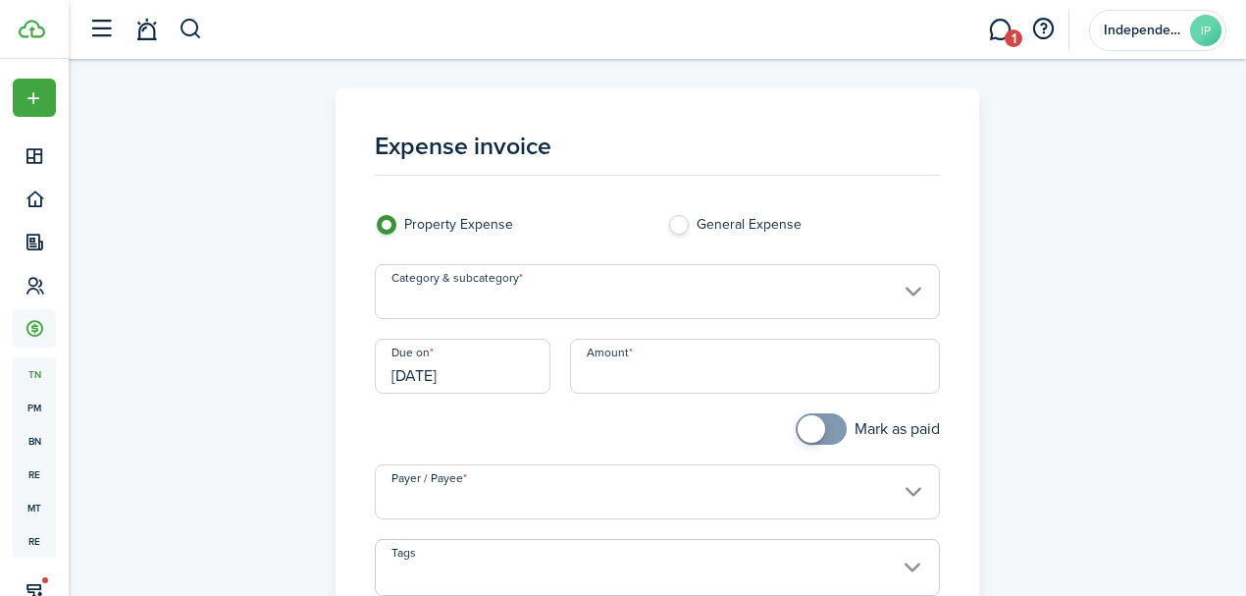
click at [471, 290] on input "Category & subcategory" at bounding box center [658, 291] width 566 height 55
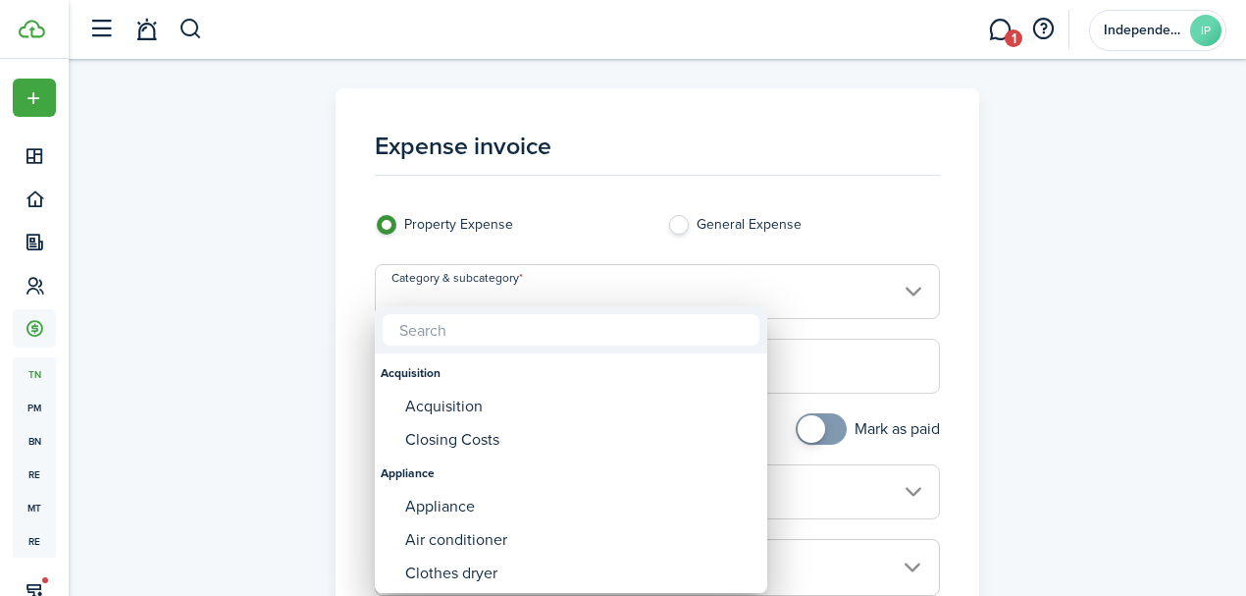
type input "l"
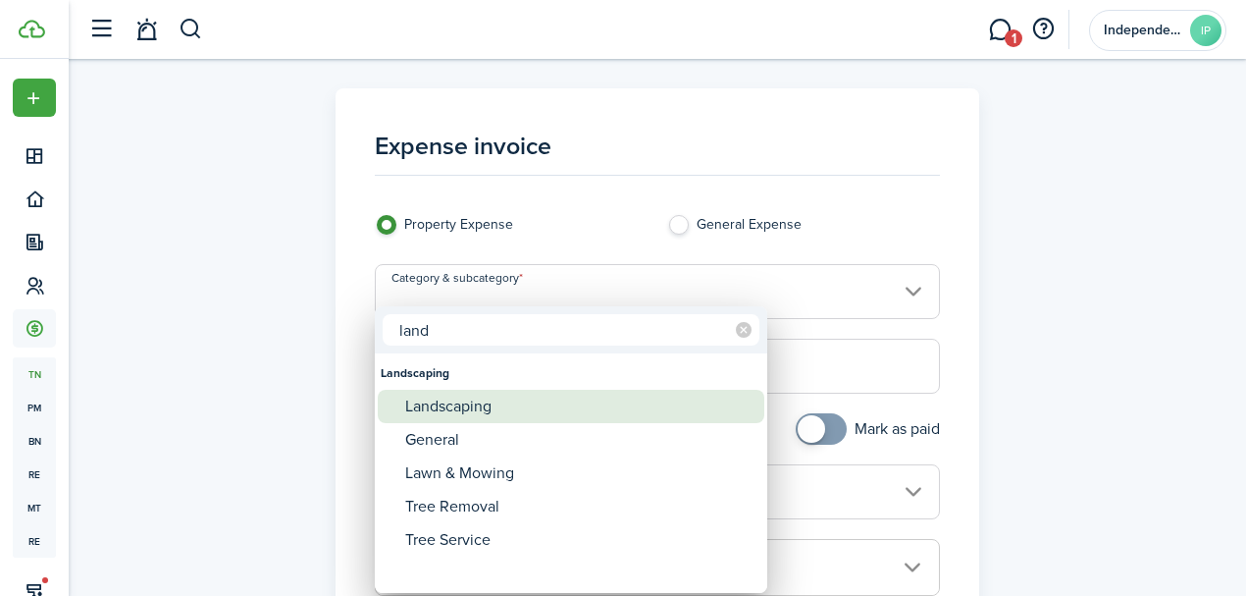
type input "land"
click at [476, 398] on div "Landscaping" at bounding box center [578, 406] width 347 height 33
type input "Landscaping"
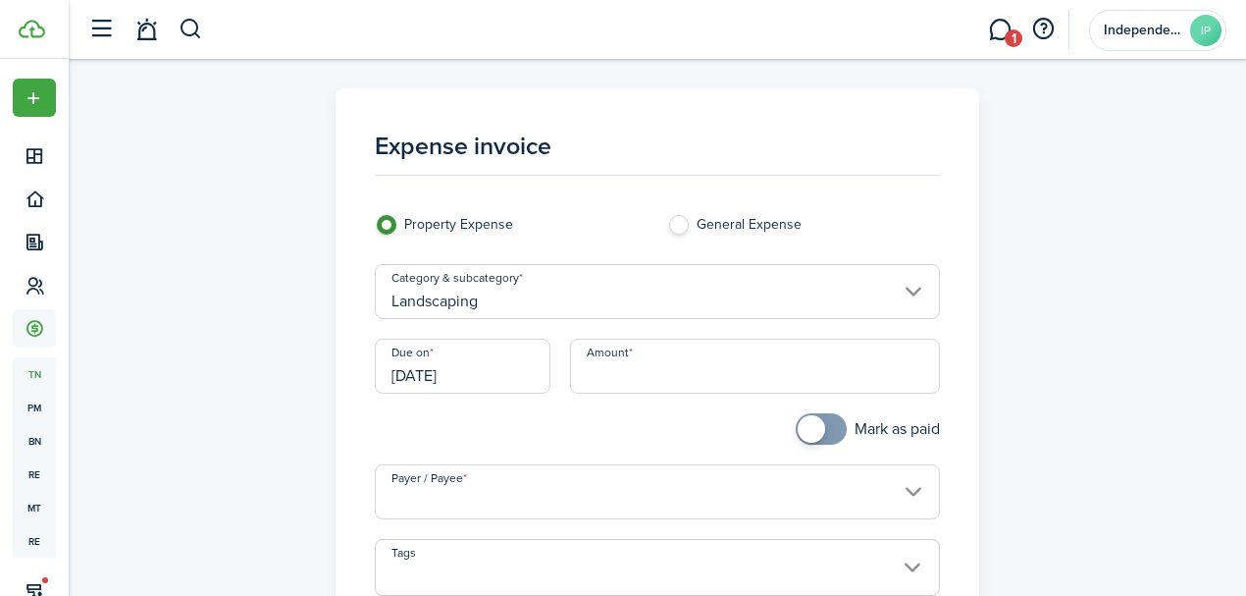
click at [489, 381] on input "[DATE]" at bounding box center [463, 366] width 176 height 55
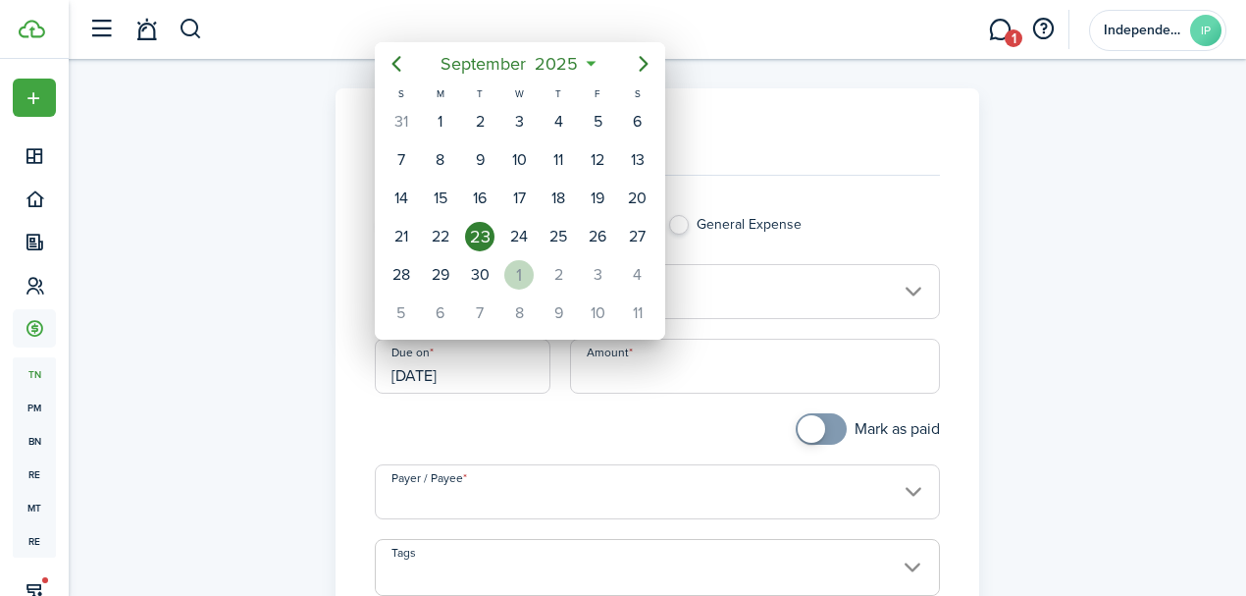
click at [526, 270] on div "1" at bounding box center [518, 274] width 29 height 29
type input "[DATE]"
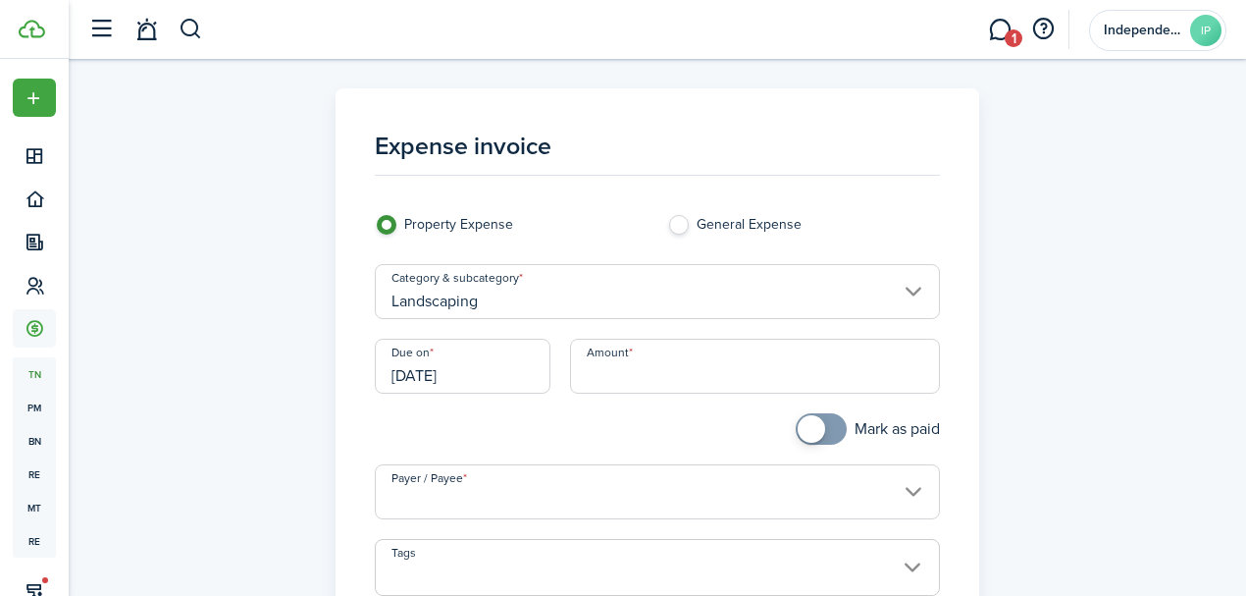
click at [662, 365] on input "Amount" at bounding box center [755, 366] width 371 height 55
click at [522, 500] on input "Payer / Payee" at bounding box center [658, 491] width 566 height 55
type input "$150.00"
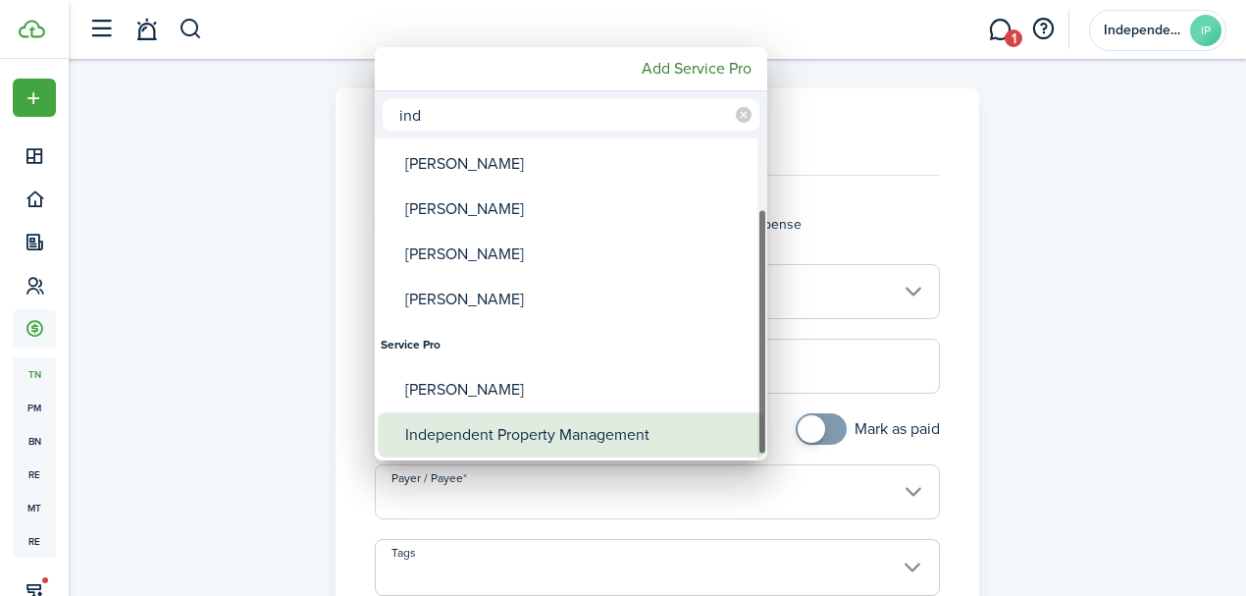
type input "ind"
click at [500, 432] on div "Independent Property Management" at bounding box center [578, 434] width 347 height 45
type input "Independent Property Management"
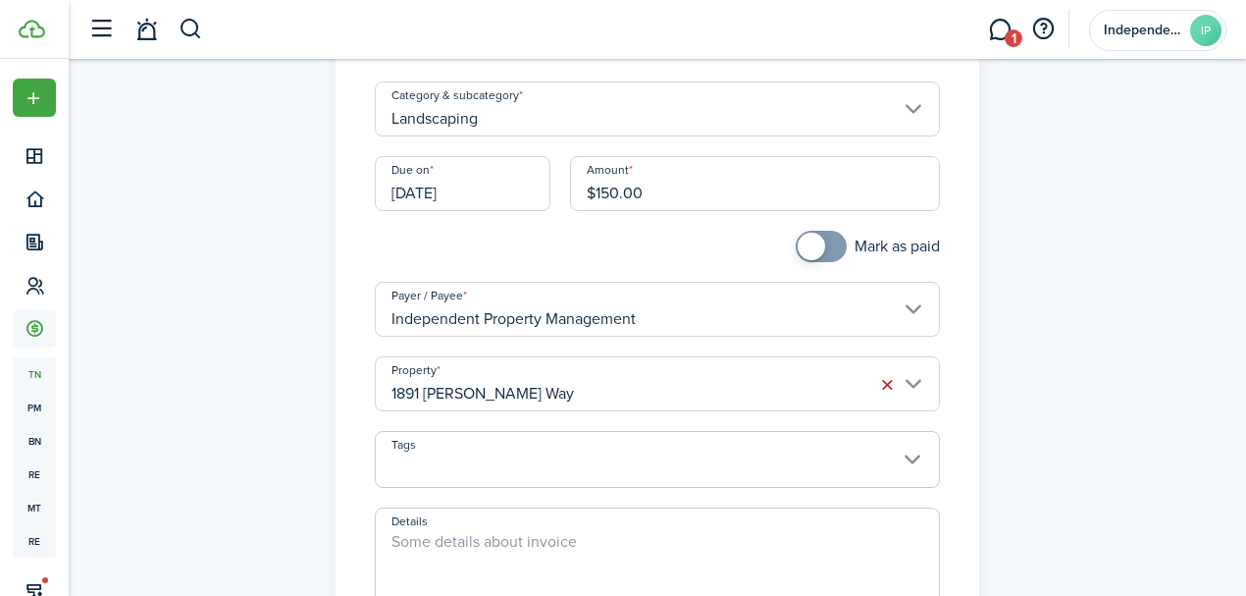
scroll to position [327, 0]
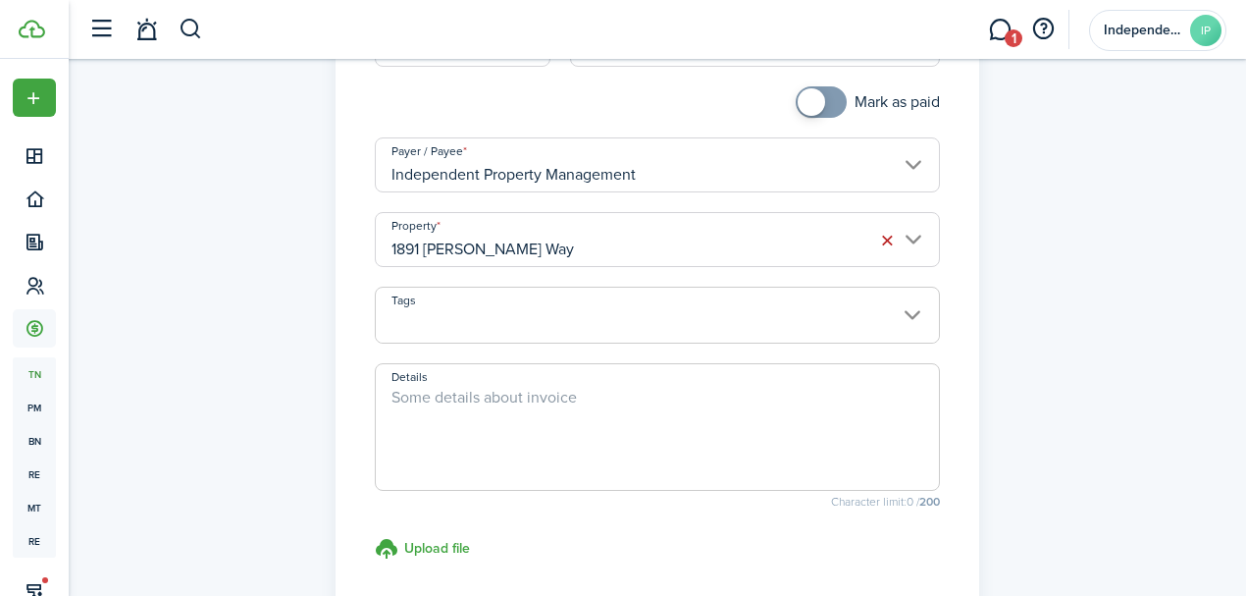
click at [511, 243] on input "1891 [PERSON_NAME] Way" at bounding box center [658, 239] width 566 height 55
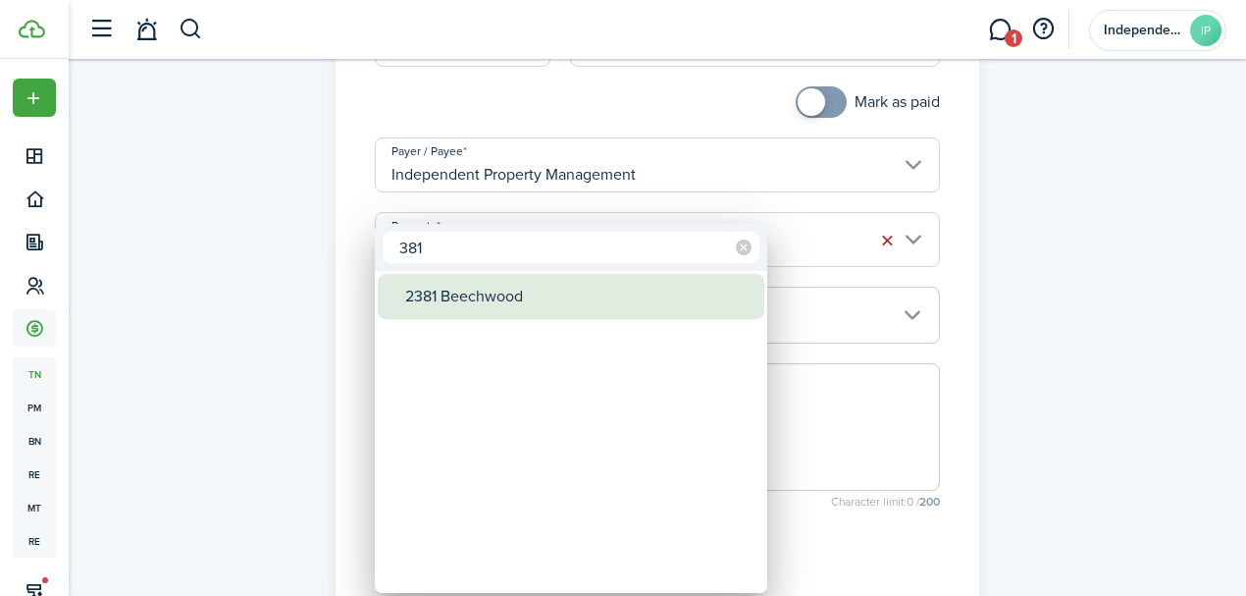
type input "381"
click at [474, 297] on div "2381 Beechwood" at bounding box center [578, 296] width 347 height 45
type input "2381 Beechwood"
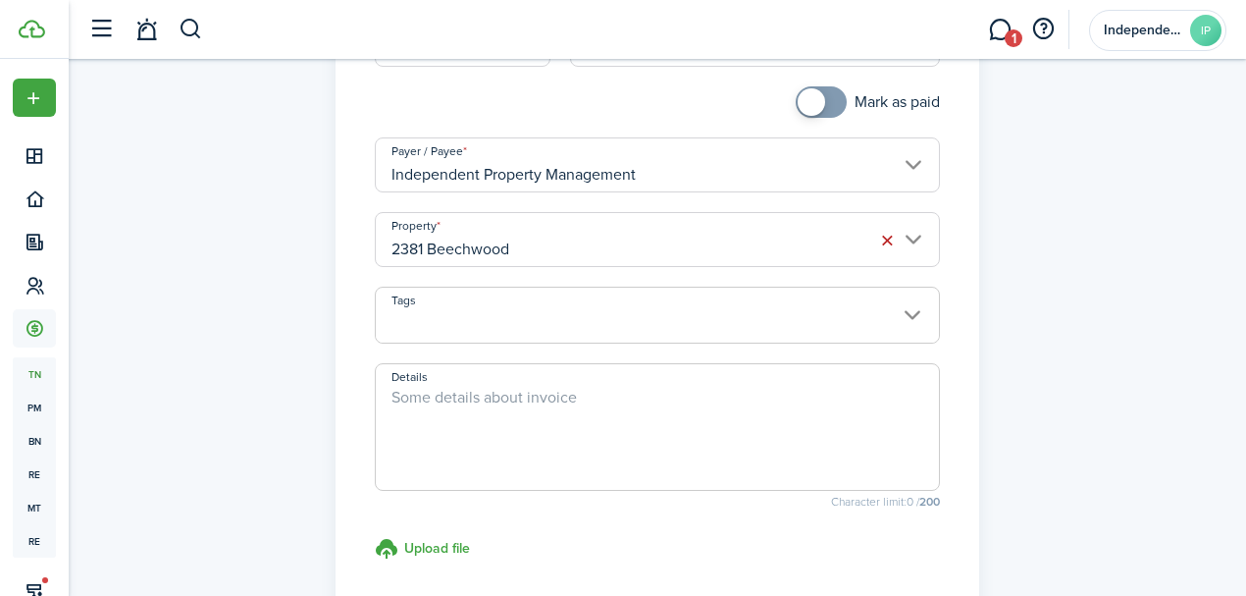
click at [508, 430] on textarea "Details" at bounding box center [658, 433] width 564 height 94
type textarea "r"
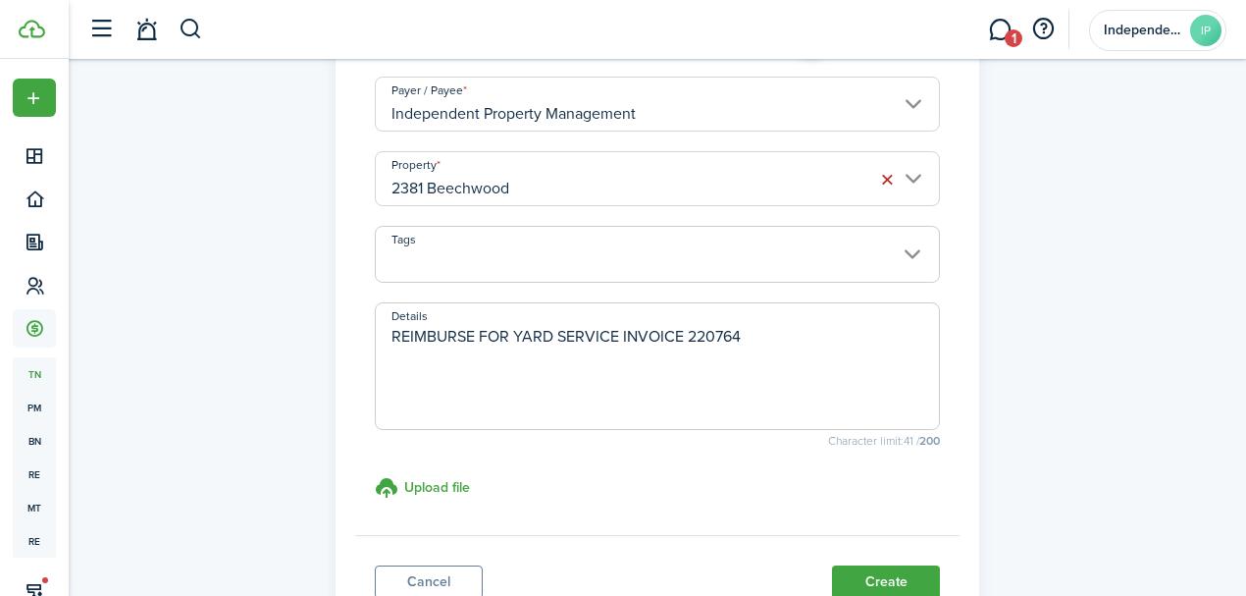
scroll to position [541, 0]
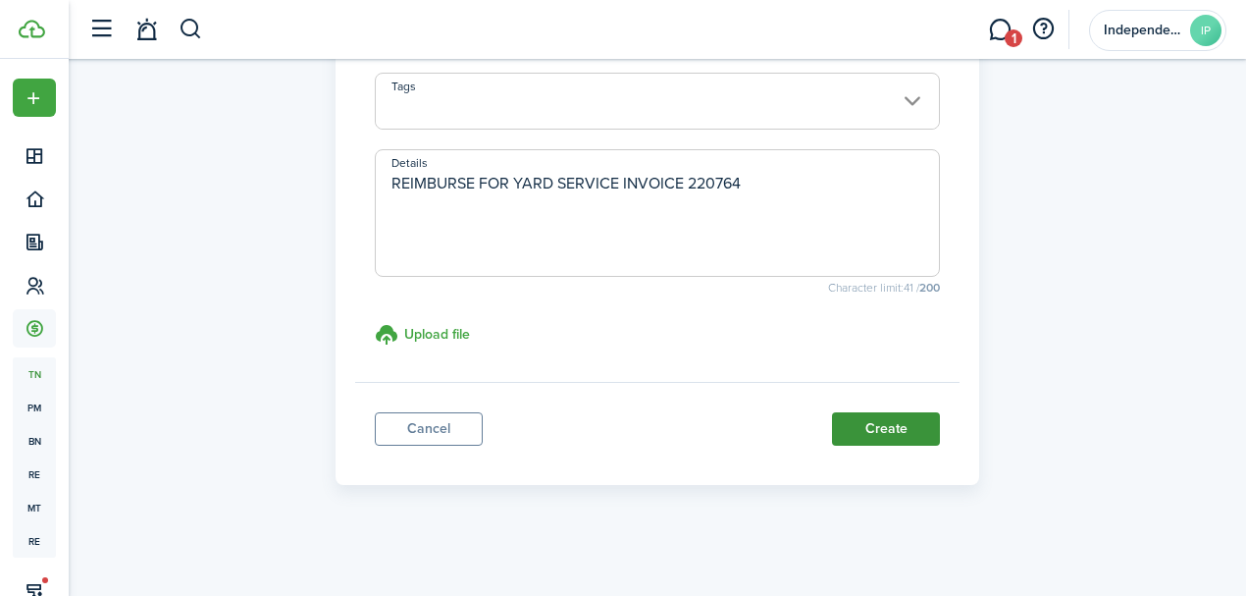
type textarea "REIMBURSE FOR YARD SERVICE INVOICE 220764"
click at [866, 432] on button "Create" at bounding box center [886, 428] width 108 height 33
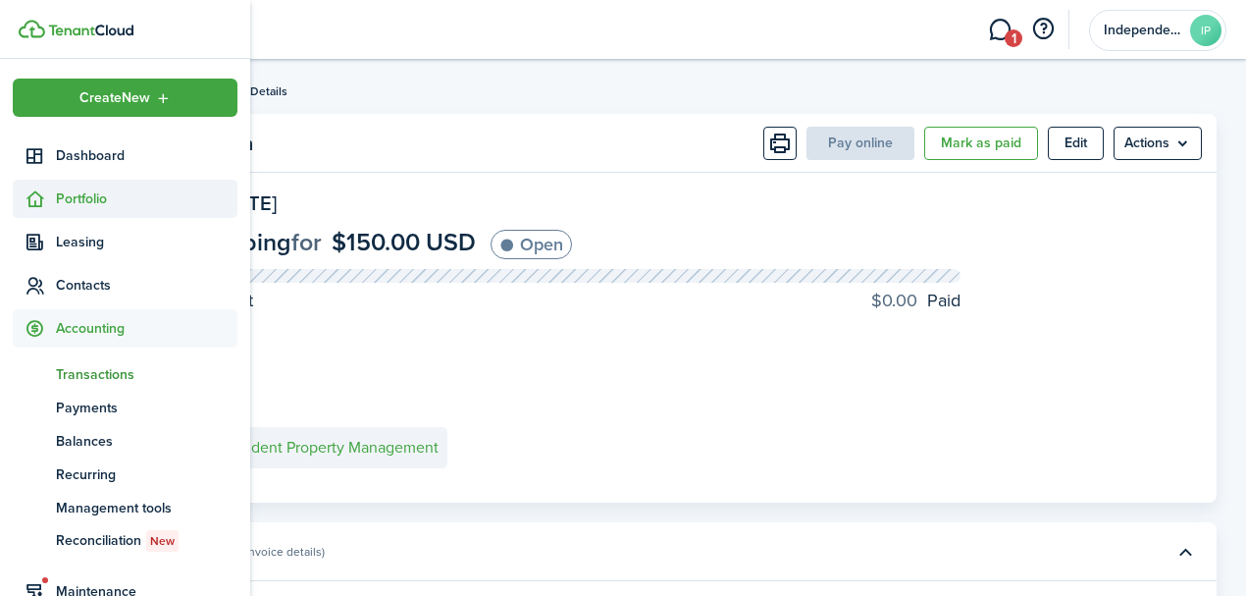
click at [54, 202] on sidebar-link-icon at bounding box center [34, 198] width 43 height 21
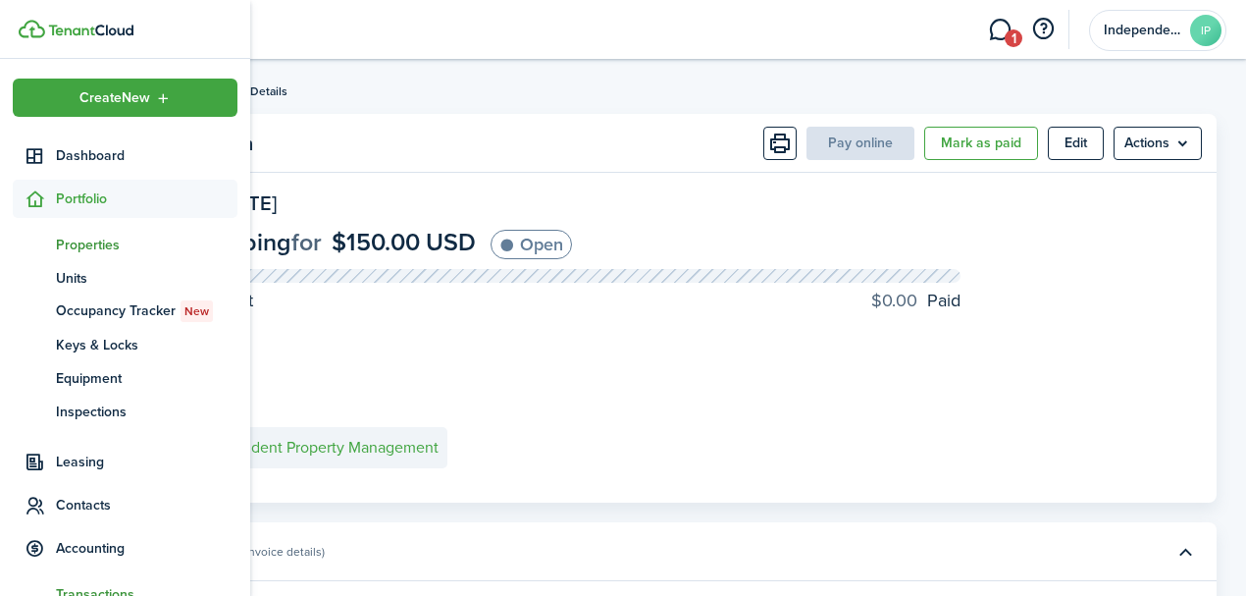
click at [92, 238] on span "Properties" at bounding box center [147, 245] width 182 height 21
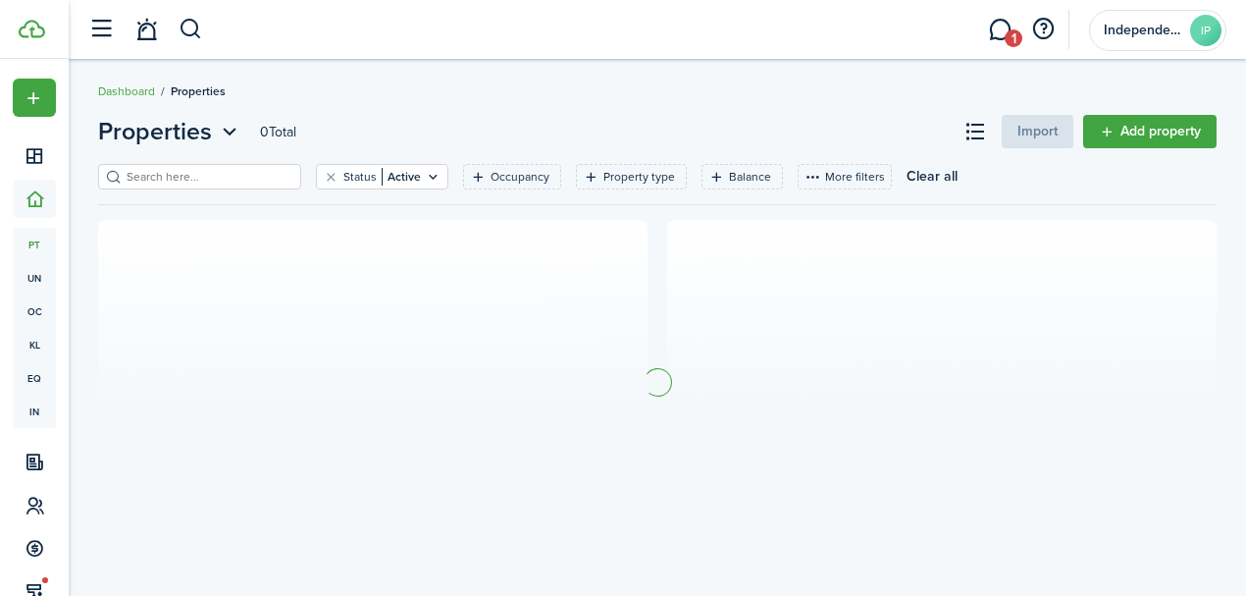
click at [236, 176] on input "search" at bounding box center [208, 177] width 173 height 19
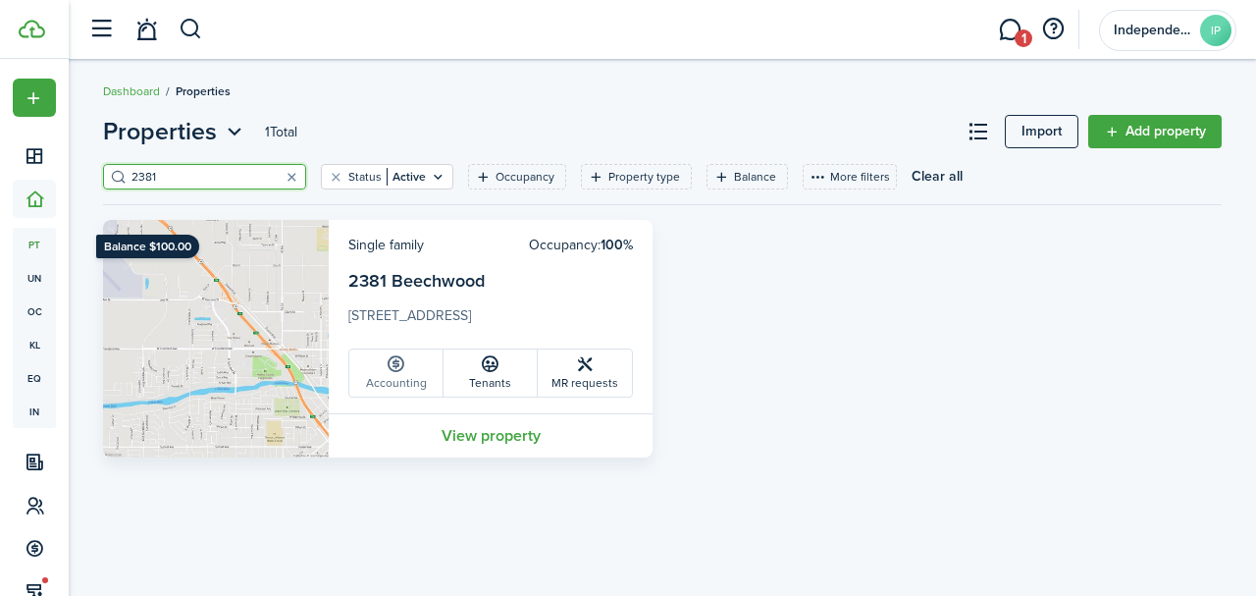
type input "2381"
click at [406, 373] on link "Accounting" at bounding box center [396, 372] width 94 height 47
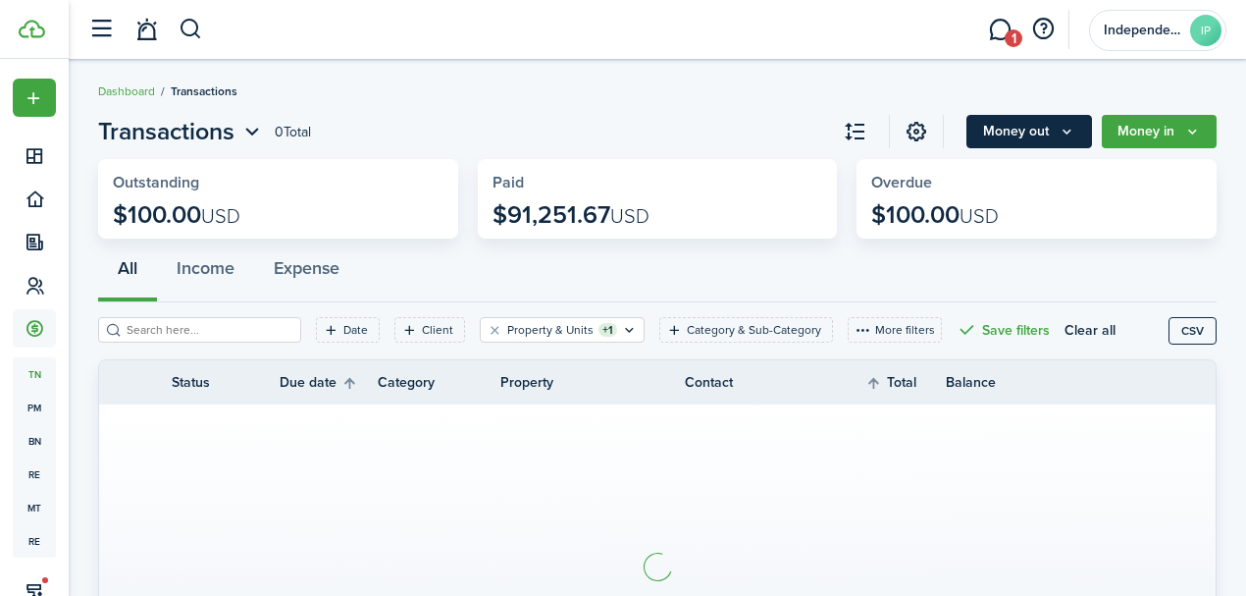
click at [1032, 133] on button "Money out" at bounding box center [1030, 131] width 126 height 33
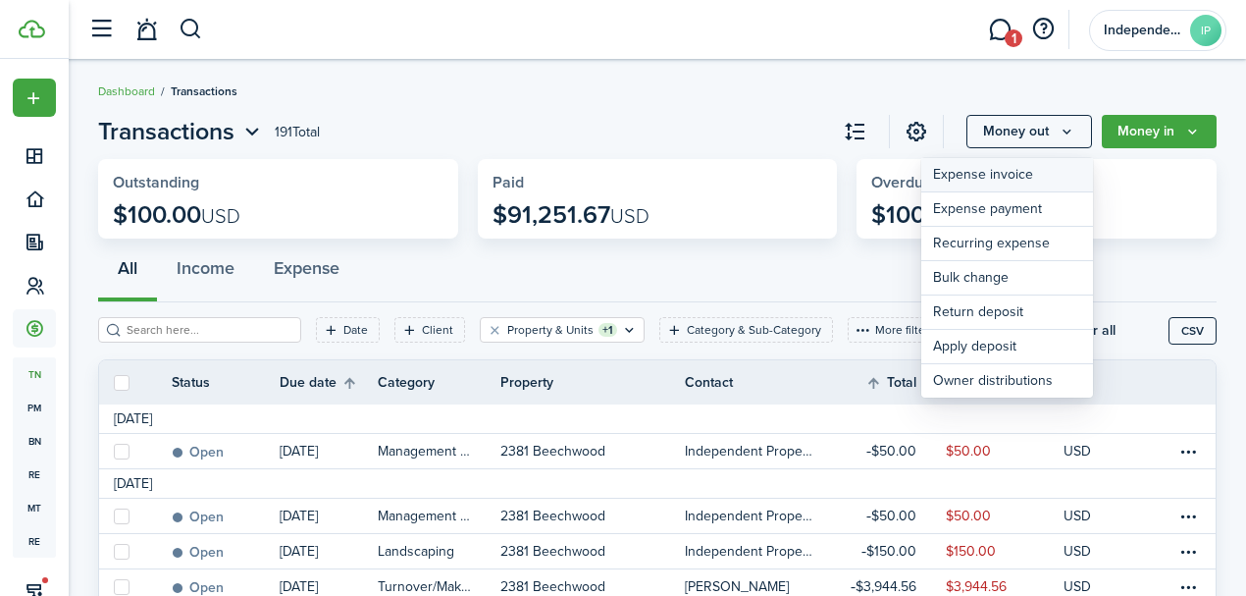
click at [980, 177] on link "Expense invoice" at bounding box center [1008, 175] width 172 height 34
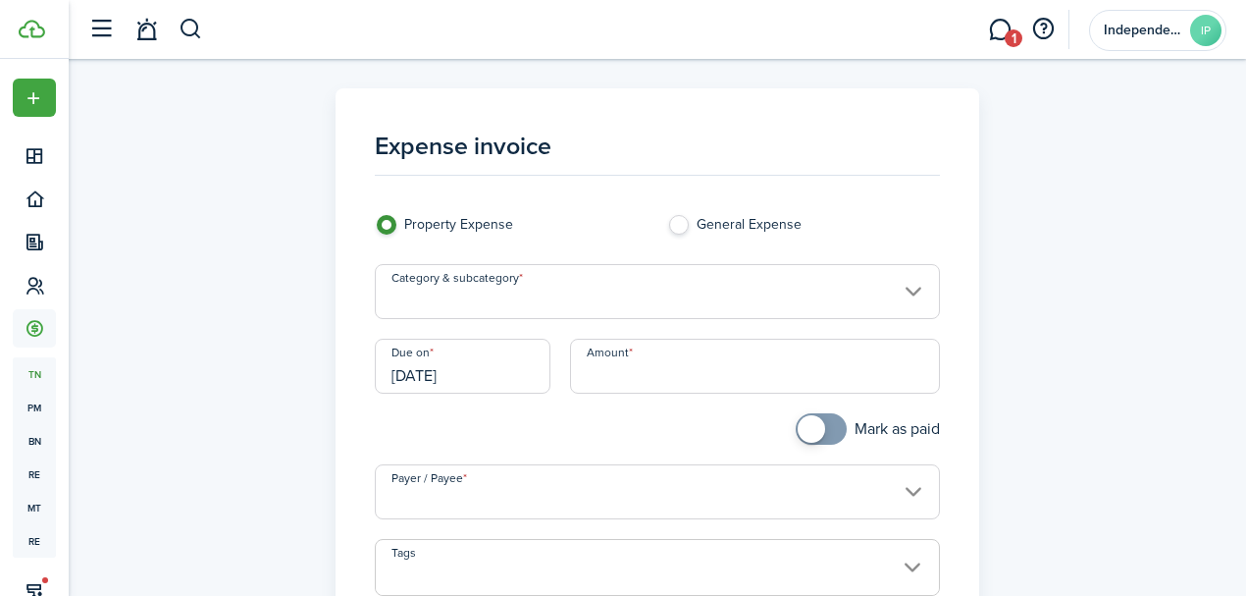
click at [487, 296] on input "Category & subcategory" at bounding box center [658, 291] width 566 height 55
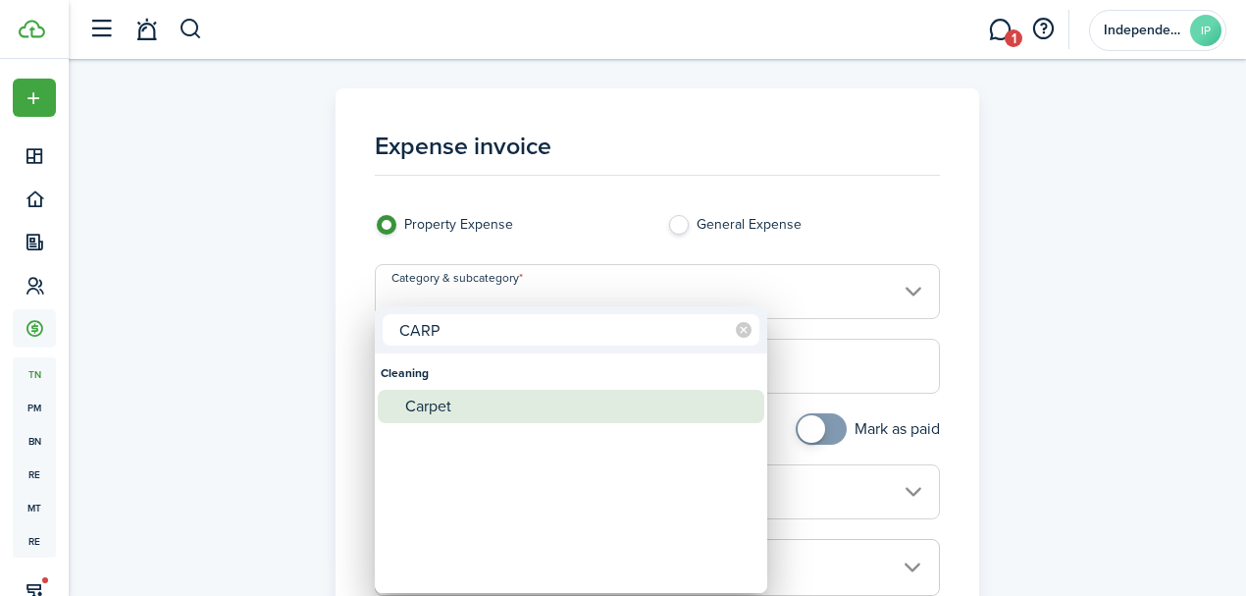
type input "CARP"
click at [451, 400] on div "Carpet" at bounding box center [578, 406] width 347 height 33
type input "Cleaning / Carpet"
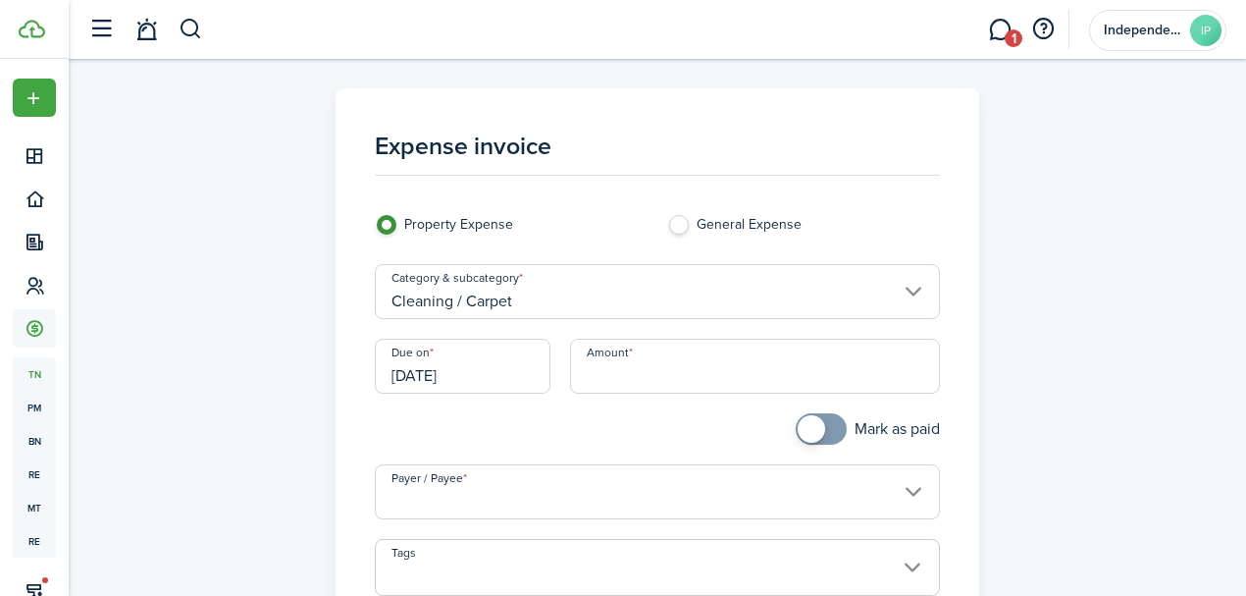
click at [485, 375] on input "[DATE]" at bounding box center [463, 366] width 176 height 55
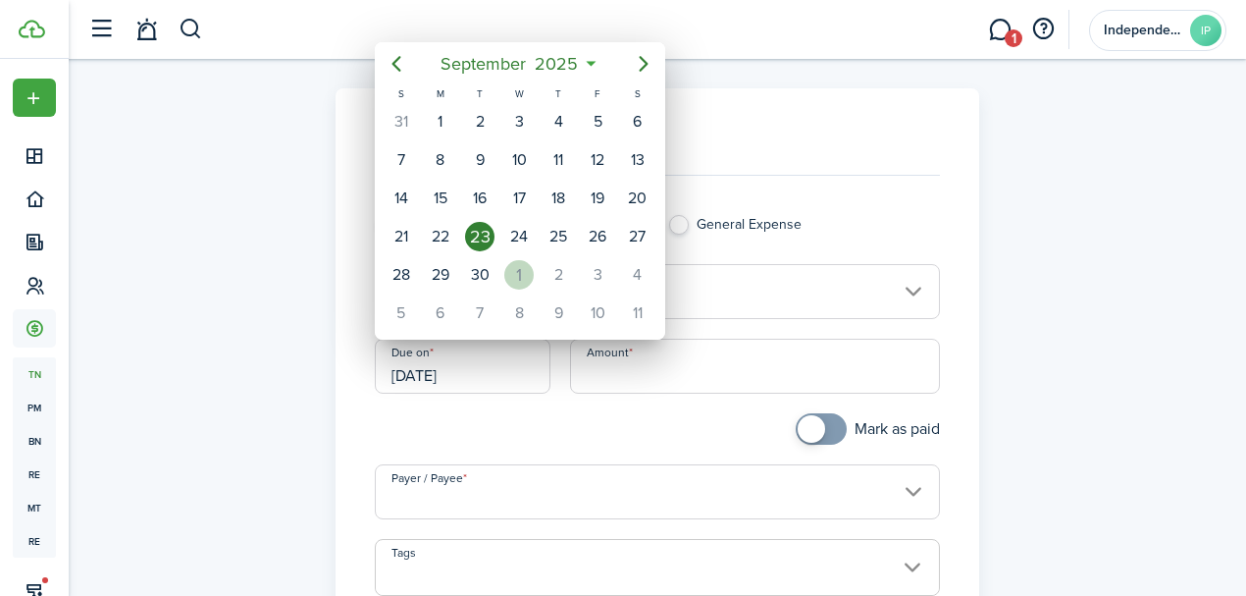
click at [533, 269] on div "1" at bounding box center [518, 274] width 29 height 29
type input "[DATE]"
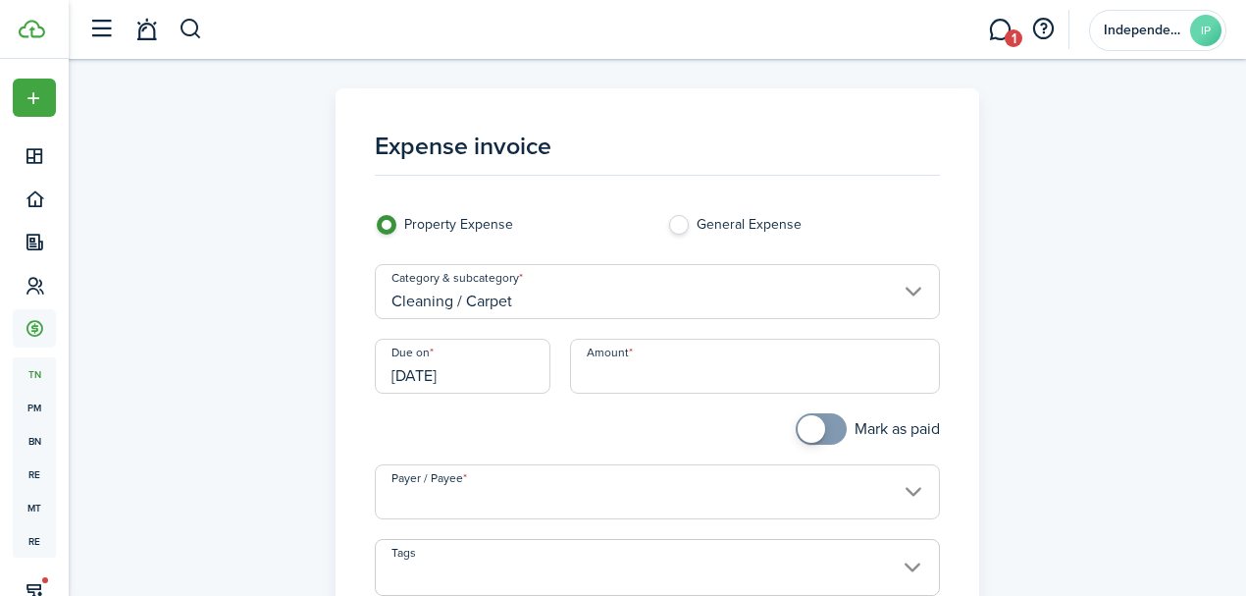
click at [660, 353] on input "Amount" at bounding box center [755, 366] width 371 height 55
click at [553, 489] on input "Payer / Payee" at bounding box center [658, 491] width 566 height 55
type input "$200.00"
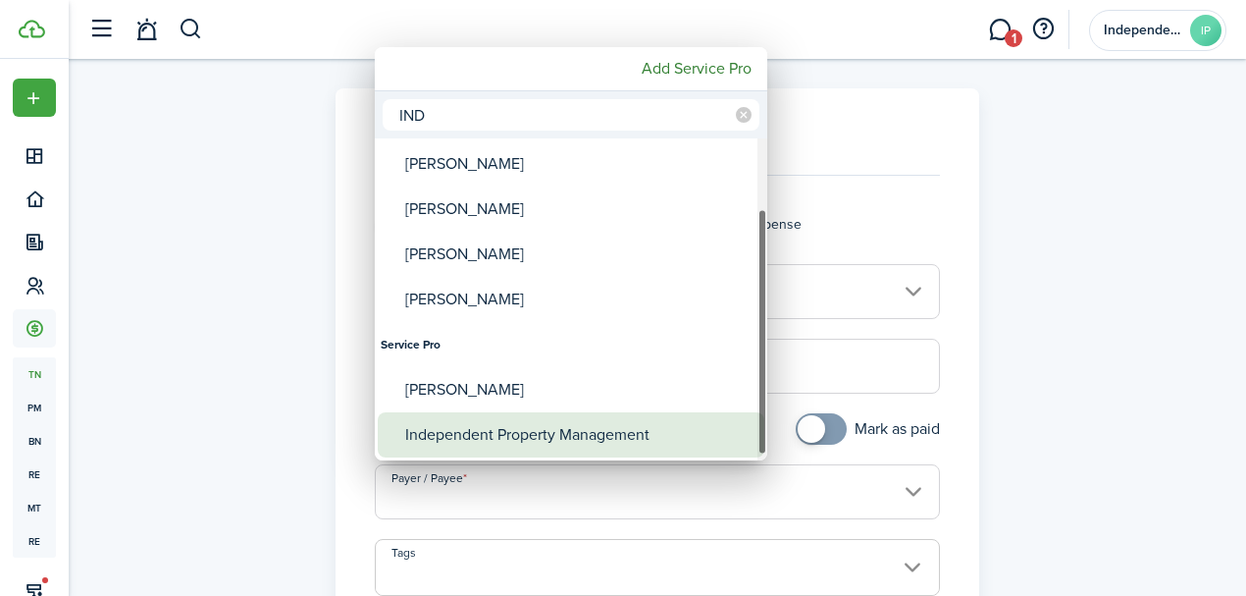
type input "IND"
click at [548, 424] on div "Independent Property Management" at bounding box center [578, 434] width 347 height 45
type input "Independent Property Management"
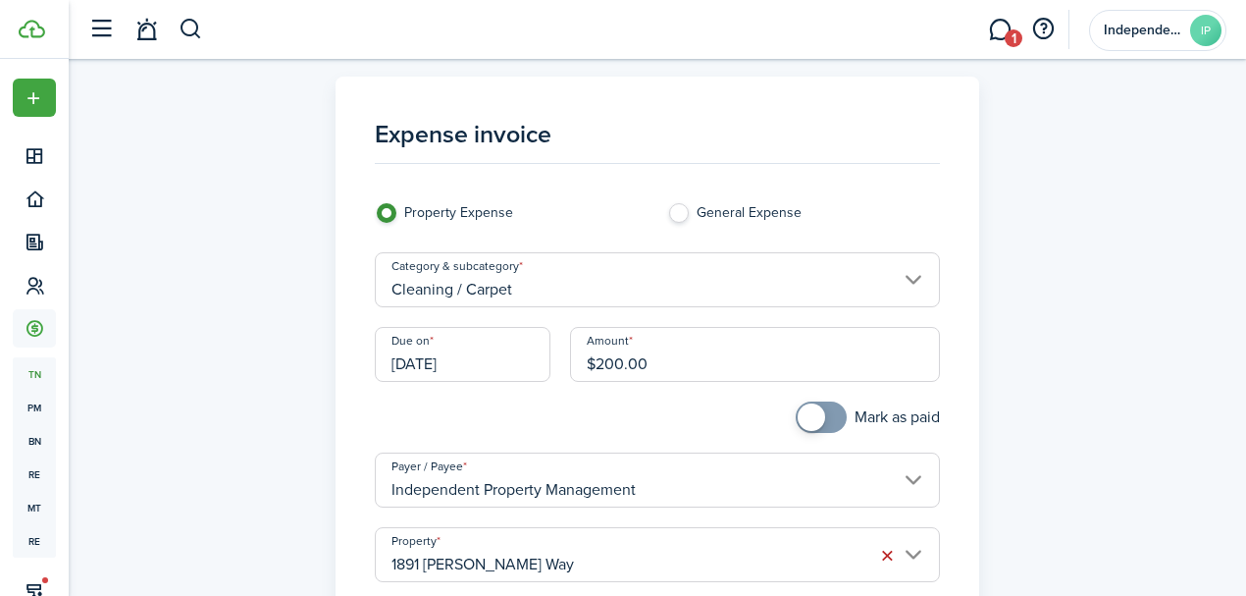
scroll to position [327, 0]
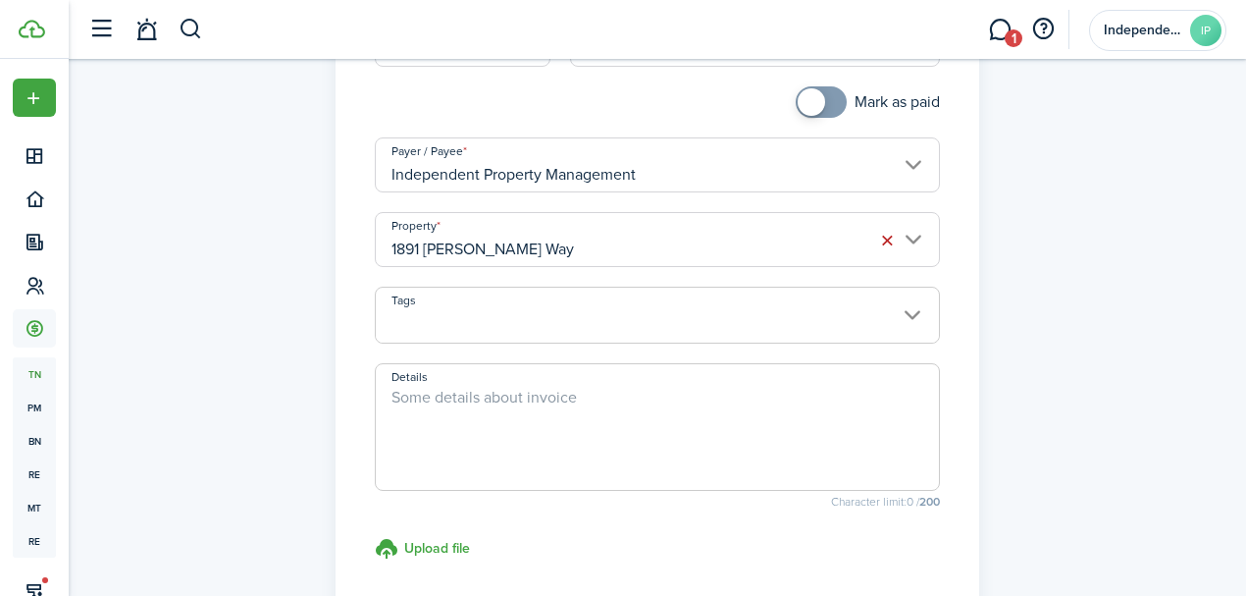
click at [551, 238] on input "1891 [PERSON_NAME] Way" at bounding box center [658, 239] width 566 height 55
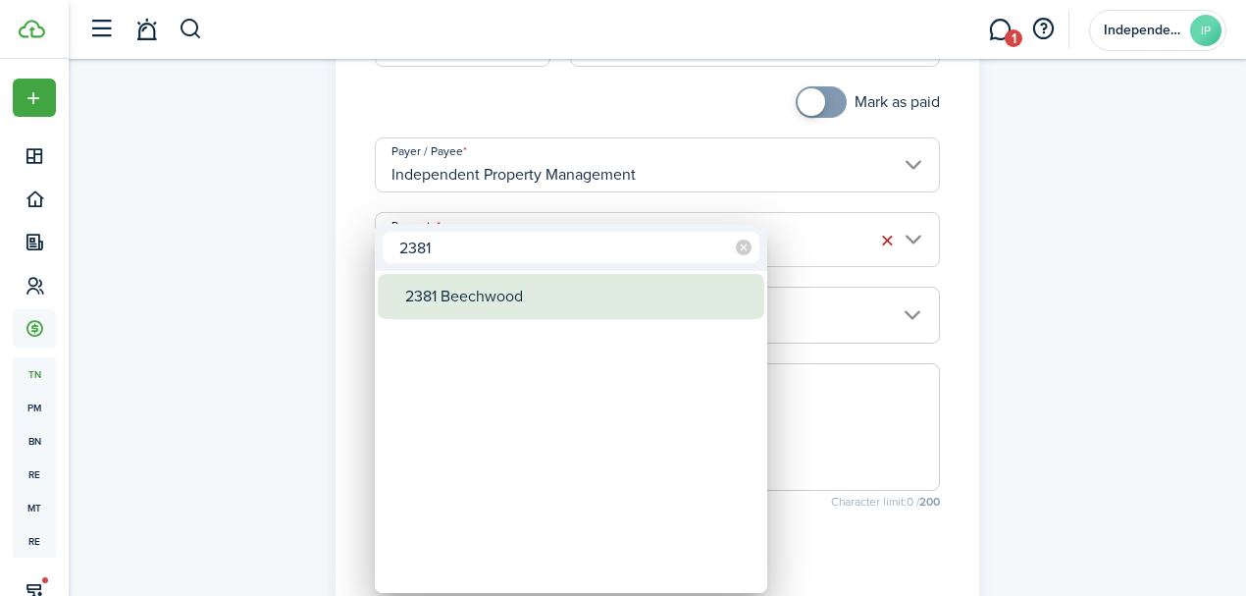
type input "2381"
click at [502, 286] on div "2381 Beechwood" at bounding box center [578, 296] width 347 height 45
type input "2381 Beechwood"
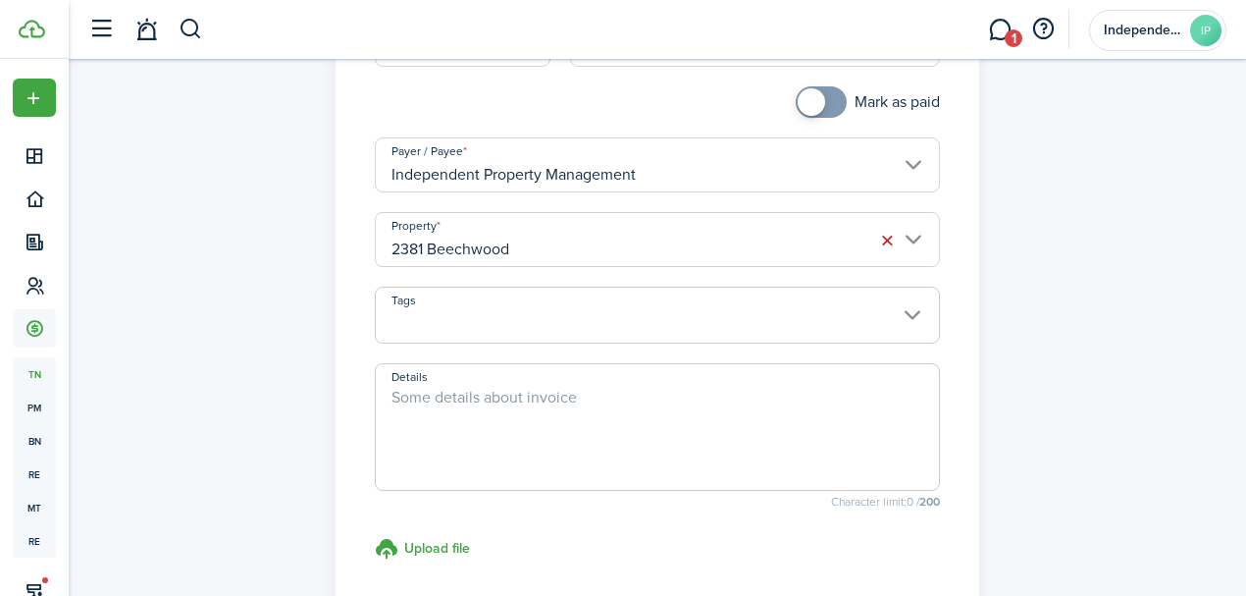
click at [512, 421] on textarea "Details" at bounding box center [658, 433] width 564 height 94
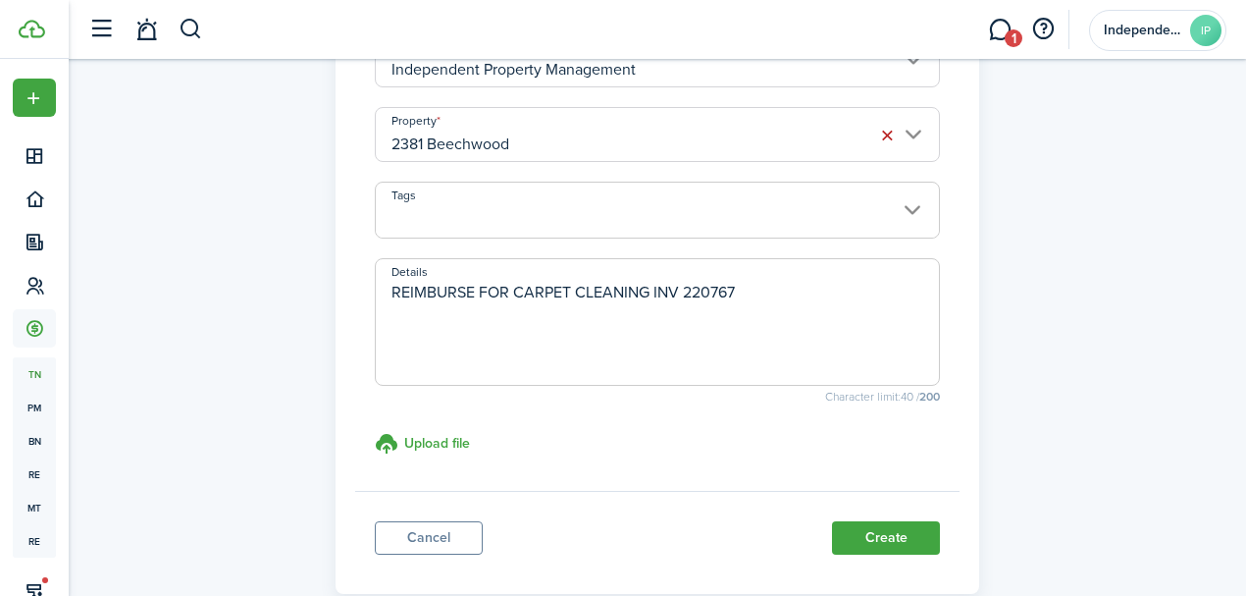
scroll to position [541, 0]
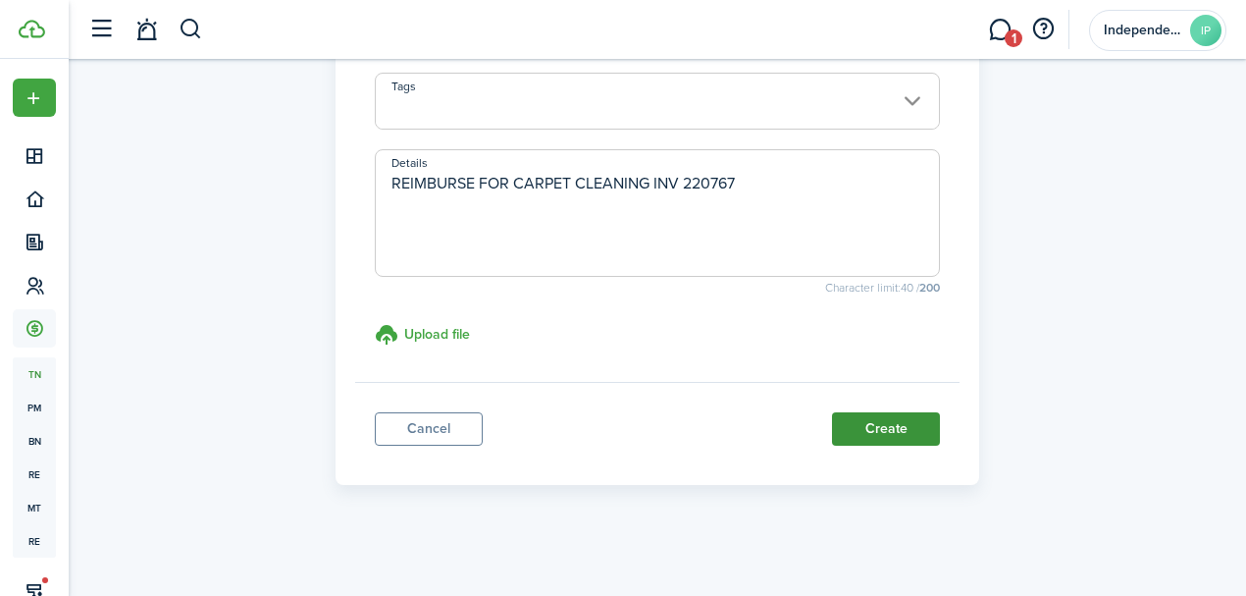
type textarea "REIMBURSE FOR CARPET CLEANING INV 220767"
click at [886, 421] on button "Create" at bounding box center [886, 428] width 108 height 33
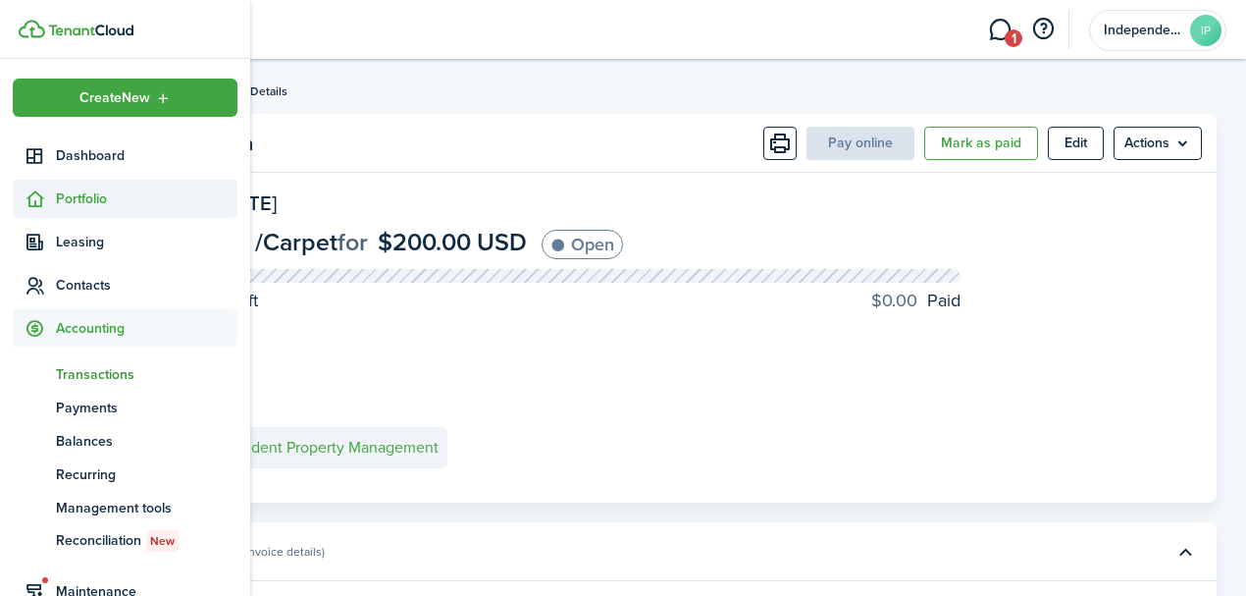
click at [45, 200] on sidebar-link-icon at bounding box center [34, 198] width 43 height 21
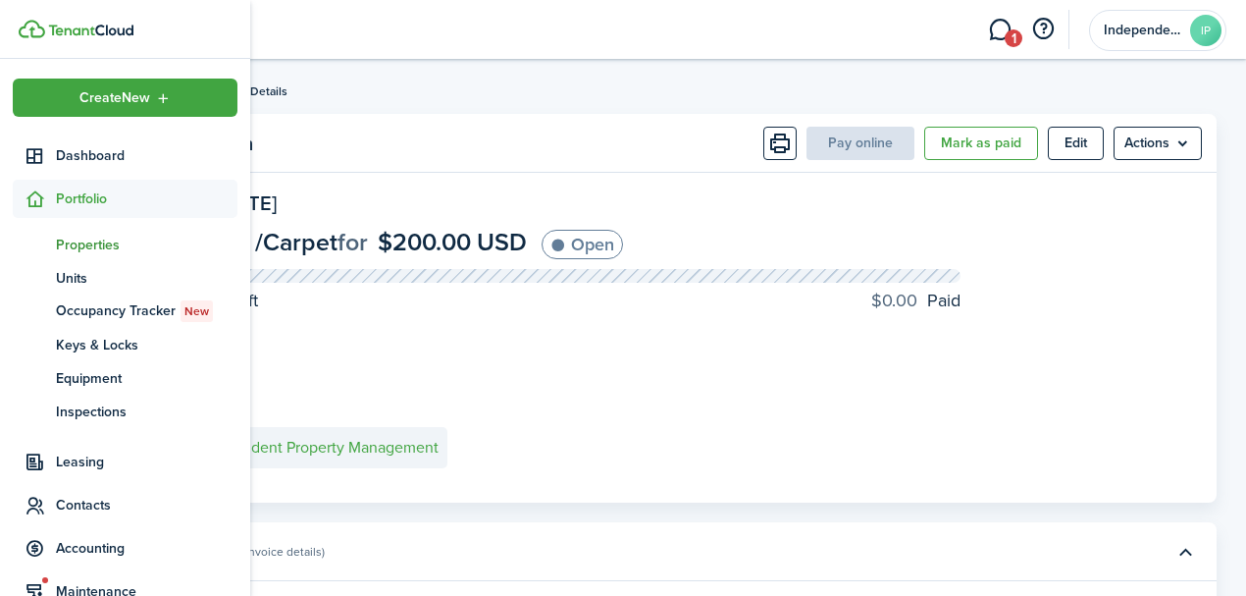
click at [91, 247] on span "Properties" at bounding box center [147, 245] width 182 height 21
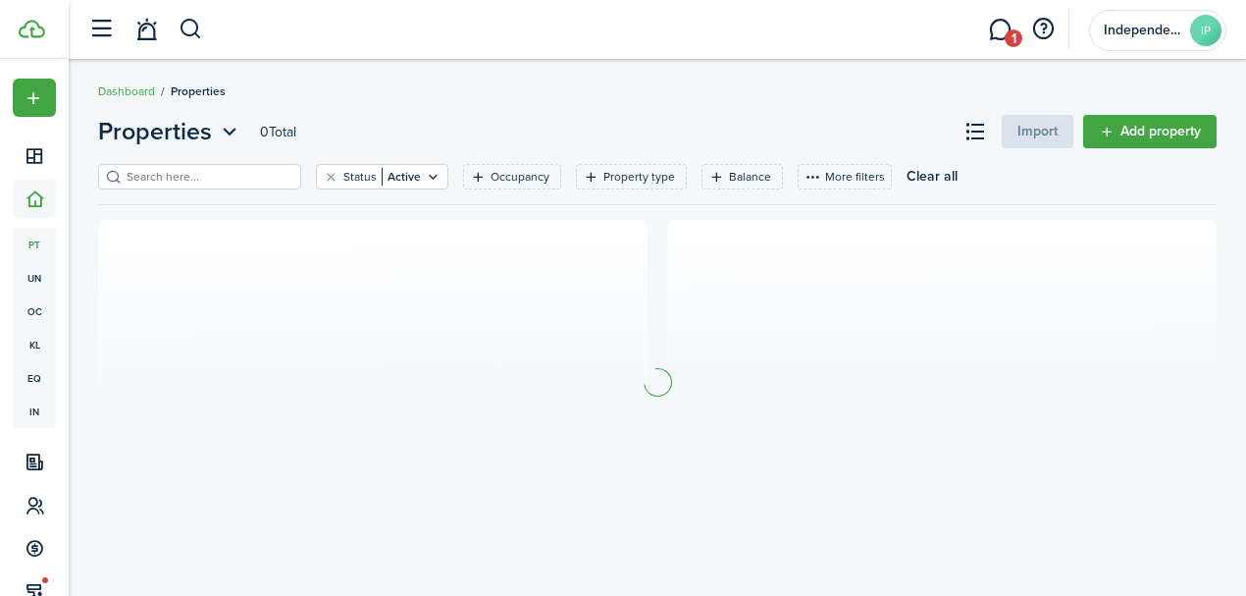
click at [255, 179] on input "search" at bounding box center [208, 177] width 173 height 19
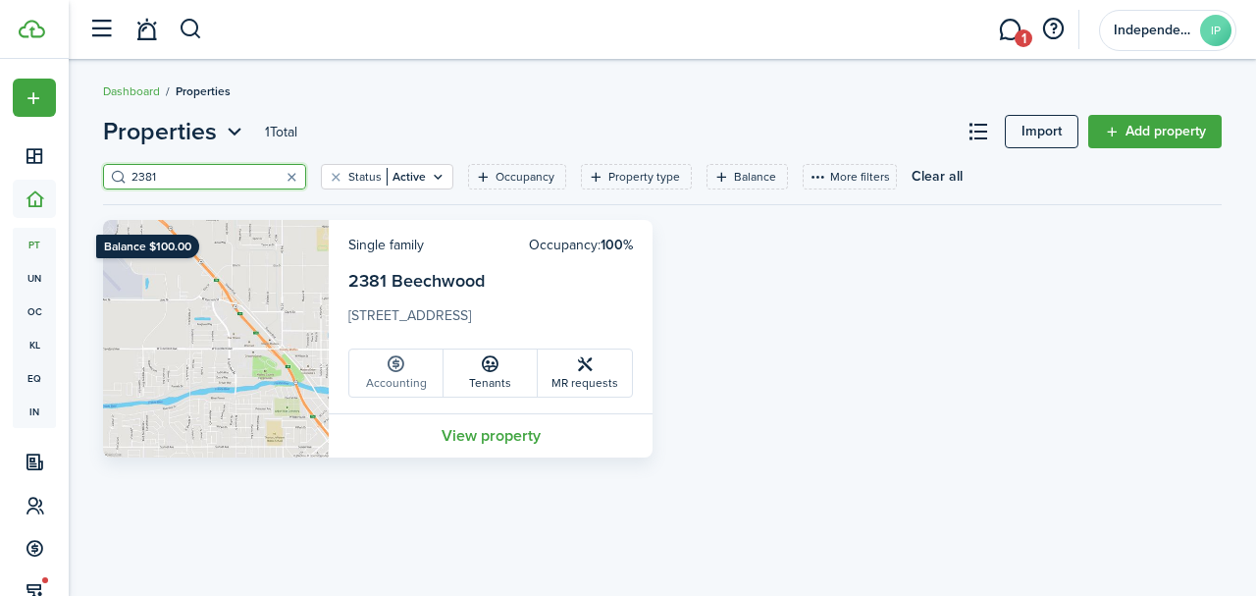
type input "2381"
click at [399, 372] on icon at bounding box center [396, 364] width 21 height 20
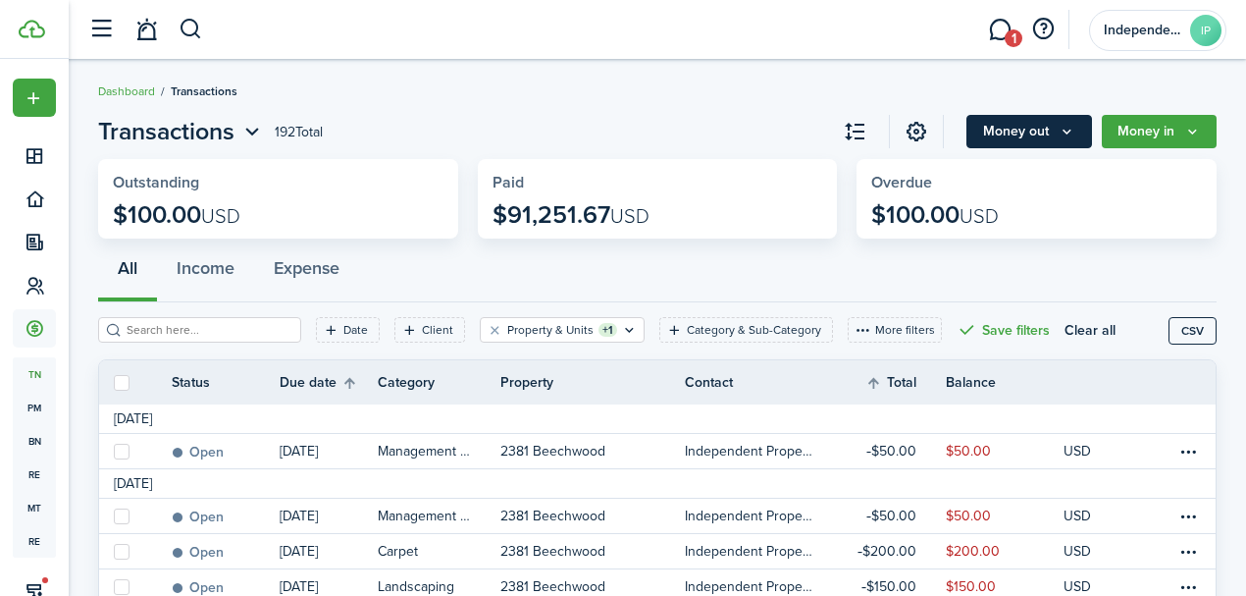
click at [1046, 125] on button "Money out" at bounding box center [1030, 131] width 126 height 33
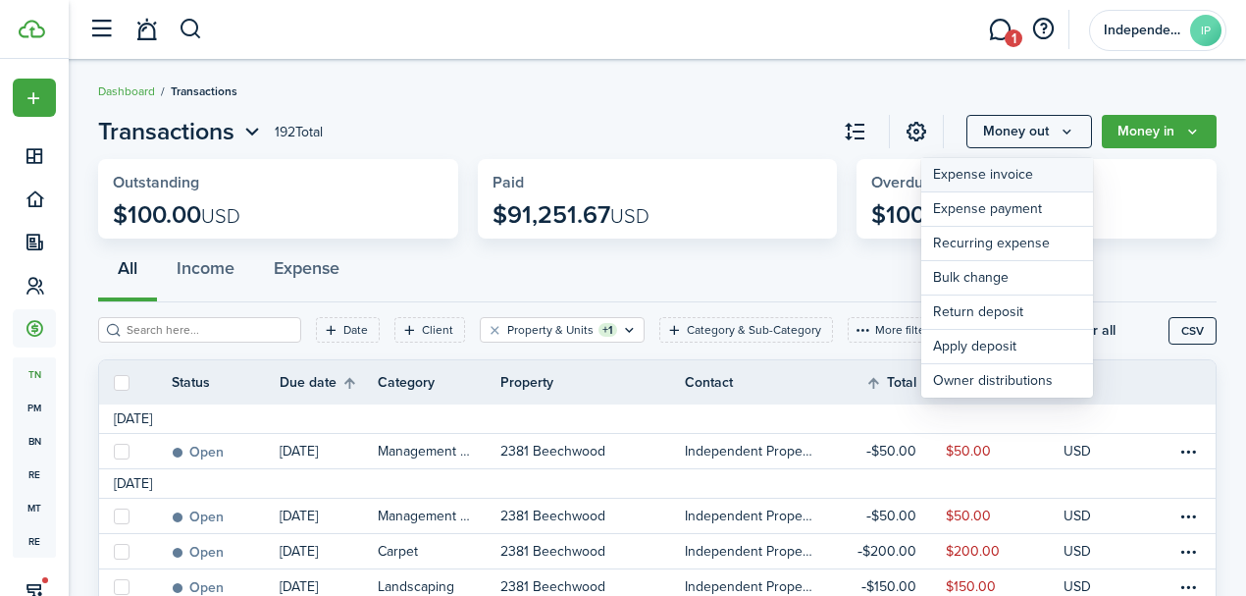
click at [984, 173] on link "Expense invoice" at bounding box center [1008, 175] width 172 height 34
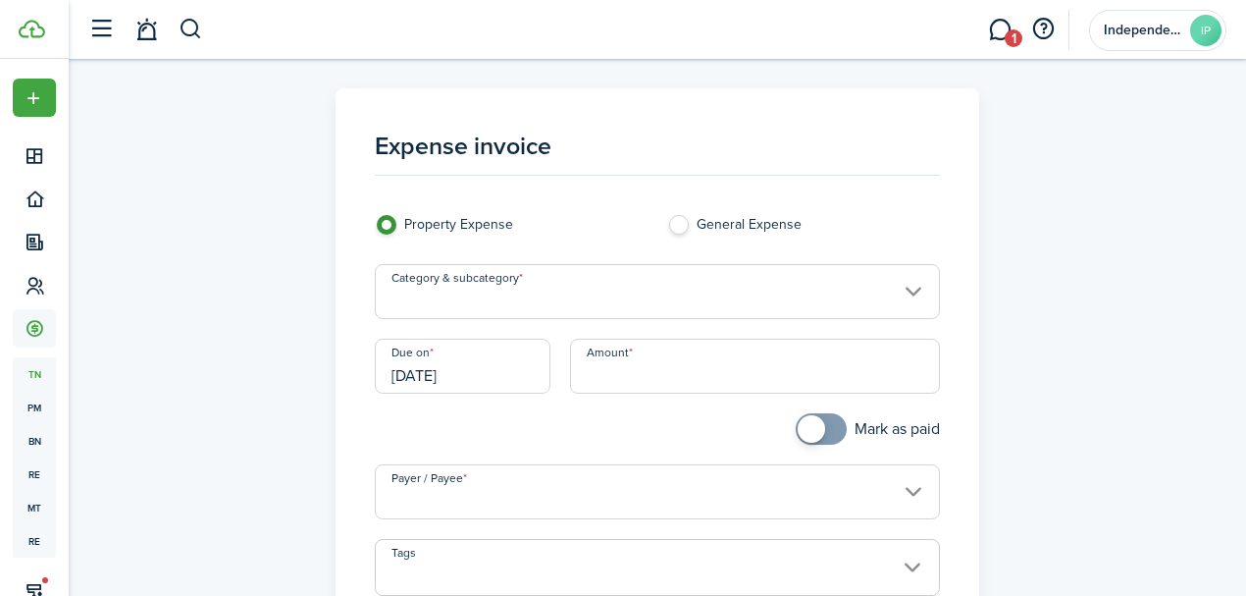
click at [478, 286] on input "Category & subcategory" at bounding box center [658, 291] width 566 height 55
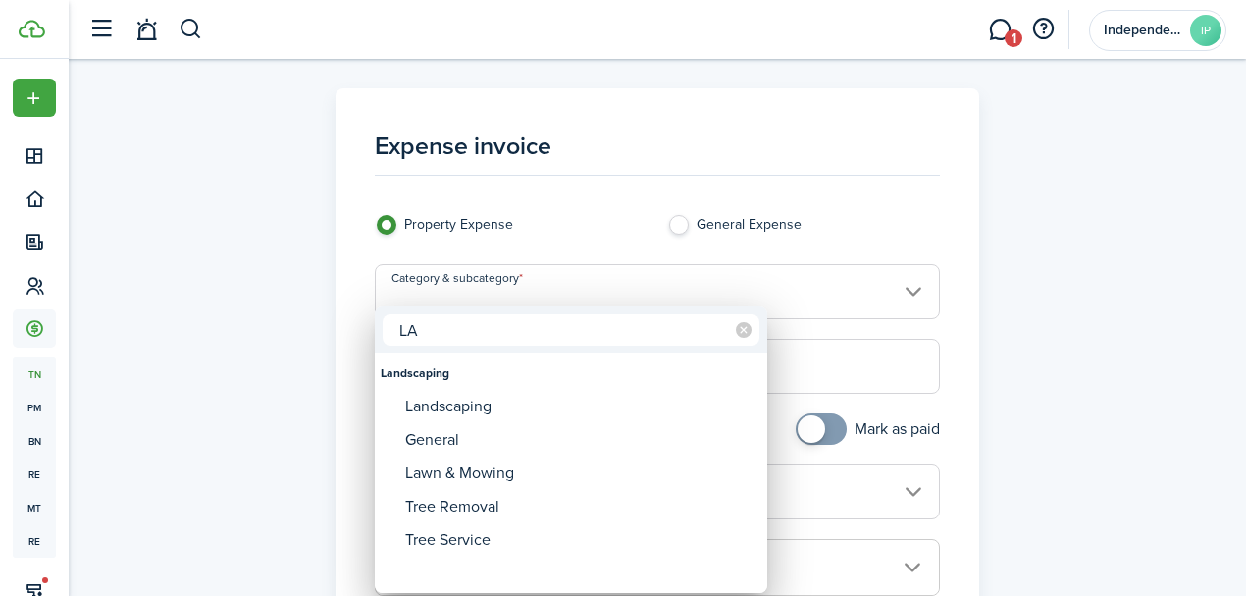
type input "L"
type input "S"
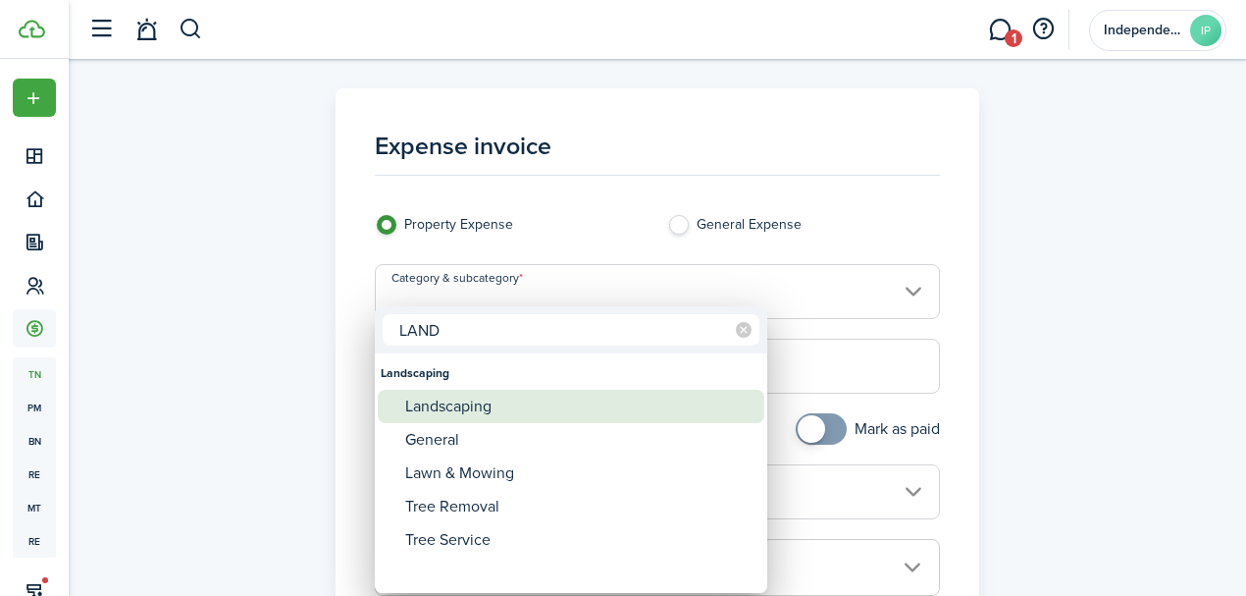
type input "LAND"
drag, startPoint x: 436, startPoint y: 395, endPoint x: 449, endPoint y: 382, distance: 18.8
click at [436, 394] on div "Landscaping" at bounding box center [578, 406] width 347 height 33
type input "Landscaping"
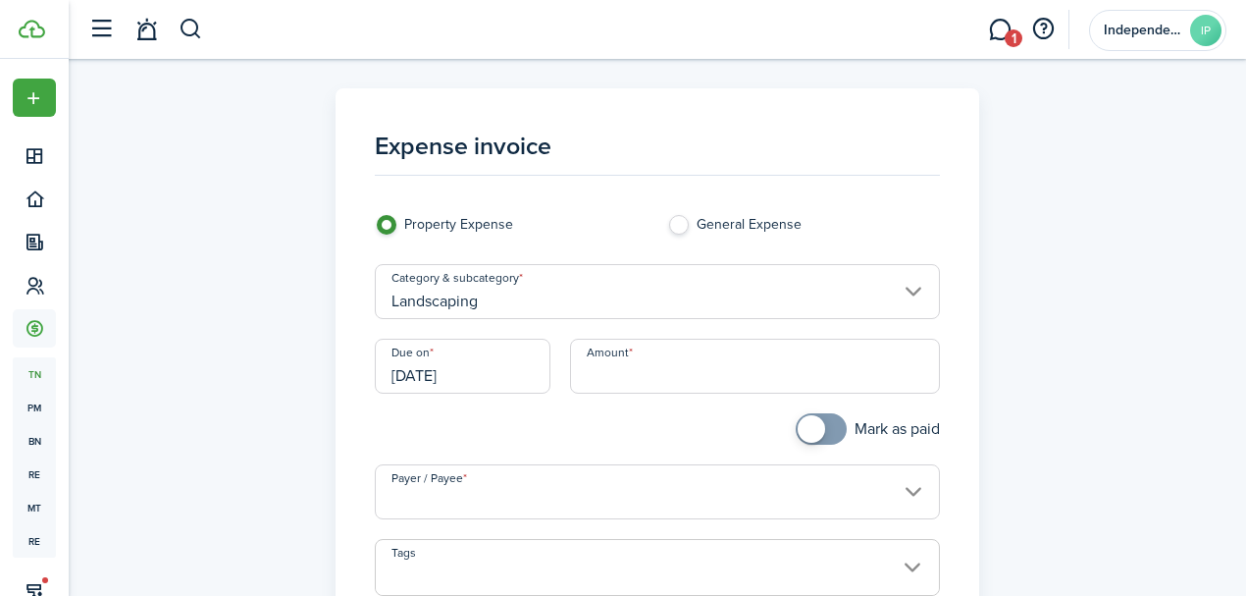
click at [460, 373] on input "[DATE]" at bounding box center [463, 366] width 176 height 55
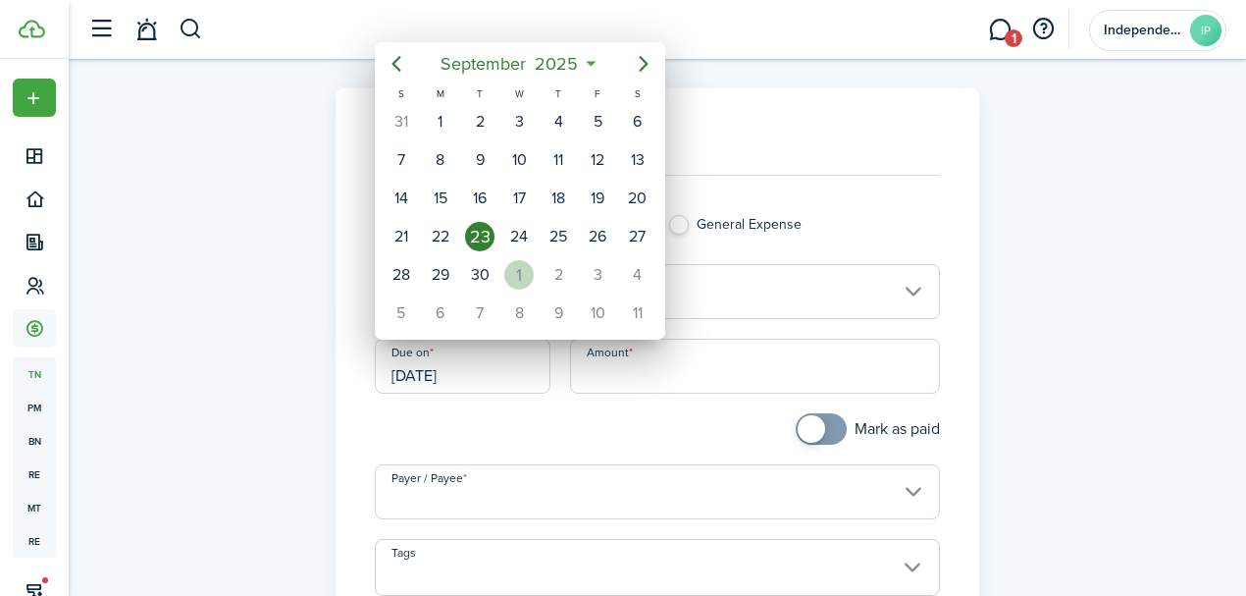
click at [515, 267] on div "1" at bounding box center [518, 274] width 29 height 29
type input "[DATE]"
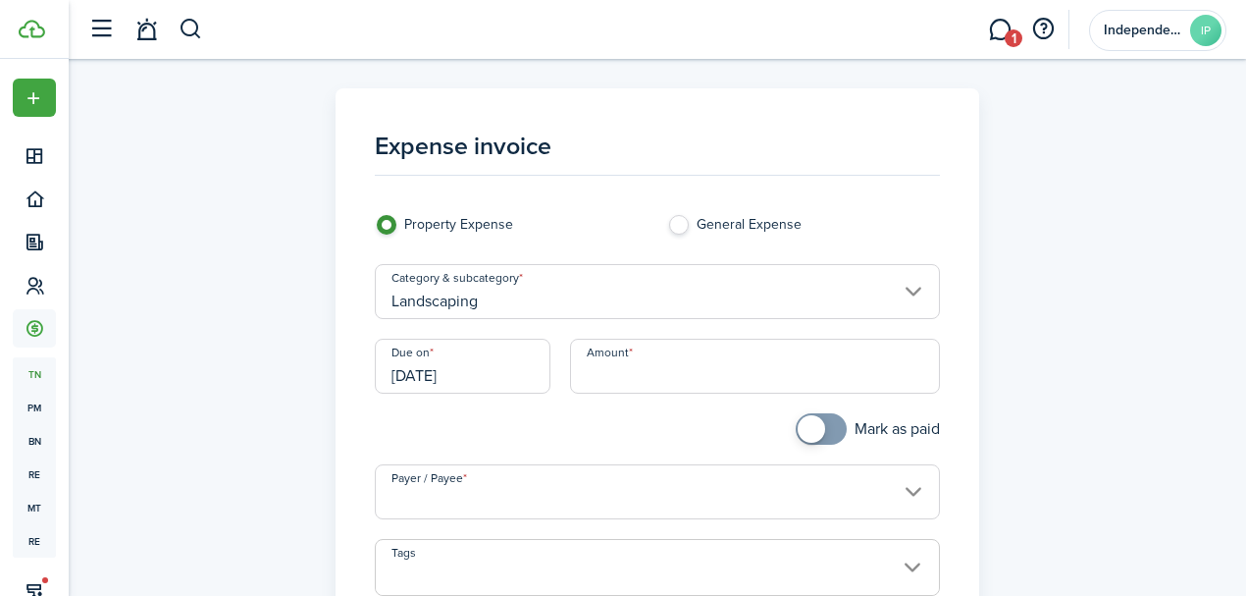
click at [642, 359] on input "Amount" at bounding box center [755, 366] width 371 height 55
click at [523, 492] on input "Payer / Payee" at bounding box center [658, 491] width 566 height 55
type input "$181.04"
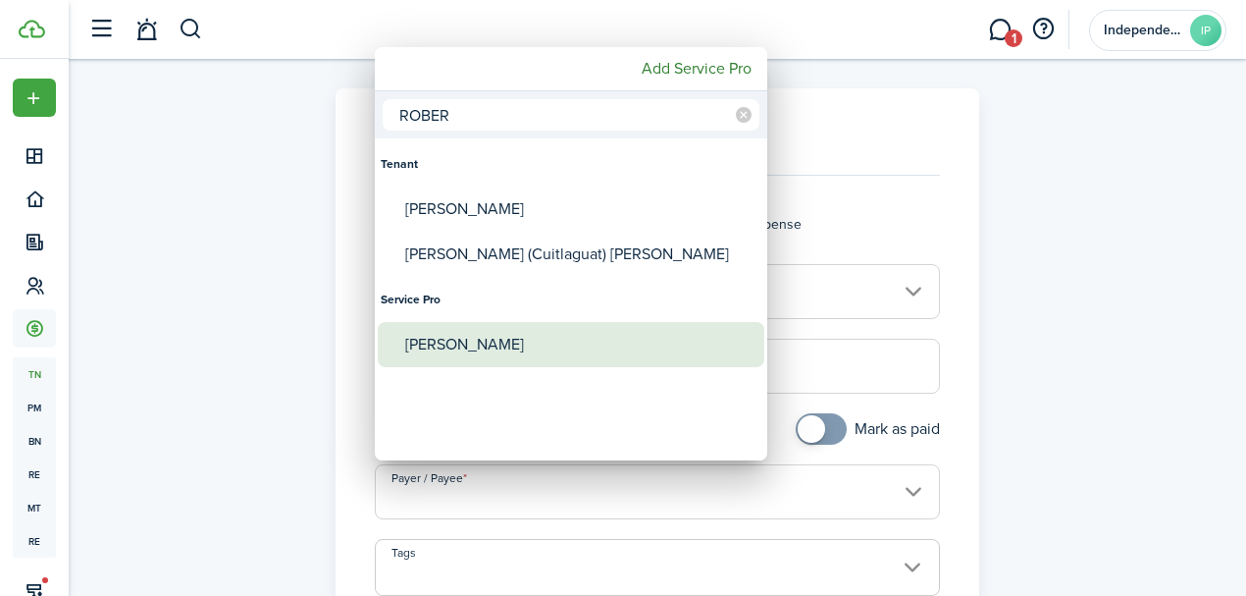
type input "ROBER"
click at [448, 350] on div "[PERSON_NAME]" at bounding box center [578, 344] width 347 height 45
type input "[PERSON_NAME]"
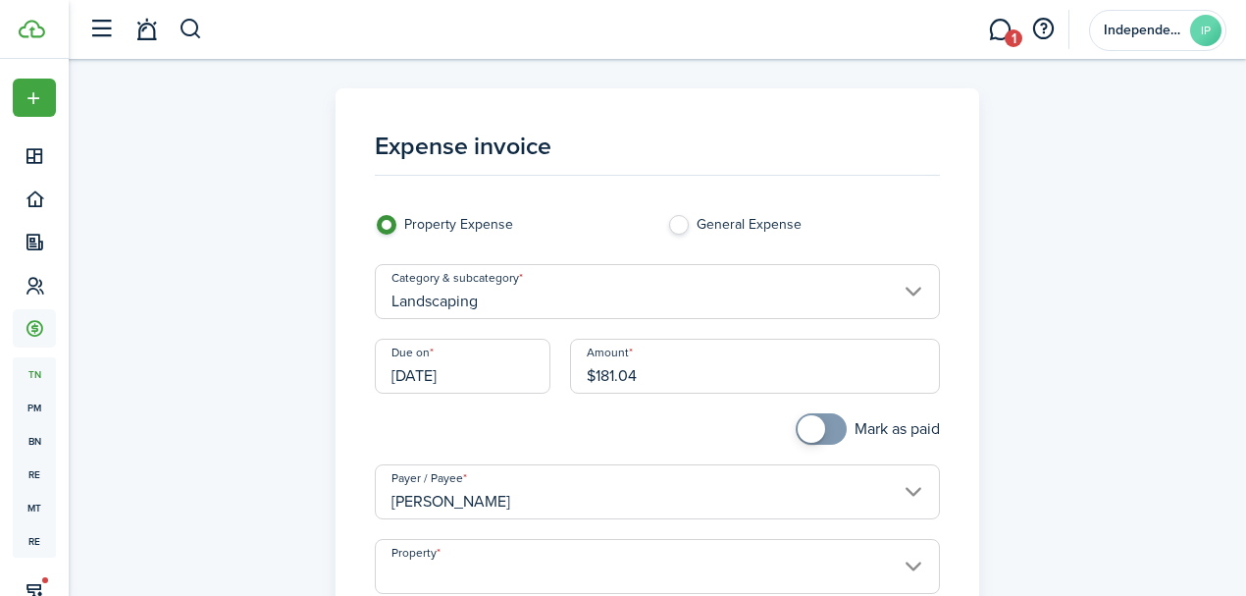
type input "[GEOGRAPHIC_DATA]"
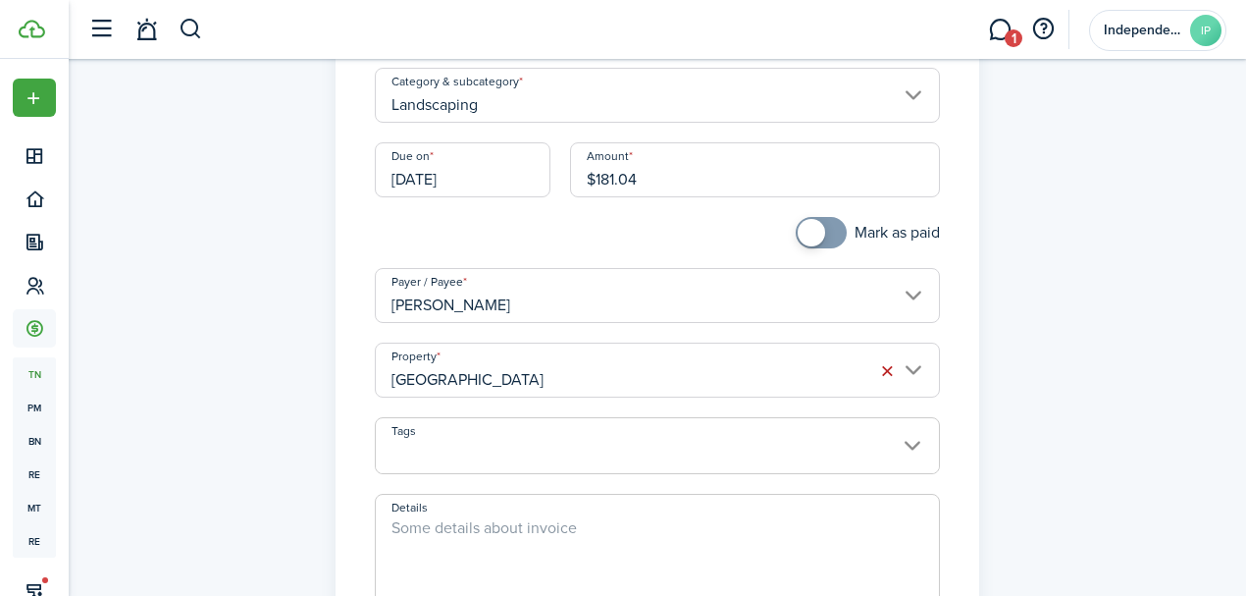
click at [531, 367] on input "[GEOGRAPHIC_DATA]" at bounding box center [658, 370] width 566 height 55
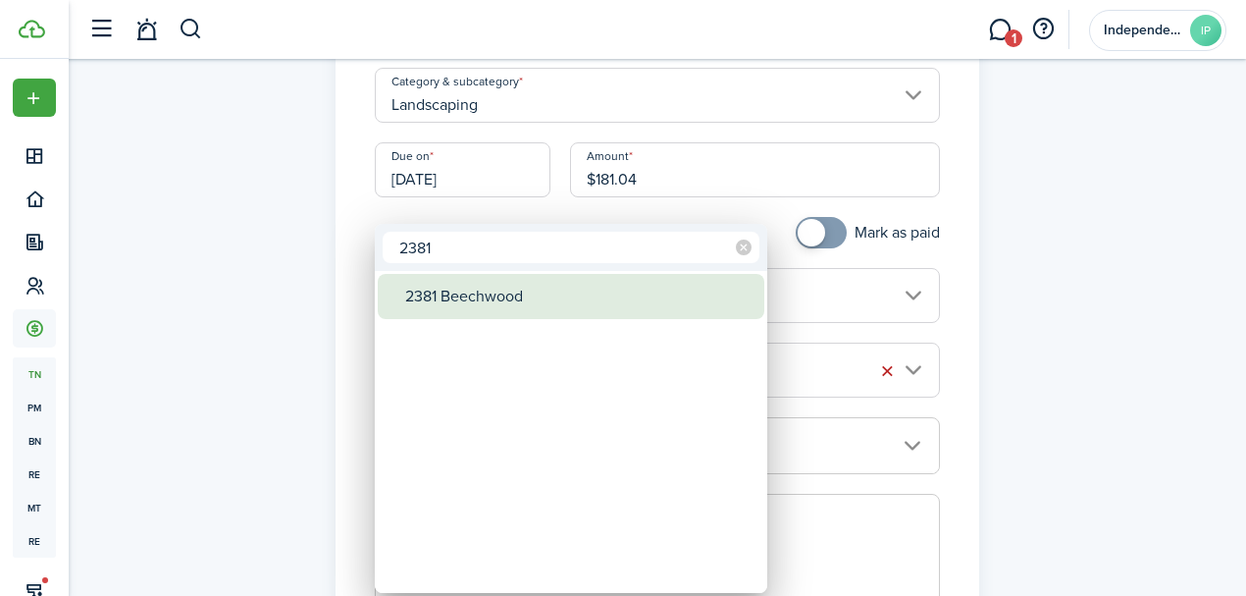
type input "2381"
click at [480, 305] on div "2381 Beechwood" at bounding box center [578, 296] width 347 height 45
type input "2381 Beechwood"
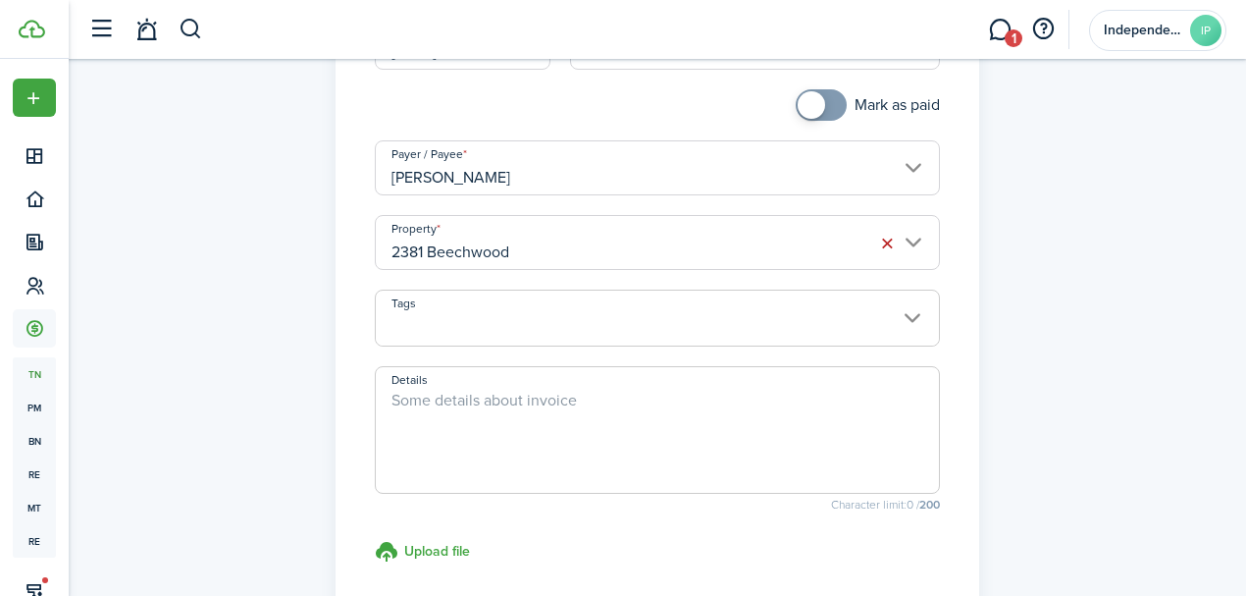
scroll to position [327, 0]
click at [446, 469] on textarea "Details" at bounding box center [658, 433] width 564 height 94
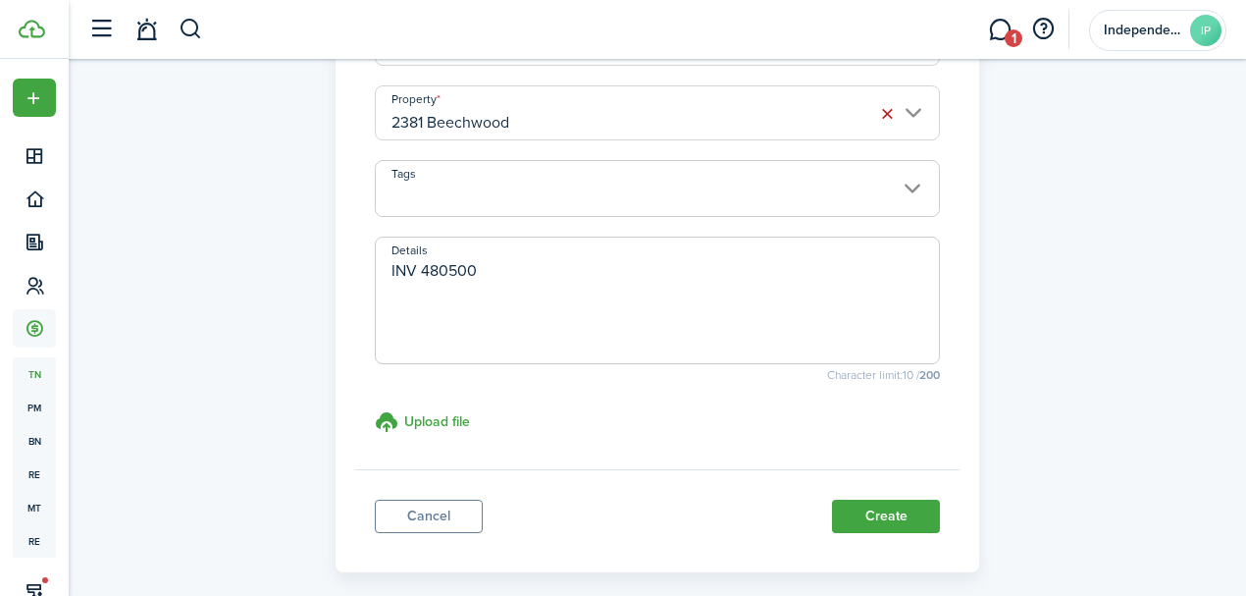
scroll to position [541, 0]
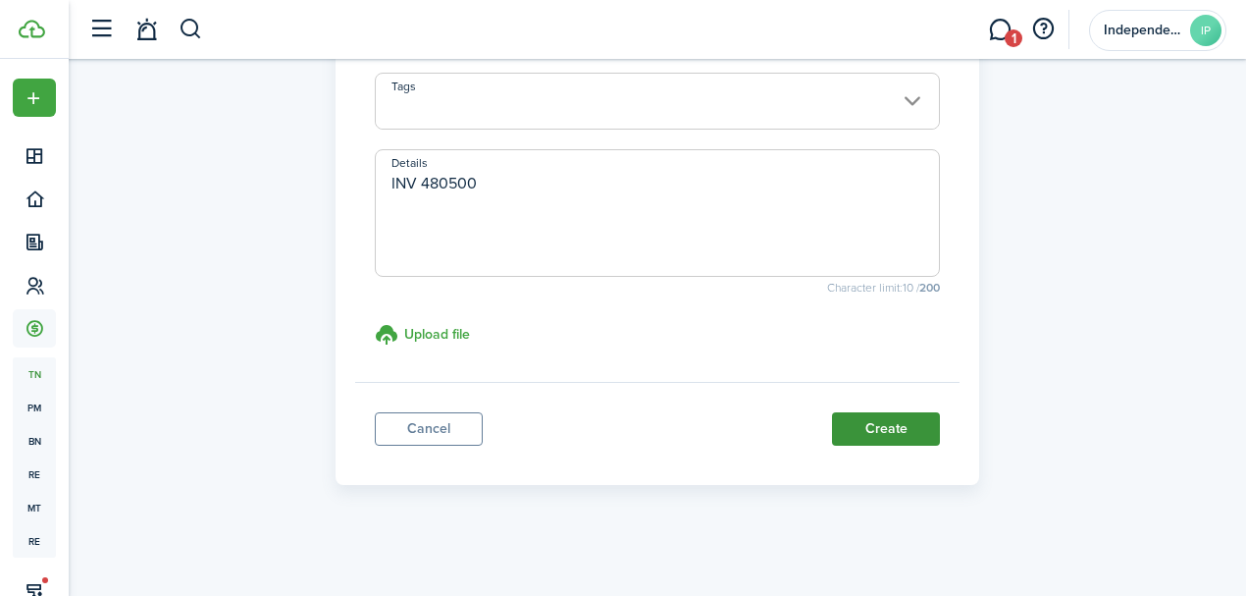
type textarea "INV 480500"
click at [895, 424] on button "Create" at bounding box center [886, 428] width 108 height 33
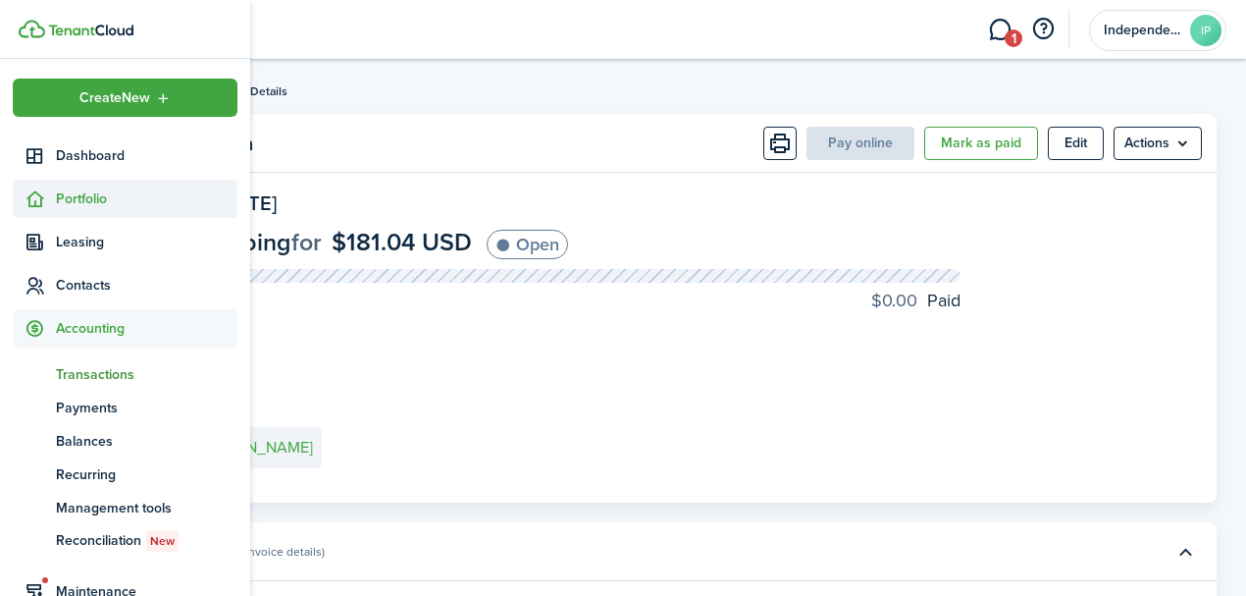
click at [46, 192] on sidebar-link-icon at bounding box center [34, 198] width 43 height 21
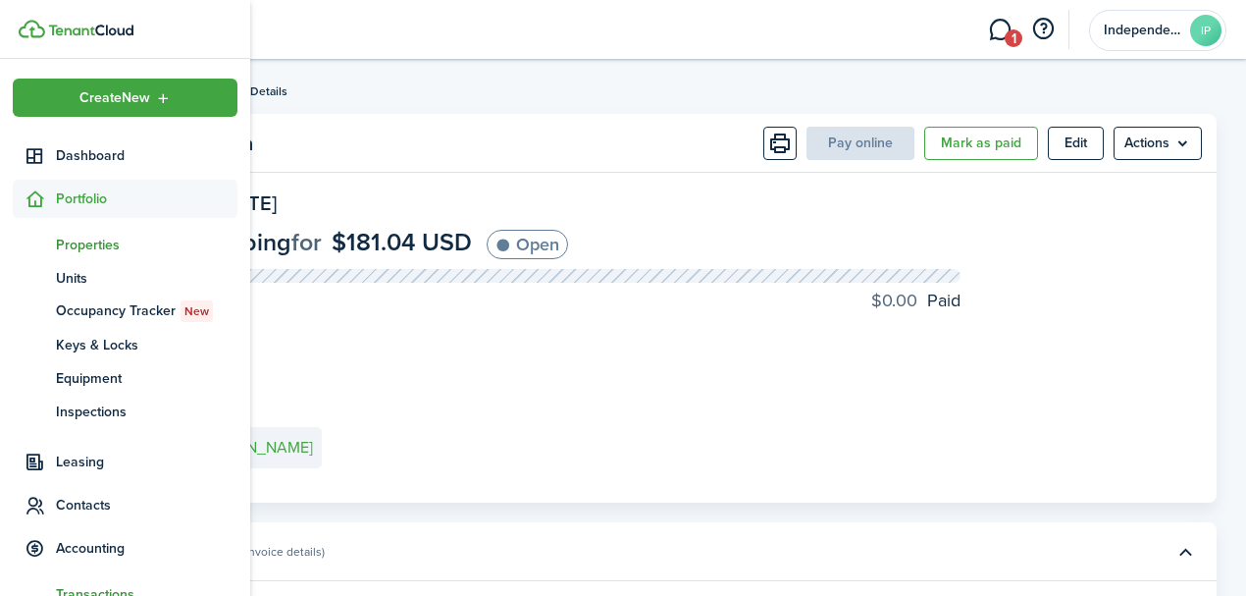
drag, startPoint x: 67, startPoint y: 237, endPoint x: 80, endPoint y: 238, distance: 13.8
click at [67, 237] on span "Properties" at bounding box center [147, 245] width 182 height 21
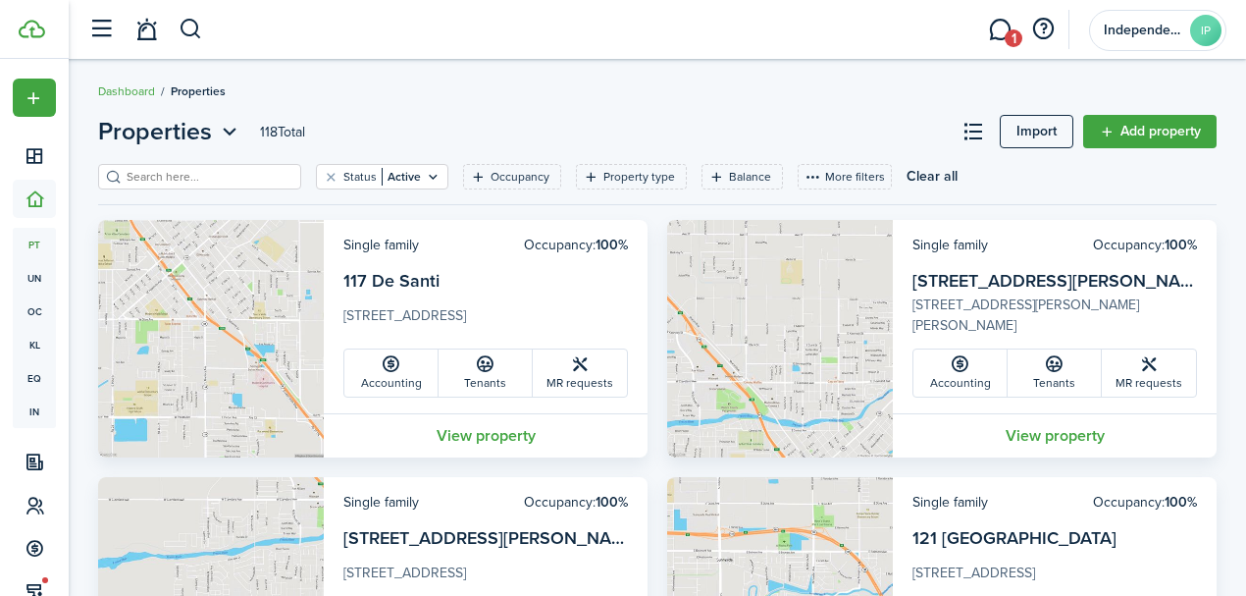
click at [244, 177] on input "search" at bounding box center [208, 177] width 173 height 19
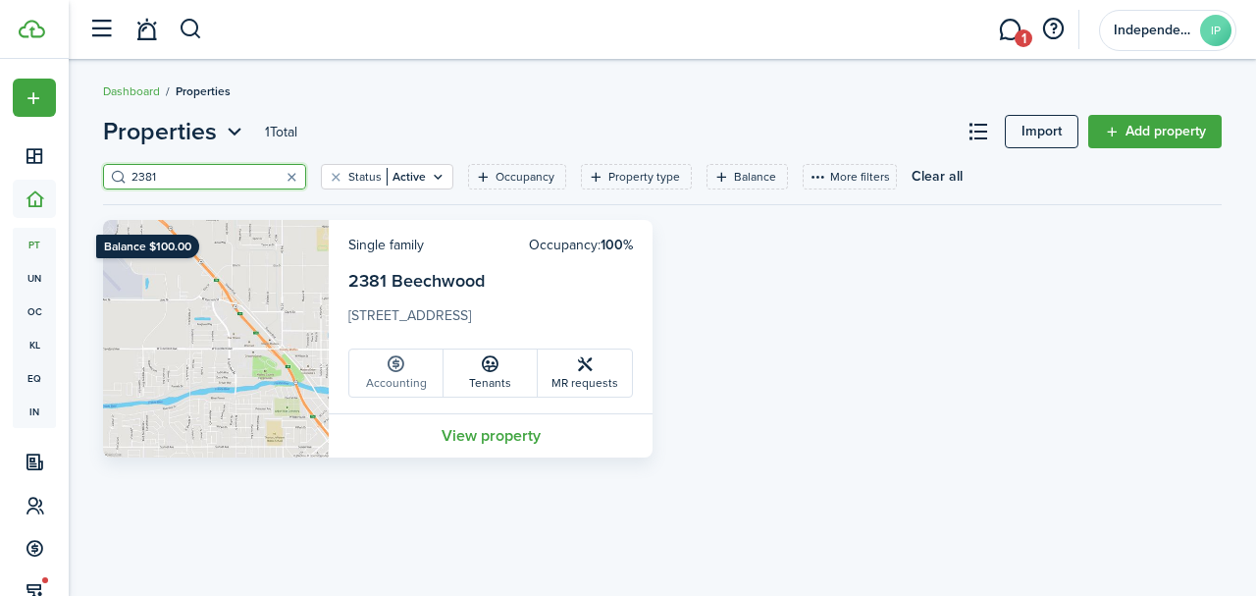
type input "2381"
click at [396, 370] on icon at bounding box center [396, 364] width 21 height 20
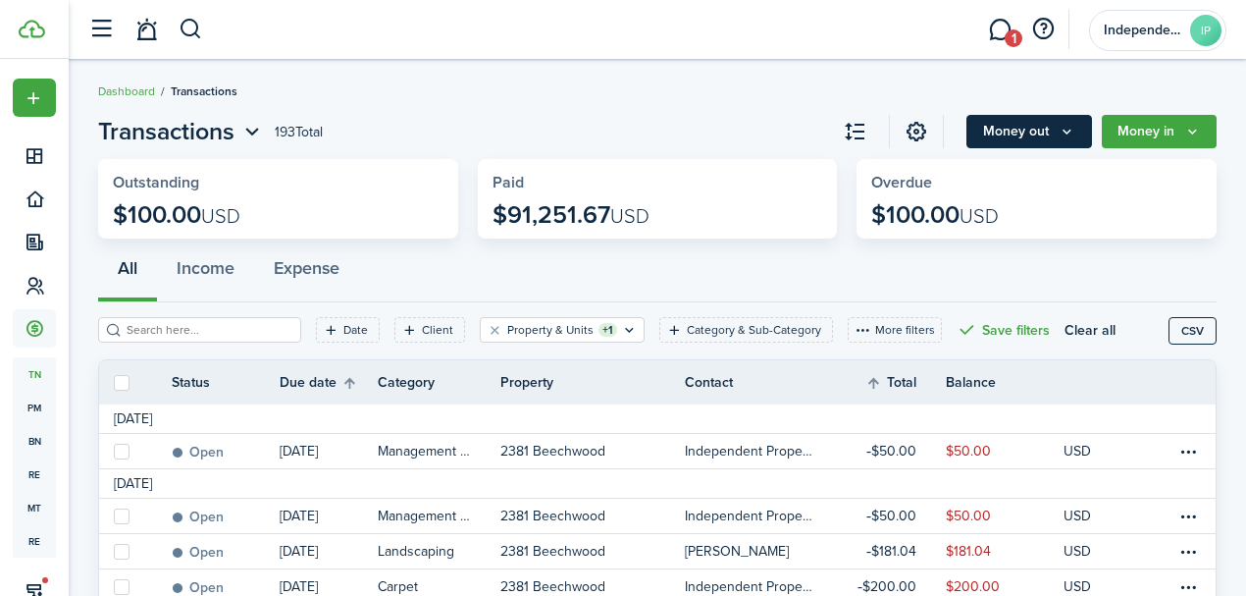
click at [1035, 140] on button "Money out" at bounding box center [1030, 131] width 126 height 33
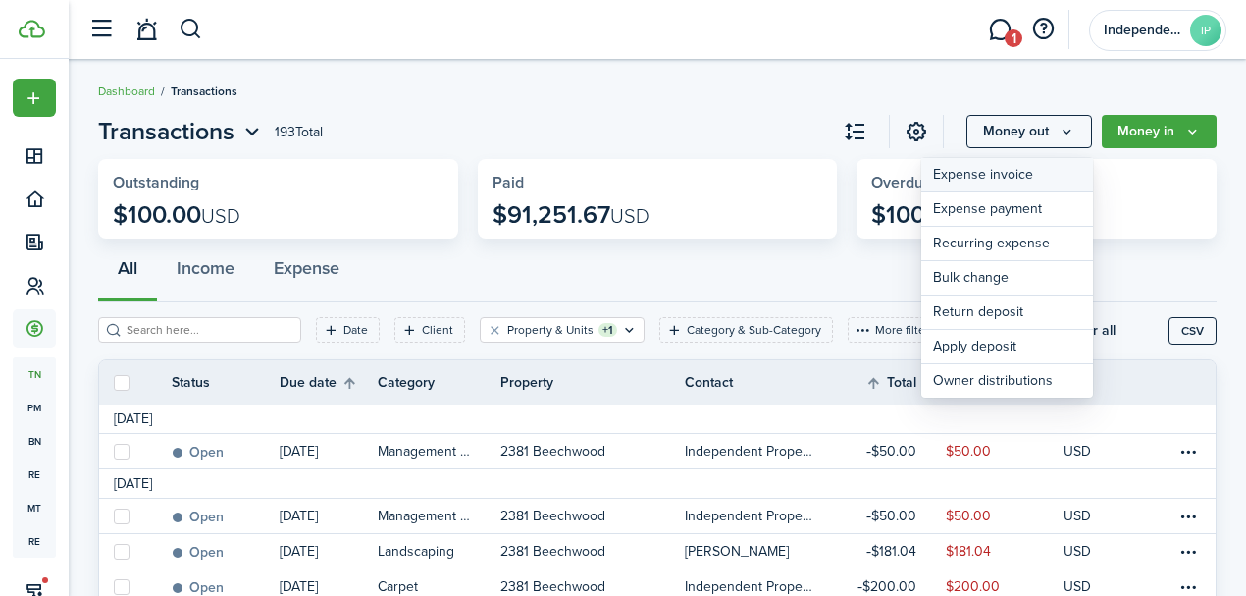
click at [977, 186] on link "Expense invoice" at bounding box center [1008, 175] width 172 height 34
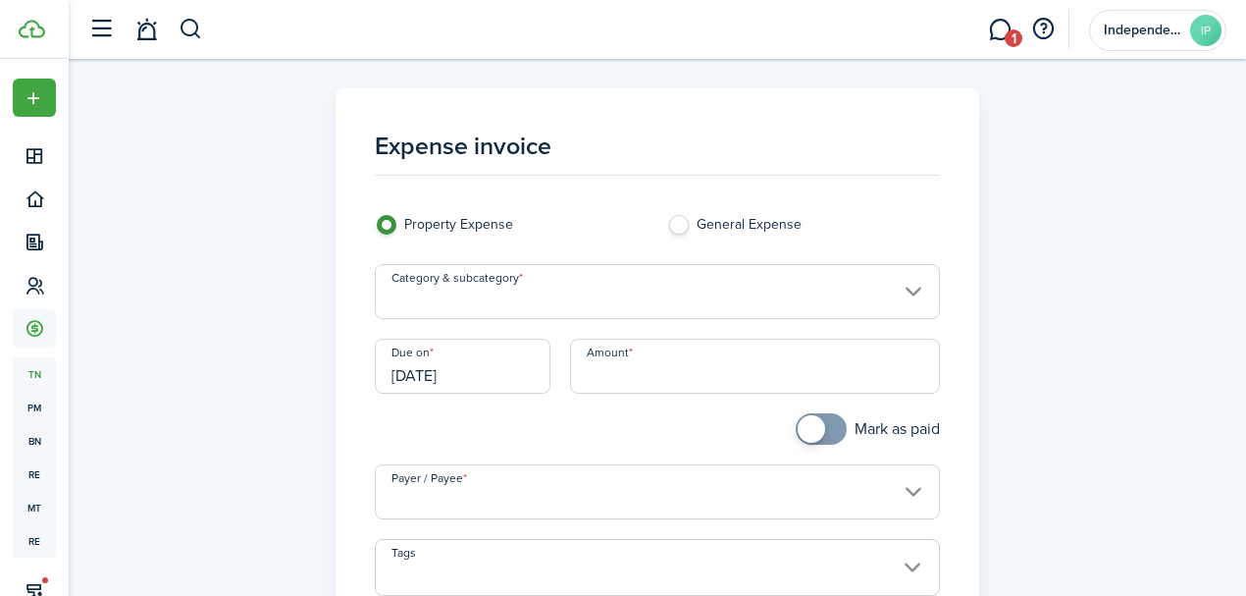
click at [494, 291] on input "Category & subcategory" at bounding box center [658, 291] width 566 height 55
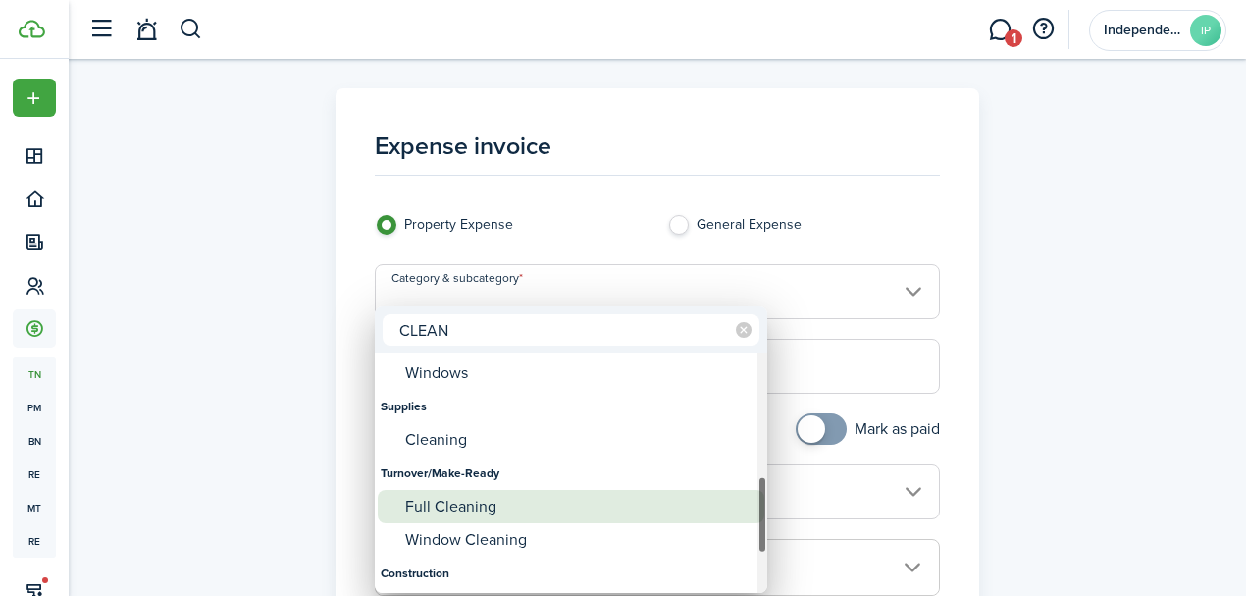
type input "CLEAN"
click at [463, 493] on div "Full Cleaning" at bounding box center [578, 506] width 347 height 33
type input "Turnover/Make-Ready / Full Cleaning"
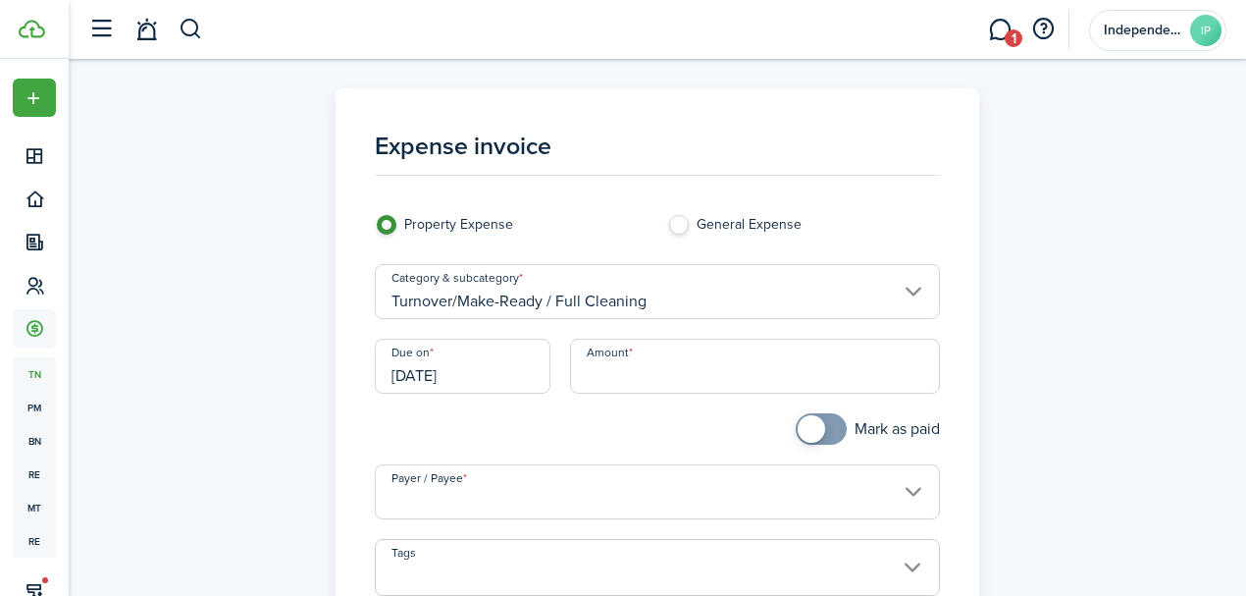
click at [498, 385] on input "[DATE]" at bounding box center [463, 366] width 176 height 55
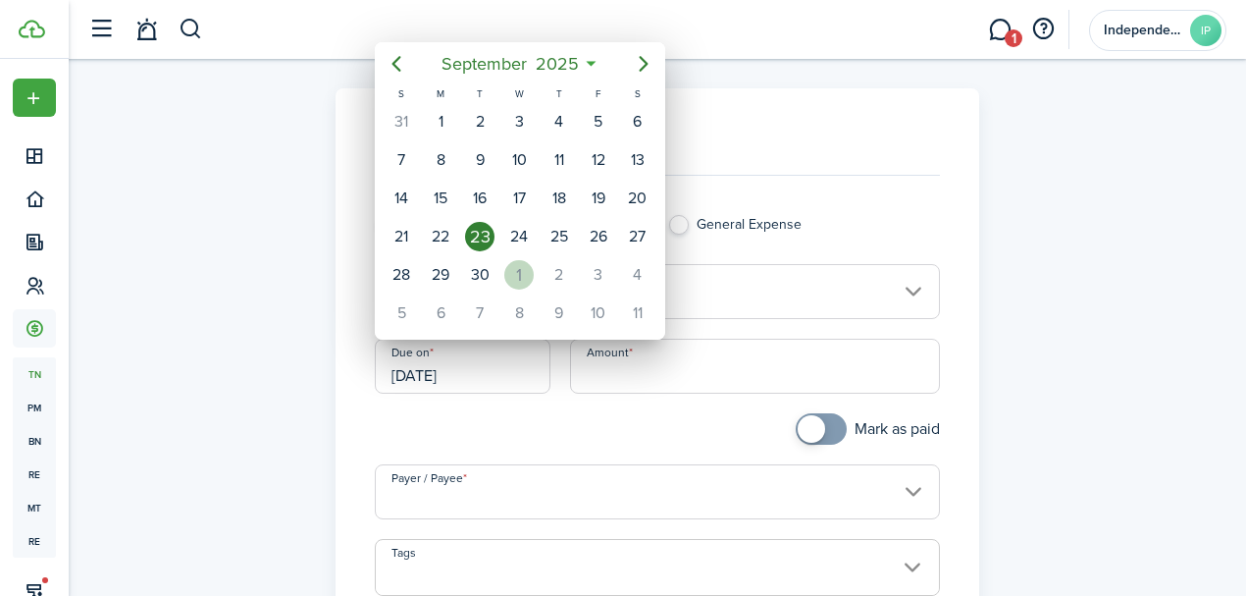
click at [516, 273] on div "1" at bounding box center [518, 274] width 29 height 29
type input "[DATE]"
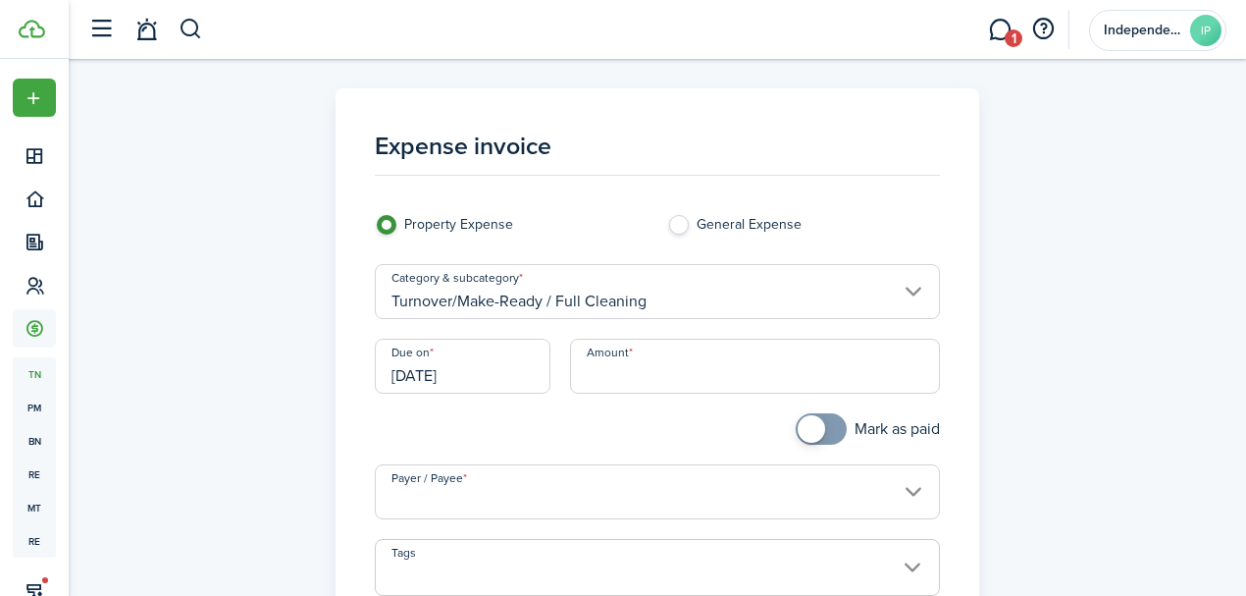
click at [718, 368] on input "Amount" at bounding box center [755, 366] width 371 height 55
click at [571, 484] on input "Payer / Payee" at bounding box center [658, 491] width 566 height 55
type input "$250.00"
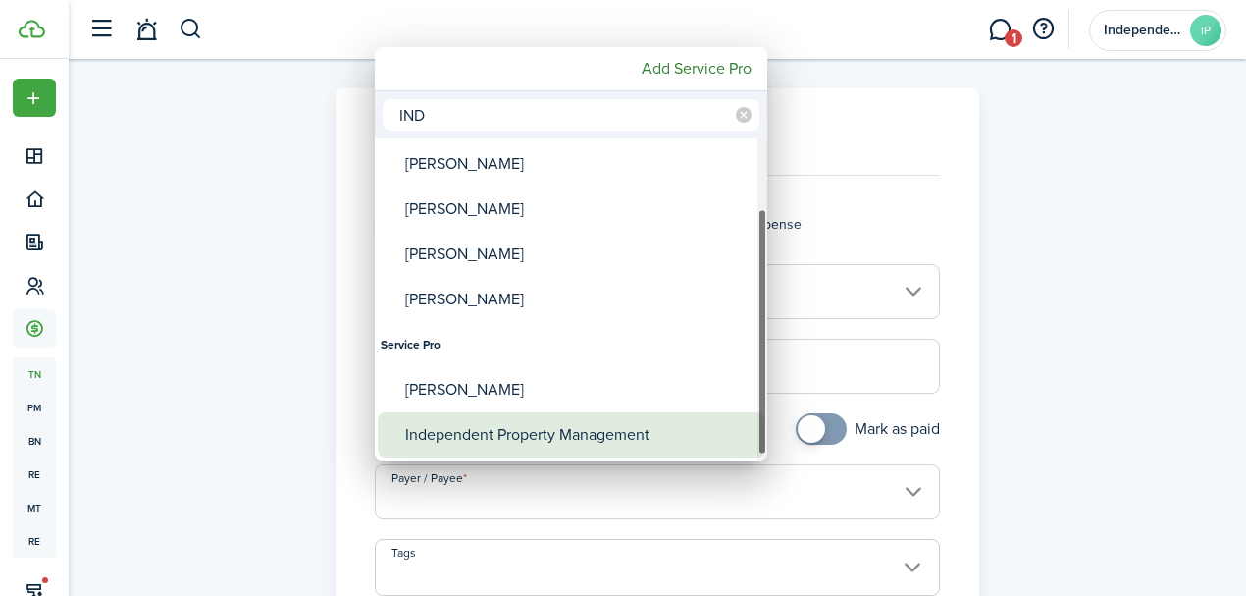
type input "IND"
click at [485, 428] on div "Independent Property Management" at bounding box center [578, 434] width 347 height 45
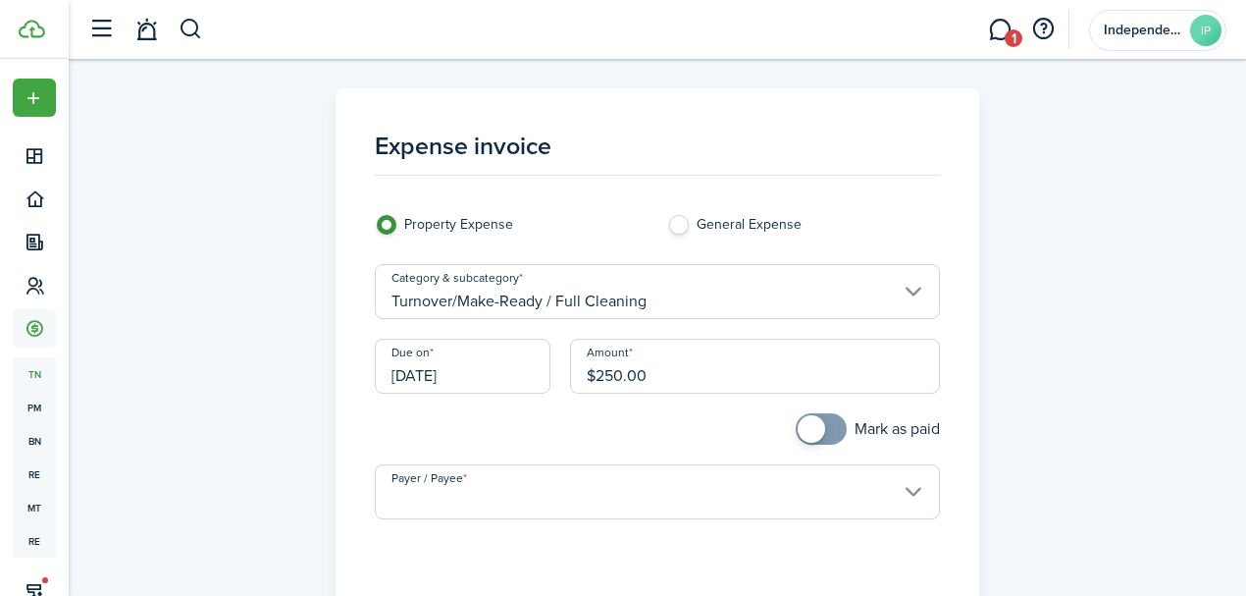
type input "Independent Property Management"
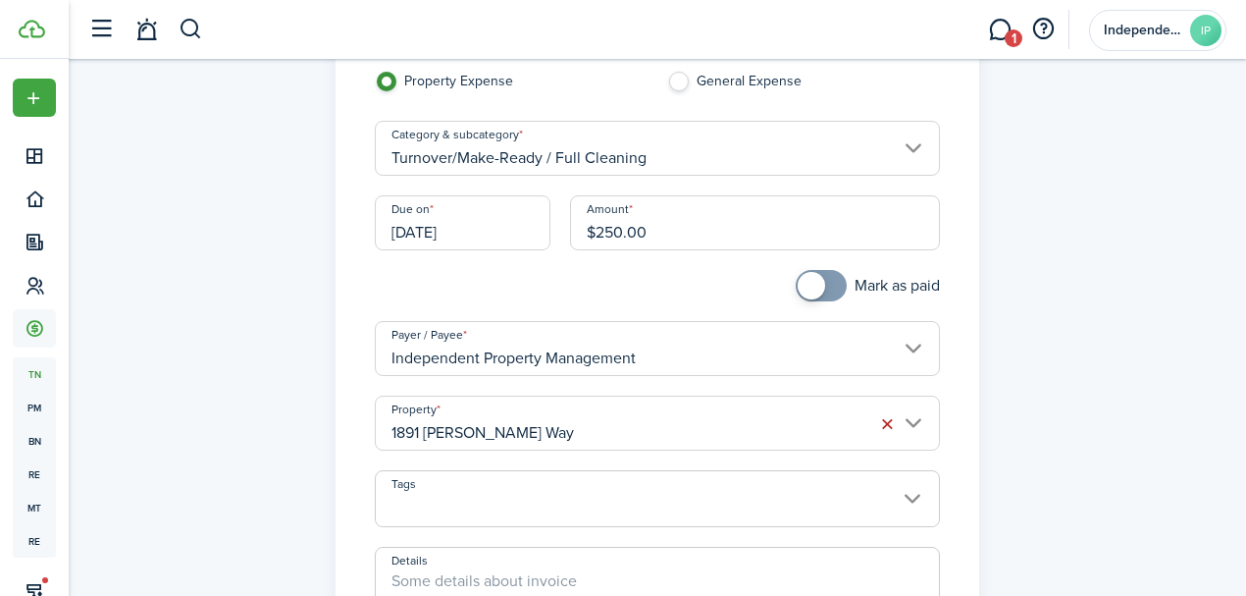
scroll to position [261, 0]
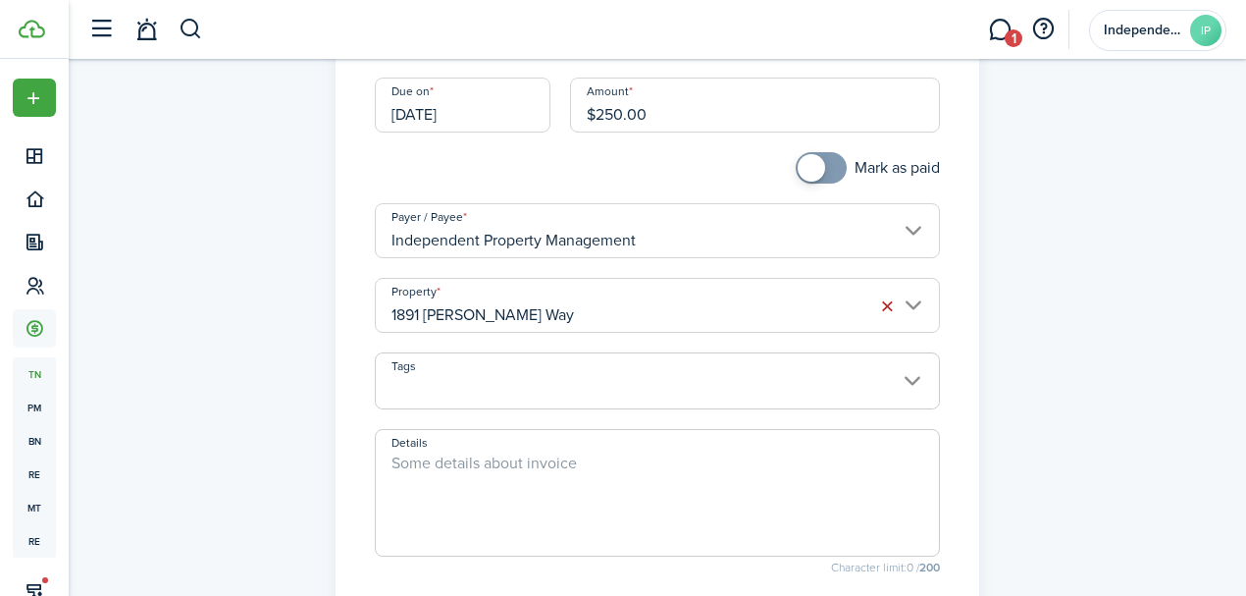
click at [540, 307] on input "1891 [PERSON_NAME] Way" at bounding box center [658, 305] width 566 height 55
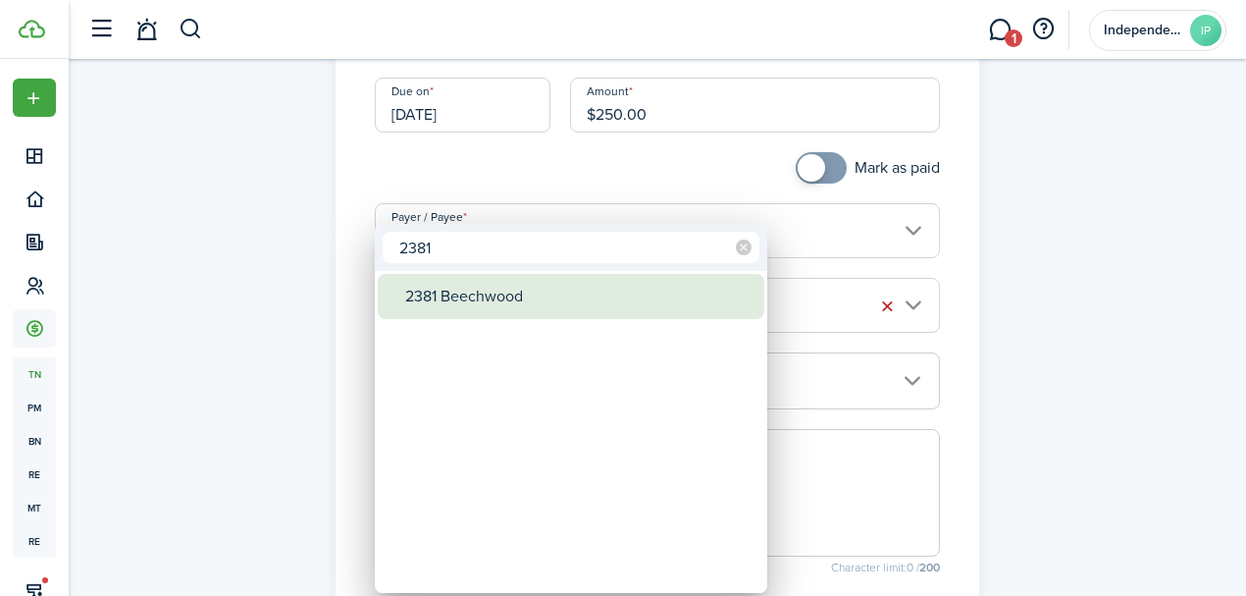
type input "2381"
click at [494, 304] on div "2381 Beechwood" at bounding box center [578, 296] width 347 height 45
type input "2381 Beechwood"
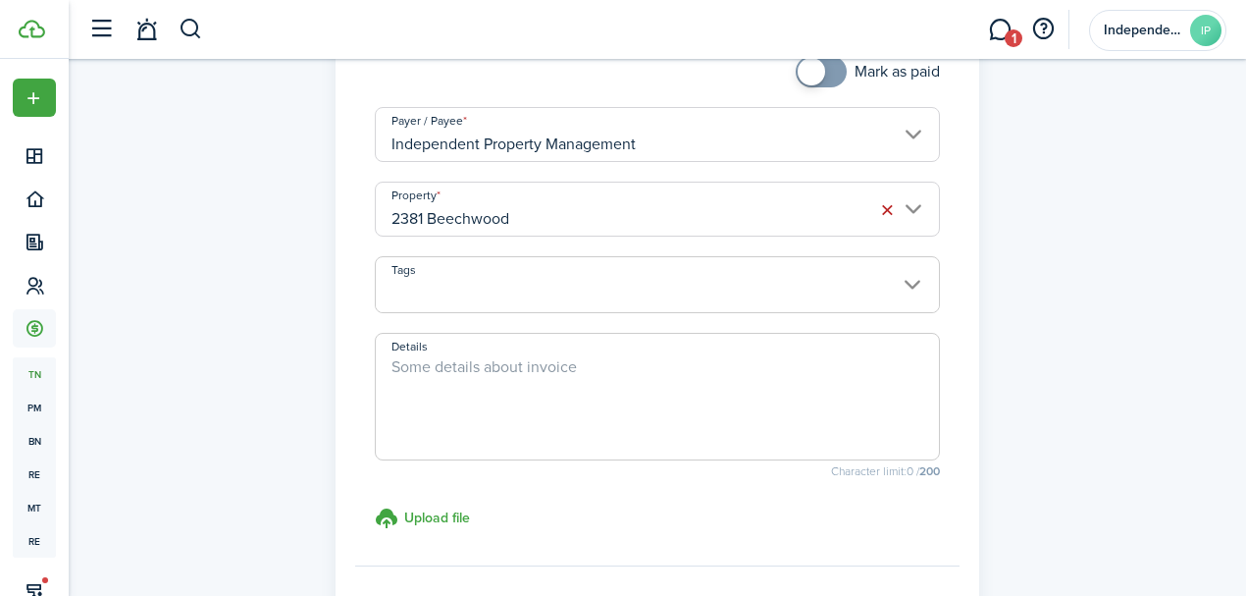
scroll to position [457, 0]
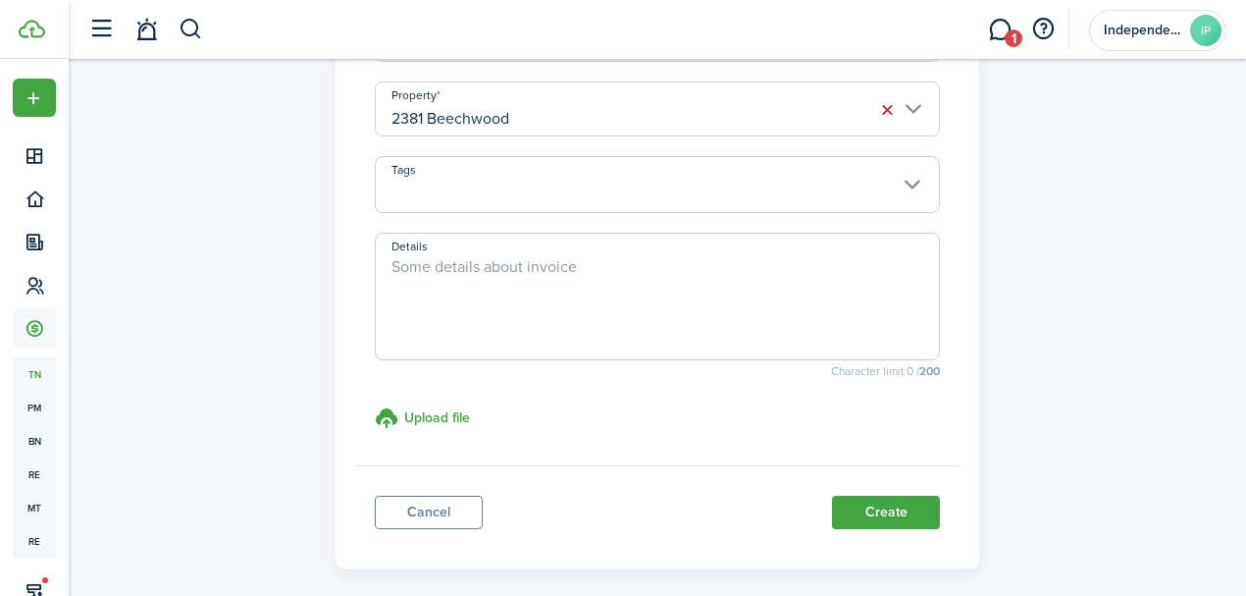
click at [490, 326] on textarea "Details" at bounding box center [658, 302] width 564 height 94
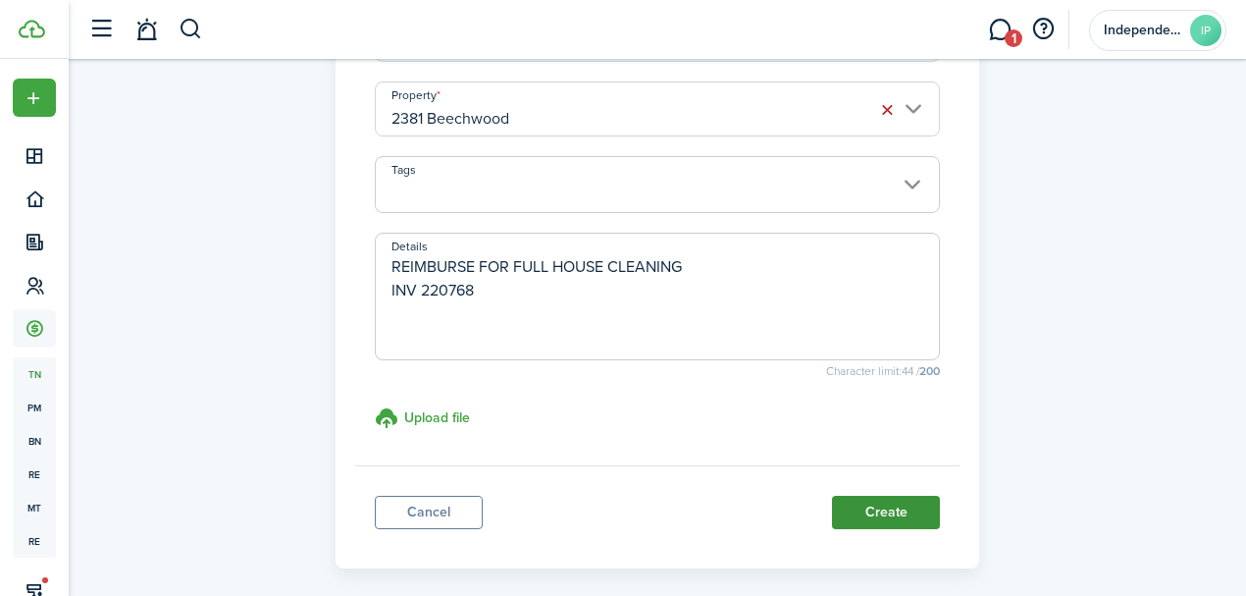
type textarea "REIMBURSE FOR FULL HOUSE CLEANING INV 220768"
click at [886, 510] on button "Create" at bounding box center [886, 512] width 108 height 33
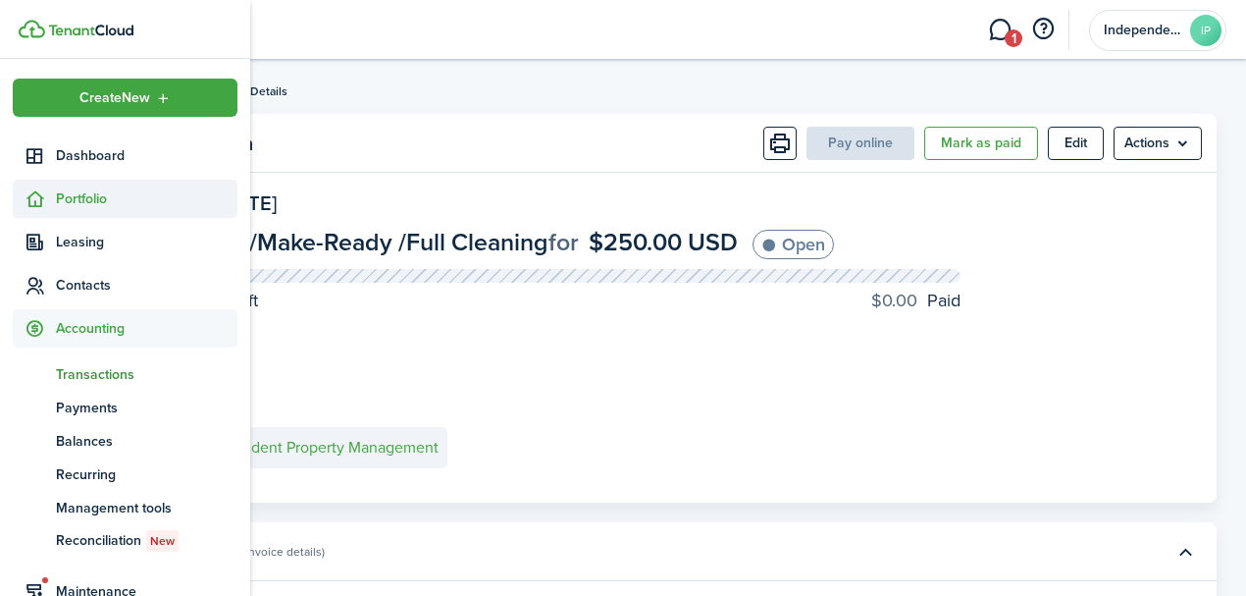
click at [45, 203] on sidebar-link-icon at bounding box center [34, 198] width 43 height 21
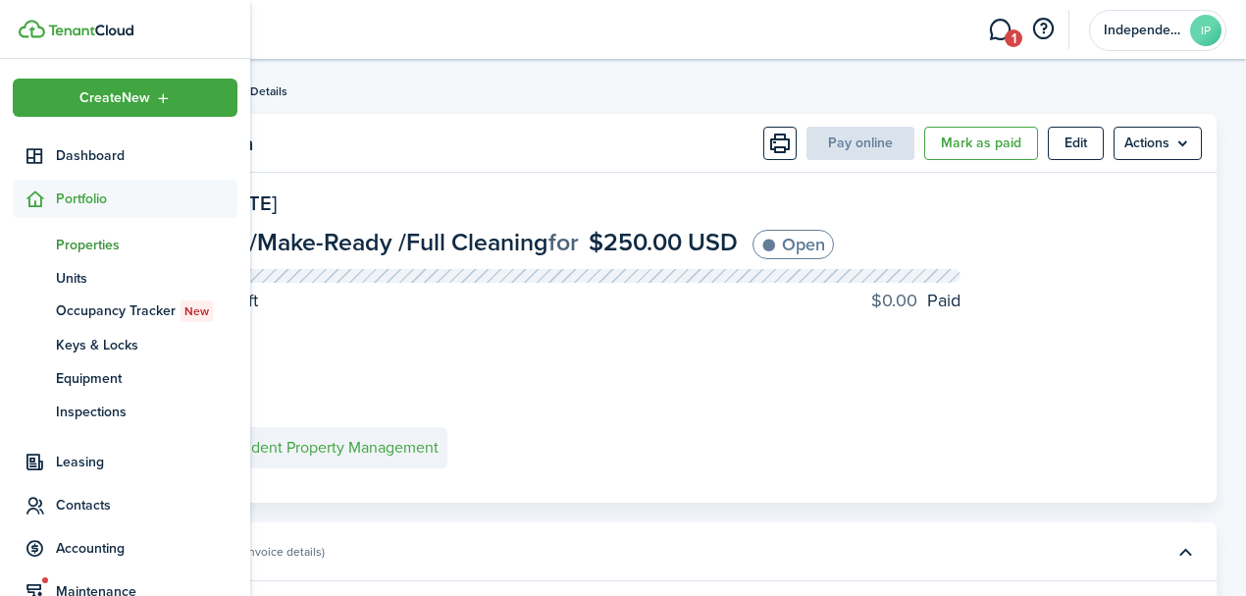
drag, startPoint x: 89, startPoint y: 245, endPoint x: 139, endPoint y: 231, distance: 52.2
click at [89, 243] on span "Properties" at bounding box center [147, 245] width 182 height 21
